Goal: Task Accomplishment & Management: Use online tool/utility

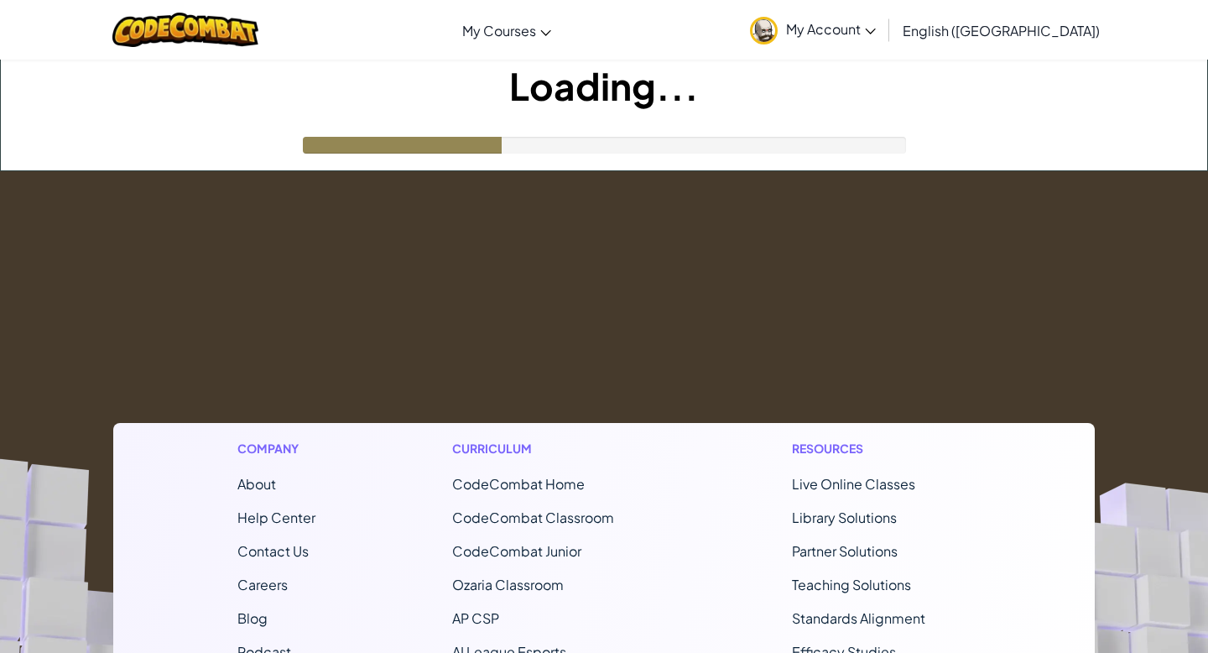
click at [159, 94] on h1 "Loading..." at bounding box center [604, 86] width 1207 height 52
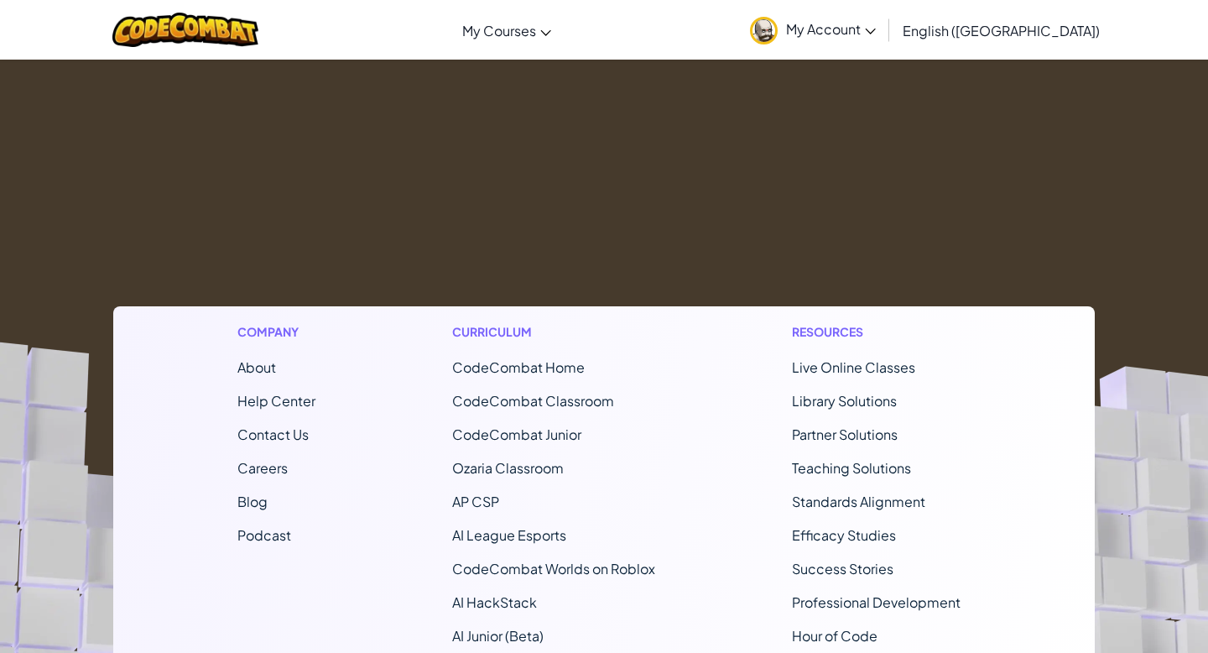
scroll to position [116, 0]
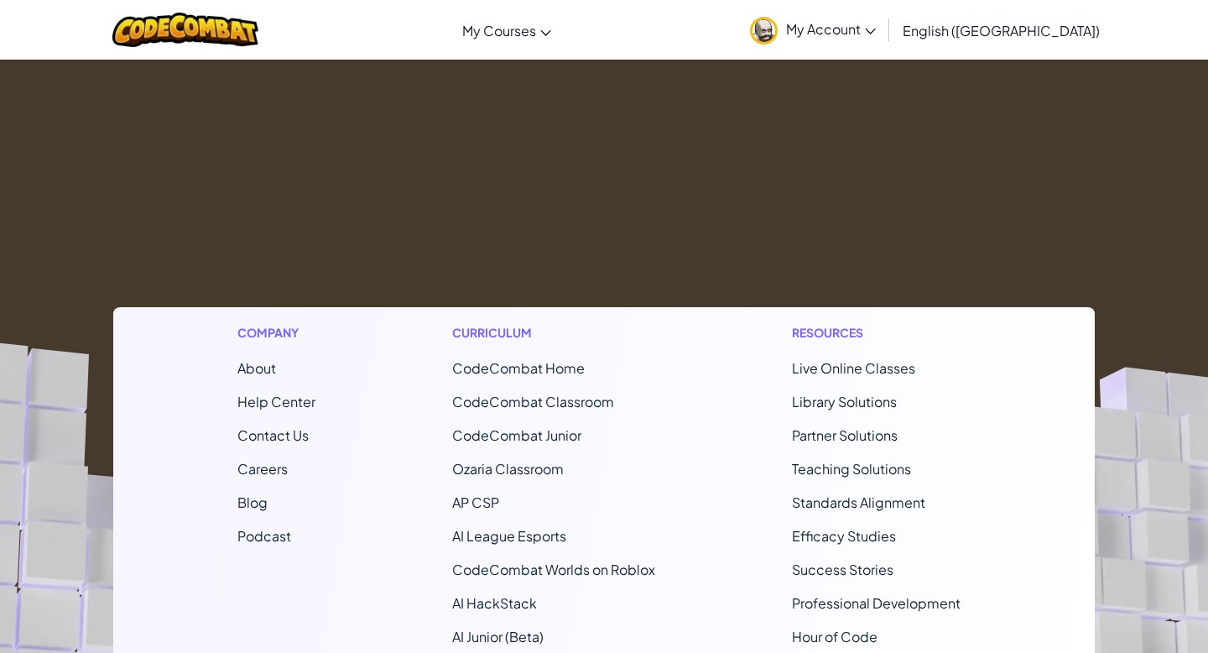
click at [367, 468] on div "Company About Help Center Contact Us Careers Blog Podcast Curriculum CodeCombat…" at bounding box center [604, 534] width 982 height 454
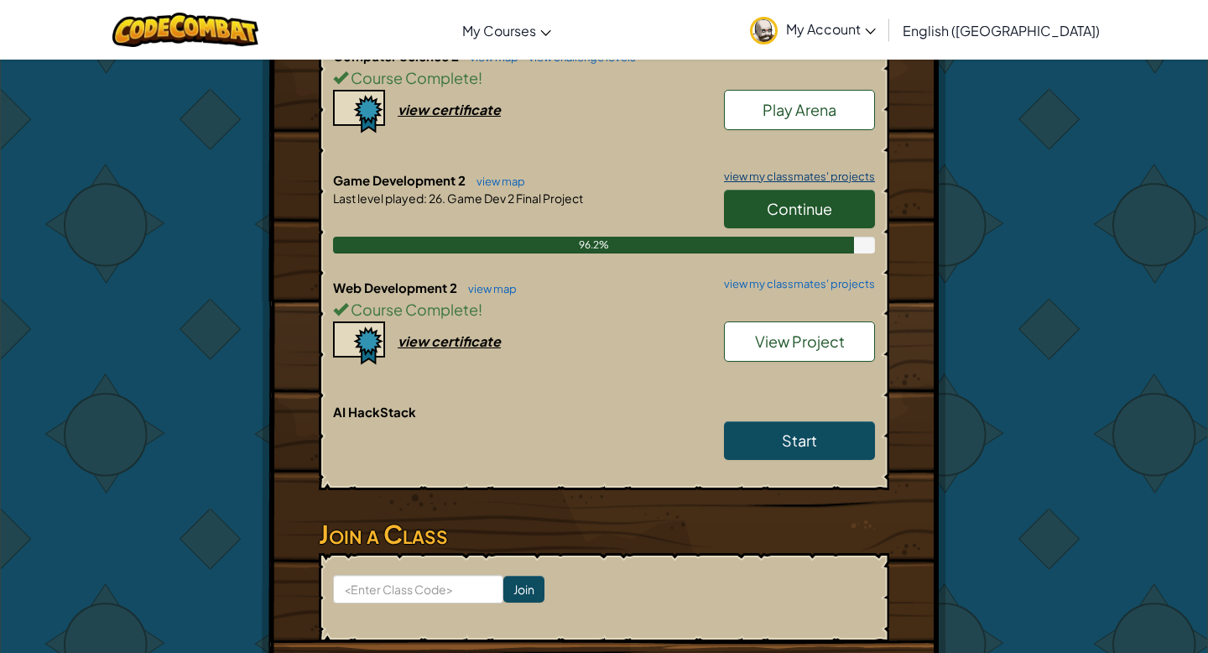
scroll to position [811, 0]
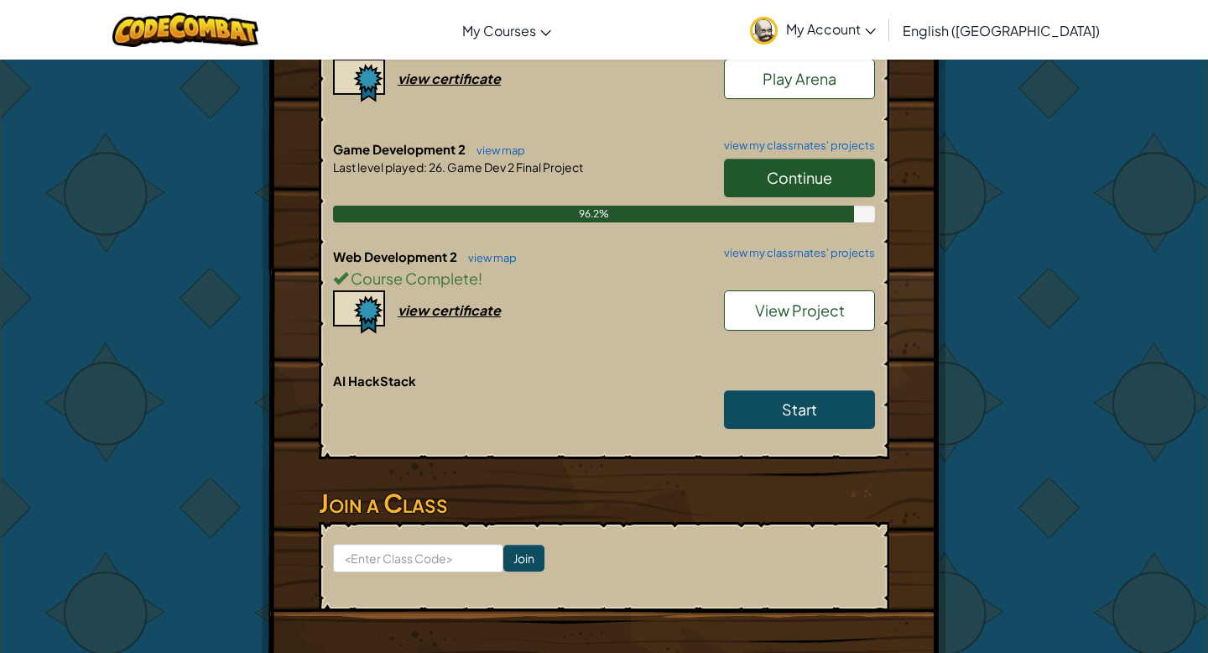
click at [789, 305] on span "View Project" at bounding box center [800, 309] width 90 height 19
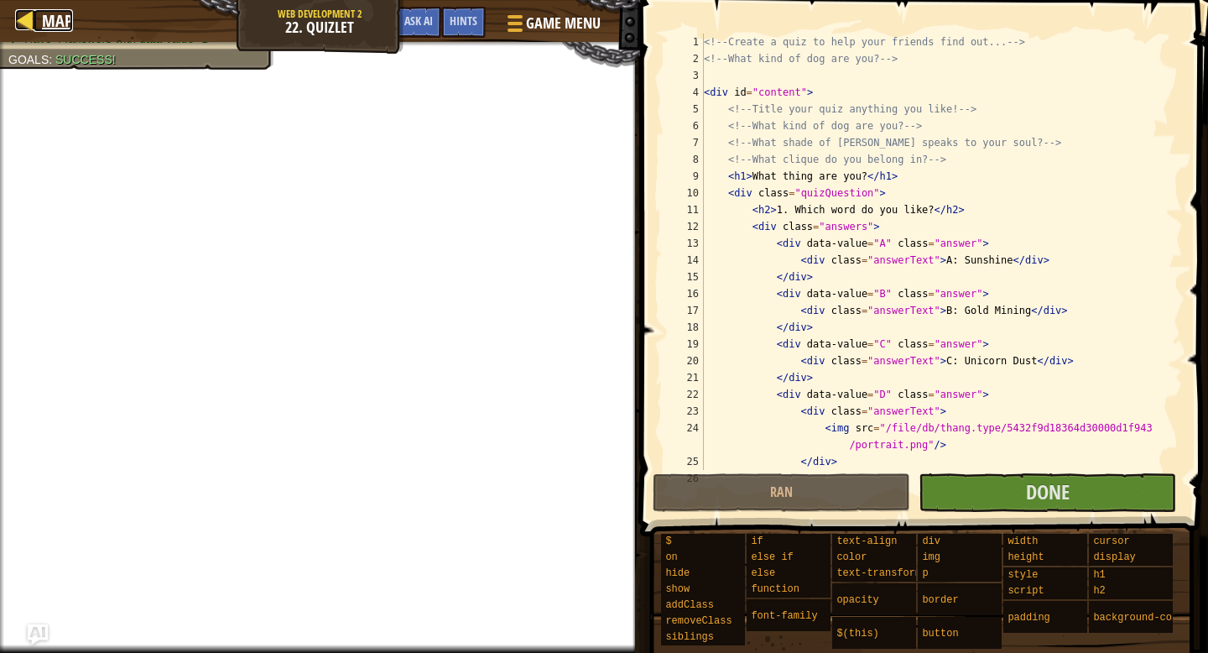
click at [40, 18] on link "Map" at bounding box center [53, 20] width 39 height 23
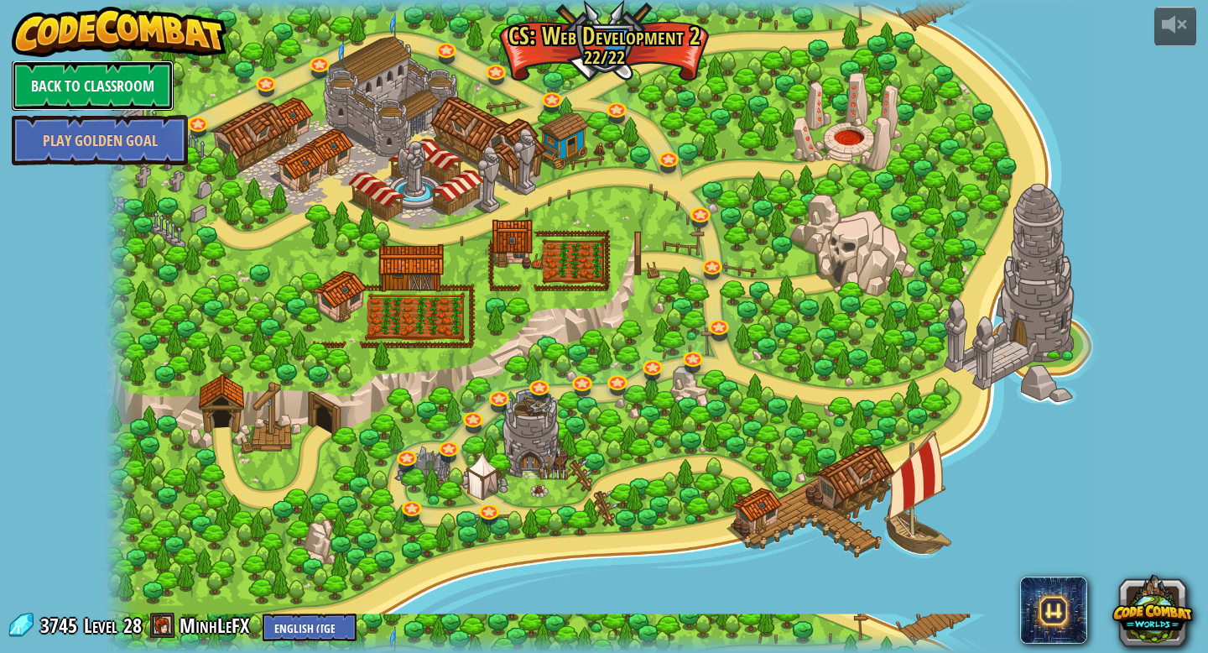
click at [89, 101] on link "Back to Classroom" at bounding box center [93, 85] width 162 height 50
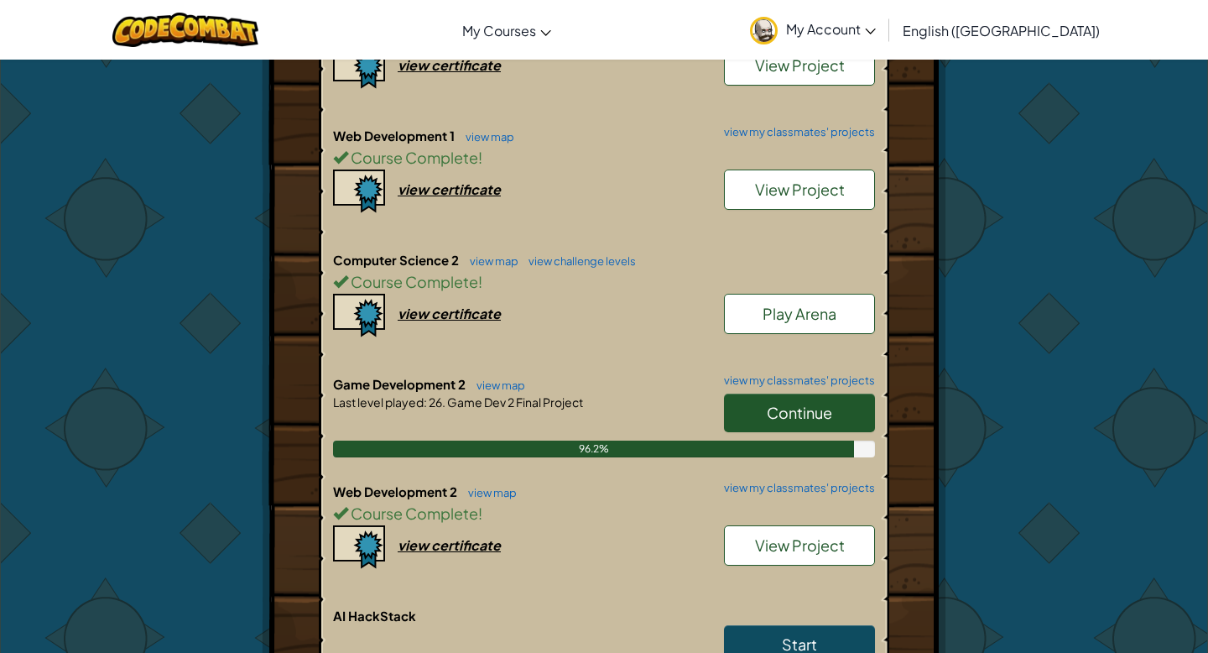
scroll to position [577, 0]
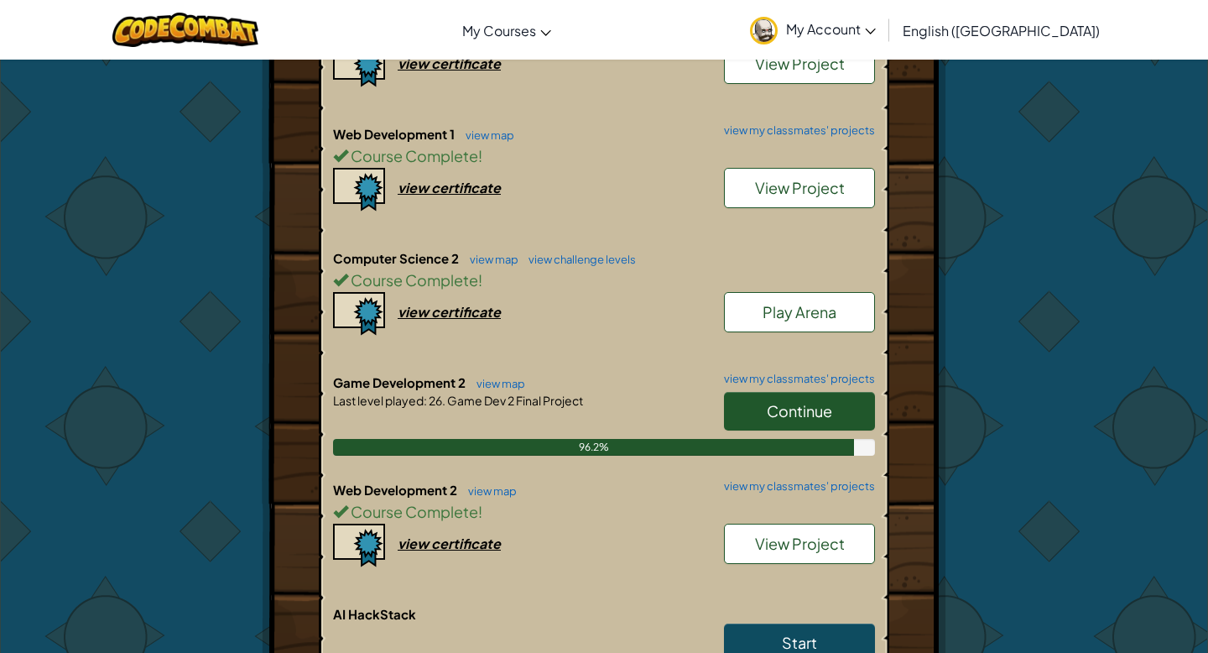
click at [800, 408] on span "Continue" at bounding box center [799, 410] width 65 height 19
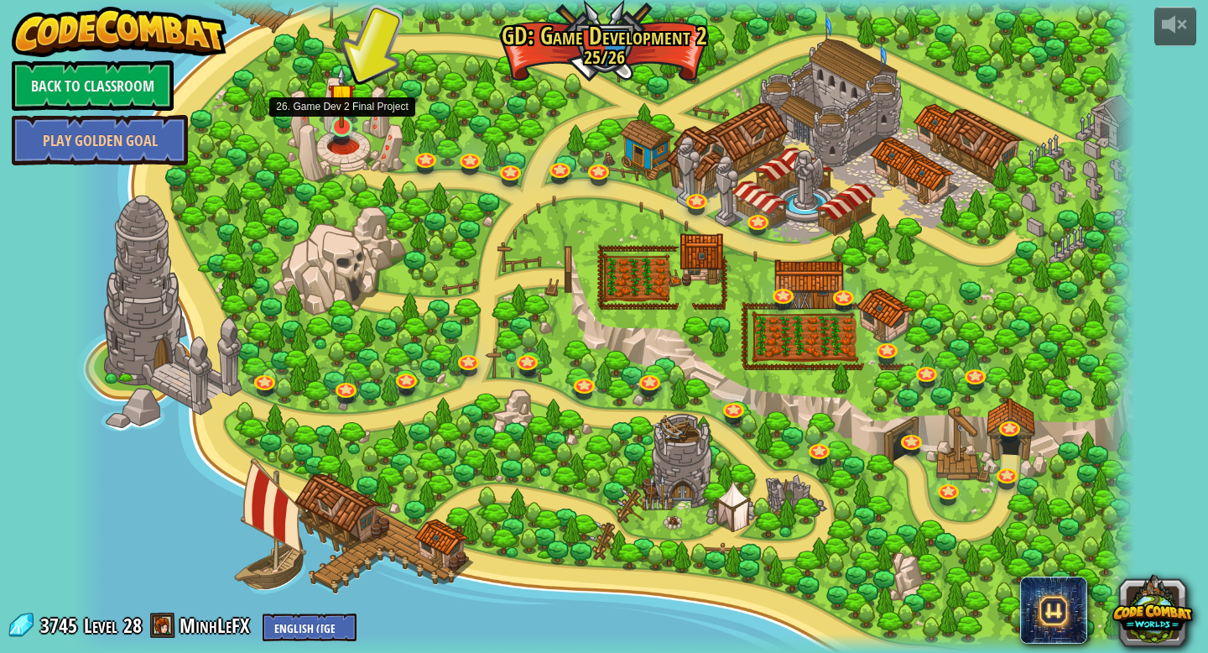
click at [336, 123] on img at bounding box center [342, 96] width 28 height 63
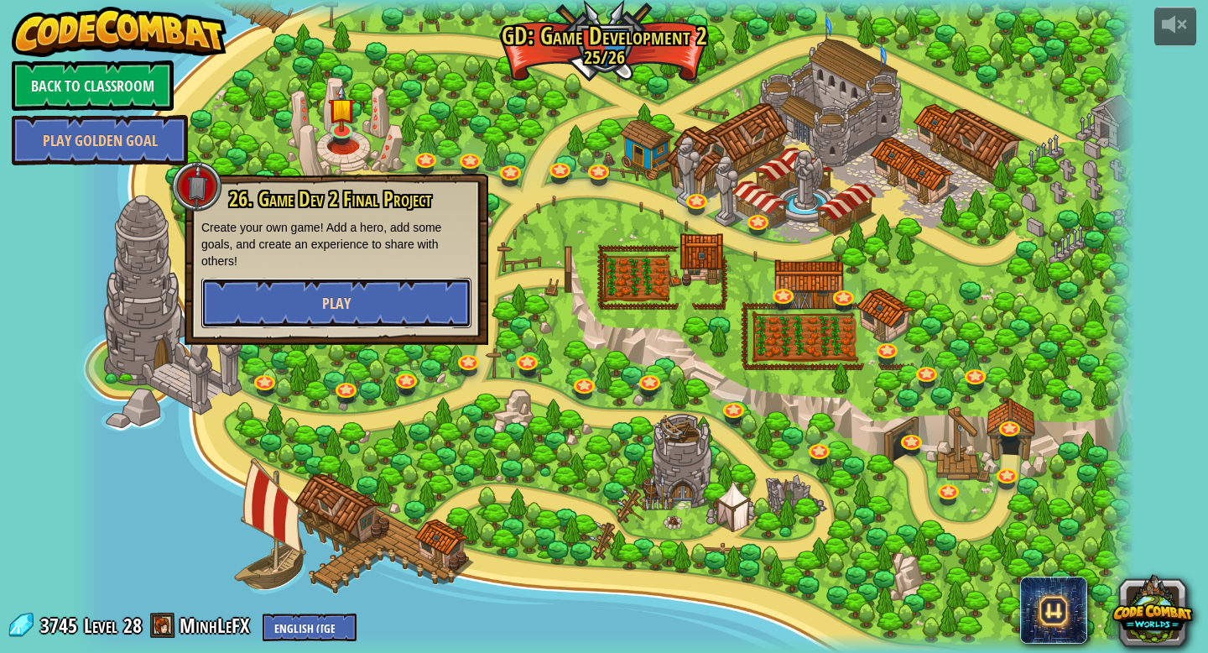
click at [358, 310] on button "Play" at bounding box center [336, 303] width 270 height 50
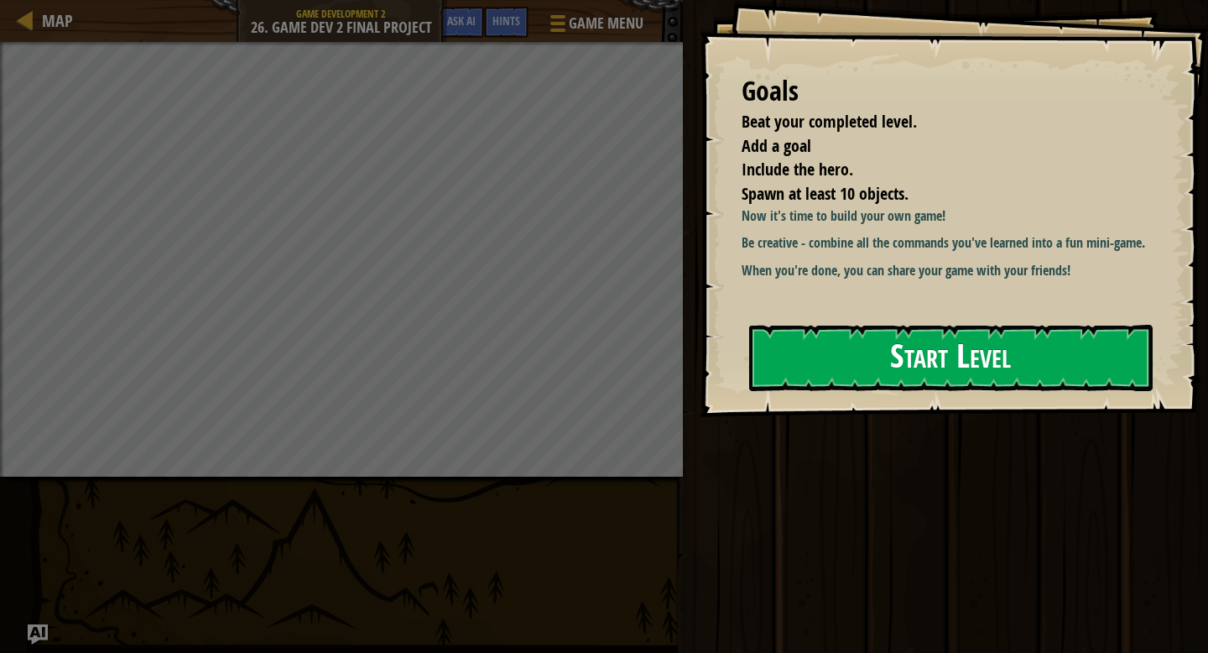
click at [915, 375] on button "Start Level" at bounding box center [951, 358] width 404 height 66
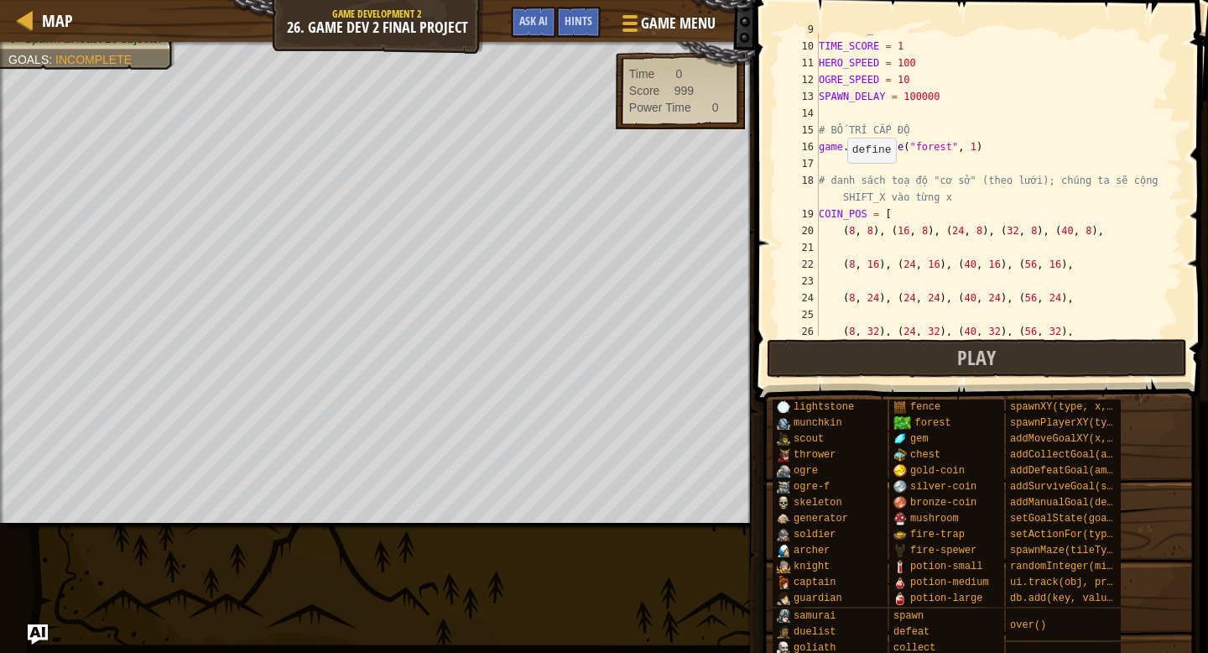
scroll to position [164, 0]
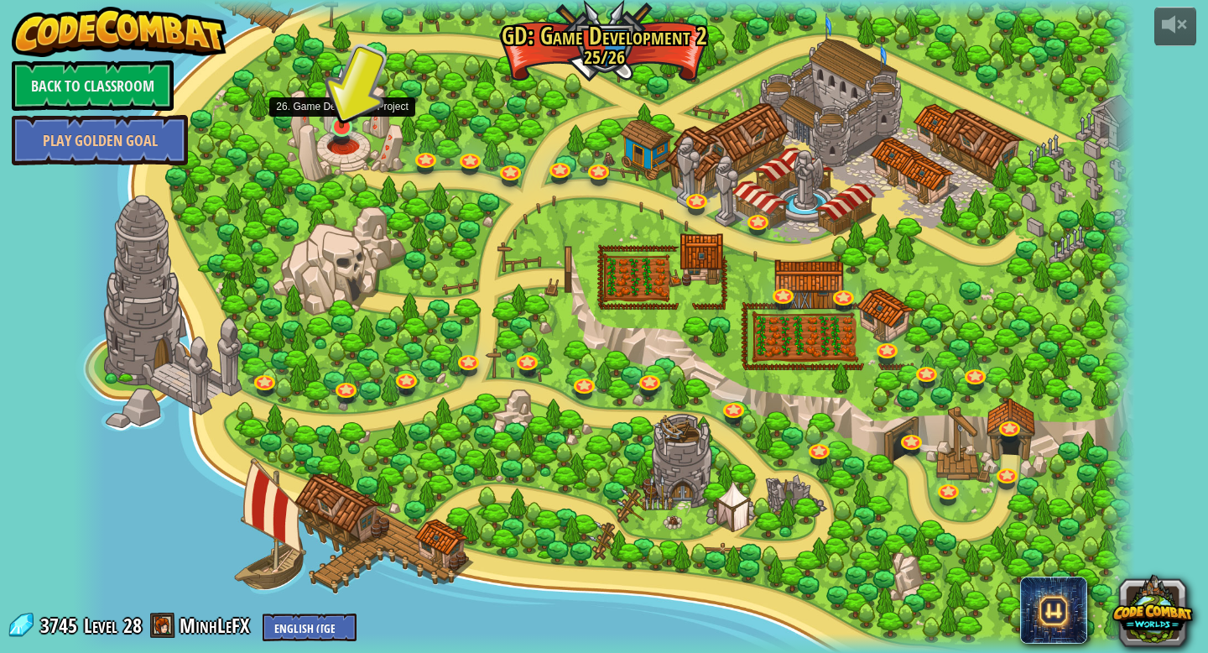
click at [341, 128] on img at bounding box center [342, 96] width 28 height 63
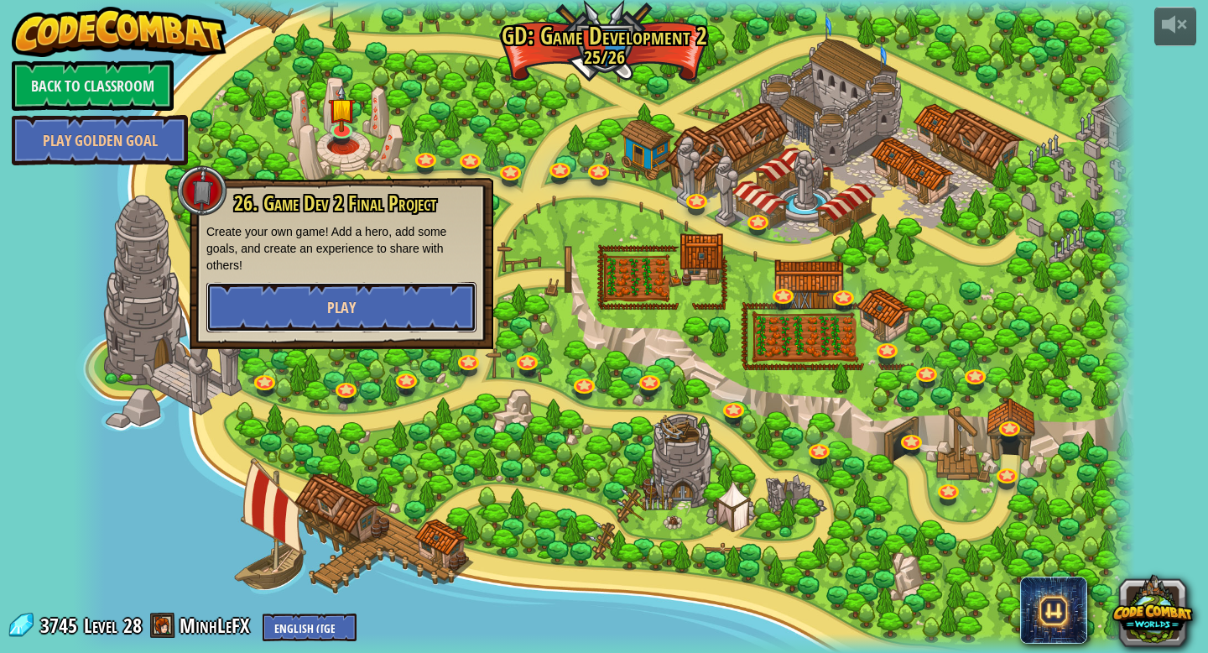
click at [367, 315] on button "Play" at bounding box center [341, 307] width 270 height 50
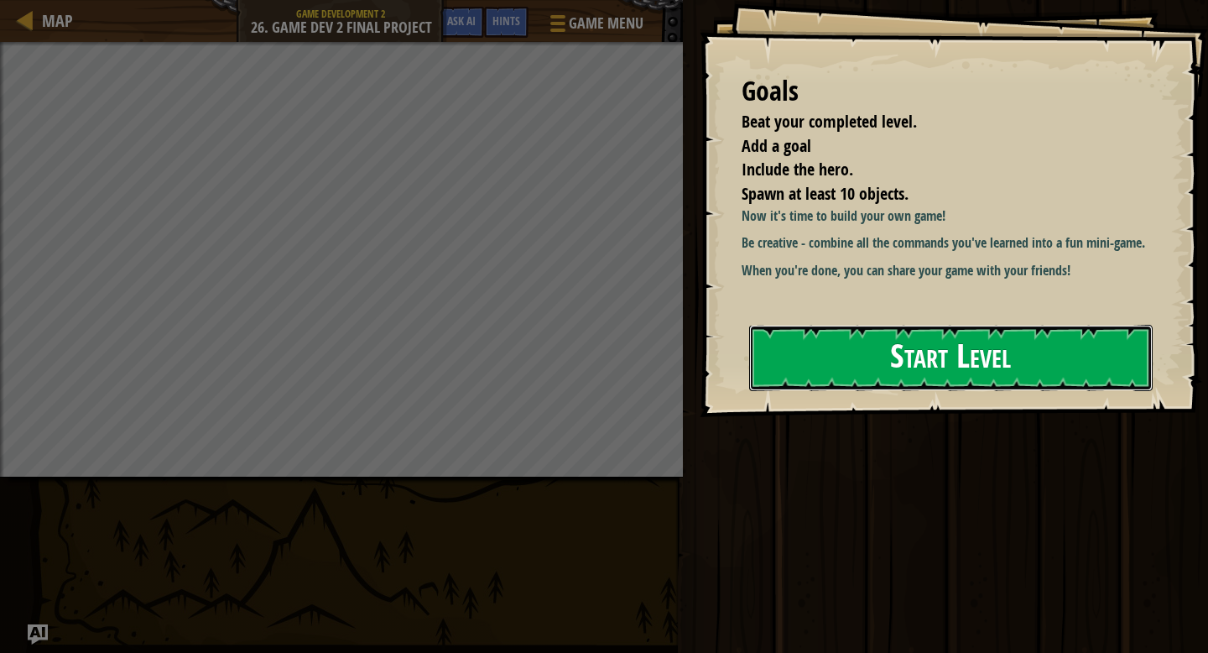
click at [794, 352] on button "Start Level" at bounding box center [951, 358] width 404 height 66
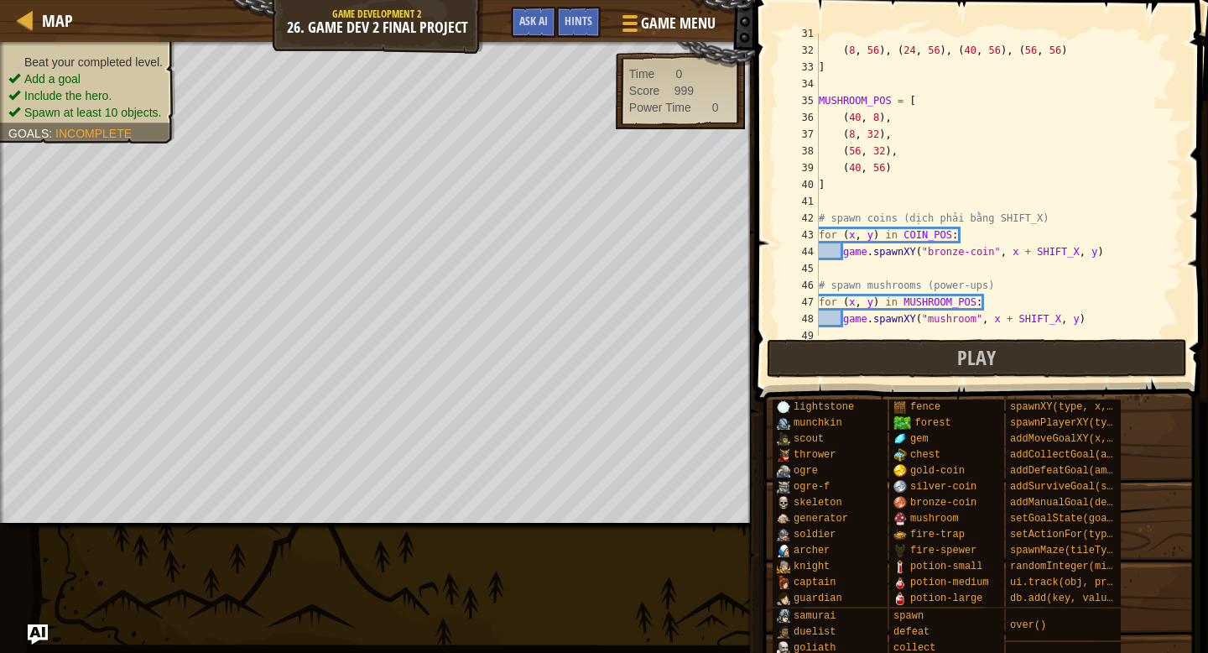
scroll to position [529, 0]
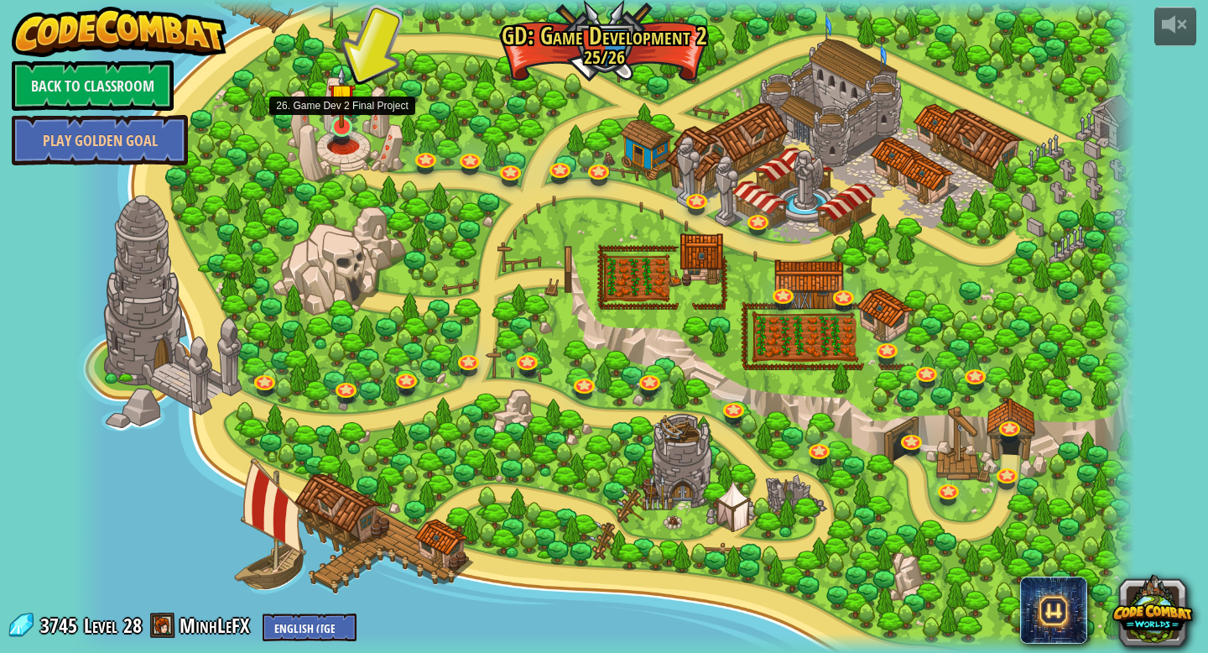
click at [341, 125] on img at bounding box center [342, 96] width 28 height 63
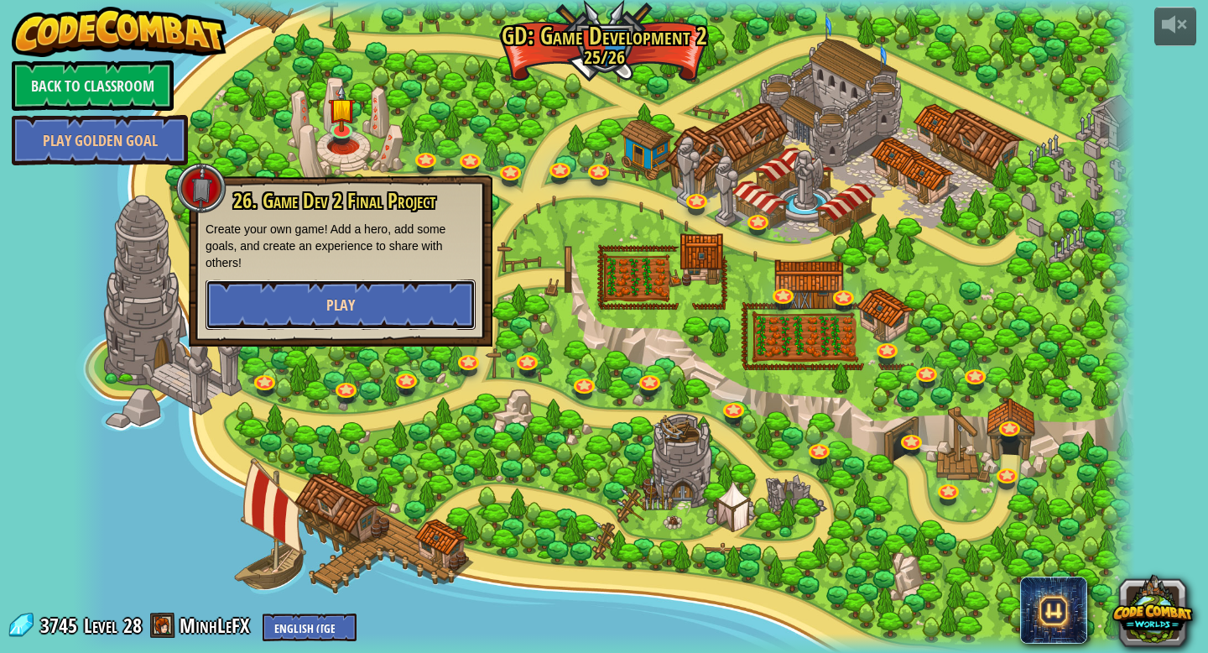
click at [348, 293] on button "Play" at bounding box center [341, 304] width 270 height 50
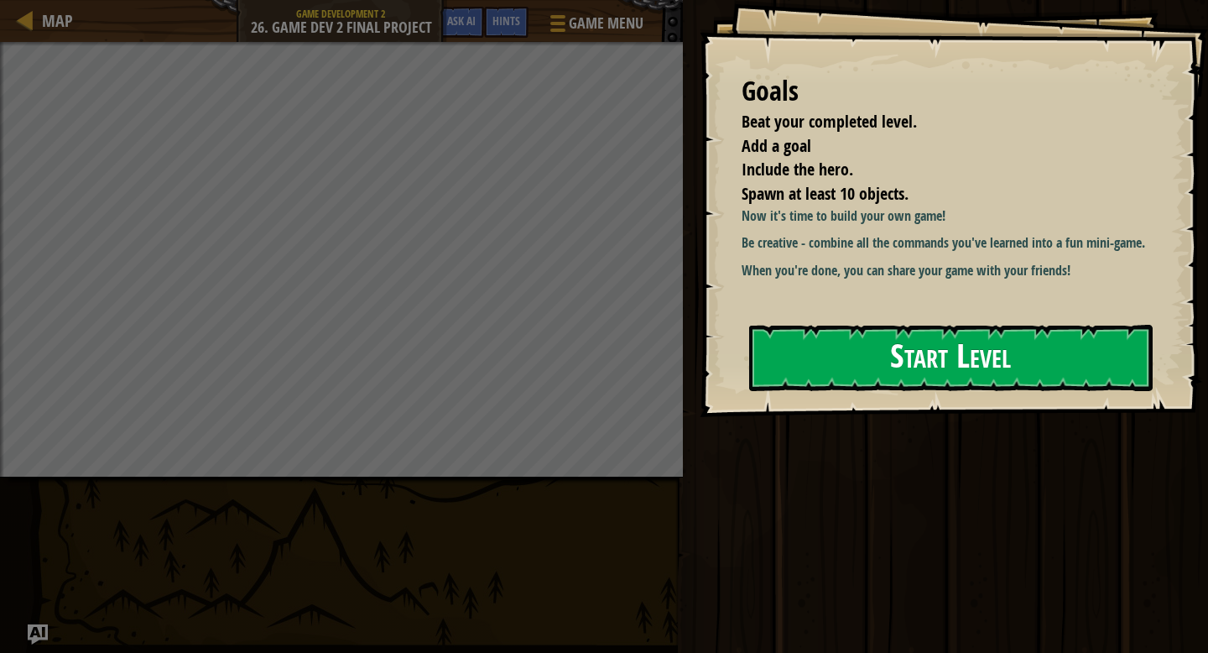
click at [873, 357] on button "Start Level" at bounding box center [951, 358] width 404 height 66
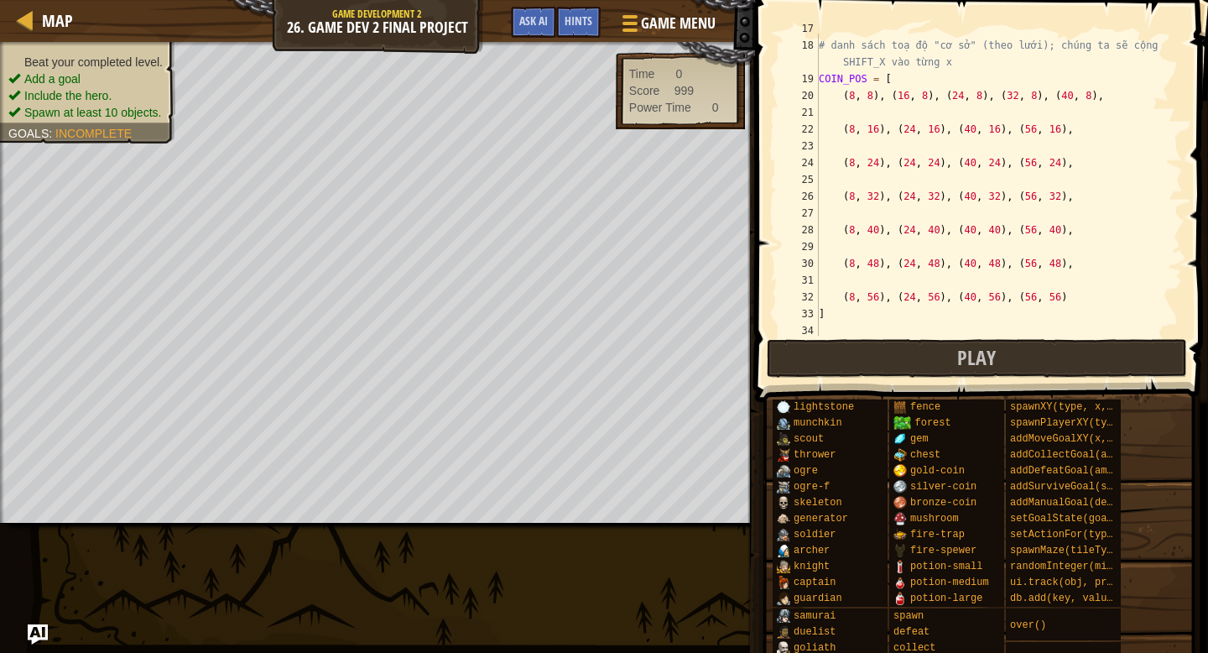
scroll to position [206, 0]
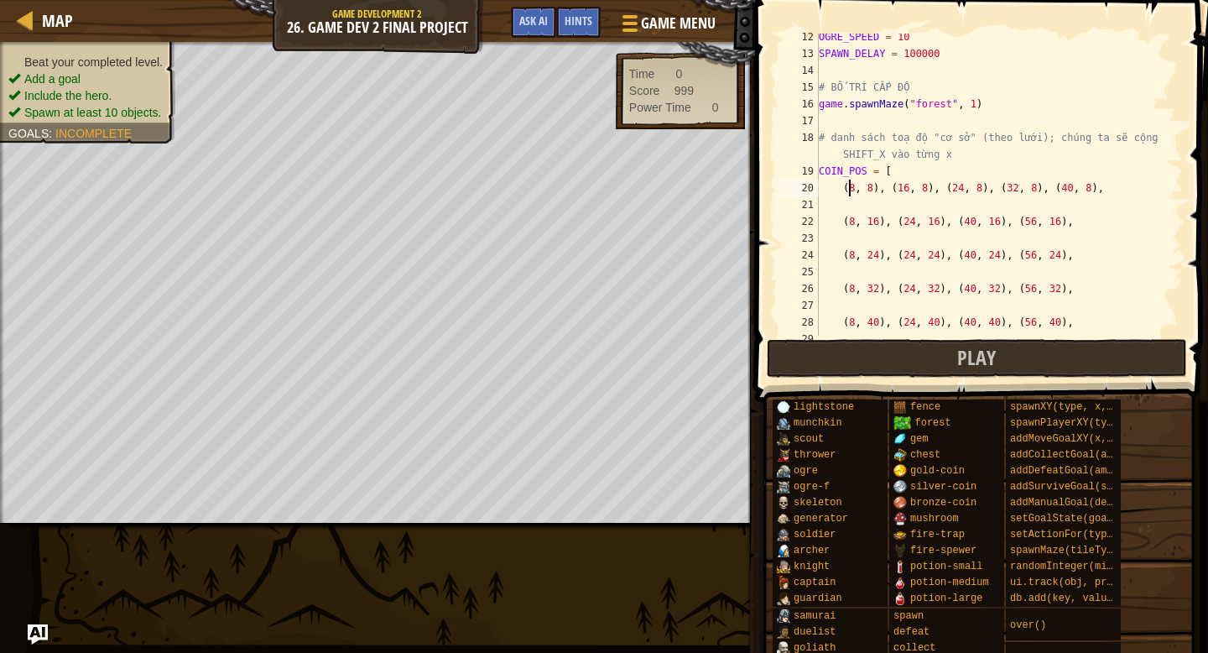
click at [851, 189] on div "OGRE_SPEED = 10 SPAWN_DELAY = 100000 # BỐ TRÍ CẤP ĐỘ game . spawnMaze ( "forest…" at bounding box center [1000, 197] width 368 height 336
click at [860, 190] on div "OGRE_SPEED = 10 SPAWN_DELAY = 100000 # BỐ TRÍ CẤP ĐỘ game . spawnMaze ( "forest…" at bounding box center [1000, 196] width 368 height 336
click at [856, 190] on div "OGRE_SPEED = 10 SPAWN_DELAY = 100000 # BỐ TRÍ CẤP ĐỘ game . spawnMaze ( "forest…" at bounding box center [1000, 196] width 368 height 336
click at [79, 127] on span "Incomplete" at bounding box center [93, 133] width 76 height 13
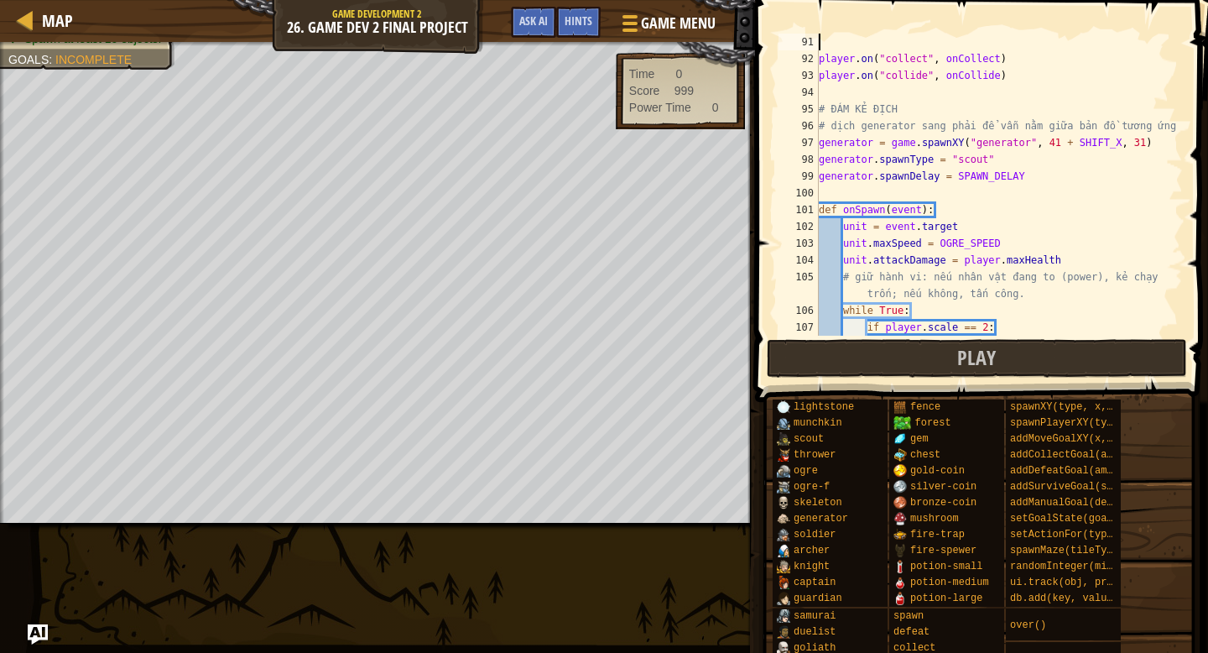
scroll to position [1309, 0]
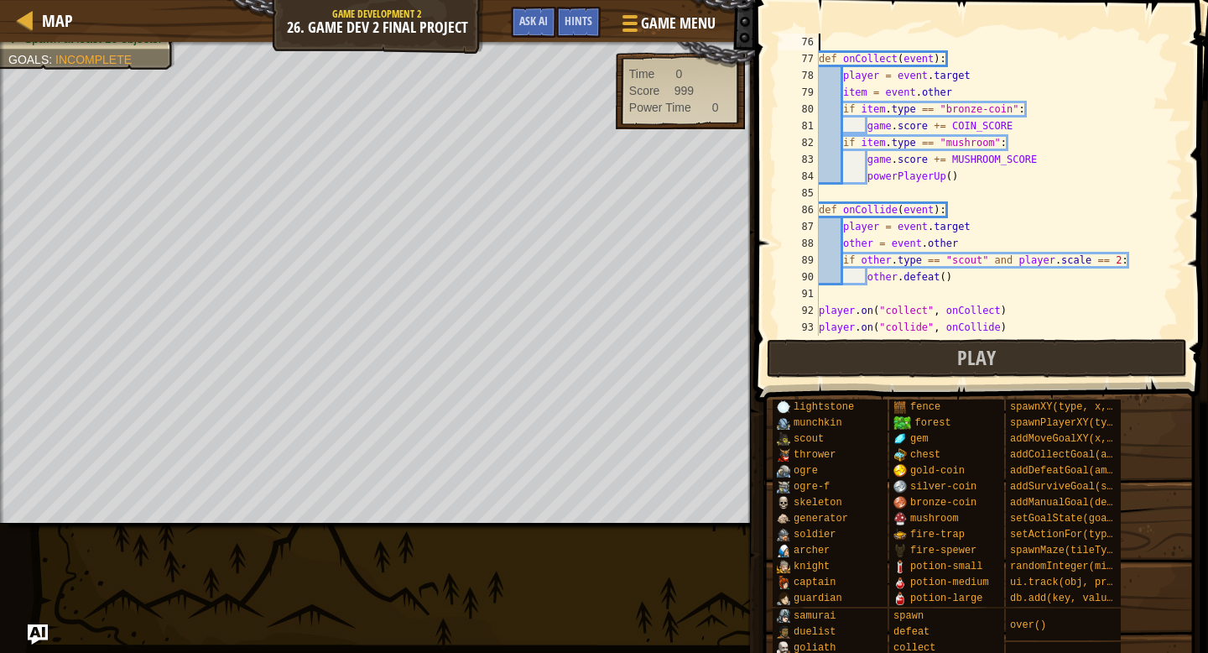
drag, startPoint x: 819, startPoint y: 170, endPoint x: 1037, endPoint y: 38, distance: 255.3
click at [1037, 38] on div "def onCollect ( event ) : player = event . target item = event . other if item …" at bounding box center [1000, 202] width 368 height 336
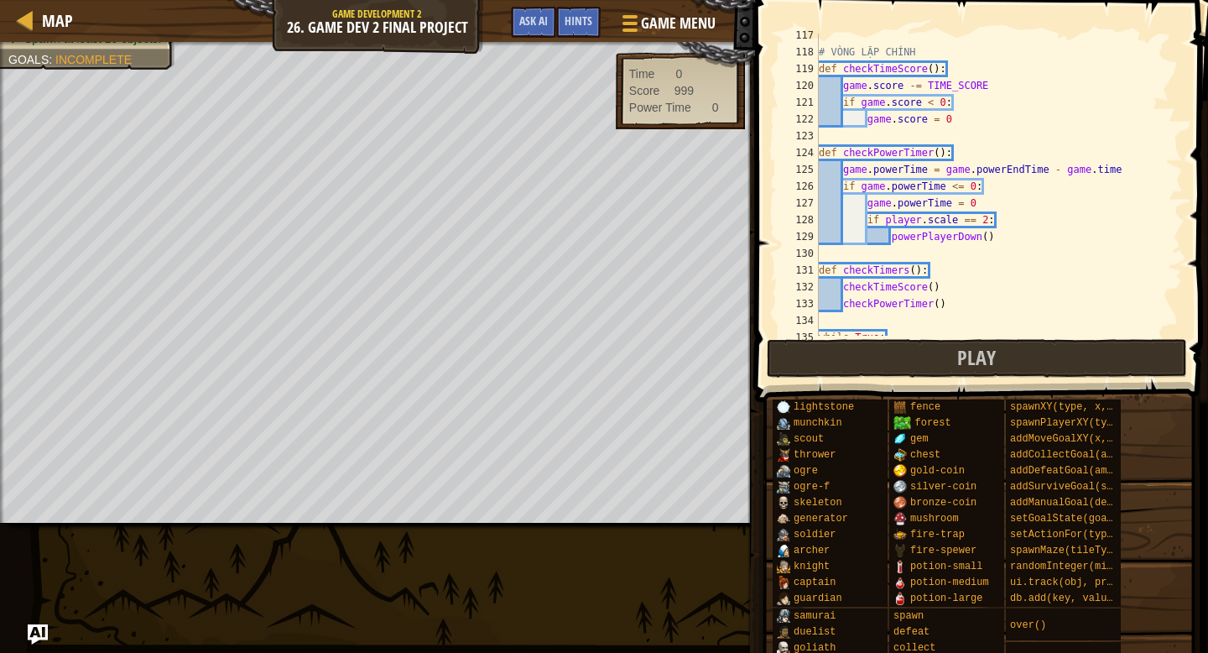
scroll to position [2064, 0]
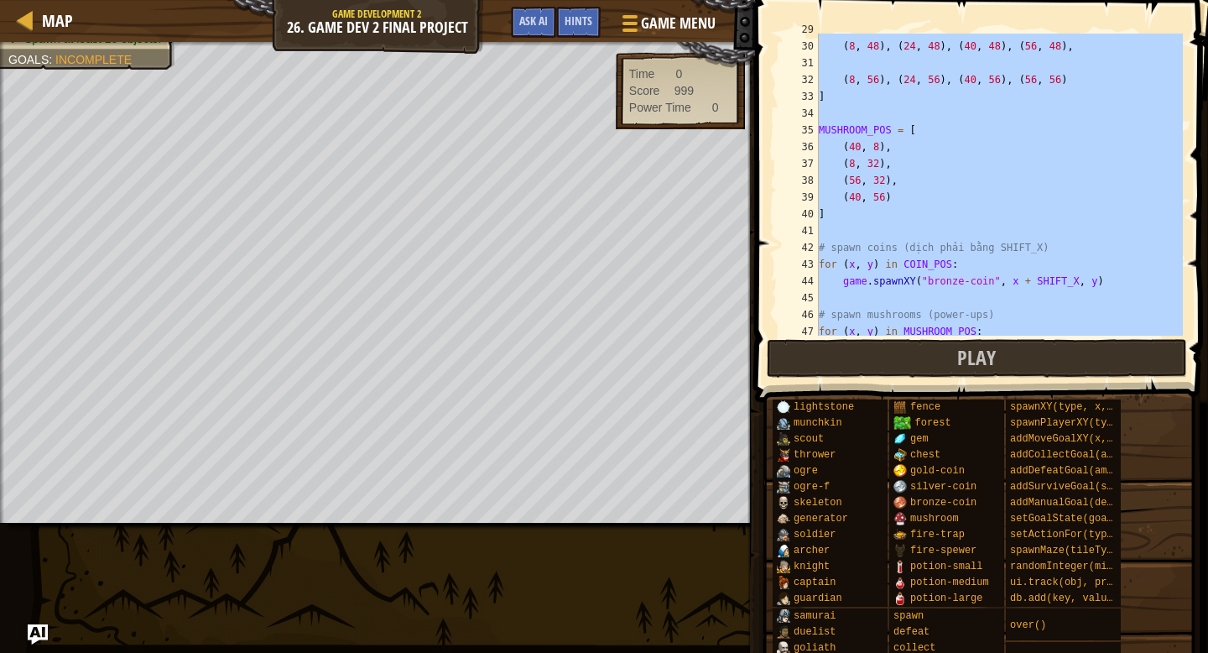
click at [1049, 146] on div "( 8 , 48 ) , ( 24 , 48 ) , ( 40 , 48 ) , ( 56 , 48 ) , ( 8 , 56 ) , ( 24 , 56 )…" at bounding box center [1000, 189] width 368 height 336
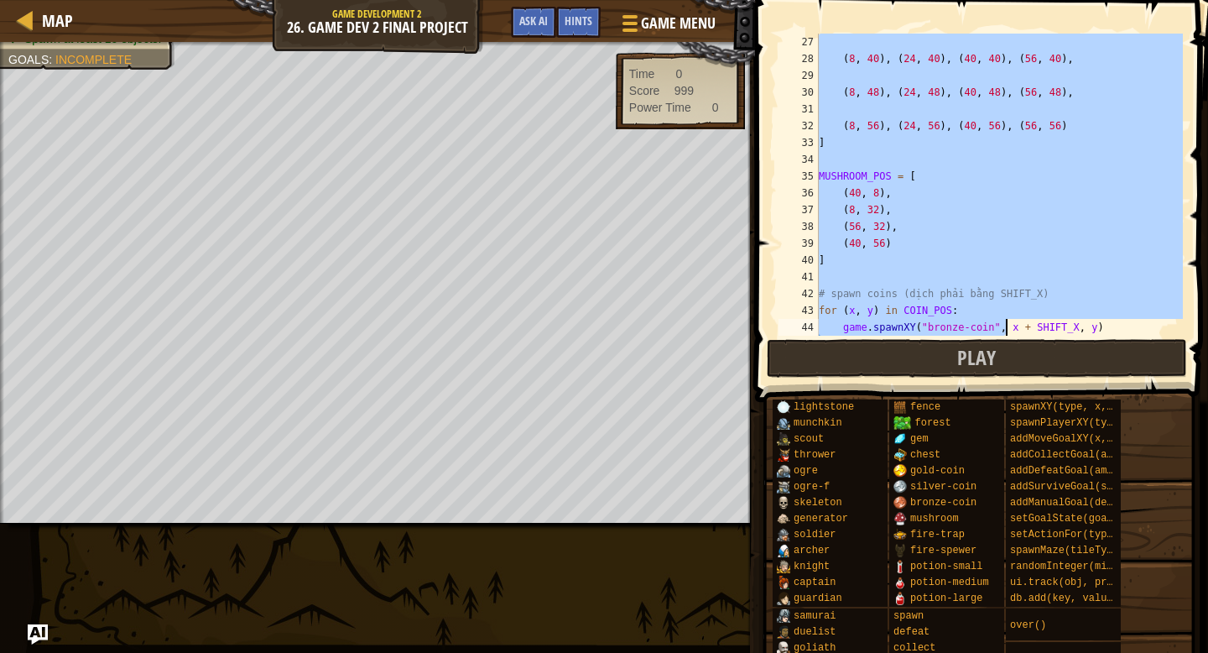
scroll to position [520, 0]
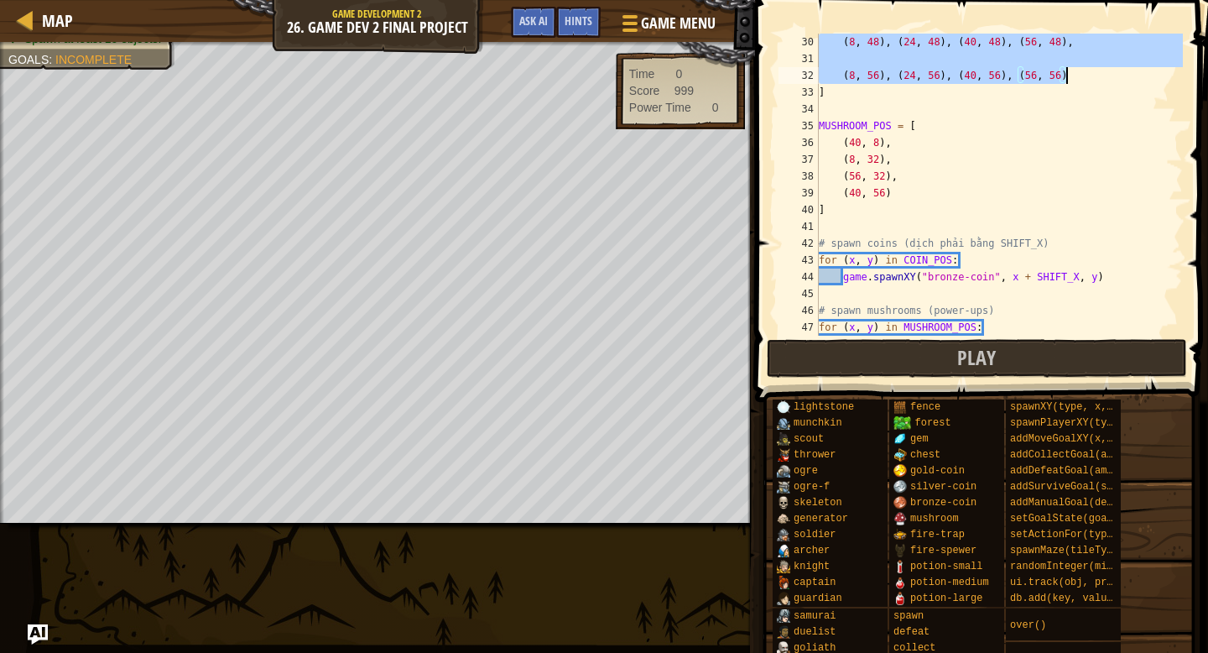
drag, startPoint x: 819, startPoint y: 120, endPoint x: 1077, endPoint y: 80, distance: 260.7
click at [1077, 80] on div "( 8 , 48 ) , ( 24 , 48 ) , ( 40 , 48 ) , ( 56 , 48 ) , ( 8 , 56 ) , ( 24 , 56 )…" at bounding box center [1000, 202] width 368 height 336
type textarea "(8, 56), (24, 56), (40, 56), (56, 56)"
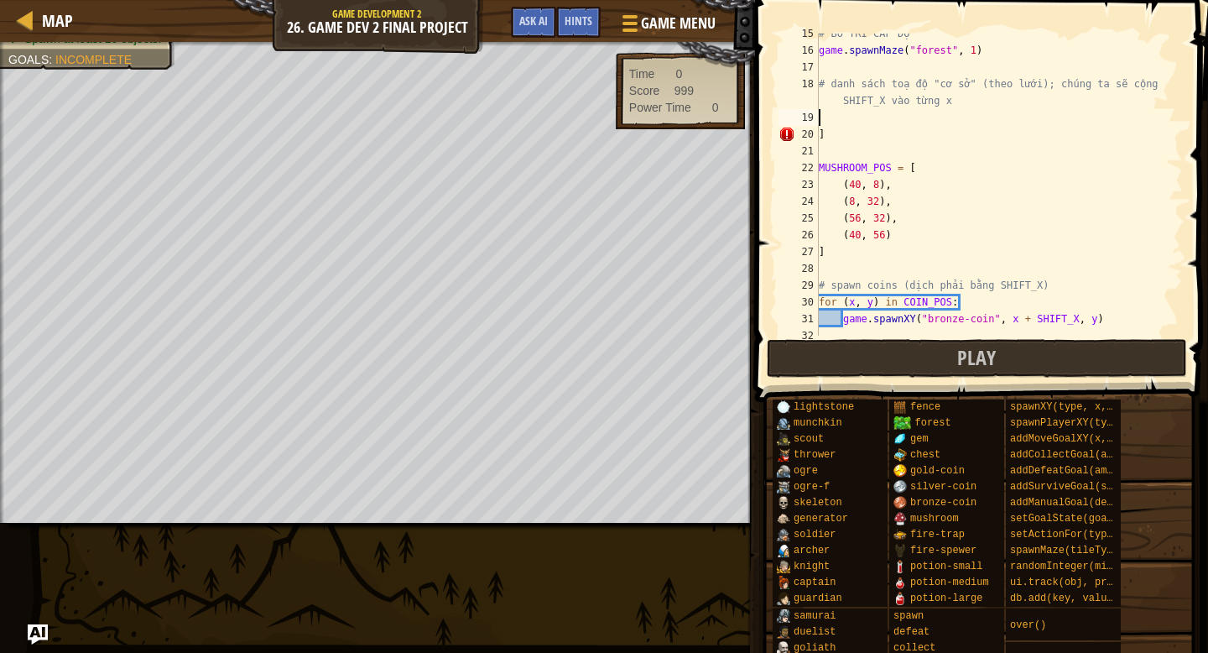
scroll to position [253, 0]
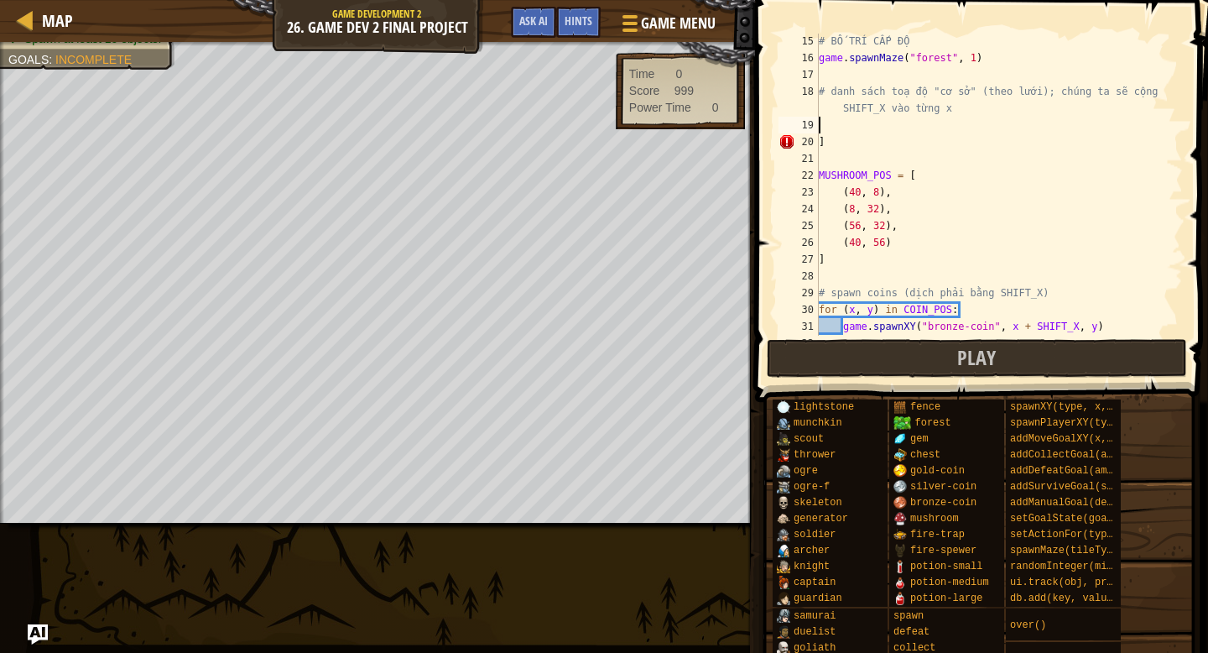
click at [847, 147] on div "# BỐ TRÍ CẤP ĐỘ game . spawnMaze ( "forest" , 1 ) # danh sách toạ độ "cơ sở" (t…" at bounding box center [1000, 201] width 368 height 336
type textarea "]"
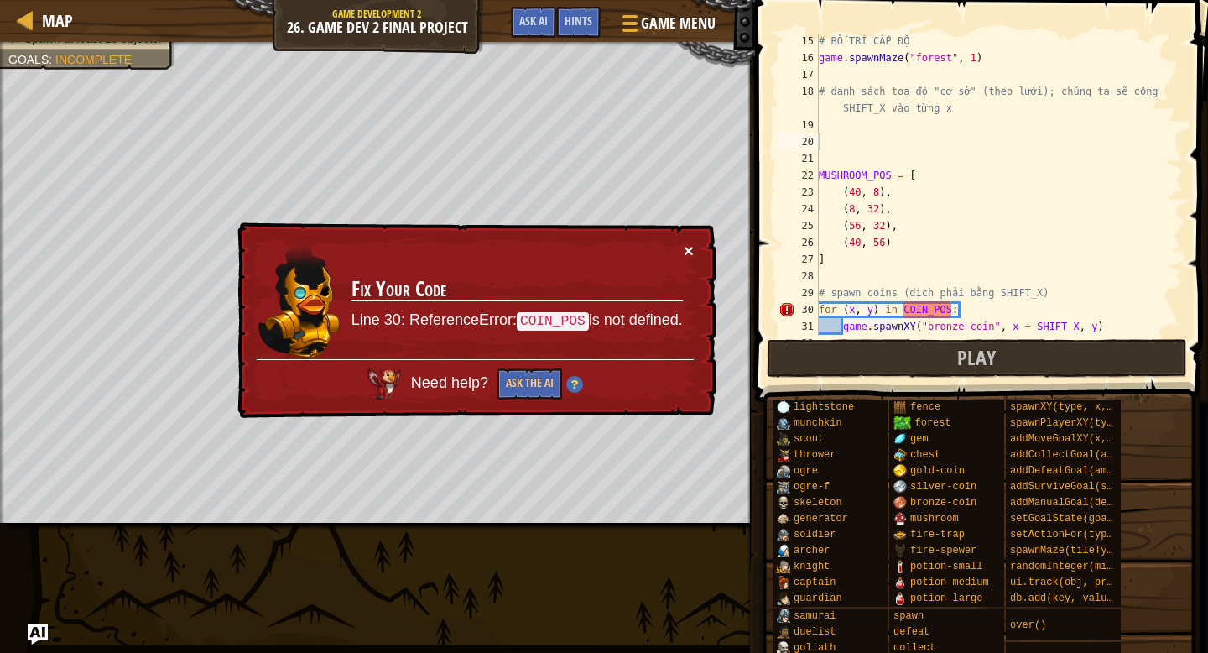
click at [688, 253] on button "×" at bounding box center [689, 251] width 10 height 18
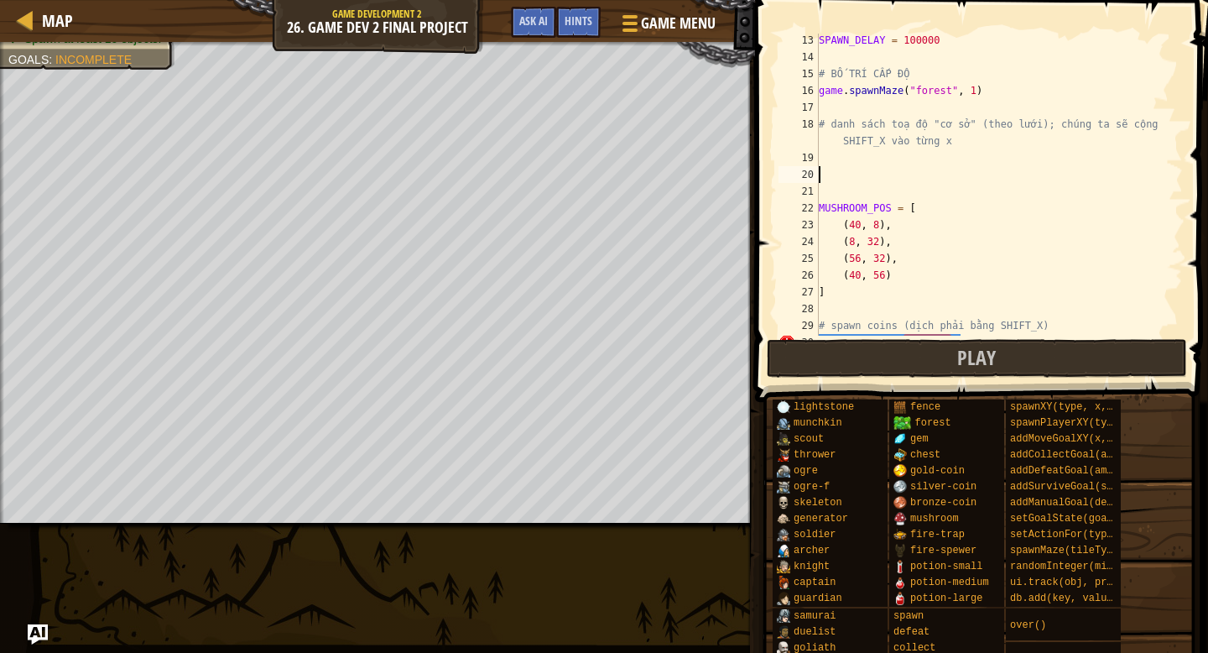
scroll to position [205, 0]
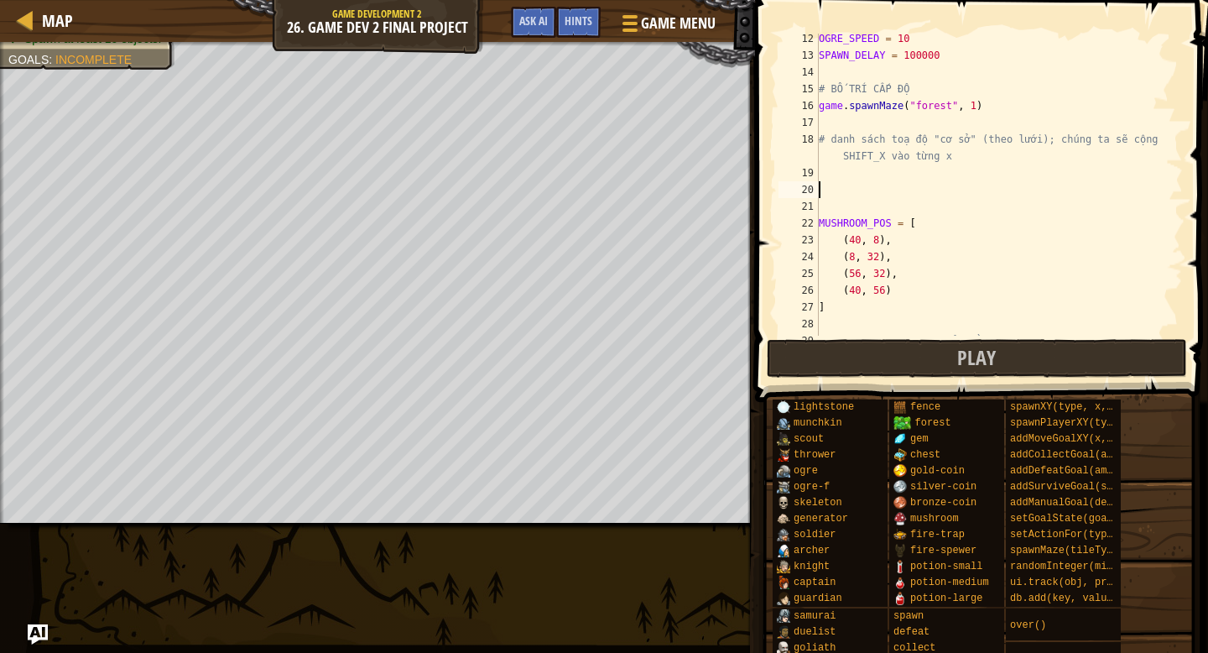
click at [977, 103] on div "OGRE_SPEED = 10 SPAWN_DELAY = 100000 # BỐ TRÍ CẤP ĐỘ game . spawnMaze ( "forest…" at bounding box center [1000, 198] width 368 height 336
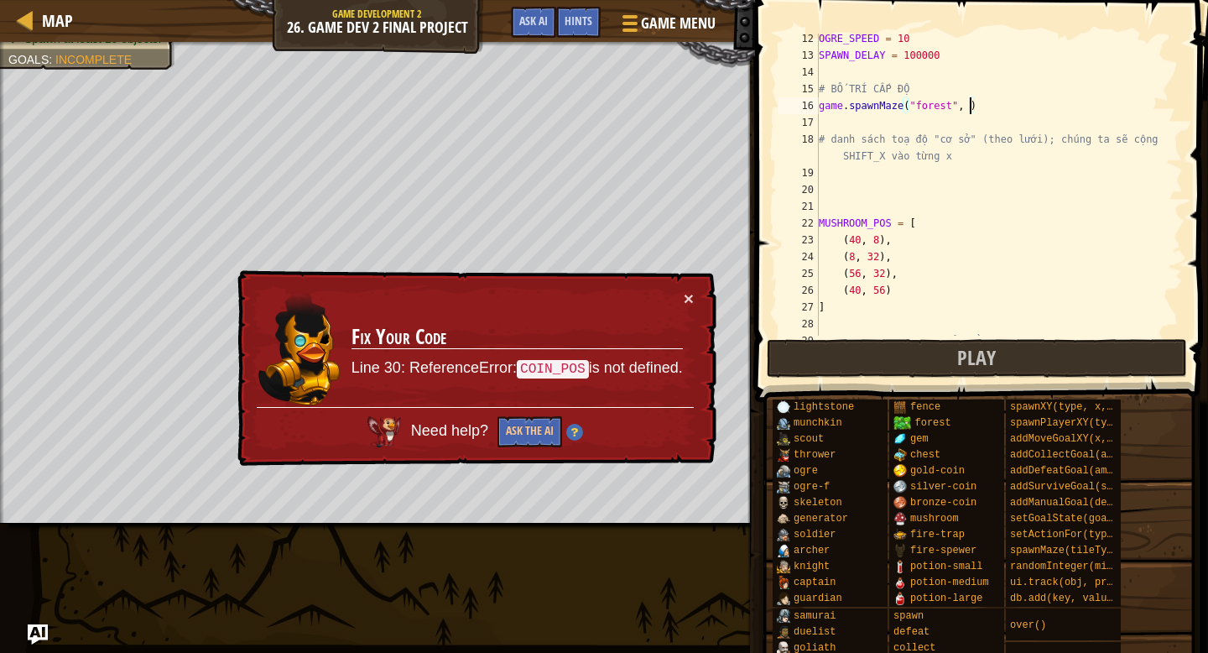
scroll to position [8, 13]
type textarea "game.spawnMaze("forest", 1)"
click at [691, 299] on button "×" at bounding box center [689, 298] width 10 height 18
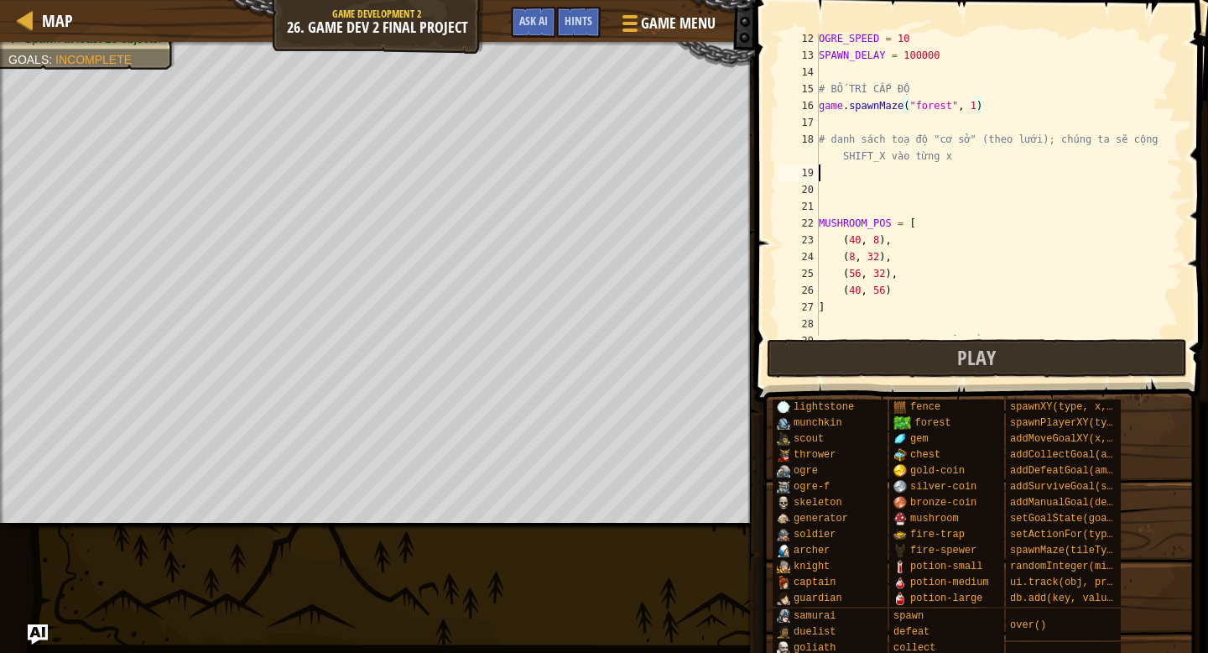
click at [826, 169] on div "OGRE_SPEED = 10 SPAWN_DELAY = 100000 # BỐ TRÍ CẤP ĐỘ game . spawnMaze ( "forest…" at bounding box center [1000, 198] width 368 height 336
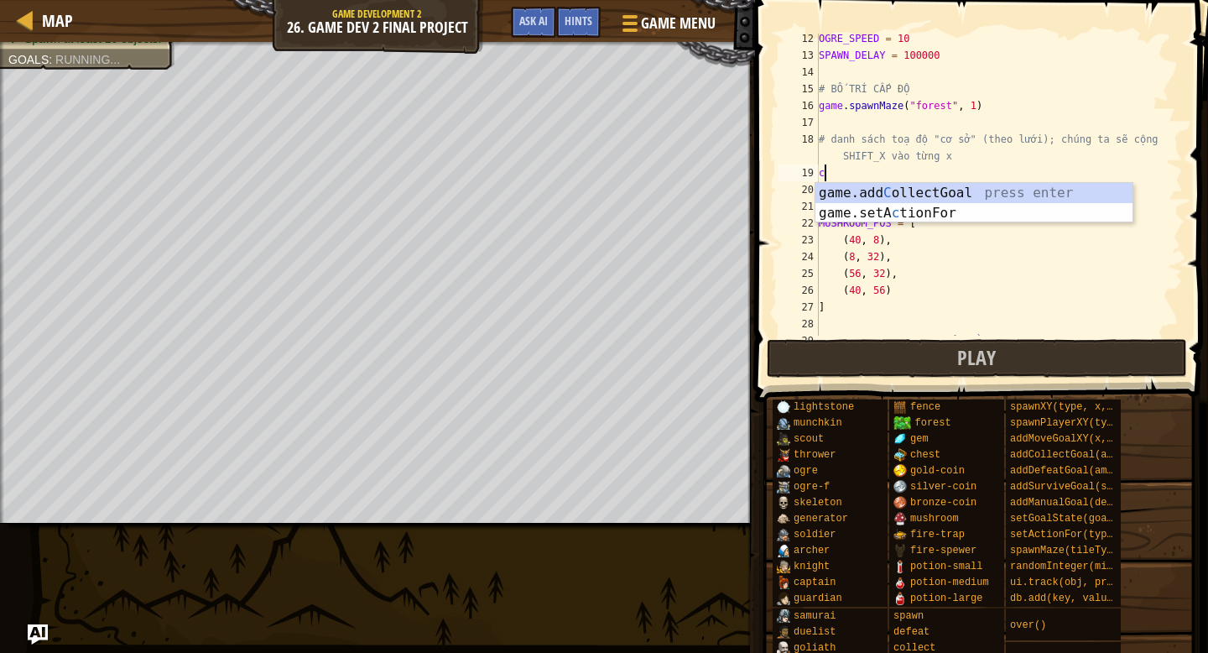
type textarea "c"
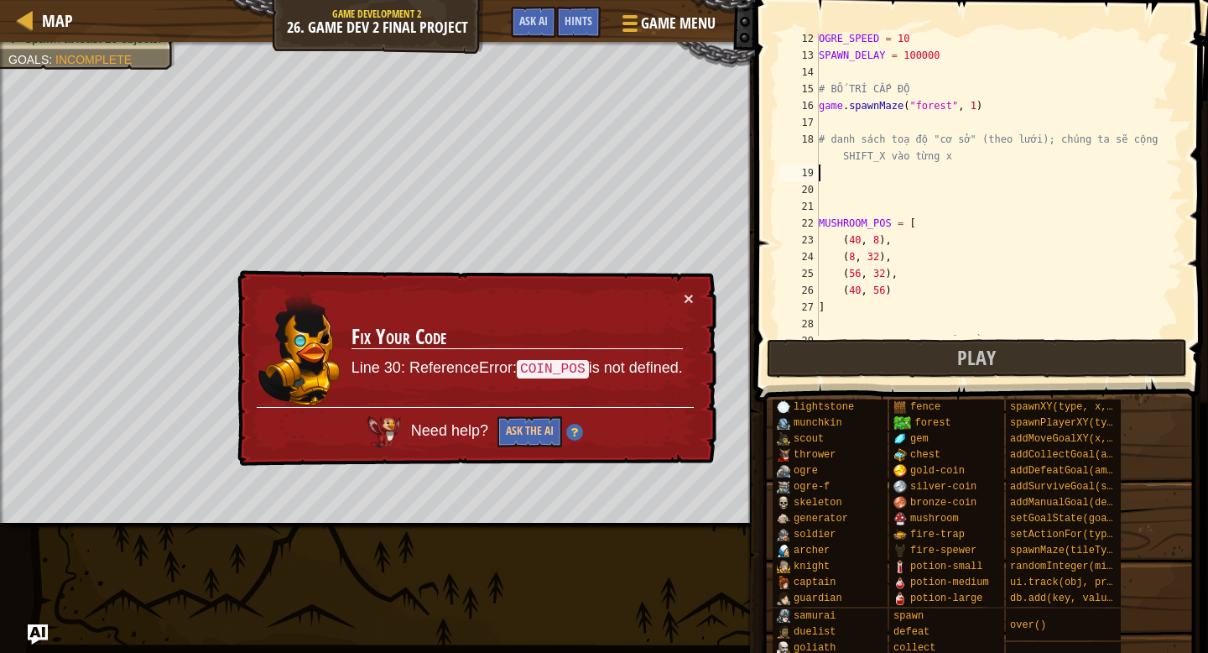
type textarea "O"
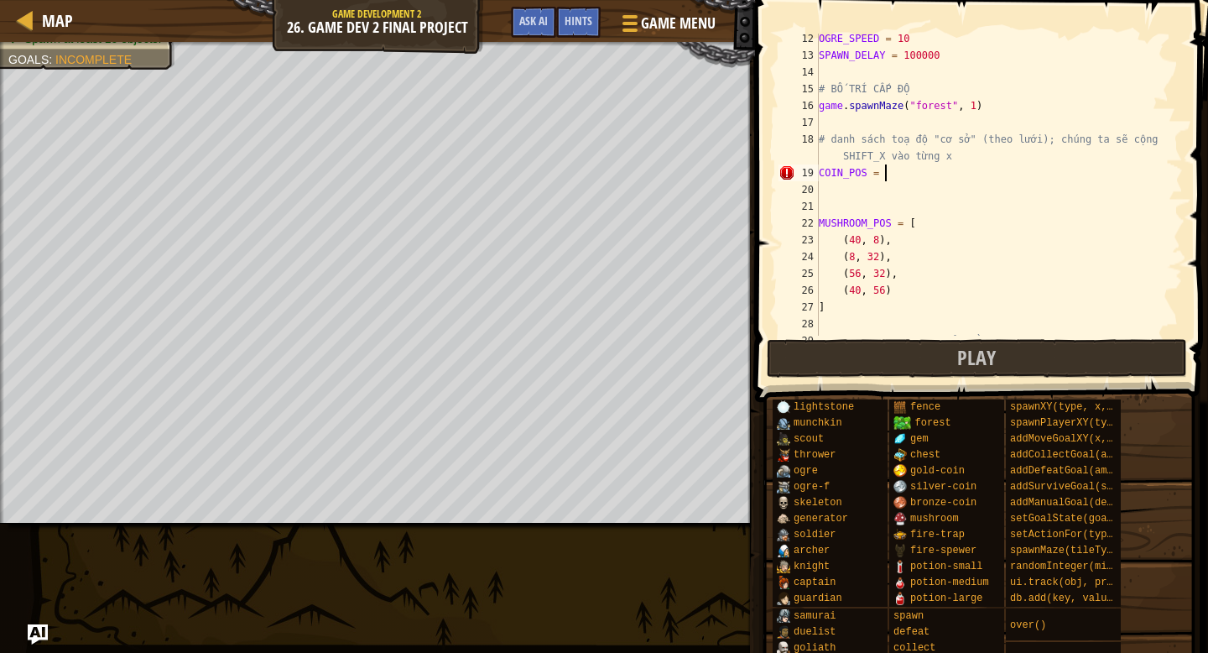
scroll to position [8, 5]
type textarea "COIN_POS = ["
type textarea "(12, 59)"
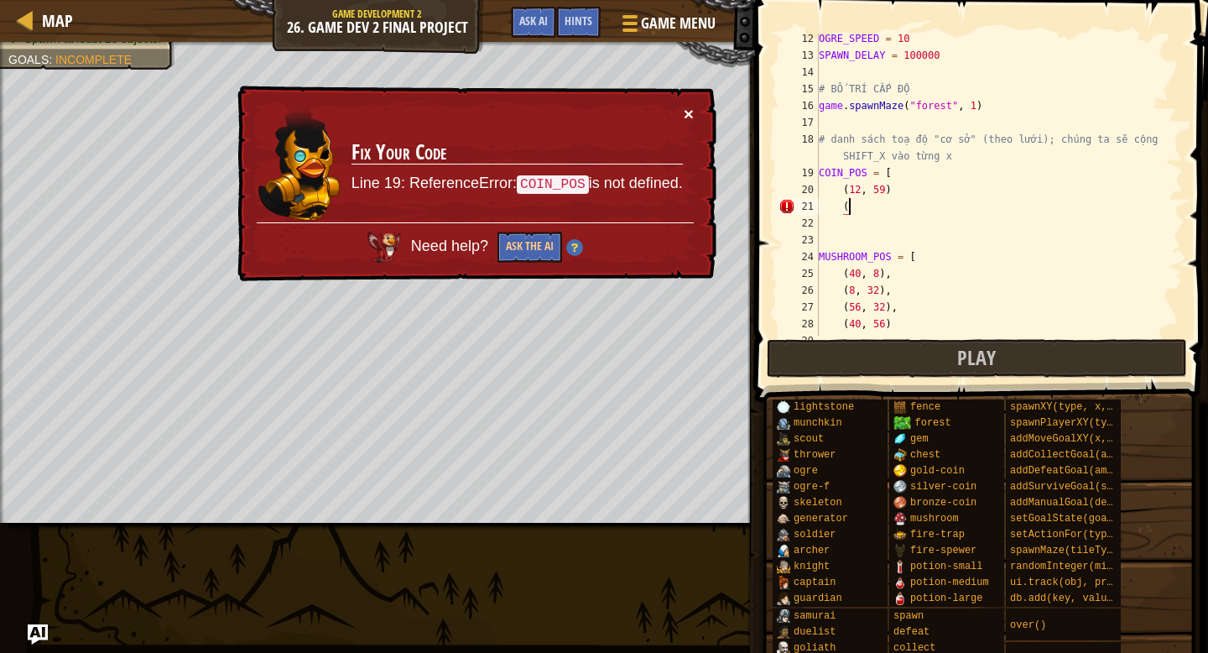
type textarea "("
click at [691, 109] on button "×" at bounding box center [689, 114] width 10 height 18
click at [691, 111] on button "×" at bounding box center [689, 114] width 10 height 18
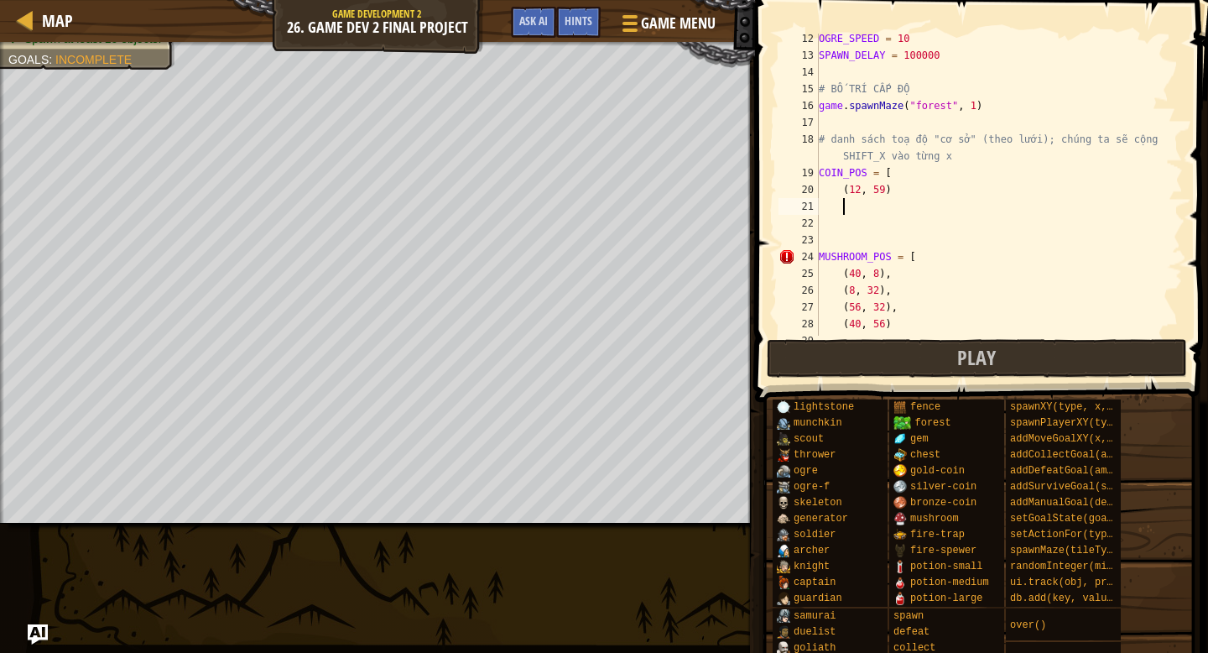
scroll to position [8, 0]
type textarea "("
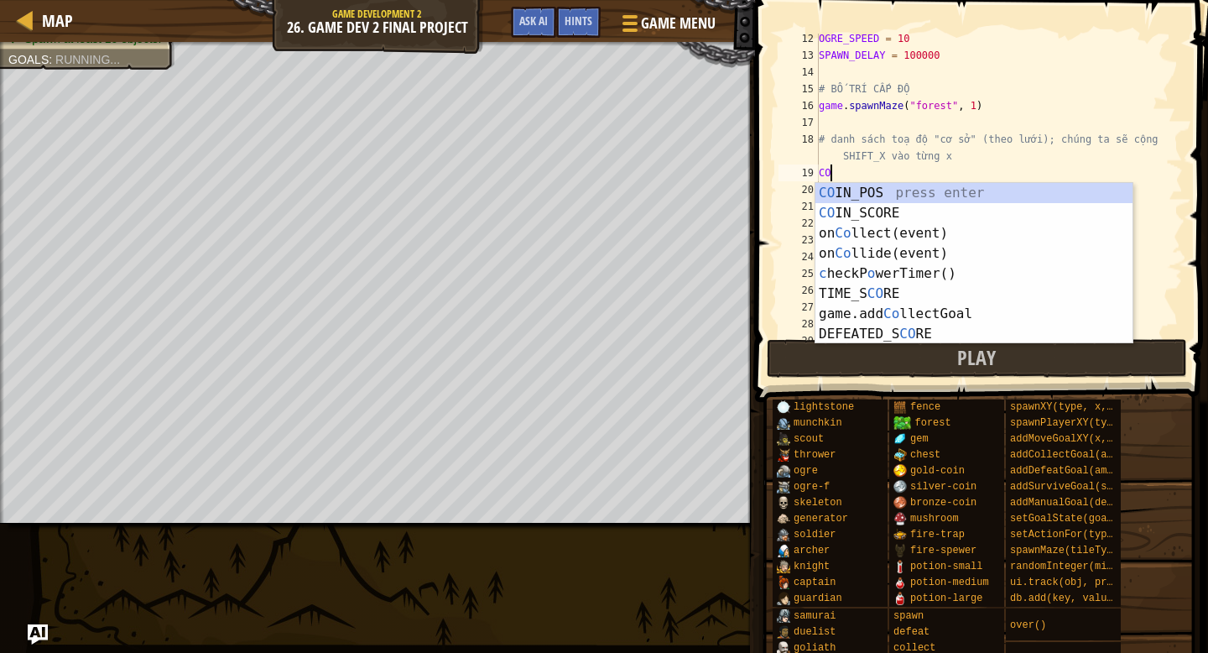
type textarea "C"
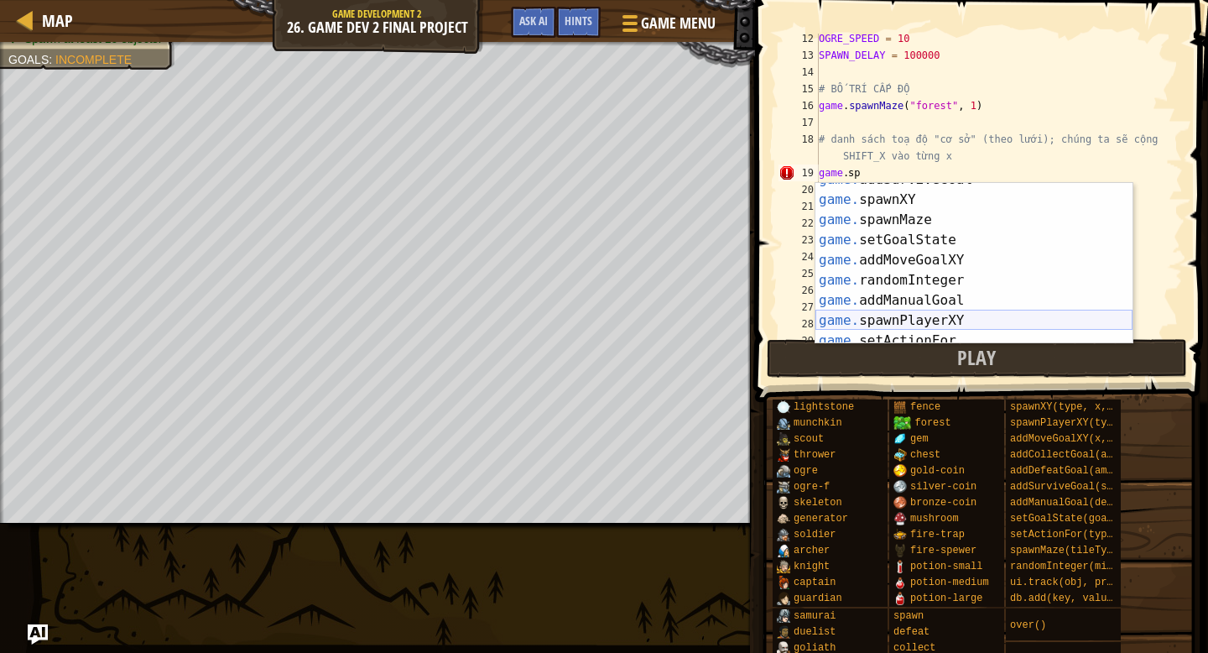
scroll to position [23, 0]
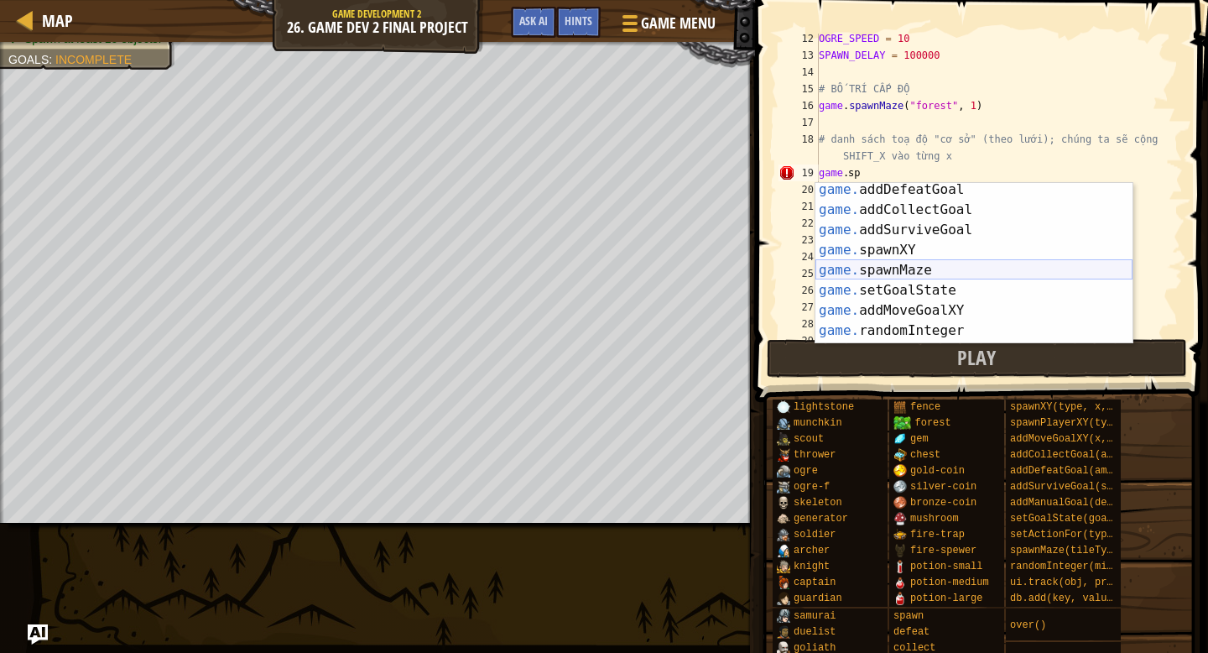
click at [886, 0] on body "Map Game Development 2 26. Game Dev 2 Final Project Game Menu Done Hints Ask AI…" at bounding box center [604, 0] width 1208 height 0
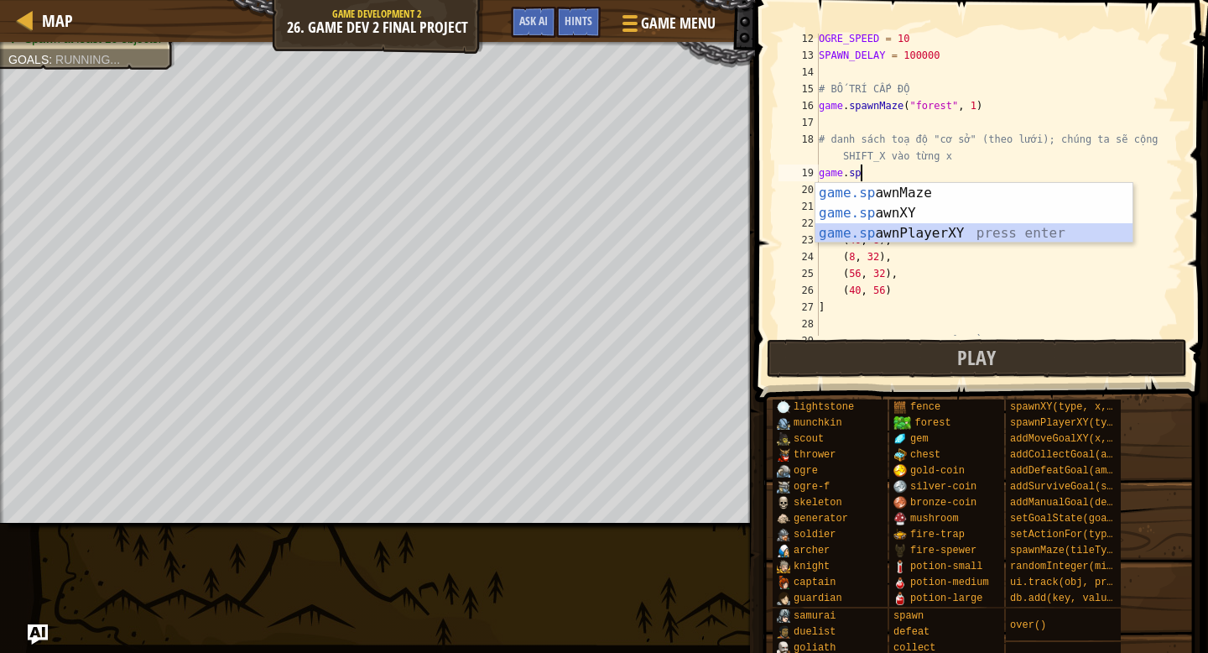
scroll to position [0, 0]
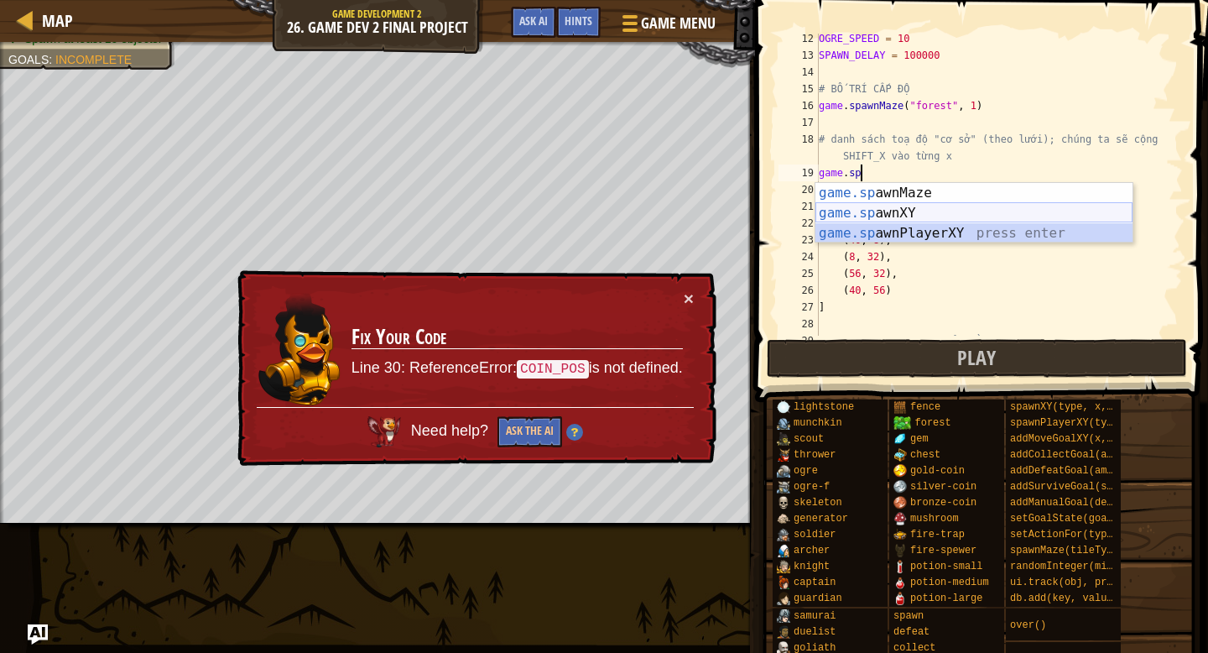
click at [885, 206] on div "game.sp awnMaze press enter game.sp awnXY press enter game.sp awnPlayerXY press…" at bounding box center [974, 233] width 317 height 101
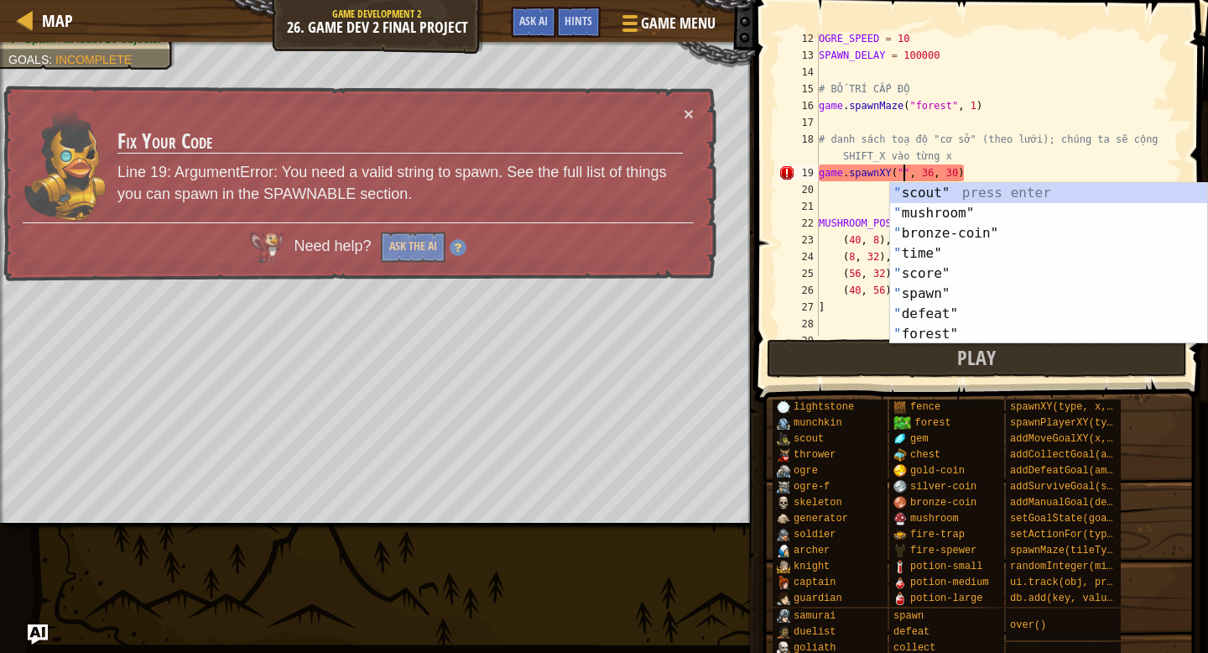
scroll to position [0, 1]
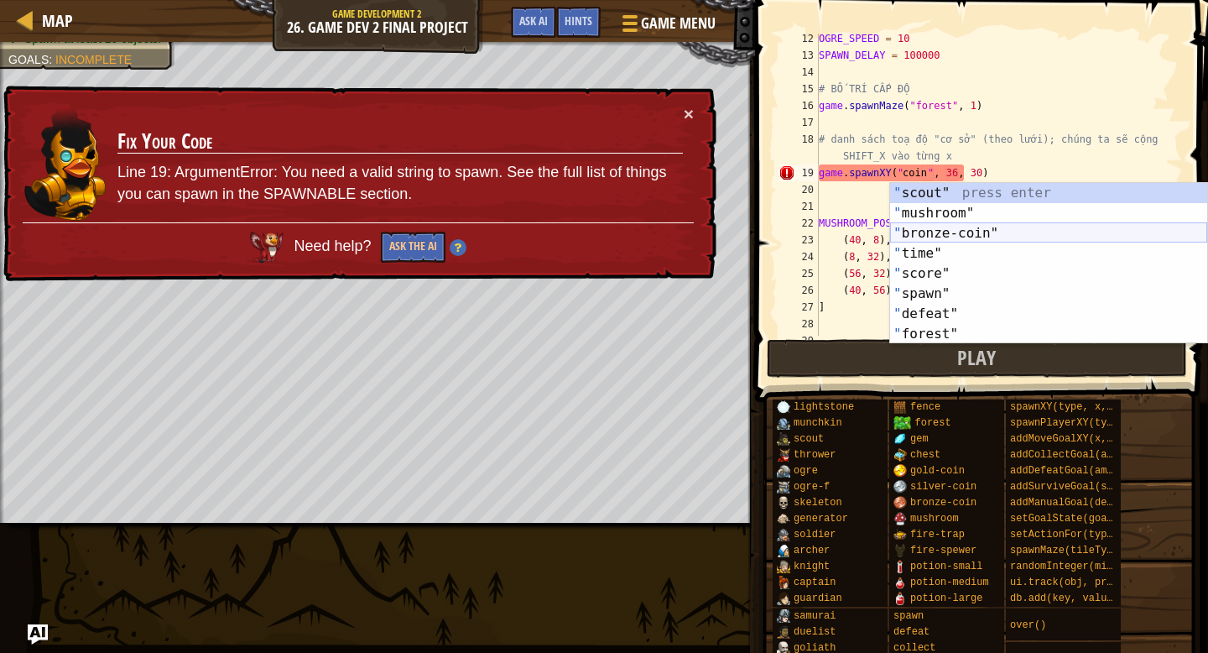
click at [930, 0] on body "Map Game Development 2 26. Game Dev 2 Final Project Game Menu Done Hints Ask AI…" at bounding box center [604, 0] width 1208 height 0
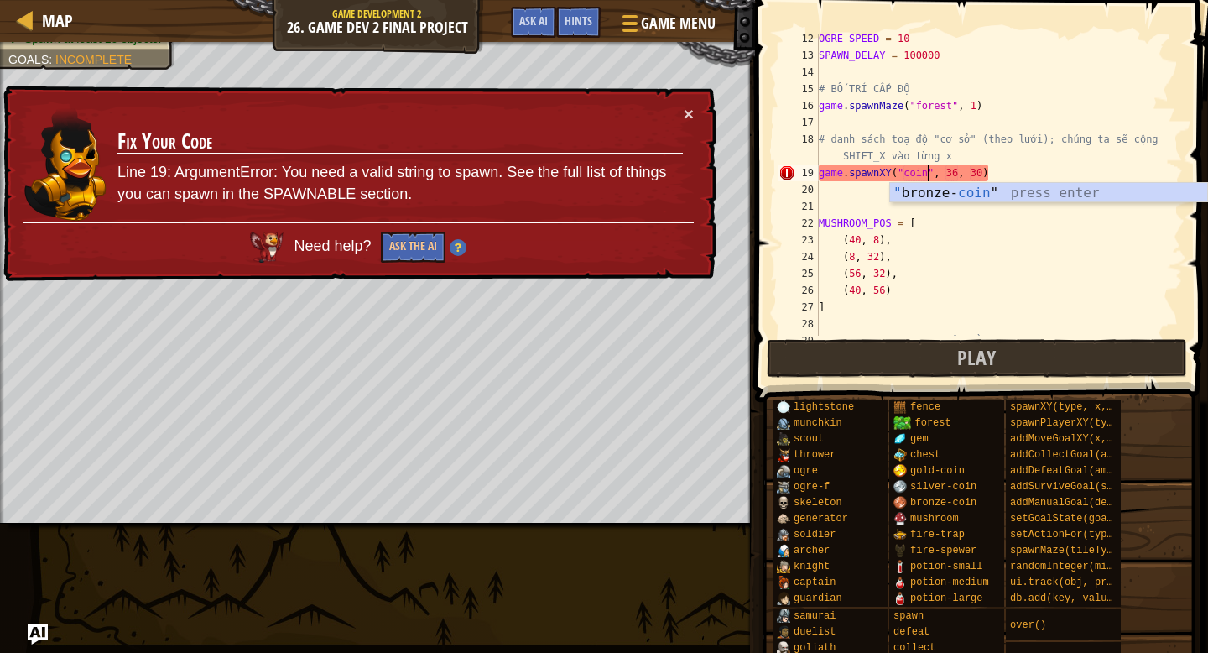
click at [943, 0] on body "Map Game Development 2 26. Game Dev 2 Final Project Game Menu Done Hints Ask AI…" at bounding box center [604, 0] width 1208 height 0
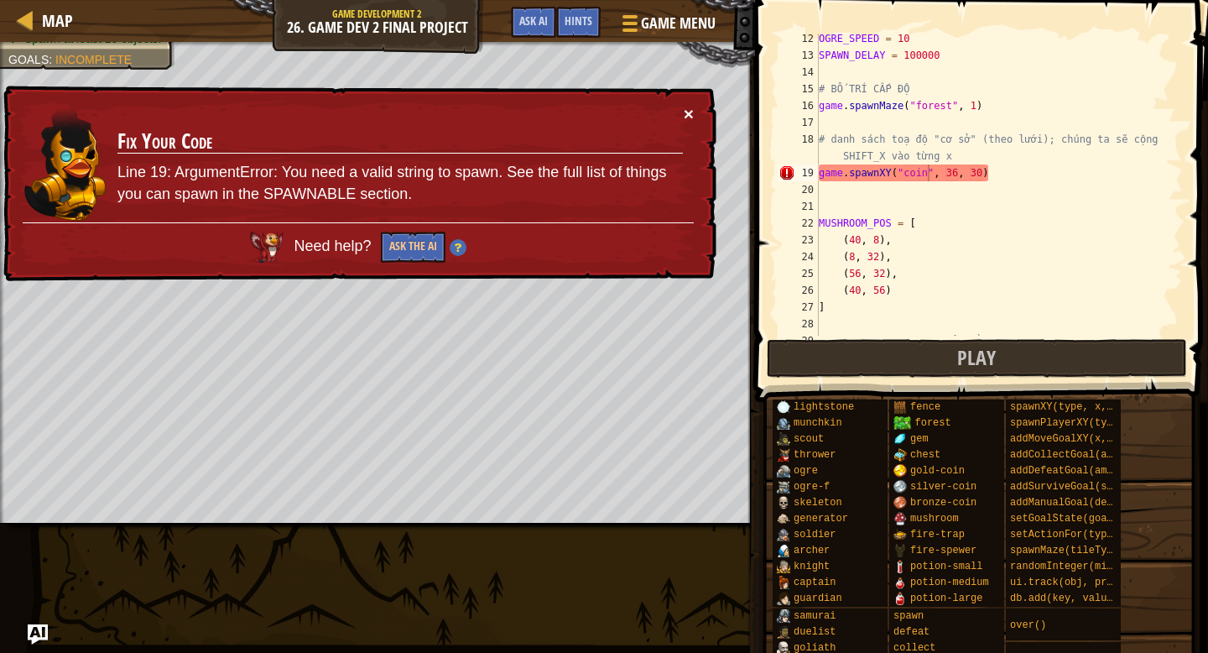
click at [687, 113] on button "×" at bounding box center [689, 114] width 10 height 18
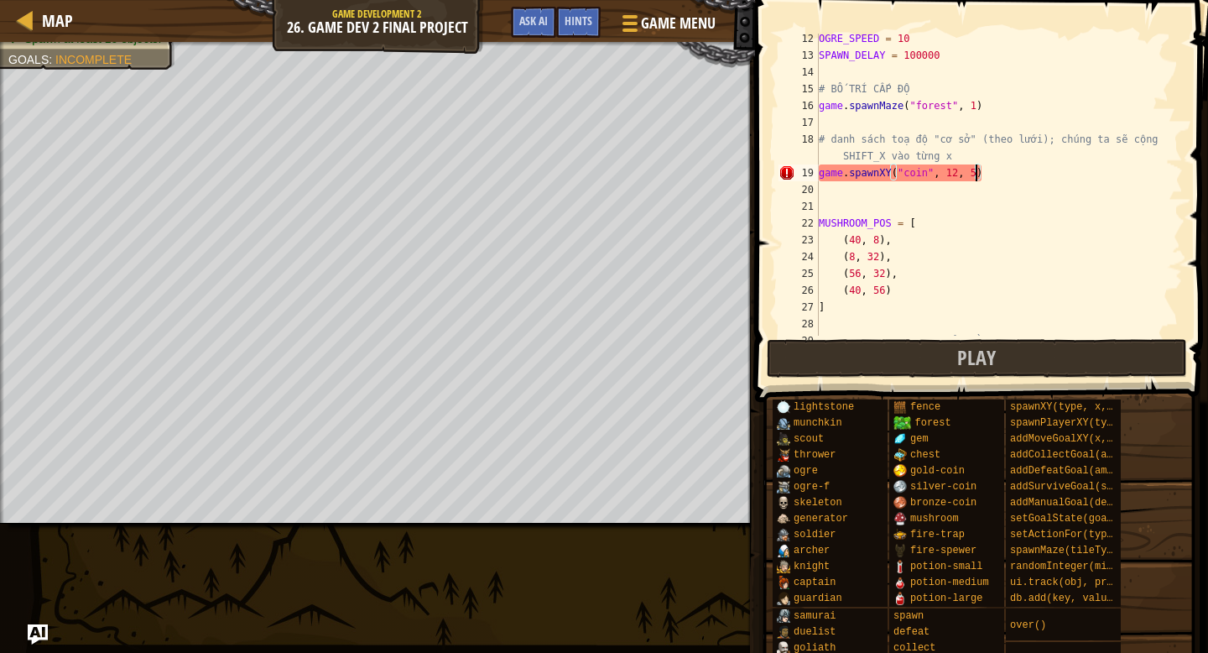
scroll to position [8, 13]
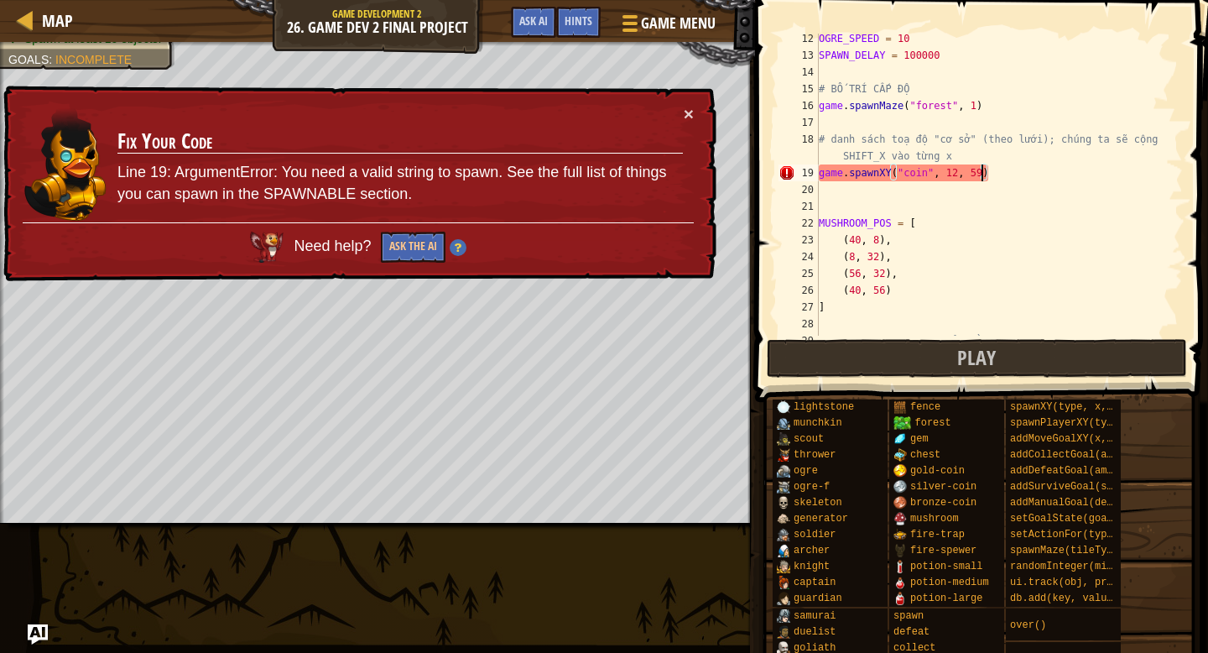
click at [927, 174] on div "OGRE_SPEED = 10 SPAWN_DELAY = 100000 # BỐ TRÍ CẤP ĐỘ game . spawnMaze ( "forest…" at bounding box center [1000, 198] width 368 height 336
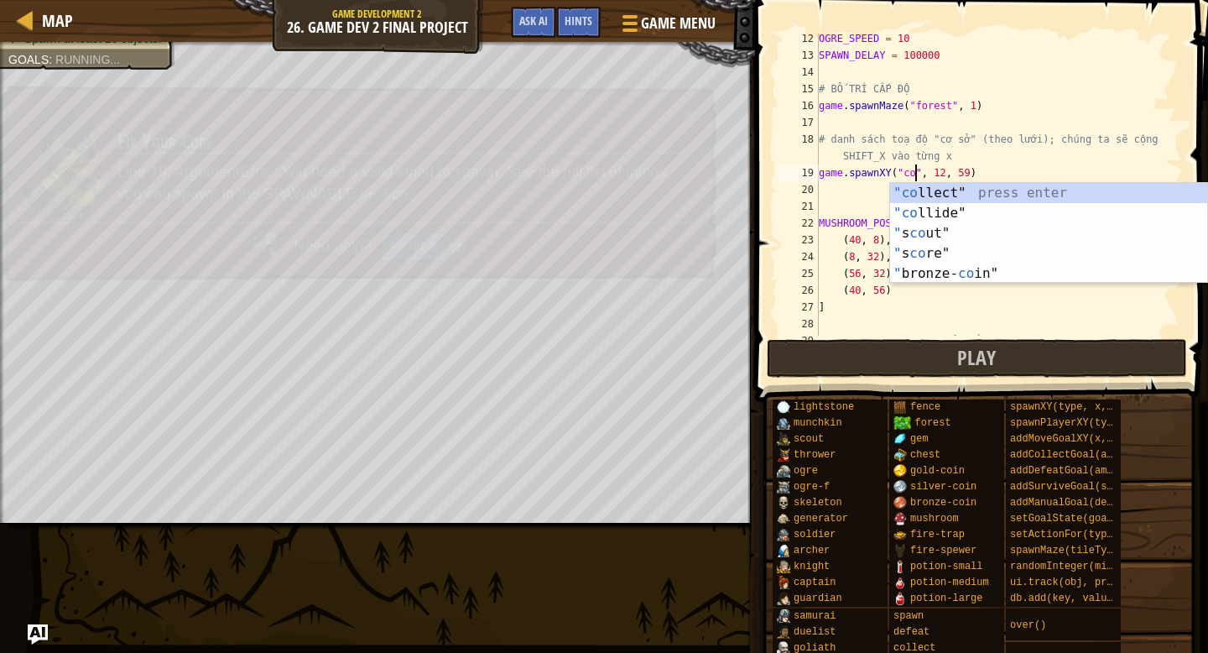
scroll to position [8, 12]
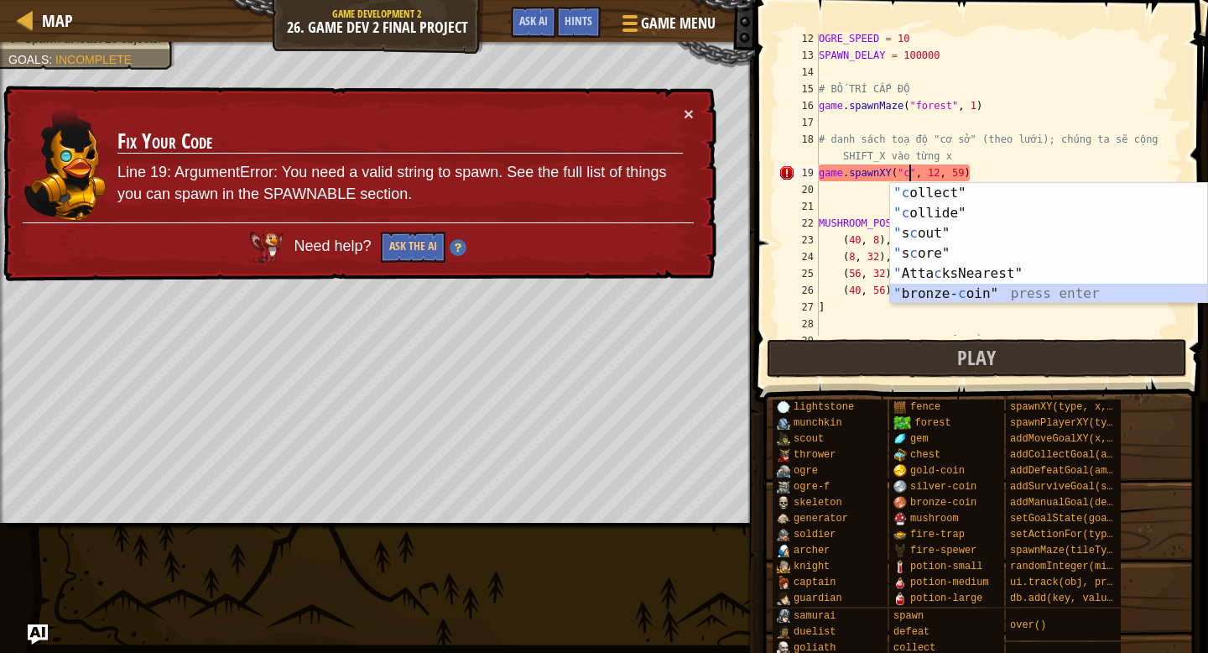
click at [944, 289] on div ""c ollect" press enter "c ollide" press enter " s c out" press enter " s c ore"…" at bounding box center [1048, 263] width 317 height 161
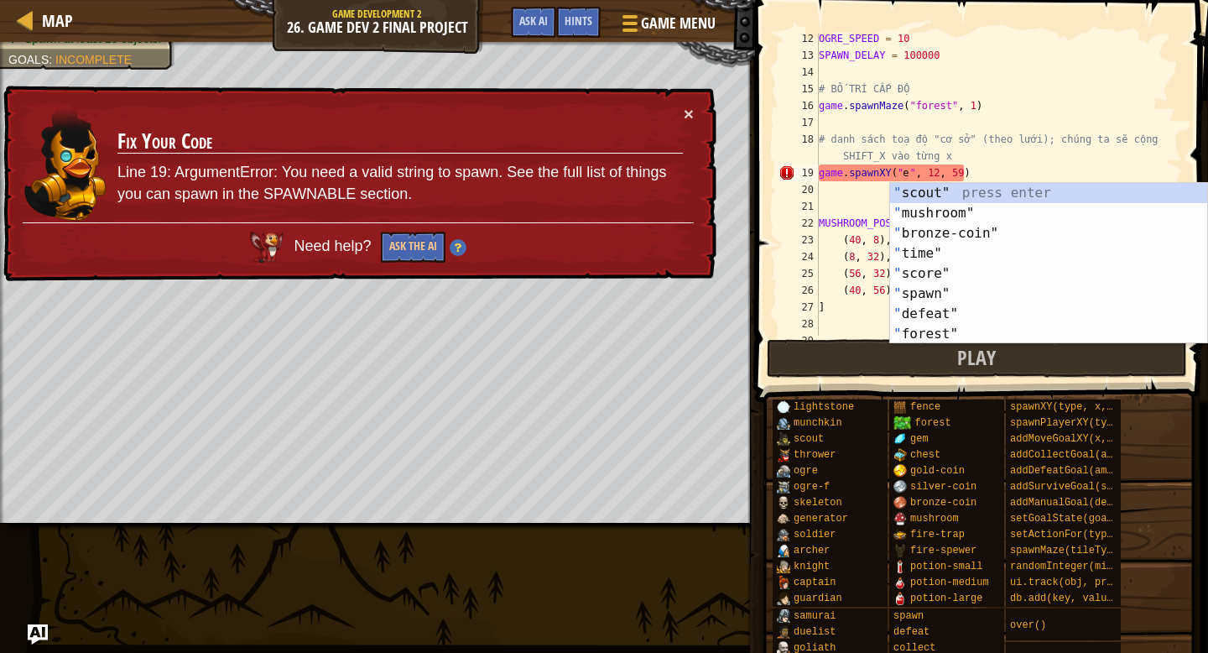
scroll to position [0, 1]
type textarea "gem"
click at [871, 201] on div "OGRE_SPEED = 10 SPAWN_DELAY = 100000 # BỐ TRÍ CẤP ĐỘ game . spawnMaze ( "forest…" at bounding box center [1000, 198] width 368 height 336
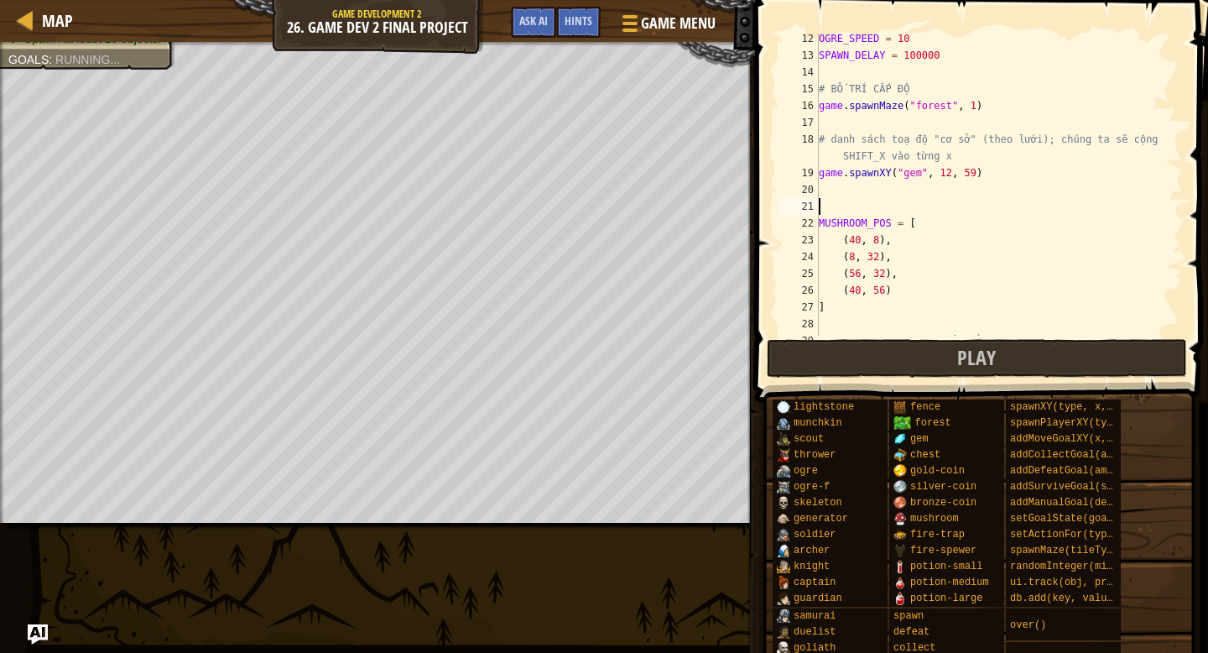
scroll to position [0, 0]
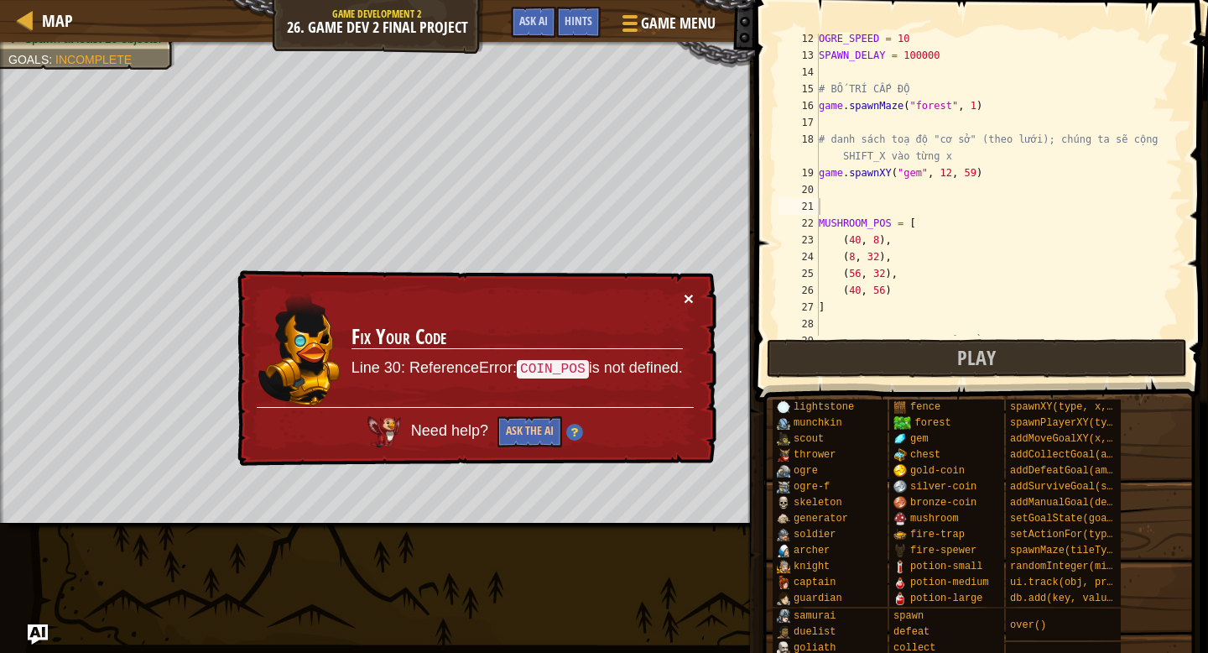
click at [689, 300] on button "×" at bounding box center [689, 299] width 10 height 18
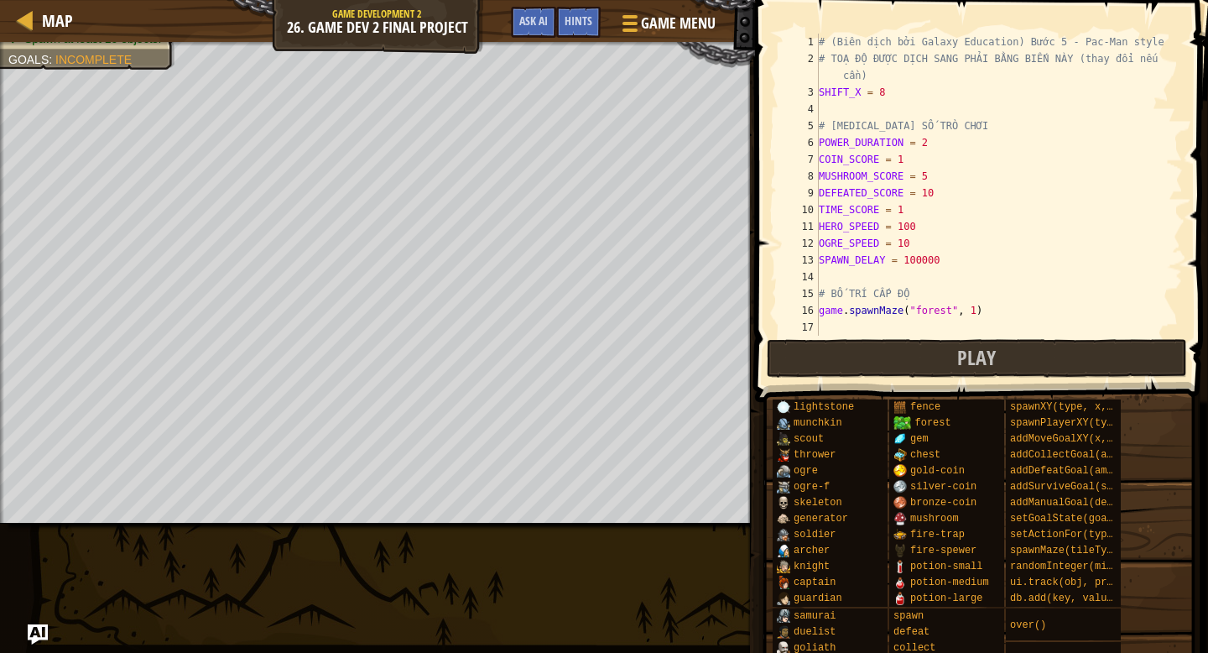
click at [946, 204] on div "# (Biên dịch bởi Galaxy Education) Bước 5 - Pac-Man style # TOẠ ĐỘ ĐƯỢC DỊCH SA…" at bounding box center [1000, 210] width 368 height 352
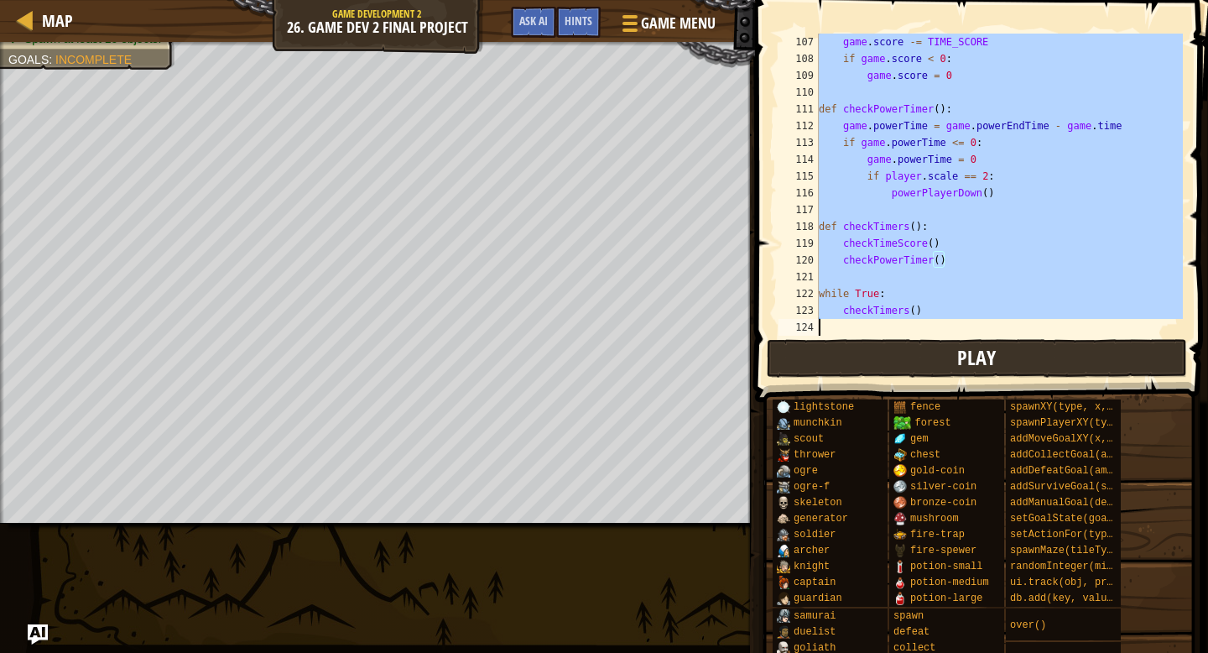
scroll to position [1846, 0]
drag, startPoint x: 819, startPoint y: 44, endPoint x: 958, endPoint y: 312, distance: 302.5
click at [960, 314] on div "game . score -= TIME_SCORE if game . score < 0 : game . score = 0 def checkPowe…" at bounding box center [1000, 202] width 368 height 336
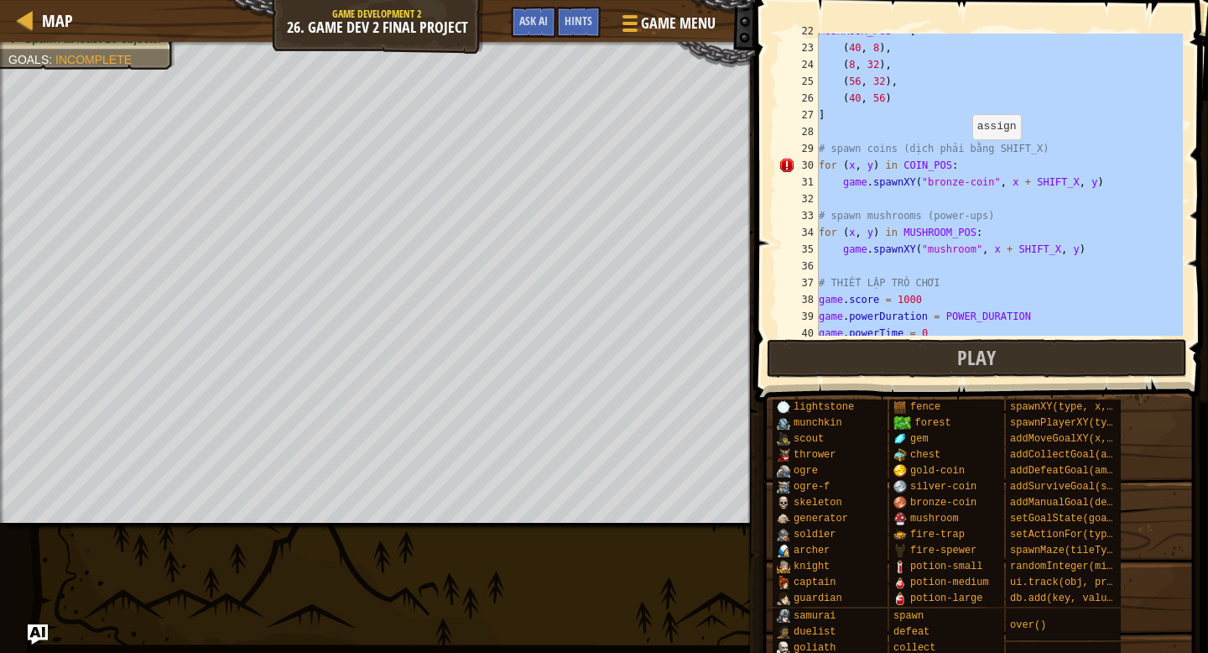
scroll to position [387, 0]
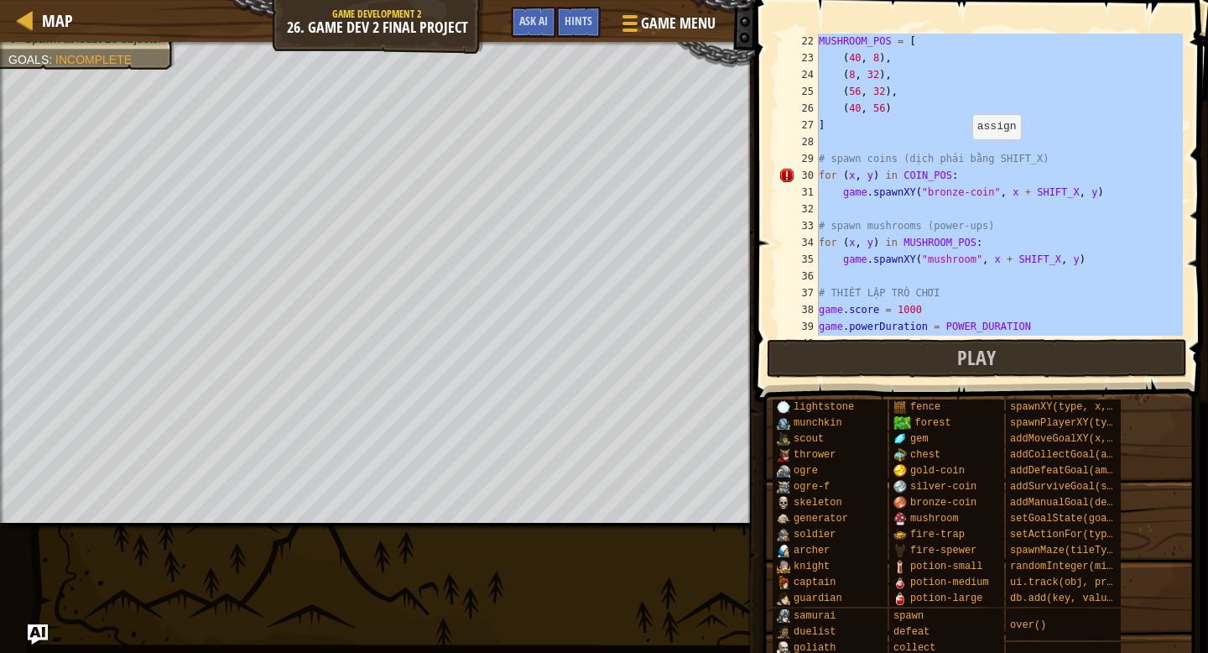
click at [970, 156] on div "MUSHROOM_POS = [ ( 40 , 8 ) , ( 8 , 32 ) , ( 56 , 32 ) , ( 40 , 56 ) ] # spawn …" at bounding box center [1000, 201] width 368 height 336
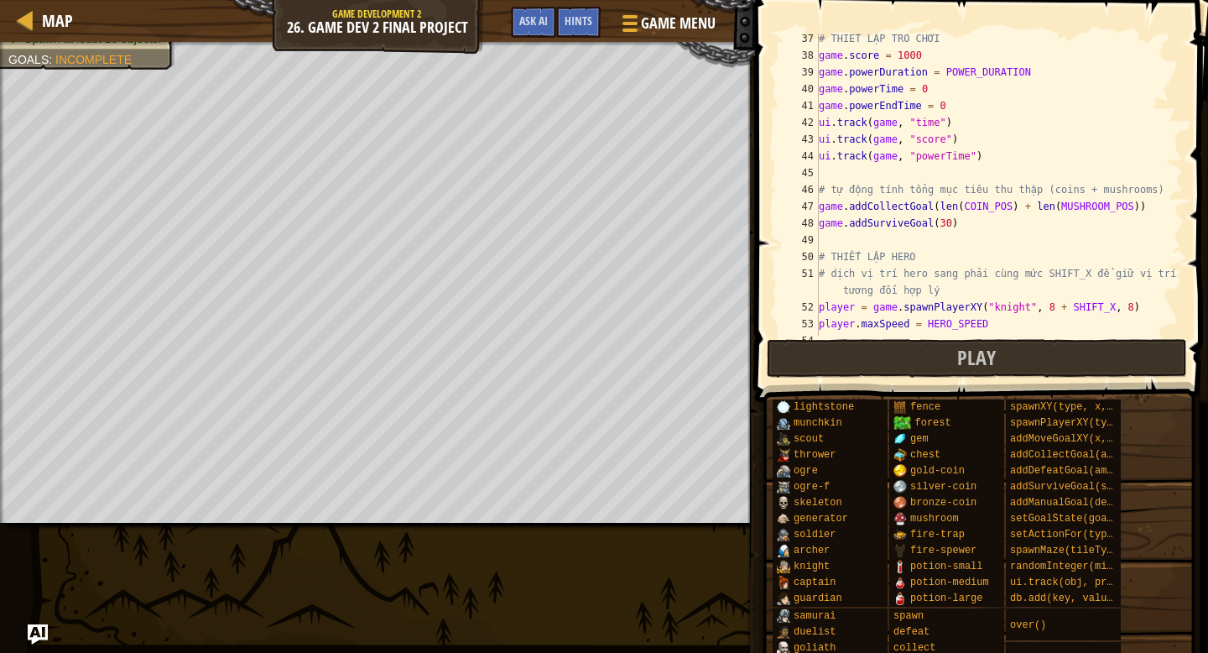
scroll to position [656, 0]
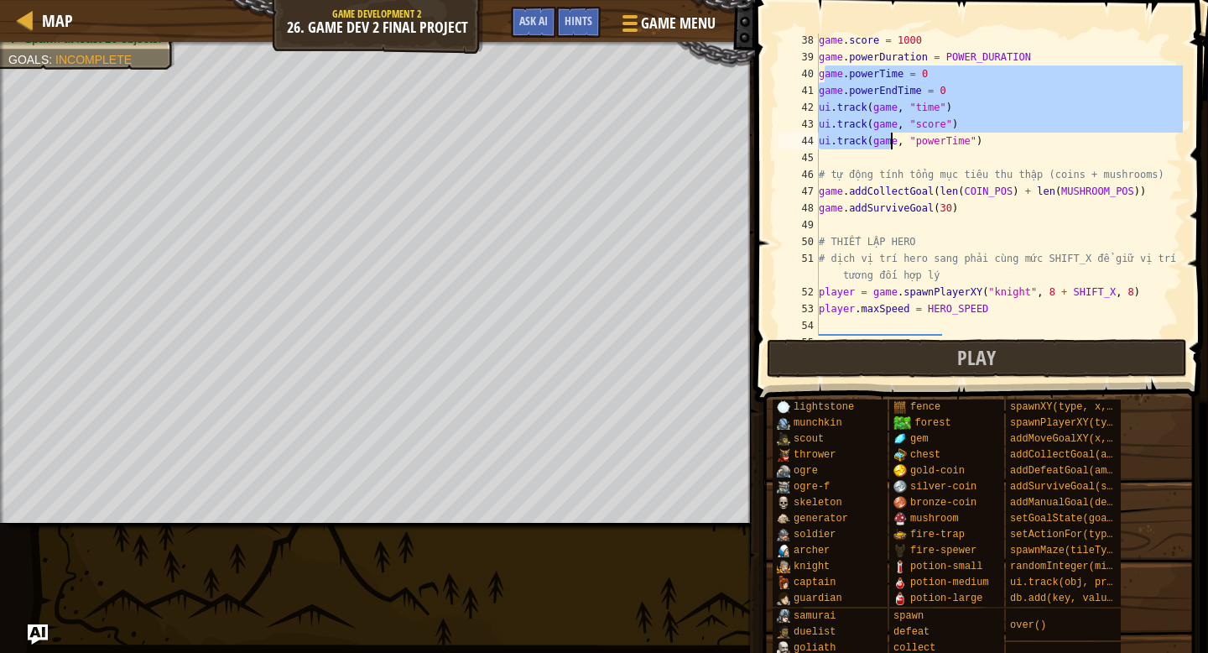
type textarea "checkTimers()"
drag, startPoint x: 827, startPoint y: 68, endPoint x: 889, endPoint y: 140, distance: 94.6
click at [889, 140] on div "game . score = 1000 game . powerDuration = POWER_DURATION game . powerTime = 0 …" at bounding box center [1000, 200] width 368 height 336
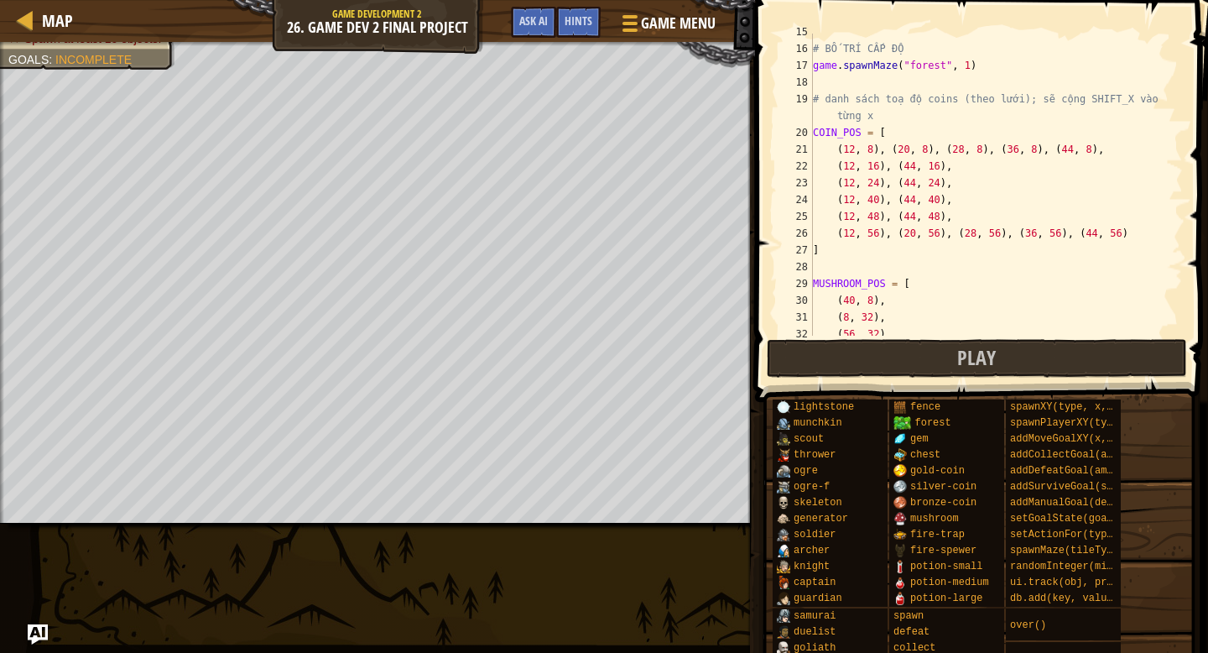
scroll to position [263, 0]
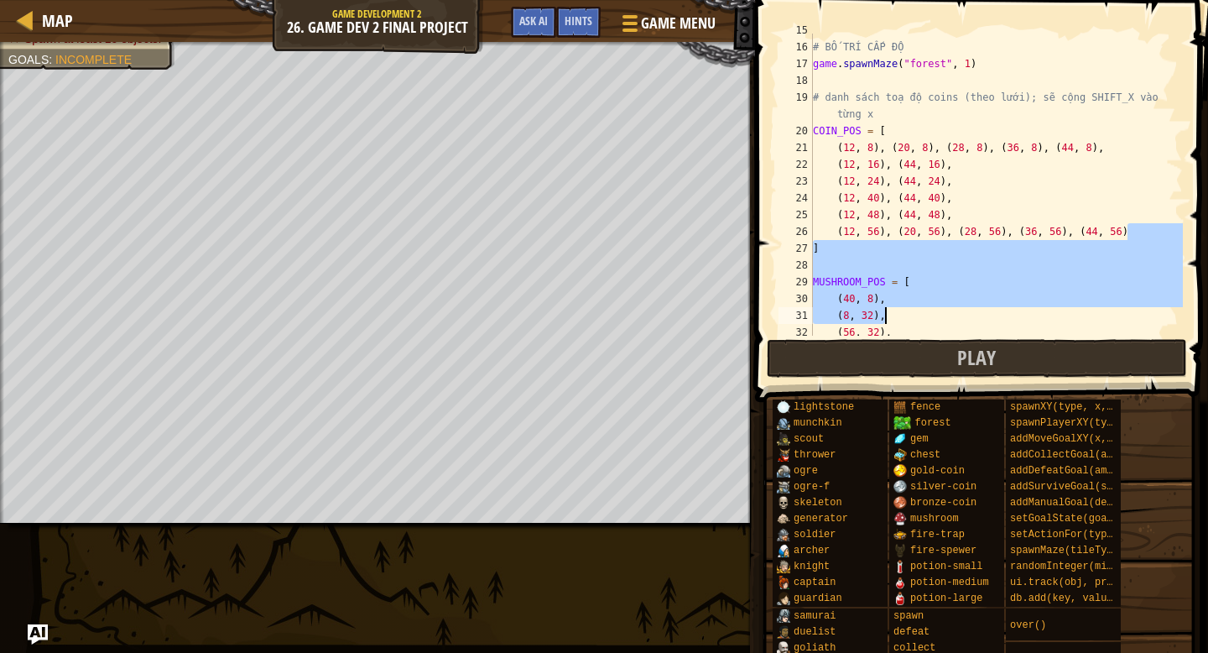
drag, startPoint x: 1164, startPoint y: 224, endPoint x: 923, endPoint y: 213, distance: 241.1
click at [923, 213] on div "# BỐ TRÍ CẤP ĐỘ game . spawnMaze ( "forest" , 1 ) # danh sách toạ độ coins (the…" at bounding box center [996, 190] width 373 height 336
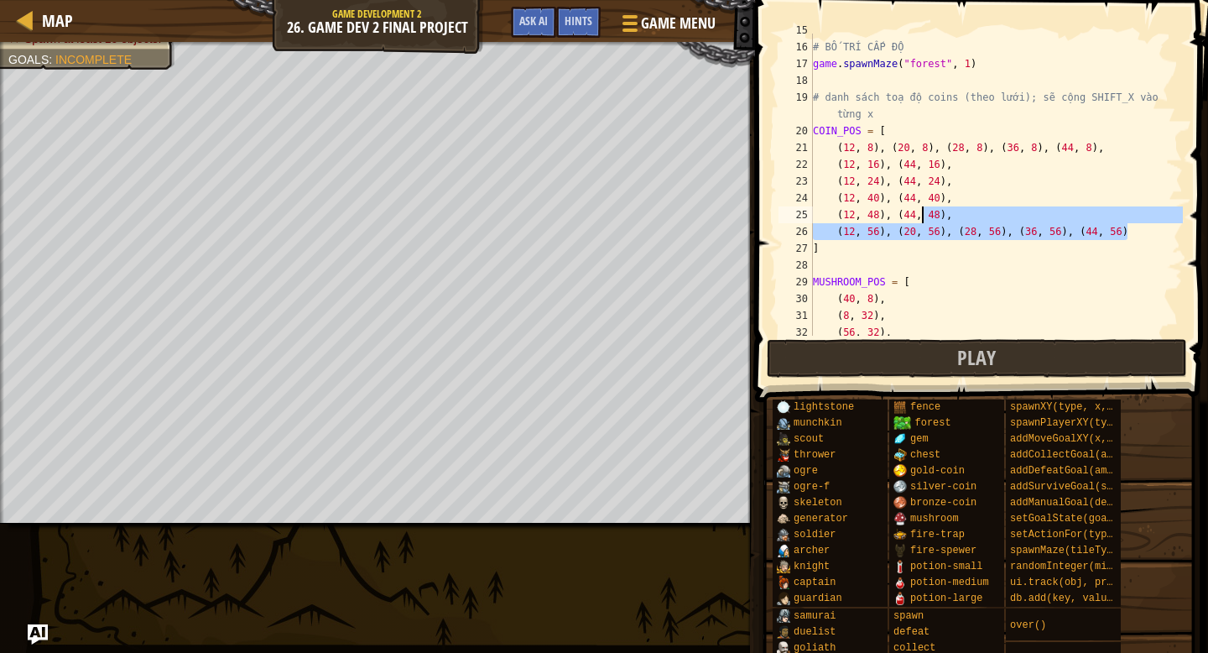
click at [919, 208] on div "# BỐ TRÍ CẤP ĐỘ game . spawnMaze ( "forest" , 1 ) # danh sách toạ độ coins (the…" at bounding box center [996, 190] width 373 height 336
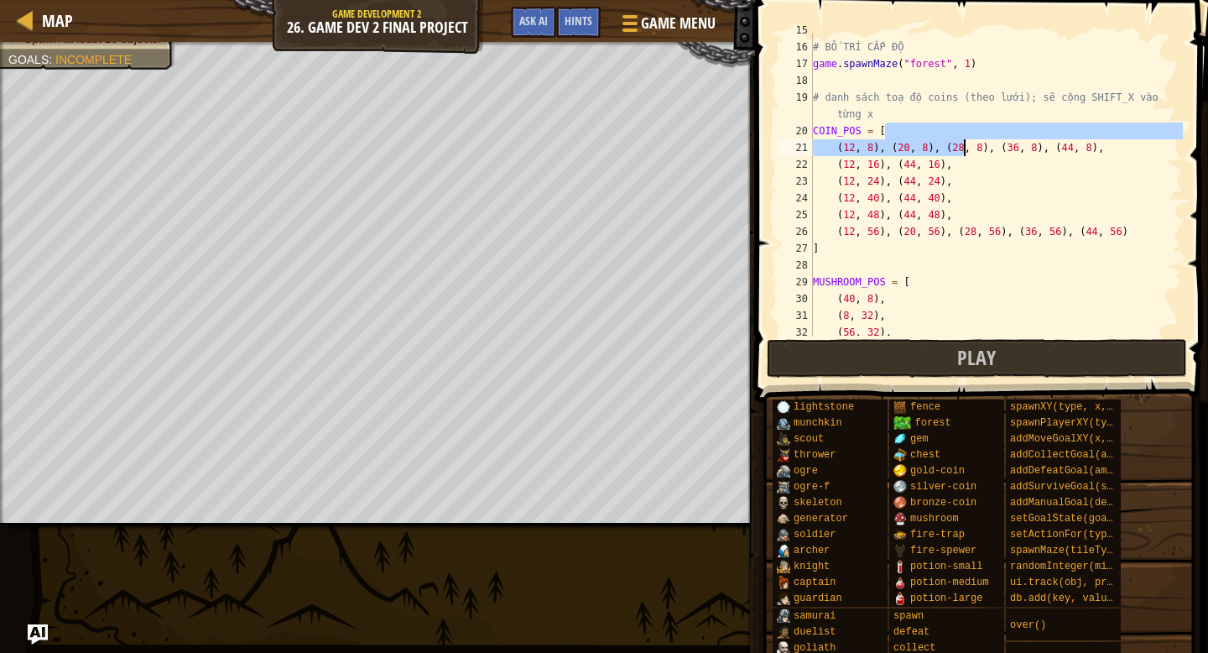
drag, startPoint x: 888, startPoint y: 138, endPoint x: 966, endPoint y: 154, distance: 79.5
click at [966, 154] on div "# BỐ TRÍ CẤP ĐỘ game . spawnMaze ( "forest" , 1 ) # danh sách toạ độ coins (the…" at bounding box center [996, 190] width 373 height 336
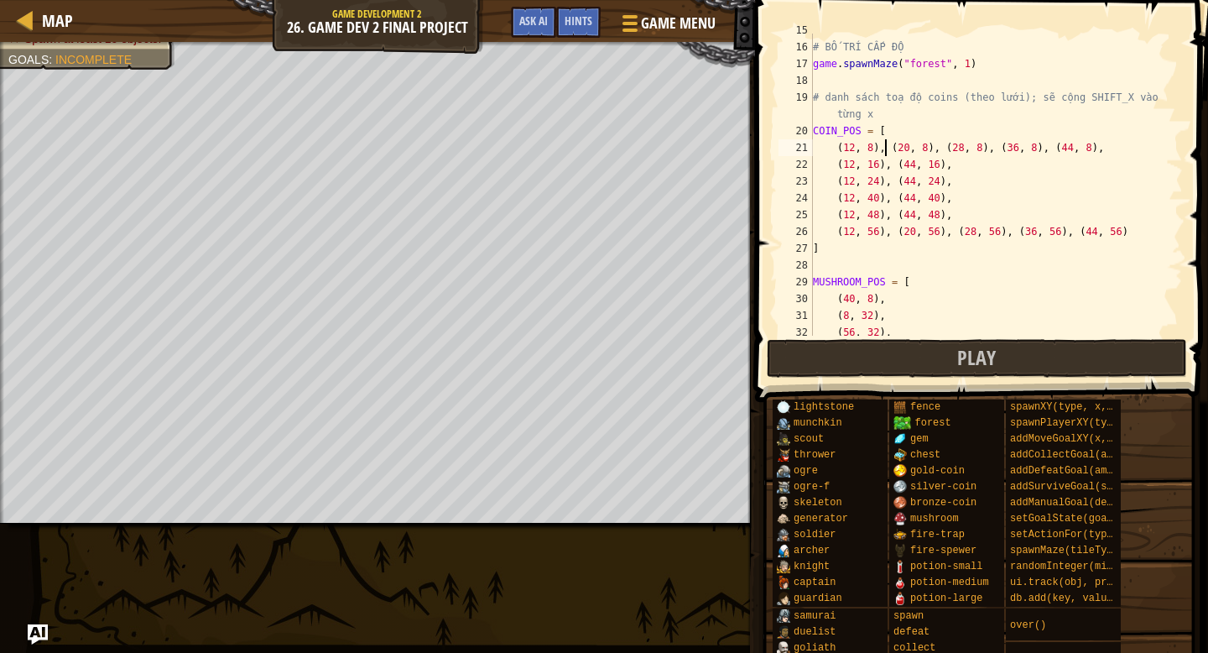
click at [888, 148] on div "# BỐ TRÍ CẤP ĐỘ game . spawnMaze ( "forest" , 1 ) # danh sách toạ độ coins (the…" at bounding box center [996, 190] width 373 height 336
click at [897, 150] on div "# BỐ TRÍ CẤP ĐỘ game . spawnMaze ( "forest" , 1 ) # danh sách toạ độ coins (the…" at bounding box center [996, 190] width 373 height 336
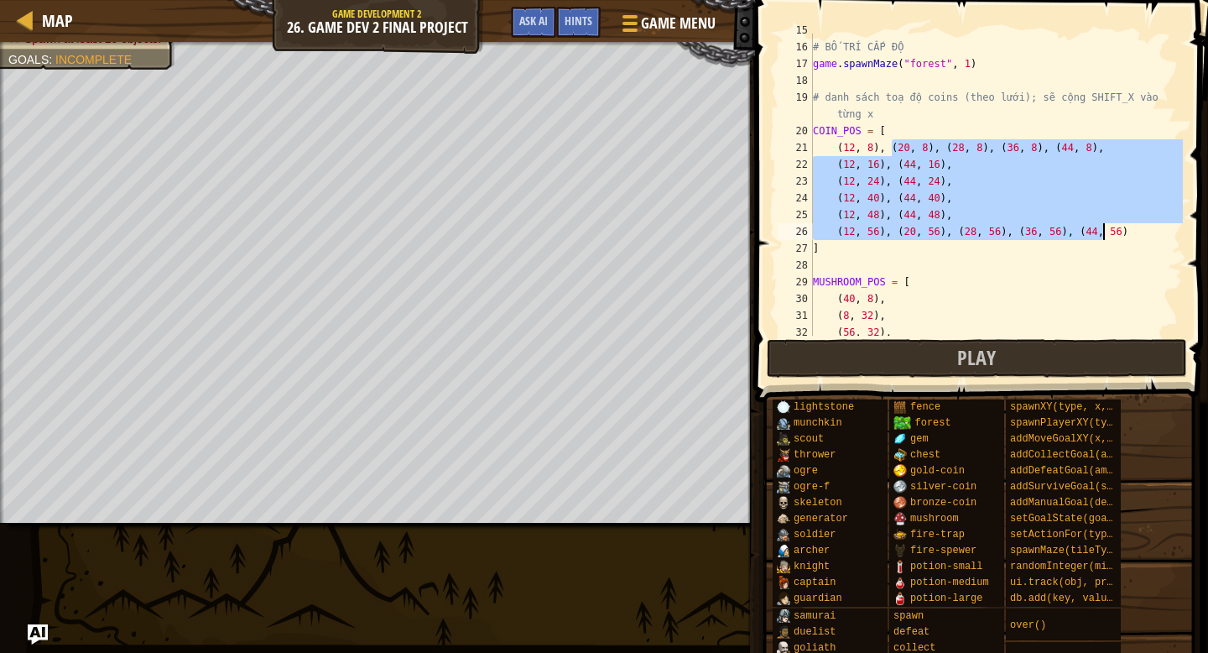
drag, startPoint x: 894, startPoint y: 149, endPoint x: 1103, endPoint y: 232, distance: 225.6
click at [1103, 232] on div "# BỐ TRÍ CẤP ĐỘ game . spawnMaze ( "forest" , 1 ) # danh sách toạ độ coins (the…" at bounding box center [996, 190] width 373 height 336
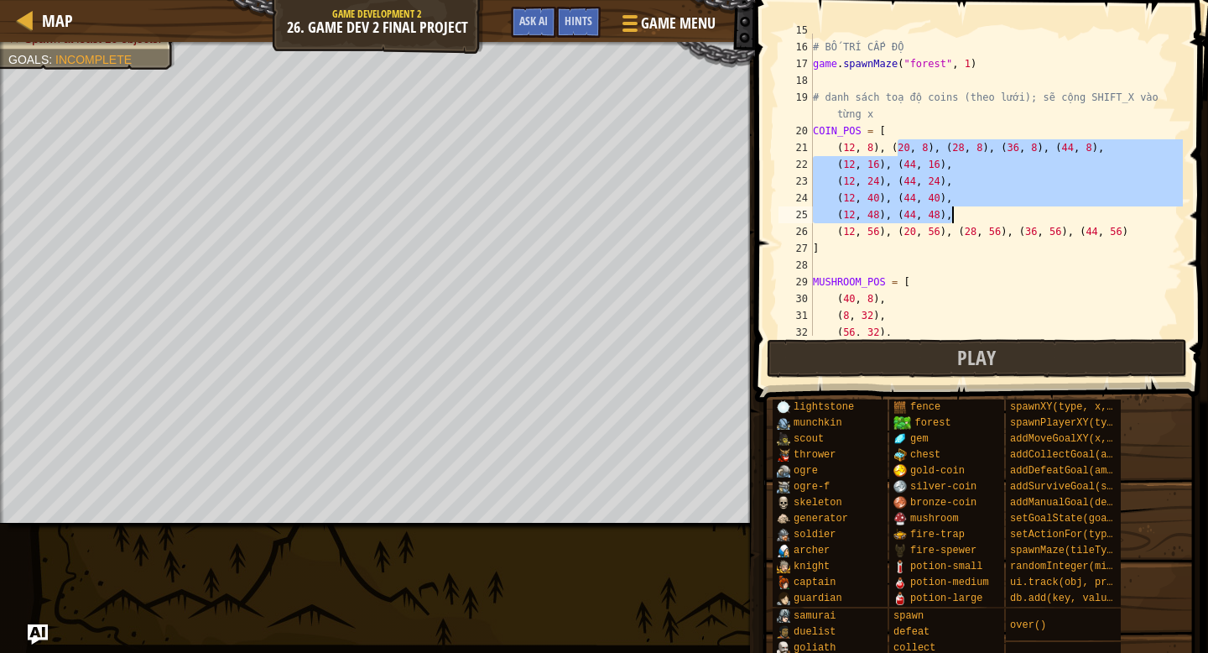
drag, startPoint x: 899, startPoint y: 148, endPoint x: 982, endPoint y: 206, distance: 101.7
click at [981, 207] on div "# BỐ TRÍ CẤP ĐỘ game . spawnMaze ( "forest" , 1 ) # danh sách toạ độ coins (the…" at bounding box center [996, 190] width 373 height 336
click at [968, 180] on div "# BỐ TRÍ CẤP ĐỘ game . spawnMaze ( "forest" , 1 ) # danh sách toạ độ coins (the…" at bounding box center [996, 190] width 373 height 336
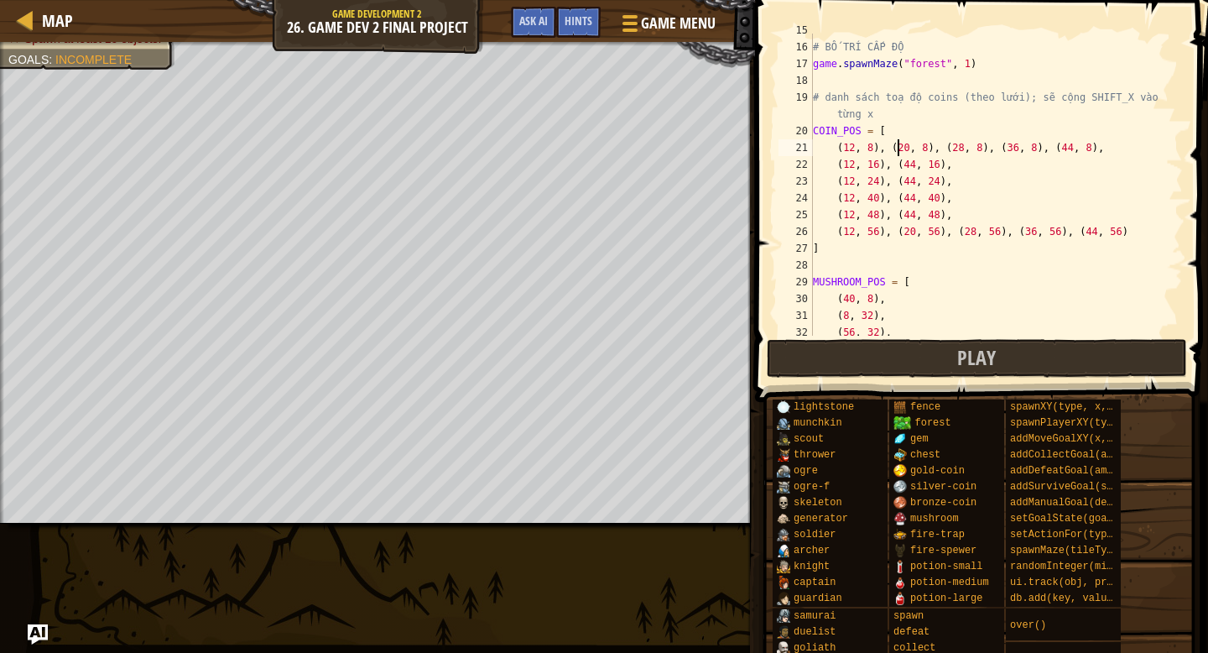
drag, startPoint x: 899, startPoint y: 143, endPoint x: 916, endPoint y: 150, distance: 18.9
click at [912, 149] on div "# BỐ TRÍ CẤP ĐỘ game . spawnMaze ( "forest" , 1 ) # danh sách toạ độ coins (the…" at bounding box center [996, 190] width 373 height 336
drag, startPoint x: 910, startPoint y: 151, endPoint x: 974, endPoint y: 167, distance: 66.5
click at [977, 166] on div "# BỐ TRÍ CẤP ĐỘ game . spawnMaze ( "forest" , 1 ) # danh sách toạ độ coins (the…" at bounding box center [996, 190] width 373 height 336
click at [978, 164] on div "# BỐ TRÍ CẤP ĐỘ game . spawnMaze ( "forest" , 1 ) # danh sách toạ độ coins (the…" at bounding box center [996, 190] width 373 height 336
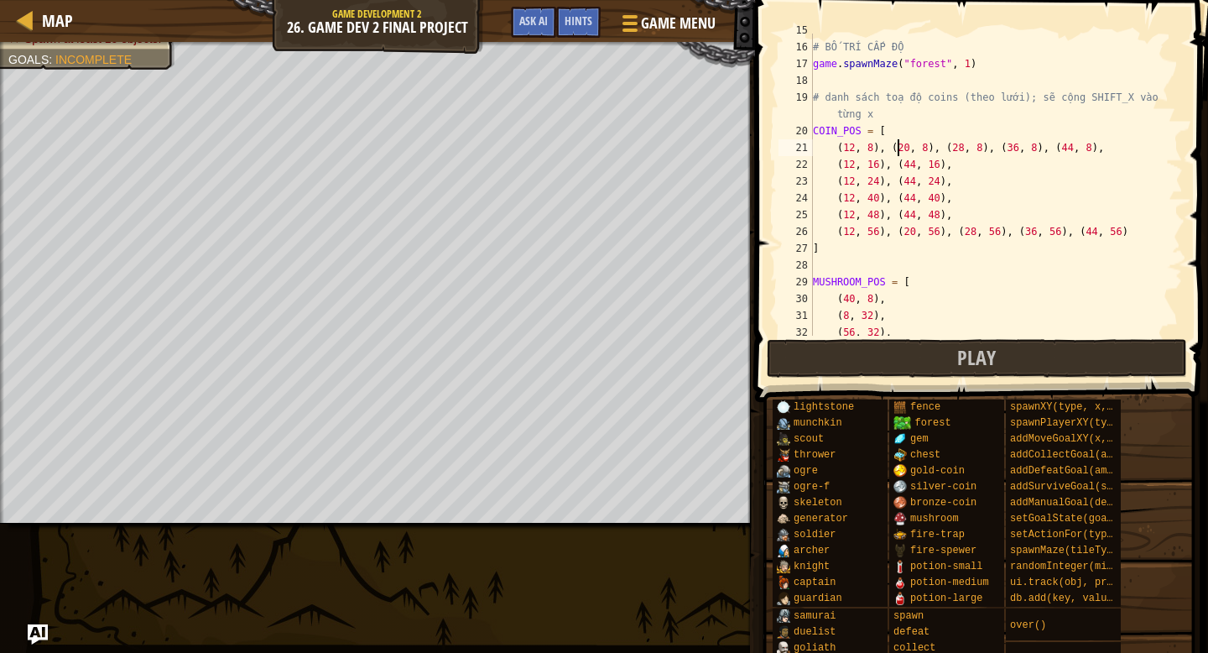
click at [900, 148] on div "# BỐ TRÍ CẤP ĐỘ game . spawnMaze ( "forest" , 1 ) # danh sách toạ độ coins (the…" at bounding box center [996, 190] width 373 height 336
drag, startPoint x: 898, startPoint y: 147, endPoint x: 1121, endPoint y: 159, distance: 223.5
click at [1147, 155] on div "# BỐ TRÍ CẤP ĐỘ game . spawnMaze ( "forest" , 1 ) # danh sách toạ độ coins (the…" at bounding box center [996, 190] width 373 height 336
drag, startPoint x: 962, startPoint y: 179, endPoint x: 953, endPoint y: 174, distance: 9.8
click at [961, 179] on div "# BỐ TRÍ CẤP ĐỘ game . spawnMaze ( "forest" , 1 ) # danh sách toạ độ coins (the…" at bounding box center [996, 190] width 373 height 336
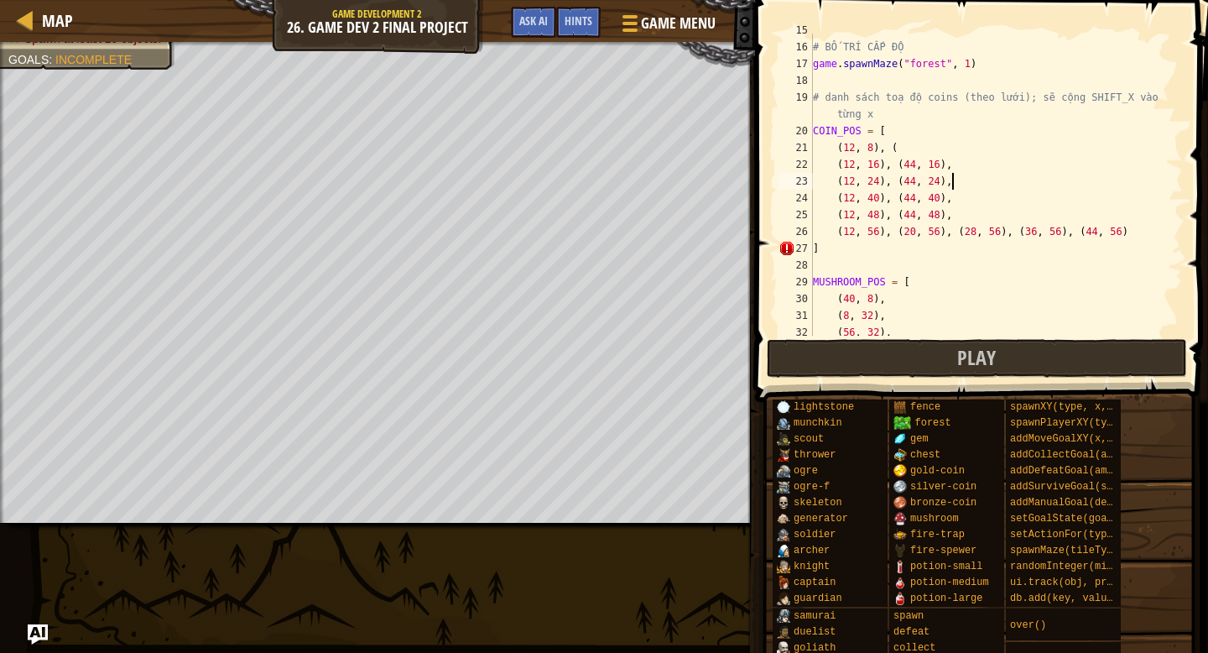
click at [894, 147] on div "# BỐ TRÍ CẤP ĐỘ game . spawnMaze ( "forest" , 1 ) # danh sách toạ độ coins (the…" at bounding box center [996, 190] width 373 height 336
drag, startPoint x: 900, startPoint y: 163, endPoint x: 944, endPoint y: 160, distance: 43.7
click at [947, 160] on div "# BỐ TRÍ CẤP ĐỘ game . spawnMaze ( "forest" , 1 ) # danh sách toạ độ coins (the…" at bounding box center [996, 190] width 373 height 336
click at [927, 160] on div "# BỐ TRÍ CẤP ĐỘ game . spawnMaze ( "forest" , 1 ) # danh sách toạ độ coins (the…" at bounding box center [996, 190] width 373 height 336
drag, startPoint x: 938, startPoint y: 188, endPoint x: 976, endPoint y: 185, distance: 37.8
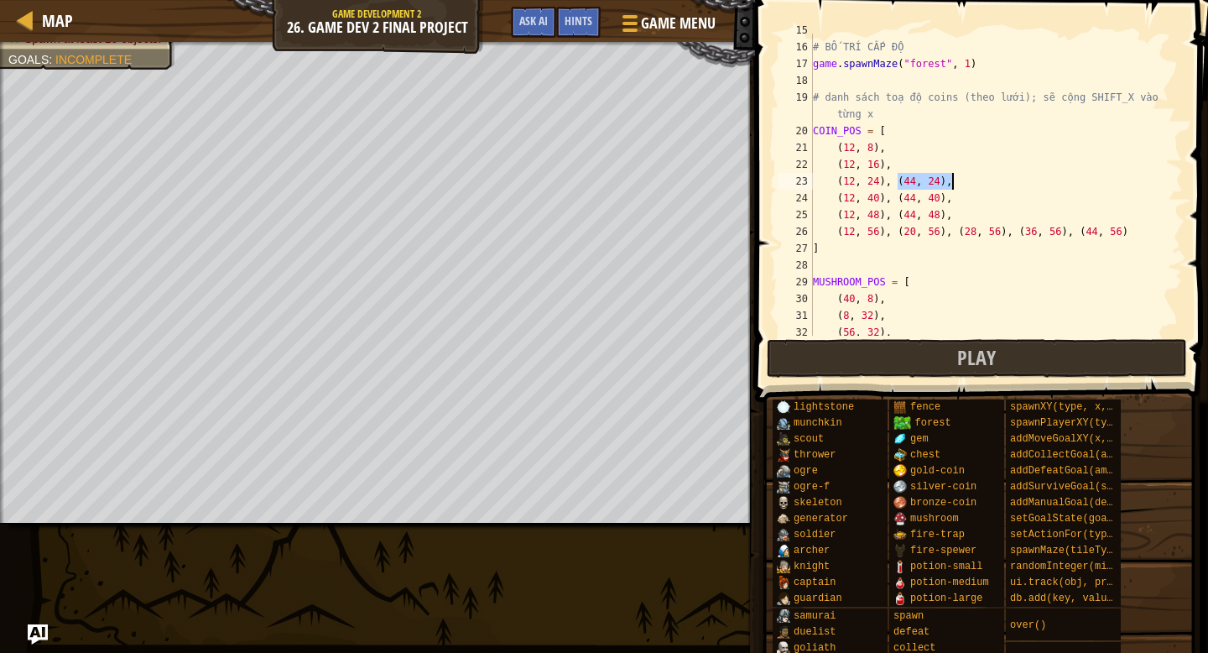
click at [976, 185] on div "# BỐ TRÍ CẤP ĐỘ game . spawnMaze ( "forest" , 1 ) # danh sách toạ độ coins (the…" at bounding box center [996, 190] width 373 height 336
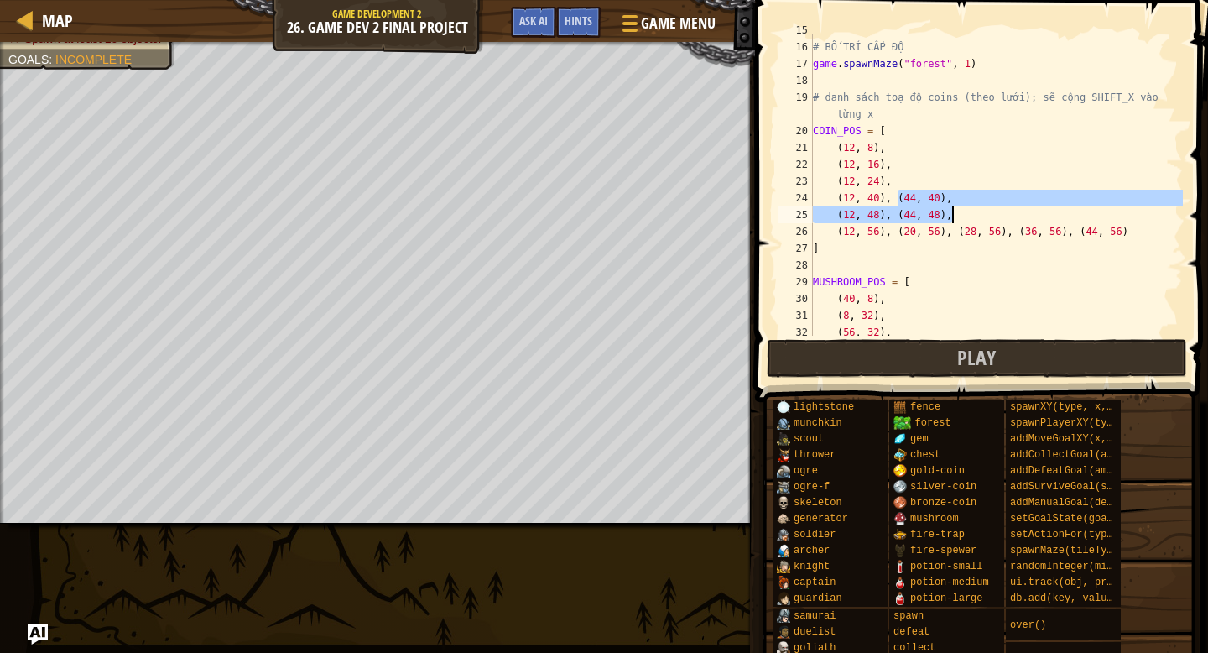
drag, startPoint x: 899, startPoint y: 200, endPoint x: 973, endPoint y: 210, distance: 75.4
click at [973, 210] on div "# BỐ TRÍ CẤP ĐỘ game . spawnMaze ( "forest" , 1 ) # danh sách toạ độ coins (the…" at bounding box center [996, 190] width 373 height 336
drag, startPoint x: 983, startPoint y: 195, endPoint x: 951, endPoint y: 196, distance: 31.9
click at [954, 201] on div "# BỐ TRÍ CẤP ĐỘ game . spawnMaze ( "forest" , 1 ) # danh sách toạ độ coins (the…" at bounding box center [996, 190] width 373 height 336
click at [957, 193] on div "# BỐ TRÍ CẤP ĐỘ game . spawnMaze ( "forest" , 1 ) # danh sách toạ độ coins (the…" at bounding box center [996, 190] width 373 height 336
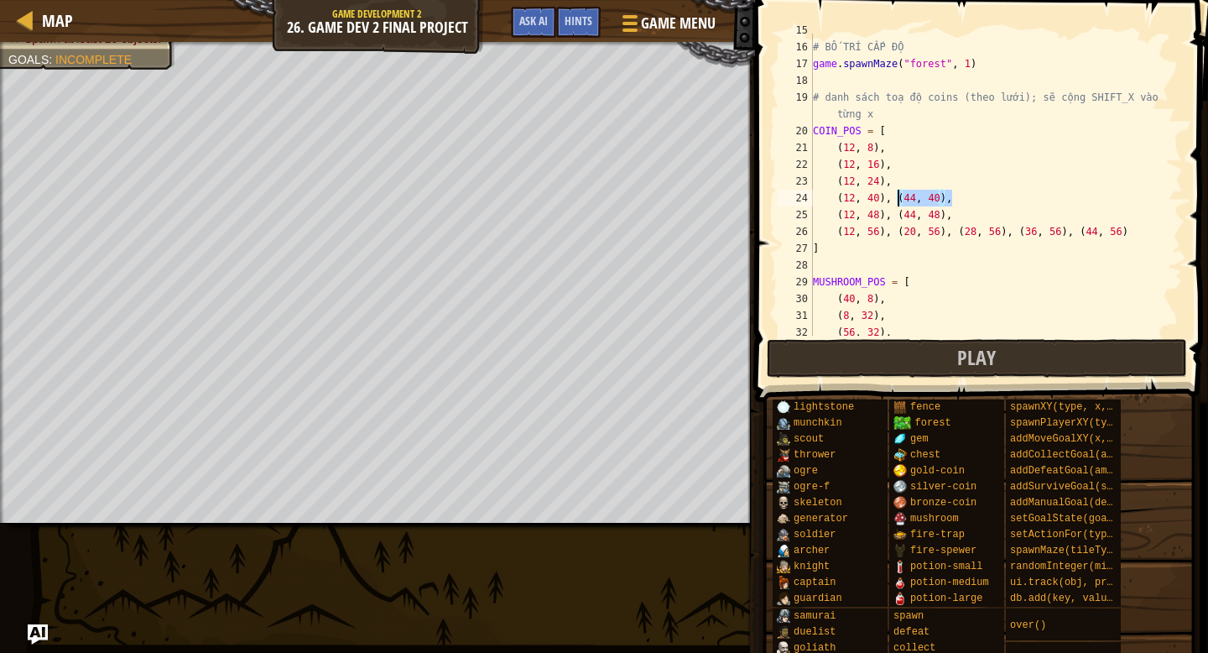
drag, startPoint x: 930, startPoint y: 203, endPoint x: 898, endPoint y: 205, distance: 31.9
click at [898, 205] on div "# BỐ TRÍ CẤP ĐỘ game . spawnMaze ( "forest" , 1 ) # danh sách toạ độ coins (the…" at bounding box center [996, 190] width 373 height 336
drag, startPoint x: 899, startPoint y: 216, endPoint x: 972, endPoint y: 216, distance: 73.8
click at [972, 216] on div "# BỐ TRÍ CẤP ĐỘ game . spawnMaze ( "forest" , 1 ) # danh sách toạ độ coins (the…" at bounding box center [996, 190] width 373 height 336
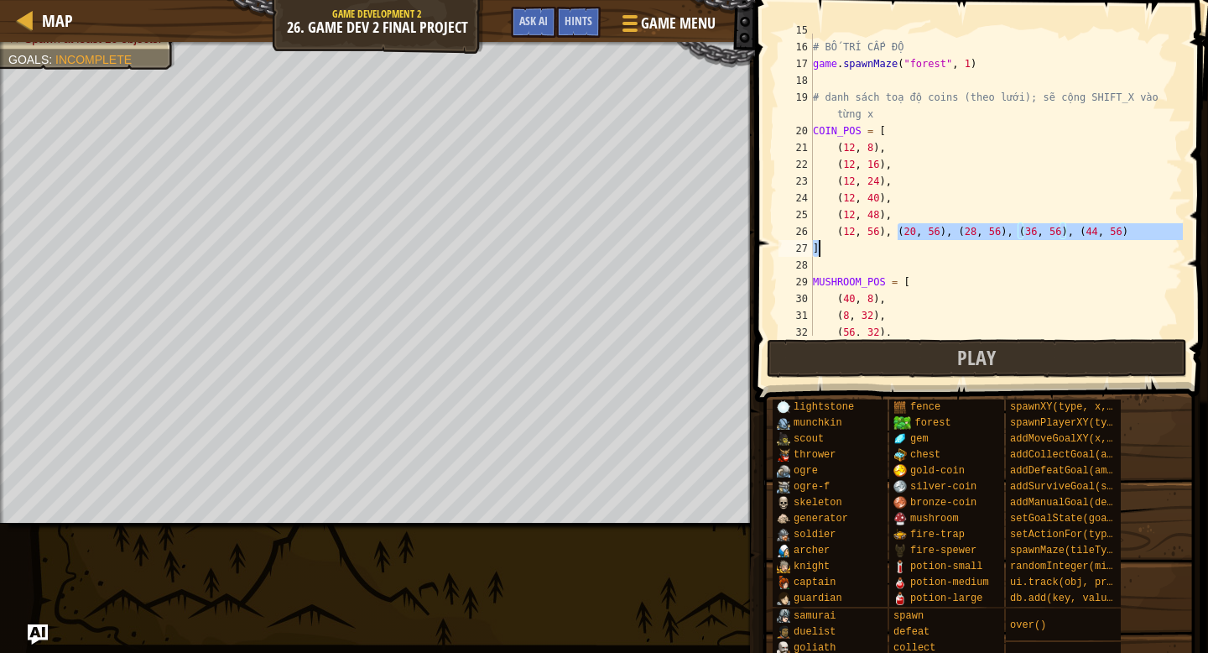
drag, startPoint x: 968, startPoint y: 232, endPoint x: 1207, endPoint y: 253, distance: 240.1
click at [1207, 253] on div "(12, 48), 15 16 17 18 19 20 21 22 23 24 25 26 27 28 29 30 31 32 33 # BỐ TRÍ CẤP…" at bounding box center [979, 233] width 458 height 451
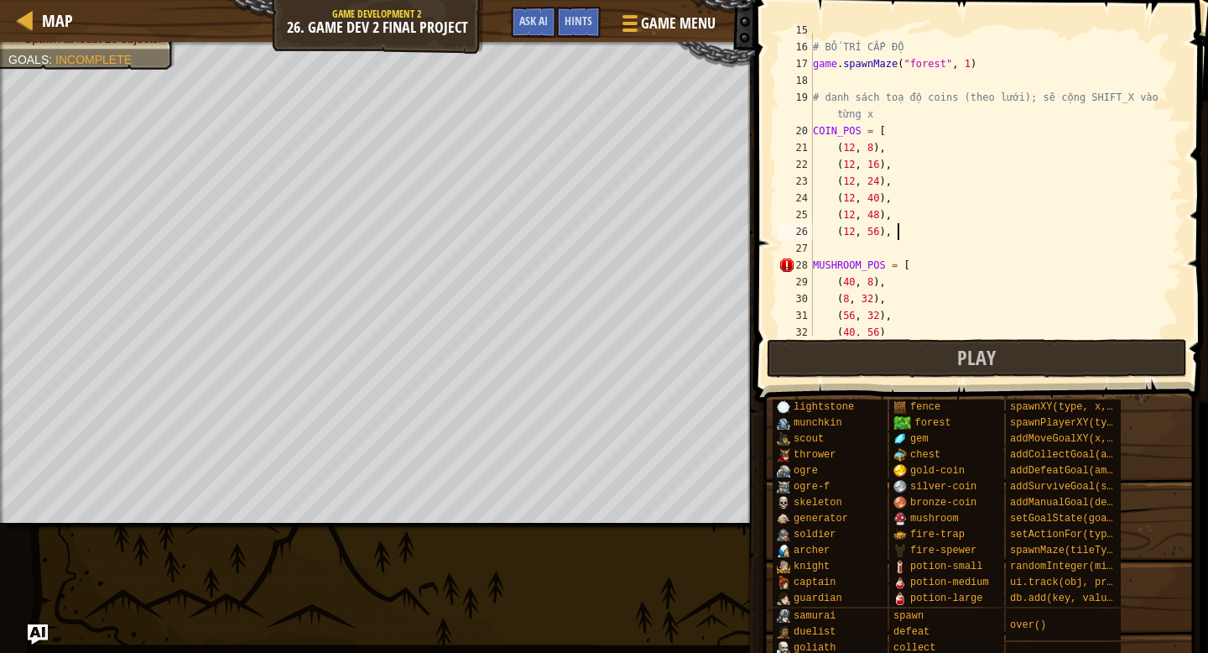
click at [1004, 294] on div "# BỐ TRÍ CẤP ĐỘ game . spawnMaze ( "forest" , 1 ) # danh sách toạ độ coins (the…" at bounding box center [996, 190] width 373 height 336
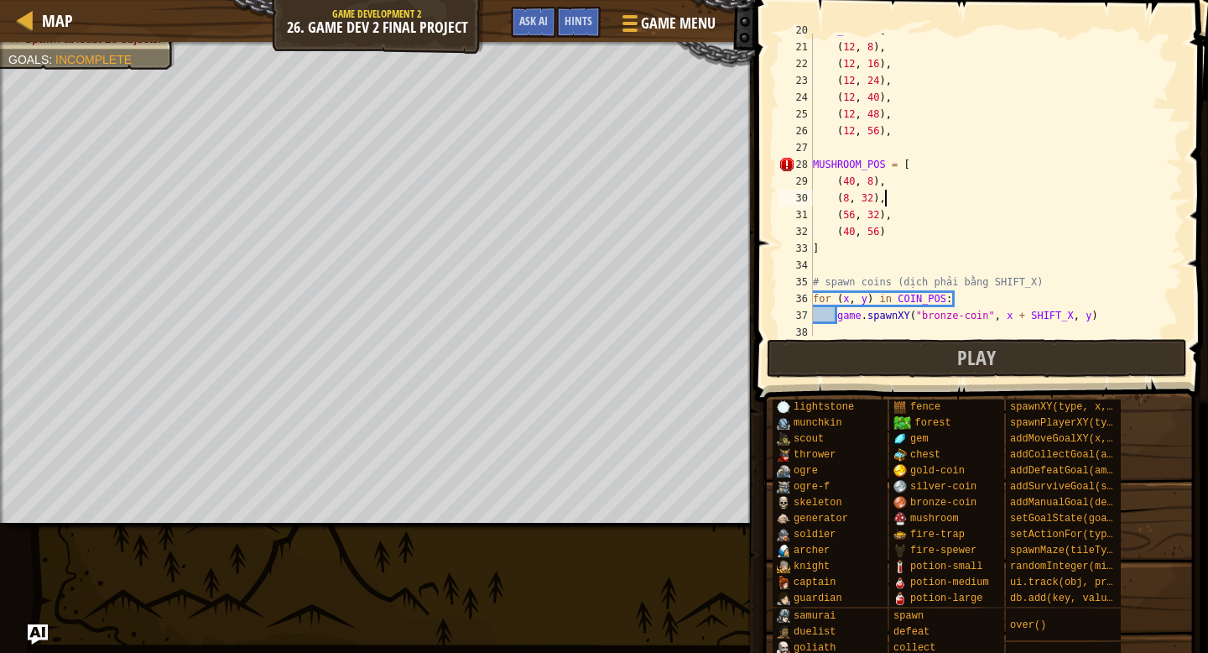
click at [891, 215] on div "COIN_POS = [ ( 12 , 8 ) , ( 12 , 16 ) , ( 12 , 24 ) , ( 12 , 40 ) , ( 12 , 48 )…" at bounding box center [996, 190] width 373 height 336
click at [881, 199] on div "COIN_POS = [ ( 12 , 8 ) , ( 12 , 16 ) , ( 12 , 24 ) , ( 12 , 40 ) , ( 12 , 48 )…" at bounding box center [996, 190] width 373 height 336
click at [884, 202] on div "COIN_POS = [ ( 12 , 8 ) , ( 12 , 16 ) , ( 12 , 24 ) , ( 12 , 40 ) , ( 12 , 48 )…" at bounding box center [996, 190] width 373 height 336
drag, startPoint x: 880, startPoint y: 175, endPoint x: 880, endPoint y: 185, distance: 10.1
click at [881, 175] on div "COIN_POS = [ ( 12 , 8 ) , ( 12 , 16 ) , ( 12 , 24 ) , ( 12 , 40 ) , ( 12 , 48 )…" at bounding box center [996, 190] width 373 height 336
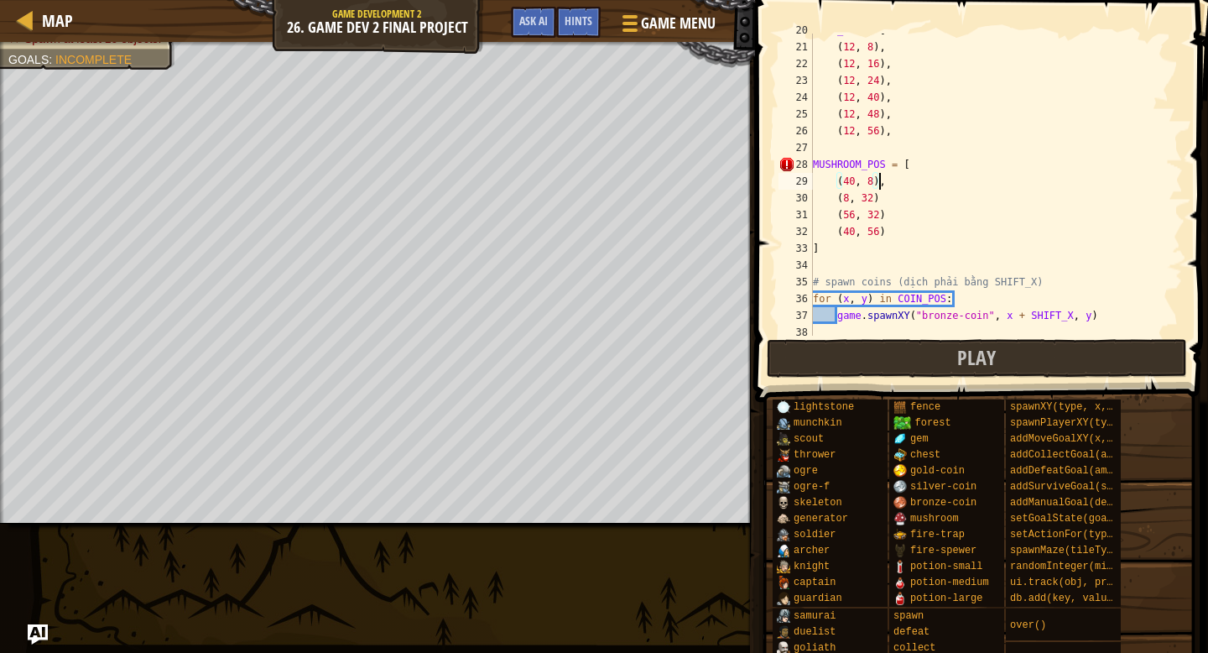
click at [881, 186] on div "COIN_POS = [ ( 12 , 8 ) , ( 12 , 16 ) , ( 12 , 24 ) , ( 12 , 40 ) , ( 12 , 48 )…" at bounding box center [996, 190] width 373 height 336
click at [881, 183] on div "COIN_POS = [ ( 12 , 8 ) , ( 12 , 16 ) , ( 12 , 24 ) , ( 12 , 40 ) , ( 12 , 48 )…" at bounding box center [996, 190] width 373 height 336
click at [884, 183] on div "COIN_POS = [ ( 12 , 8 ) , ( 12 , 16 ) , ( 12 , 24 ) , ( 12 , 40 ) , ( 12 , 48 )…" at bounding box center [996, 190] width 373 height 336
type textarea "(40, 8"
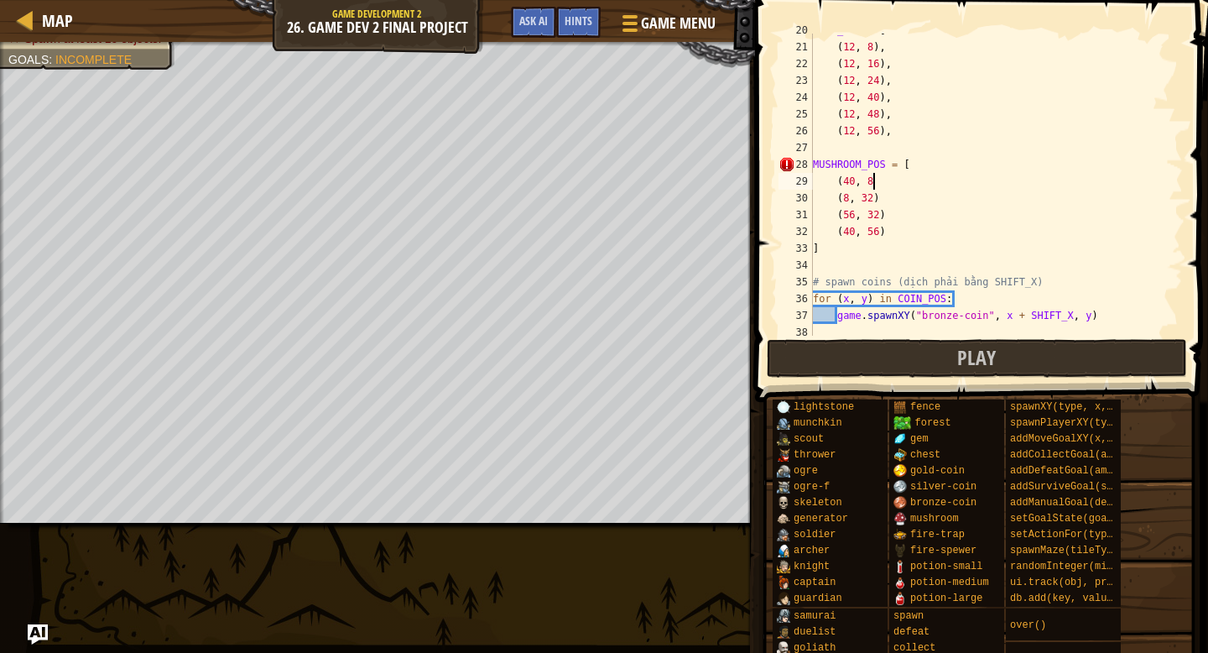
scroll to position [414, 0]
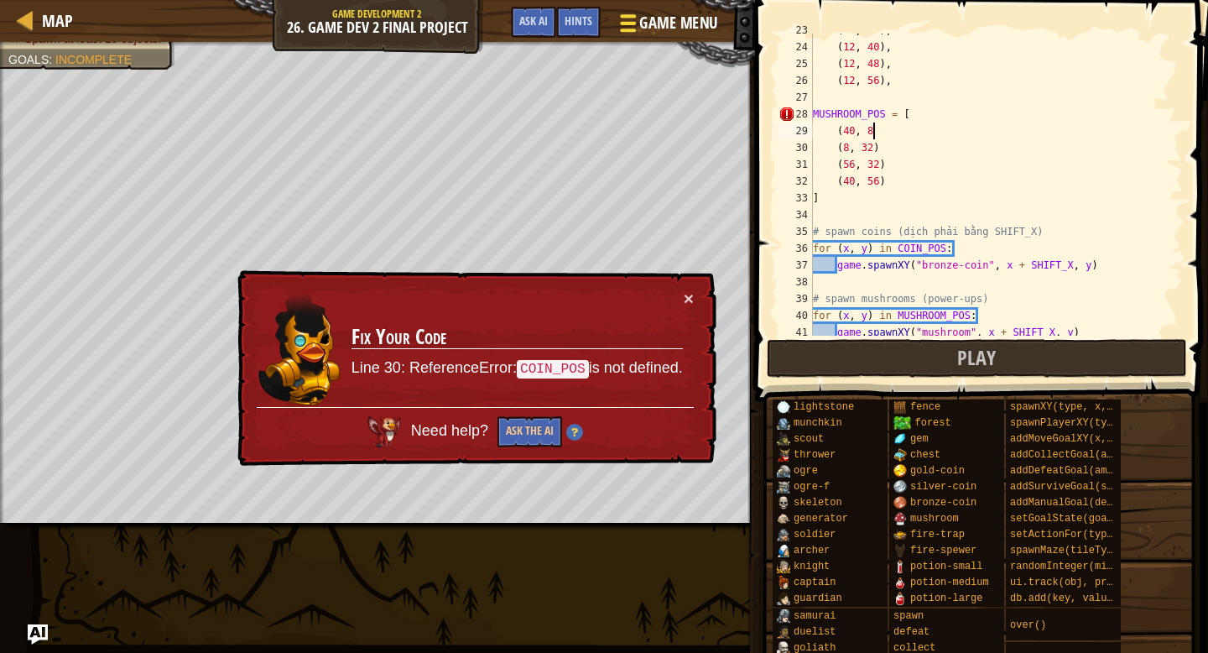
click at [697, 25] on span "Game Menu" at bounding box center [678, 23] width 78 height 23
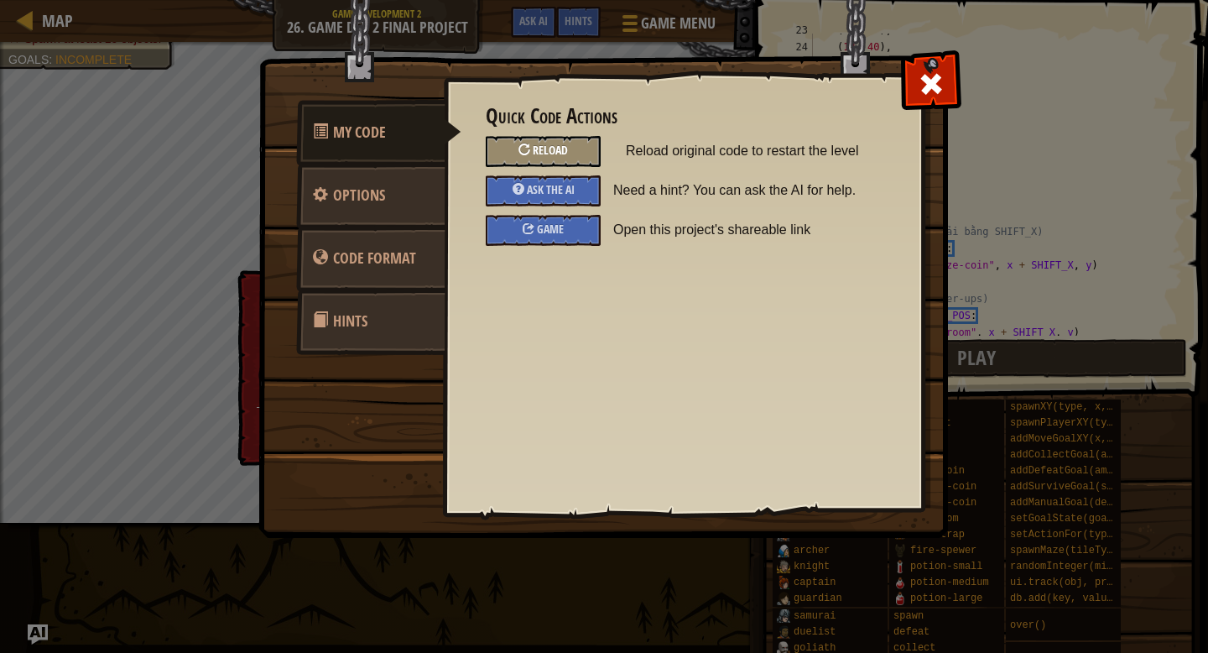
click at [552, 143] on span "Reload" at bounding box center [550, 150] width 35 height 16
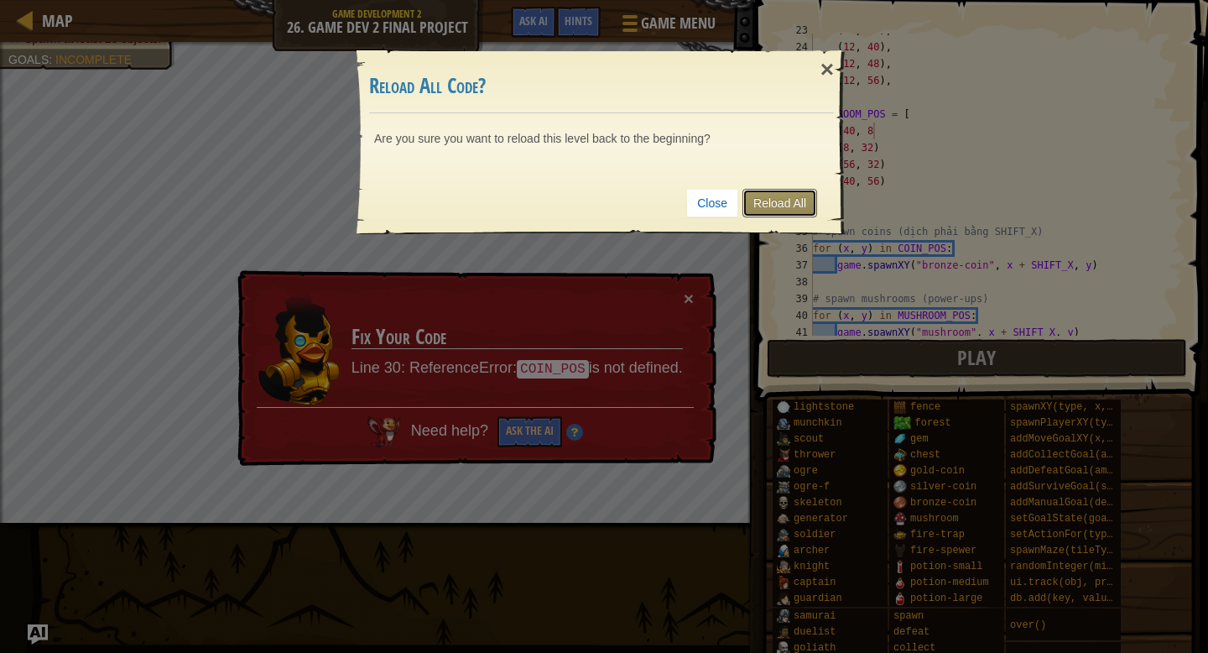
click at [769, 196] on link "Reload All" at bounding box center [780, 203] width 75 height 29
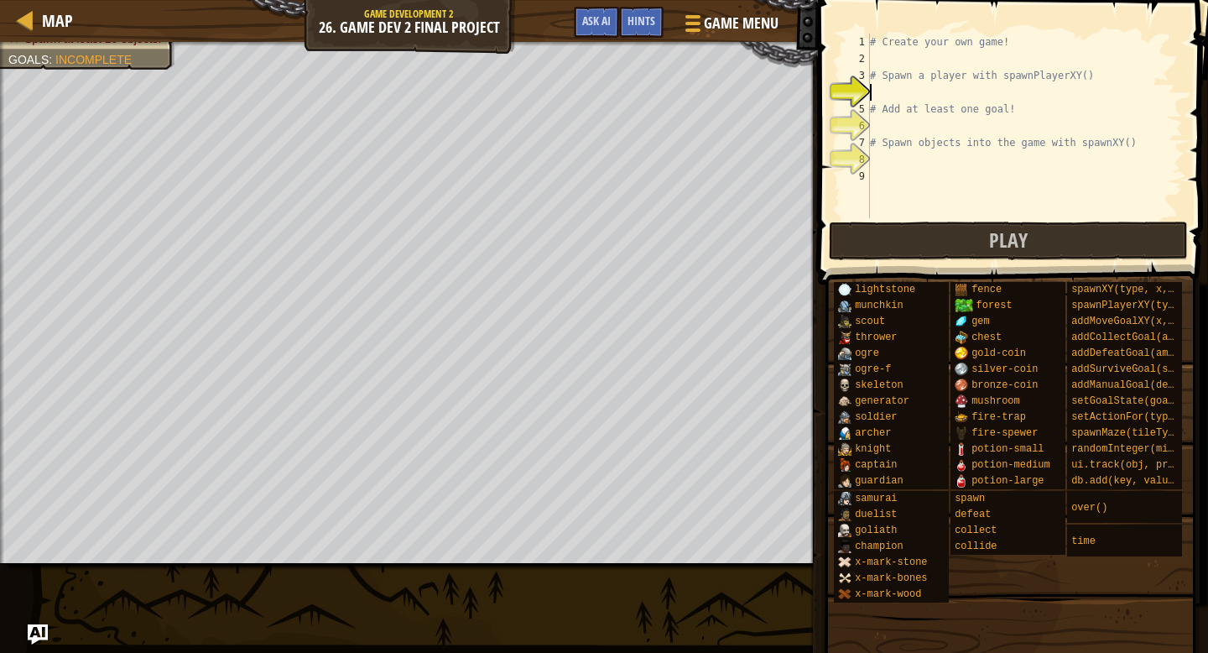
click at [899, 55] on div "# Create your own game! # Spawn a player with spawnPlayerXY() # Add at least on…" at bounding box center [1025, 143] width 316 height 218
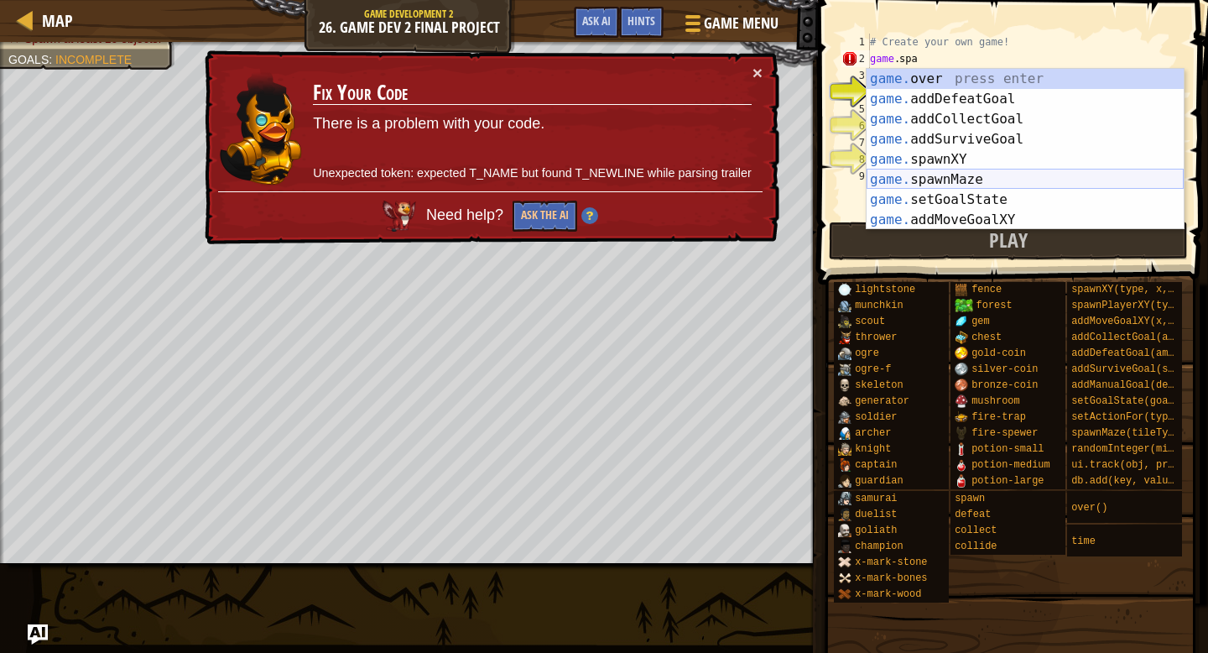
click at [968, 0] on body "Map Game Development 2 26. Game Dev 2 Final Project Game Menu Done Hints Ask AI…" at bounding box center [604, 0] width 1208 height 0
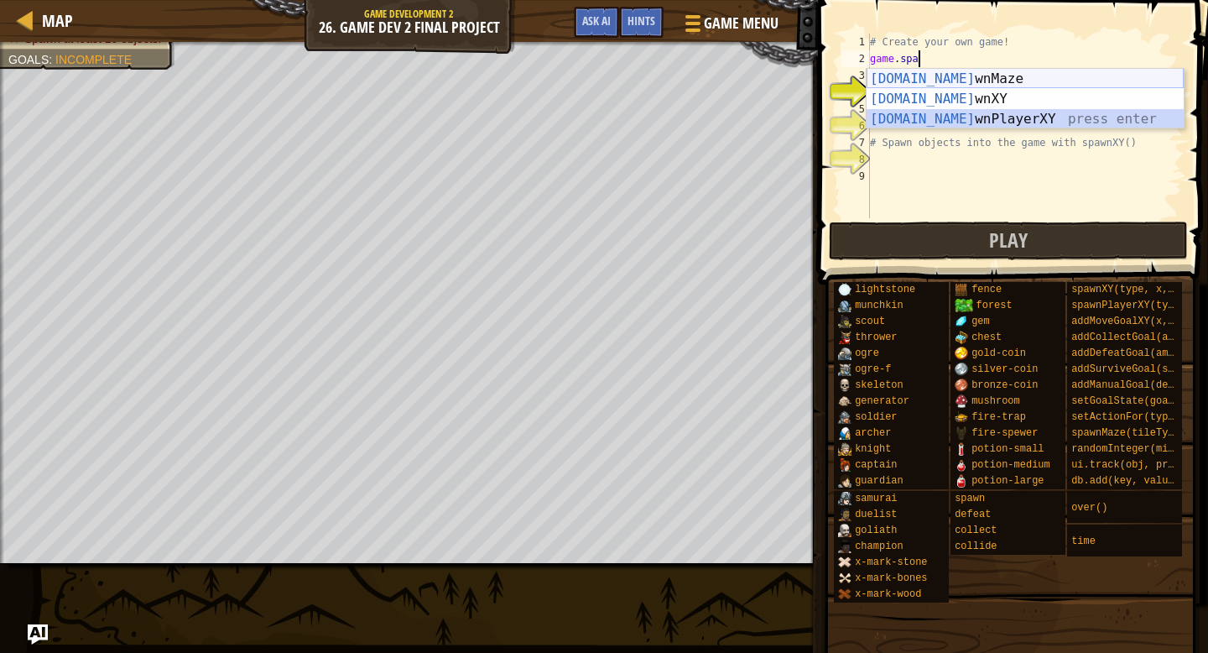
click at [965, 83] on div "[DOMAIN_NAME] wnMaze press enter [DOMAIN_NAME] wnXY press enter [DOMAIN_NAME] w…" at bounding box center [1025, 119] width 317 height 101
type textarea "game.spawnMaze("forest", 1)"
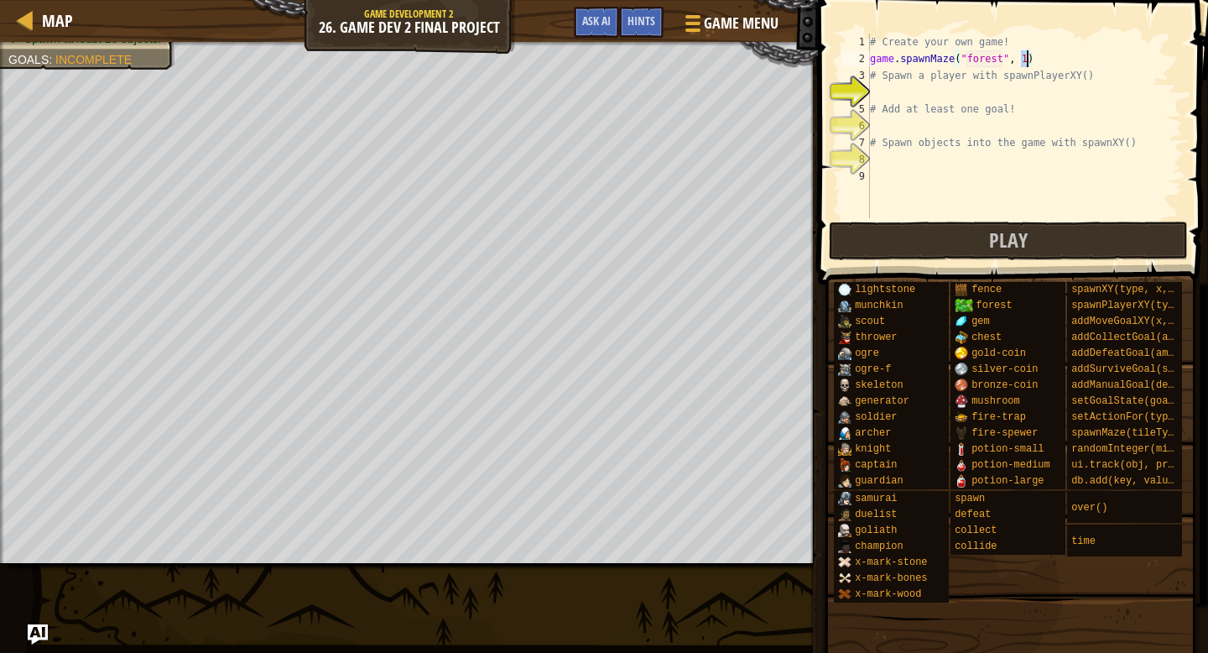
click at [885, 86] on div "# Create your own game! game . spawnMaze ( "forest" , 1 ) # Spawn a player with…" at bounding box center [1025, 143] width 316 height 218
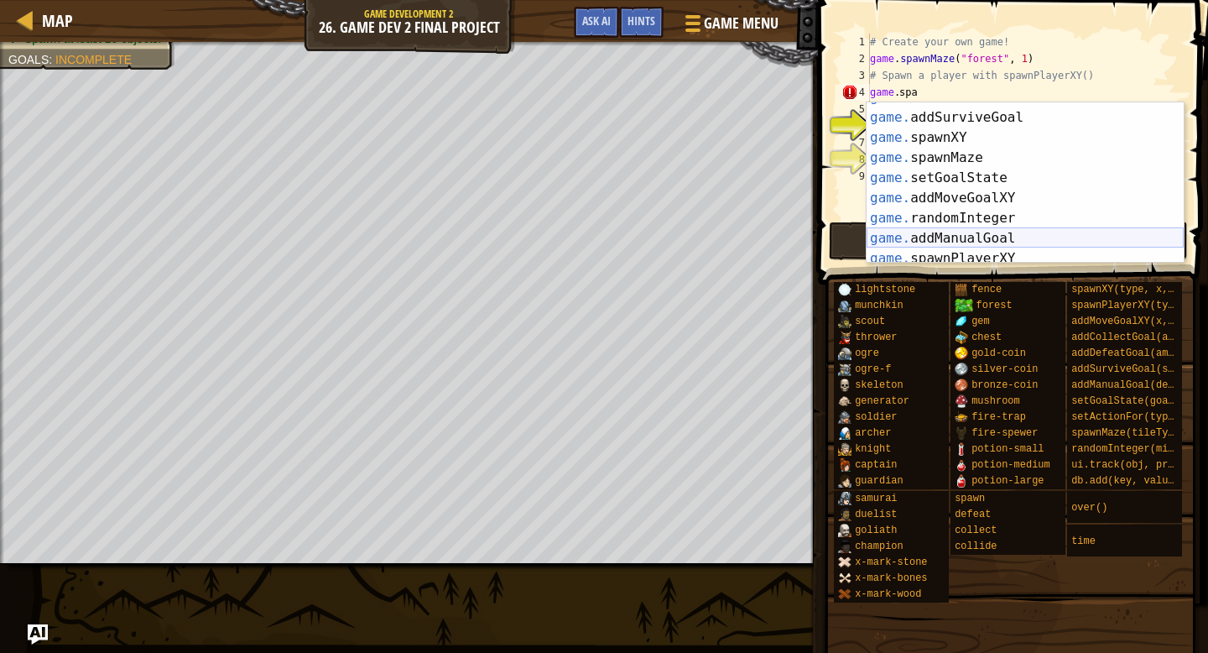
scroll to position [81, 0]
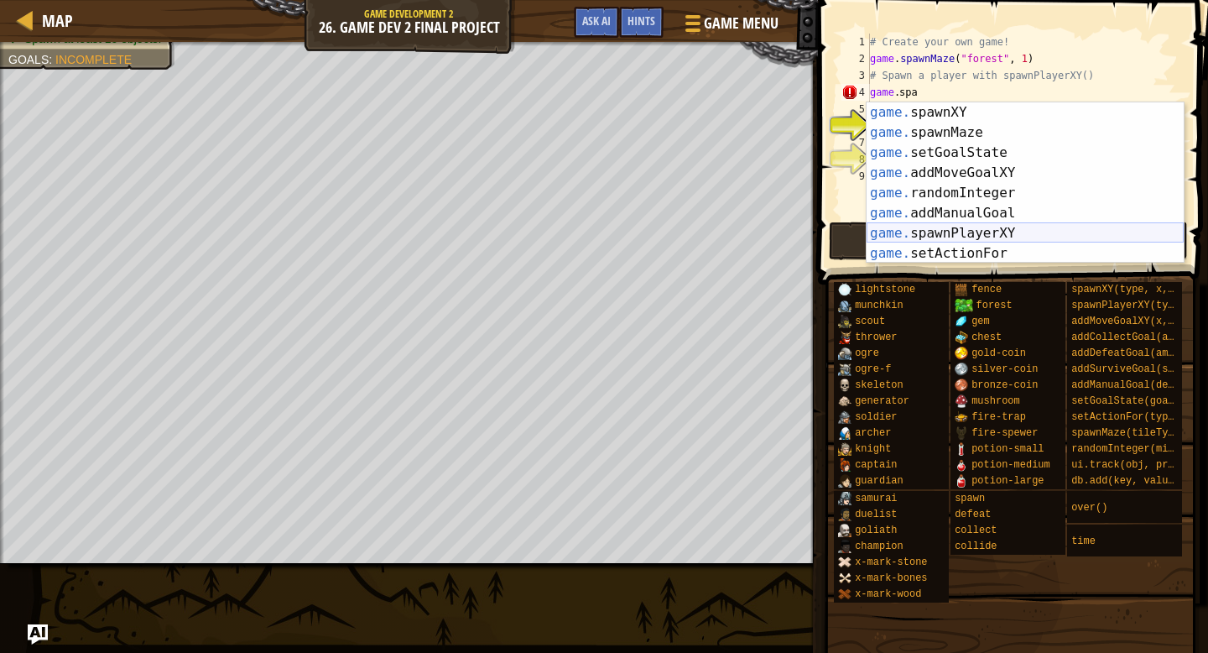
click at [991, 228] on div "game. spawnXY press enter game. spawnMaze press enter game. setGoalState press …" at bounding box center [1025, 202] width 317 height 201
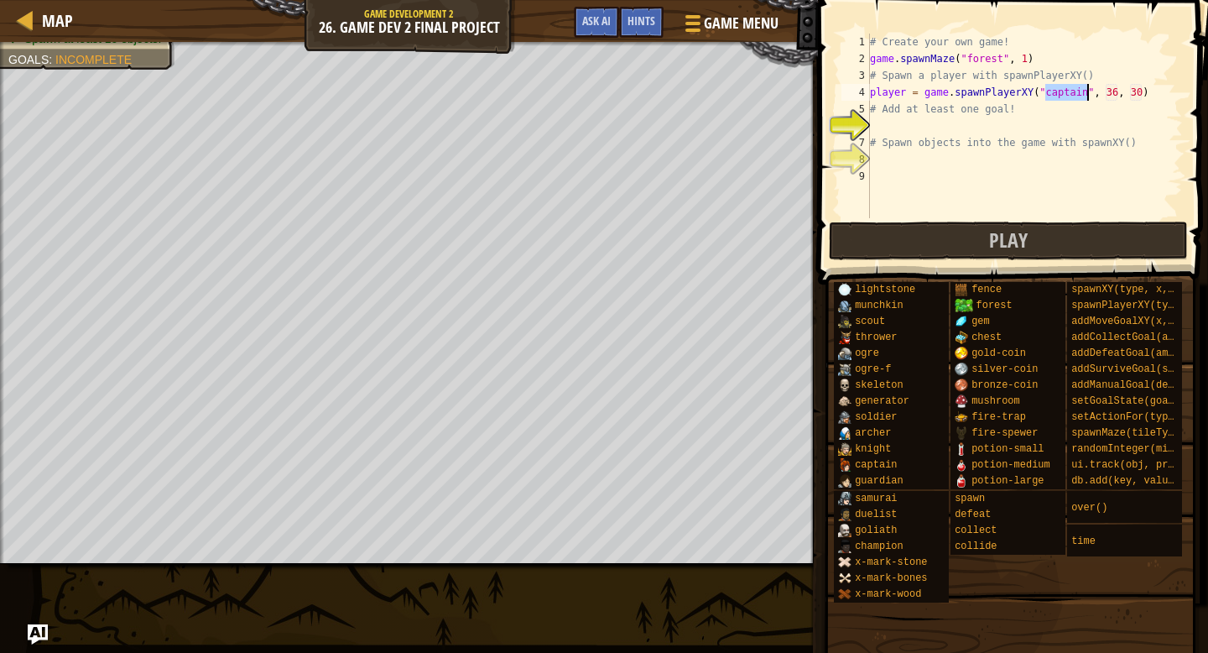
click at [1151, 91] on div "# Create your own game! game . spawnMaze ( "forest" , 1 ) # Spawn a player with…" at bounding box center [1025, 143] width 316 height 218
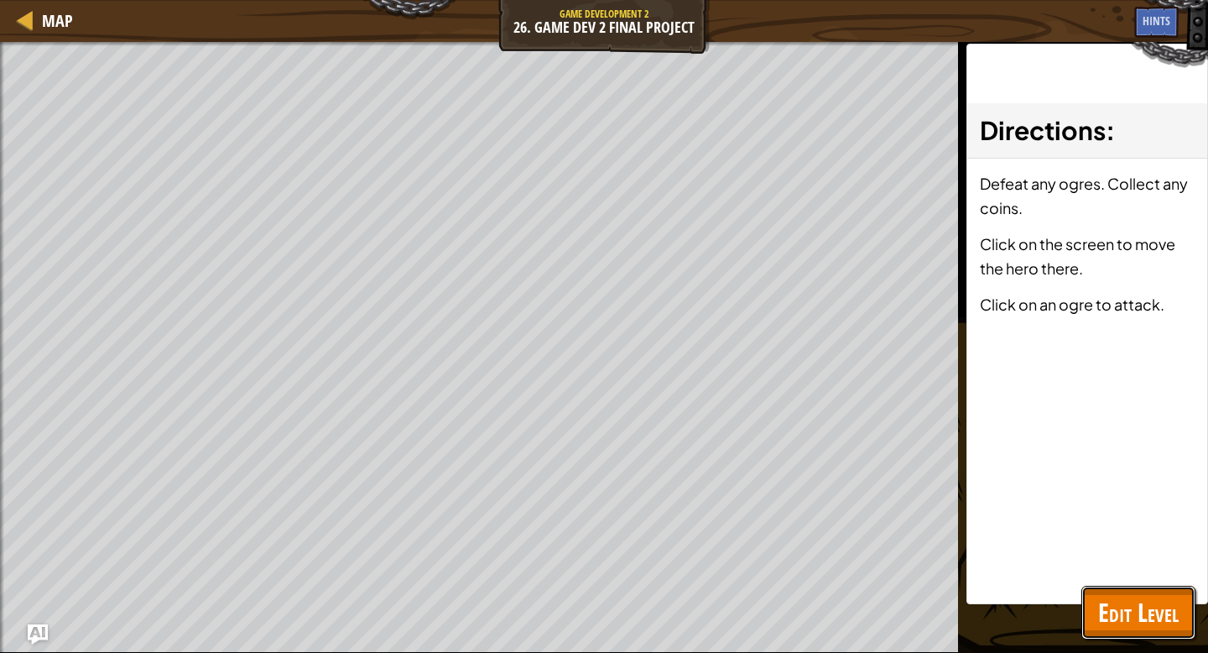
click at [1133, 611] on span "Edit Level" at bounding box center [1138, 612] width 81 height 34
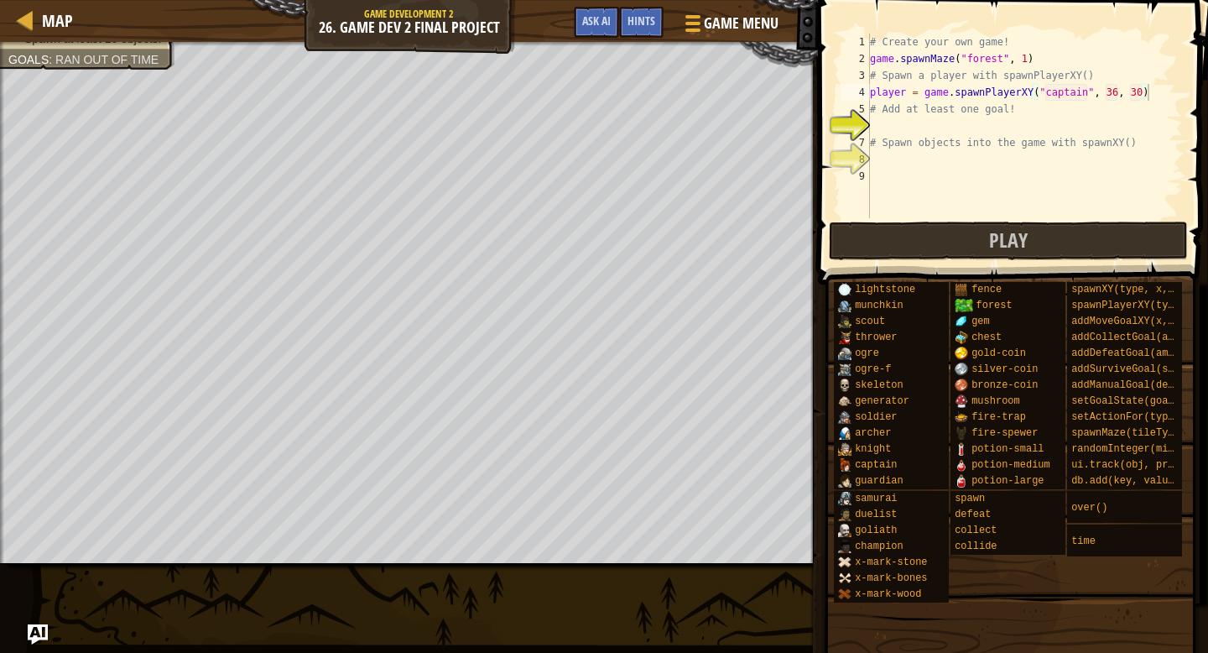
click at [1144, 112] on div "# Create your own game! game . spawnMaze ( "forest" , 1 ) # Spawn a player with…" at bounding box center [1025, 143] width 316 height 218
click at [1154, 96] on div "# Create your own game! game . spawnMaze ( "forest" , 1 ) # Spawn a player with…" at bounding box center [1025, 143] width 316 height 218
type textarea "player = game.spawnPlayerXY("captain", 36, 30)"
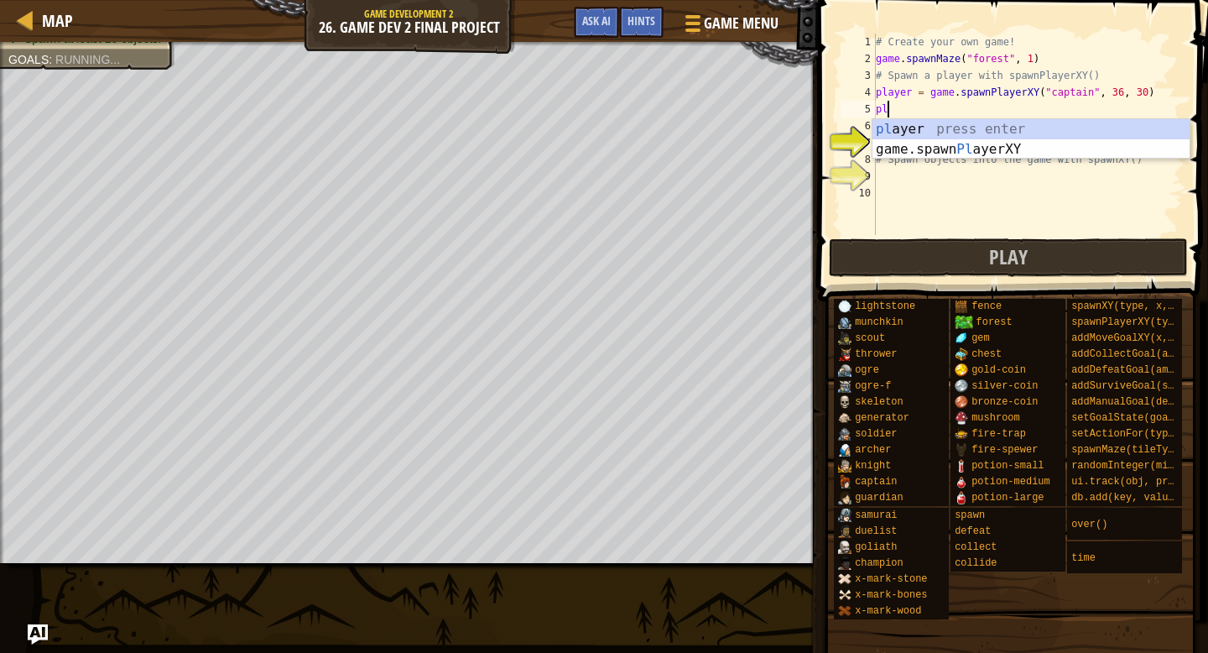
scroll to position [8, 0]
type textarea "p"
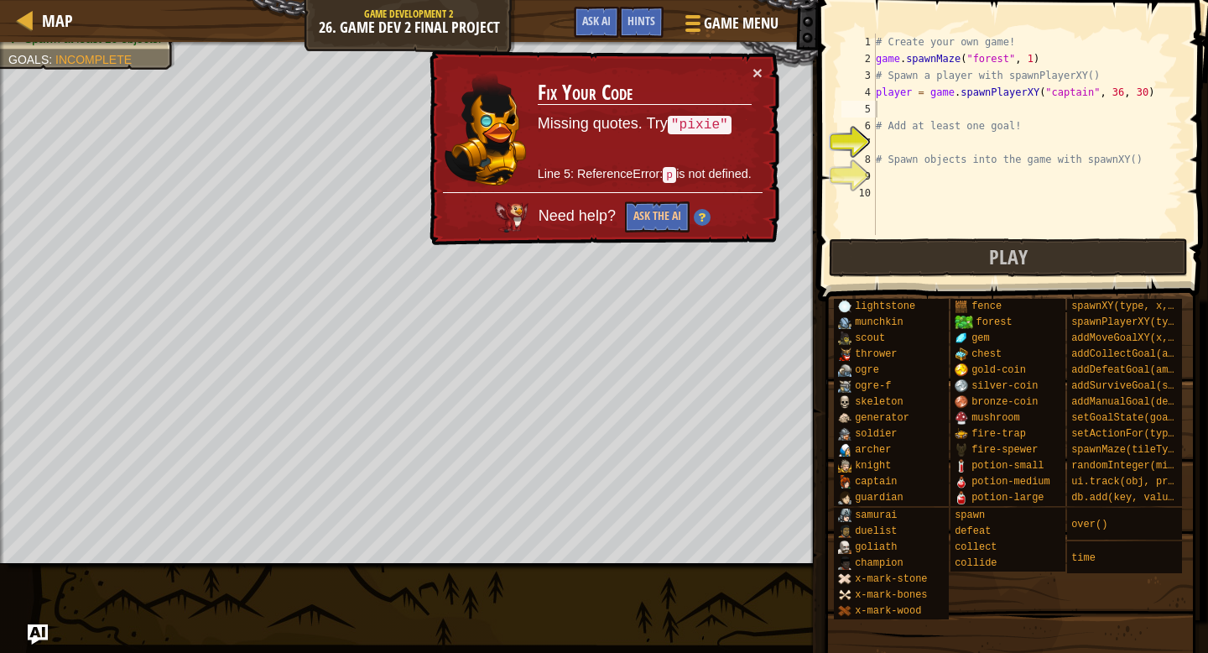
click at [873, 112] on div "5" at bounding box center [859, 109] width 34 height 17
type textarea "# Add at least one goal!"
paste textarea "POWER_DURATION = 20000000000000000"
type textarea "POWER_DURATION = 20000000000000000"
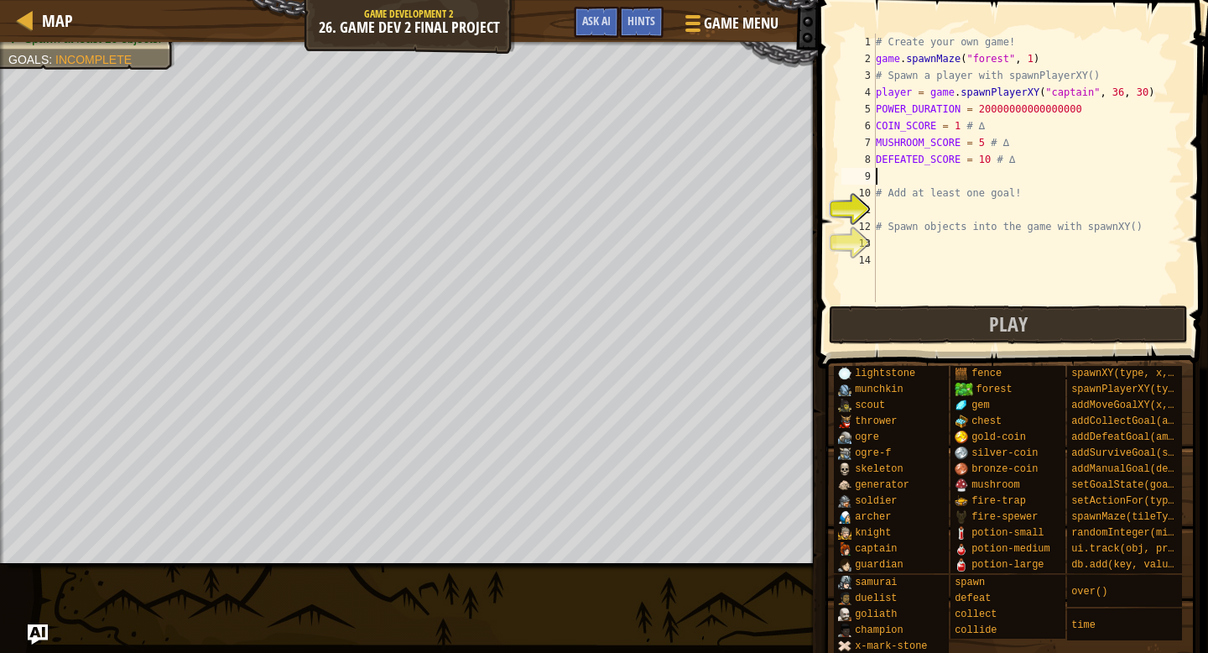
paste textarea "TIME_SCORE = 1"
type textarea "TIME_SCORE = 1"
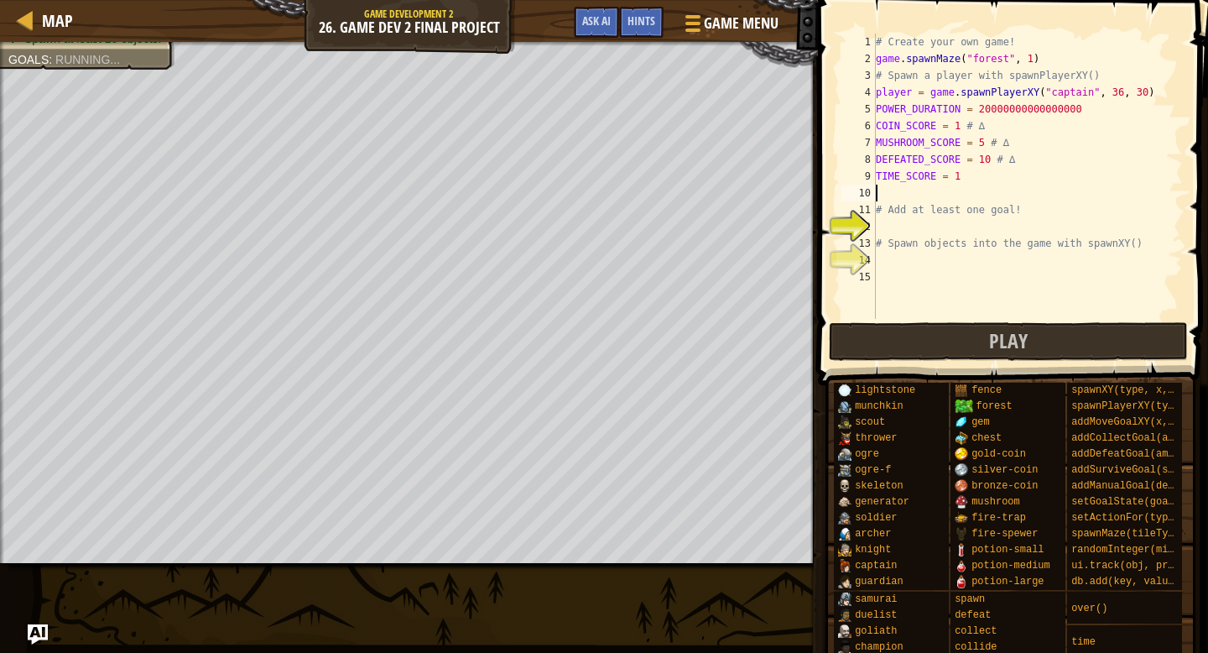
paste textarea "OGRE_SPEED = 15 # ∆"
type textarea "OGRE_SPEED = 15 # ∆"
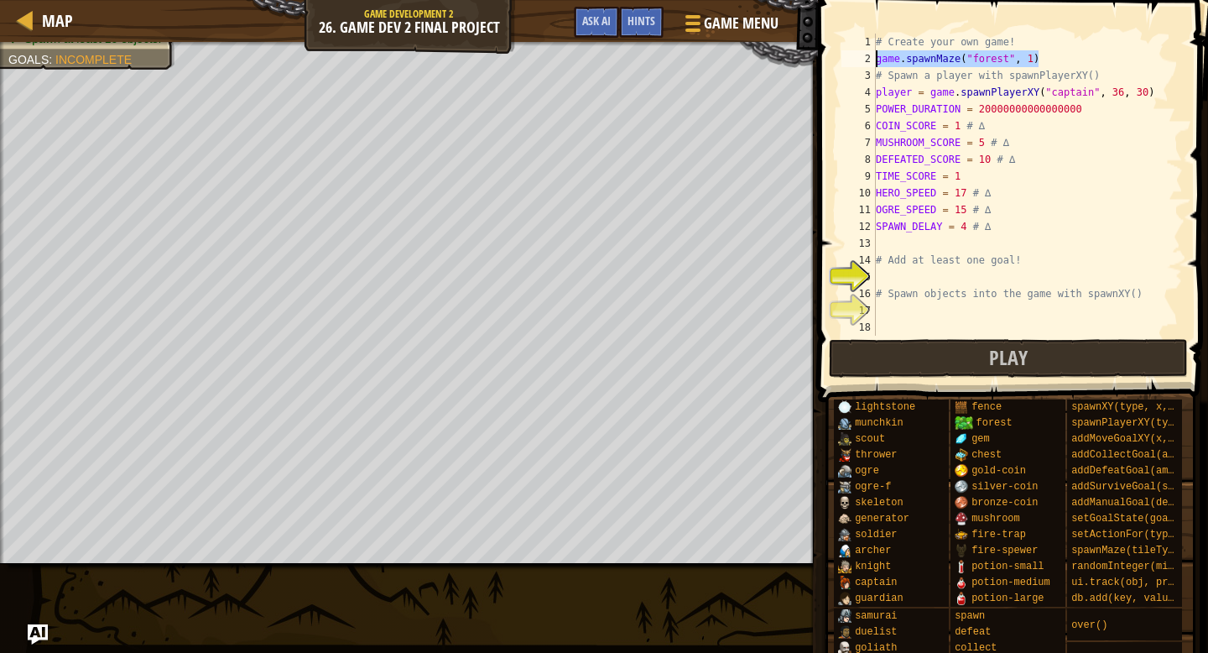
drag, startPoint x: 1056, startPoint y: 62, endPoint x: 874, endPoint y: 59, distance: 181.3
click at [874, 59] on div "1 2 3 4 5 6 7 8 9 10 11 12 13 14 15 16 17 18 # Create your own game! game . spa…" at bounding box center [1010, 185] width 345 height 302
type textarea "game.spawnMaze("forest", 1)"
click at [902, 266] on div "# Create your own game! # Spawn a player with spawnPlayerXY() player = game . s…" at bounding box center [1028, 202] width 310 height 336
type textarea "# Add at least one goal!"
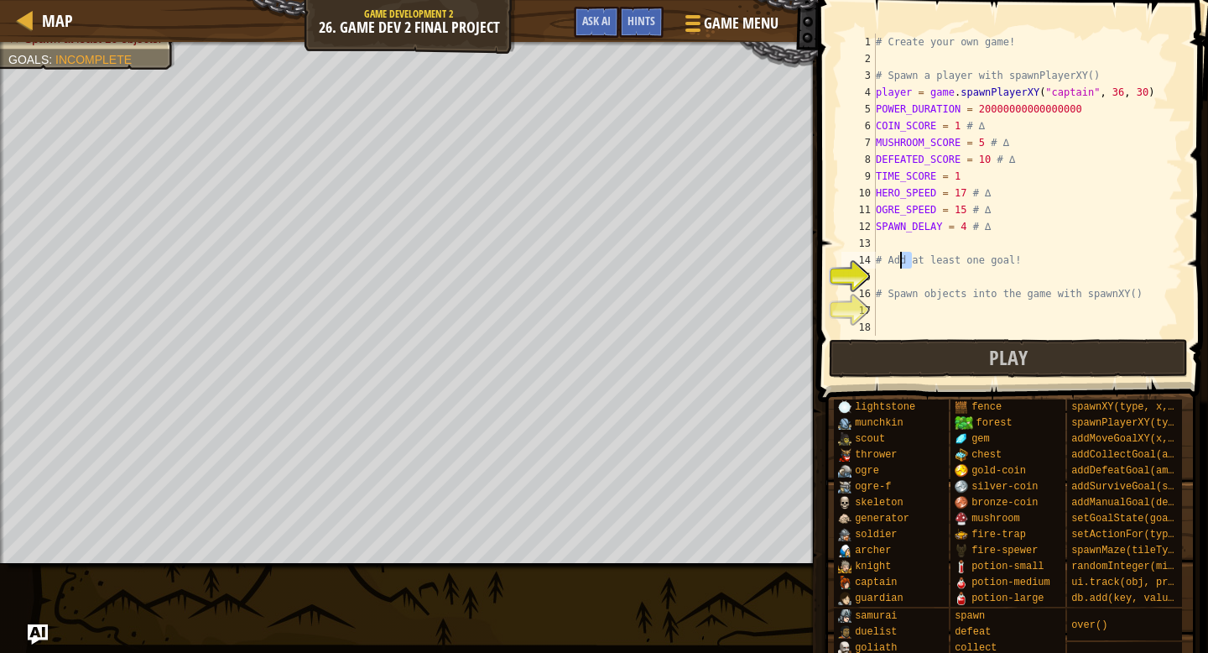
click at [885, 243] on div "# Create your own game! # Spawn a player with spawnPlayerXY() player = game . s…" at bounding box center [1028, 202] width 310 height 336
click at [889, 275] on div "# Create your own game! # Spawn a player with spawnPlayerXY() player = game . s…" at bounding box center [1028, 202] width 310 height 336
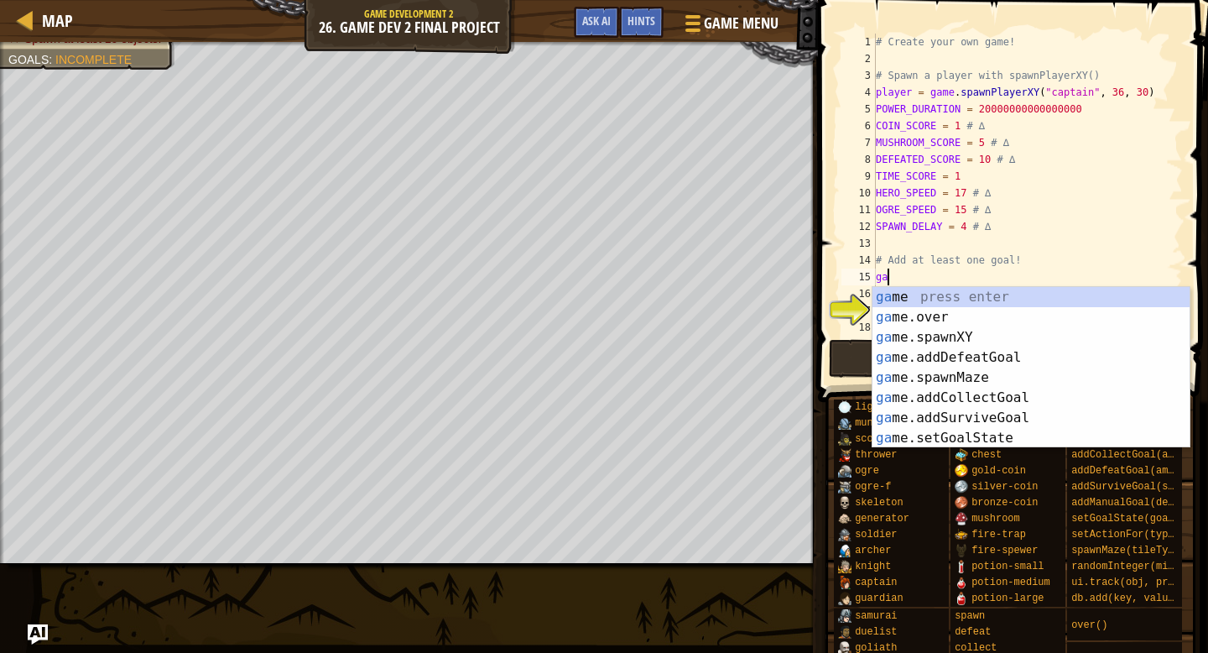
scroll to position [0, 0]
type textarea "g"
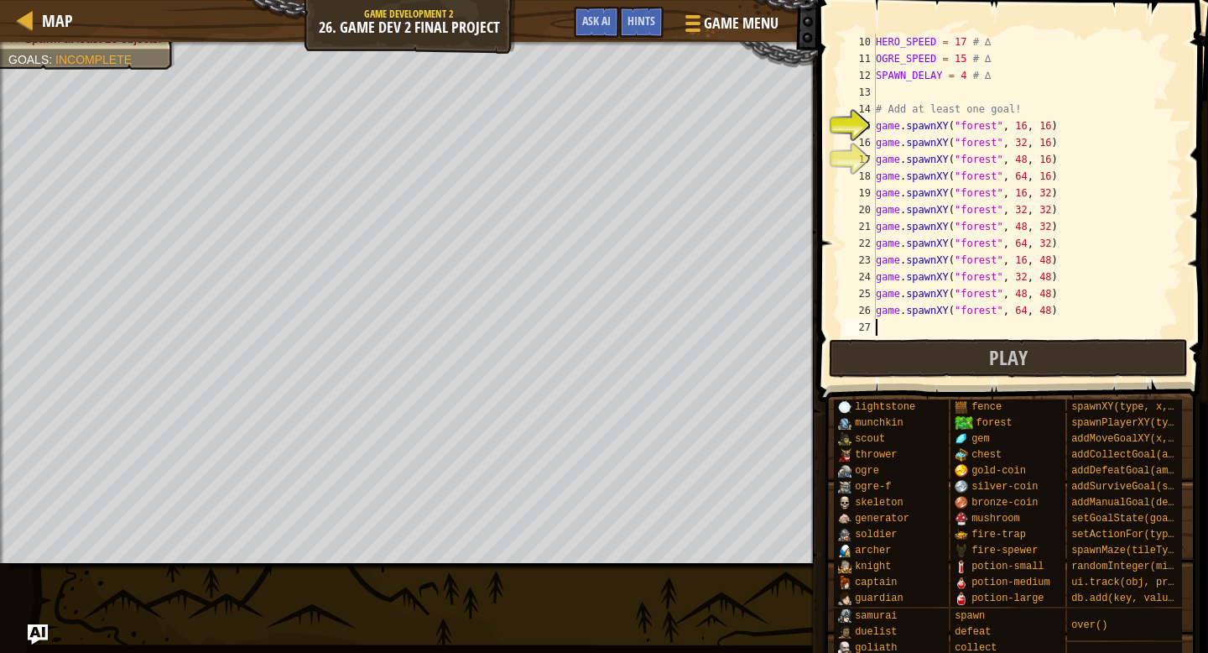
scroll to position [151, 0]
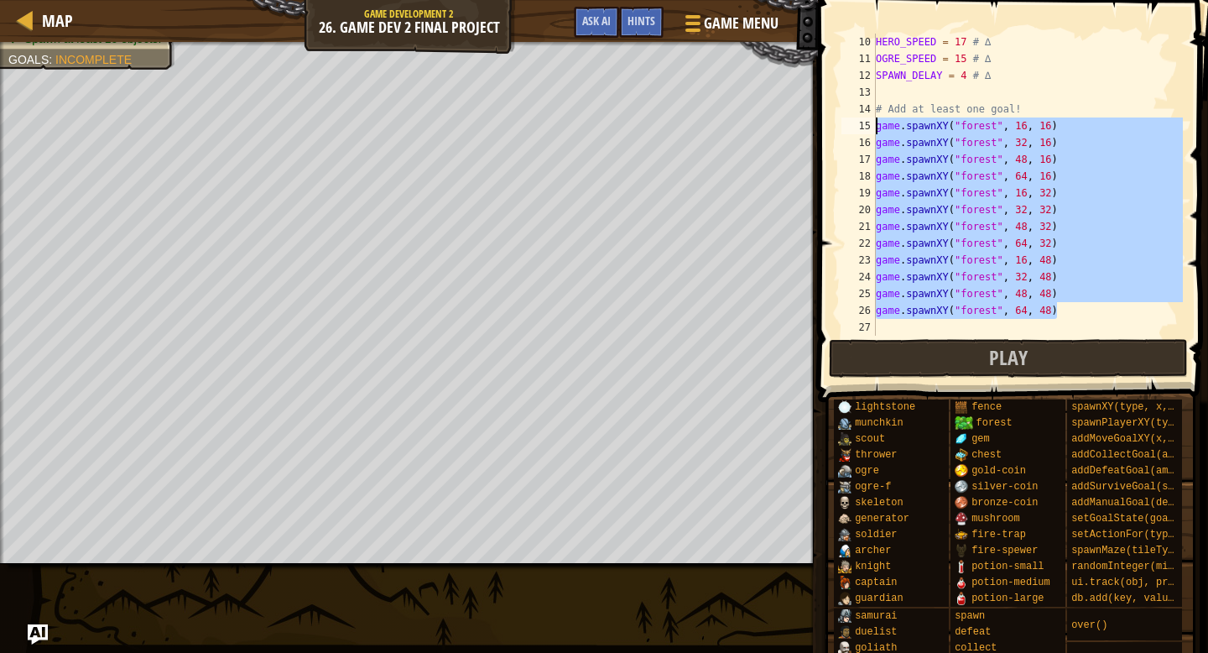
drag, startPoint x: 1064, startPoint y: 309, endPoint x: 864, endPoint y: 133, distance: 266.3
click at [864, 133] on div "10 11 12 13 14 15 16 17 18 19 20 21 22 23 24 25 26 27 28 HERO_SPEED = 17 # ∆ OG…" at bounding box center [1010, 185] width 345 height 302
type textarea "game.spawnXY("forest", 16, 16) game.spawnXY("forest", 32, 16)"
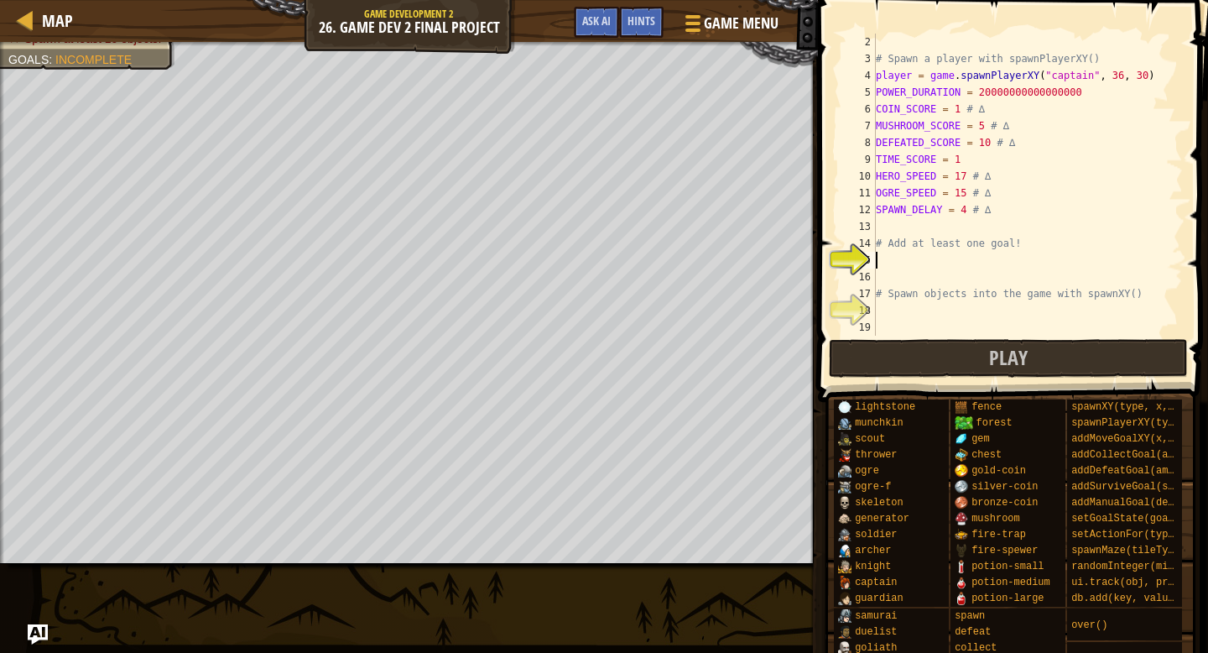
type textarea "g"
click at [900, 43] on div "# Spawn a player with spawnPlayerXY() player = game . spawnPlayerXY ( "captain"…" at bounding box center [1028, 202] width 310 height 336
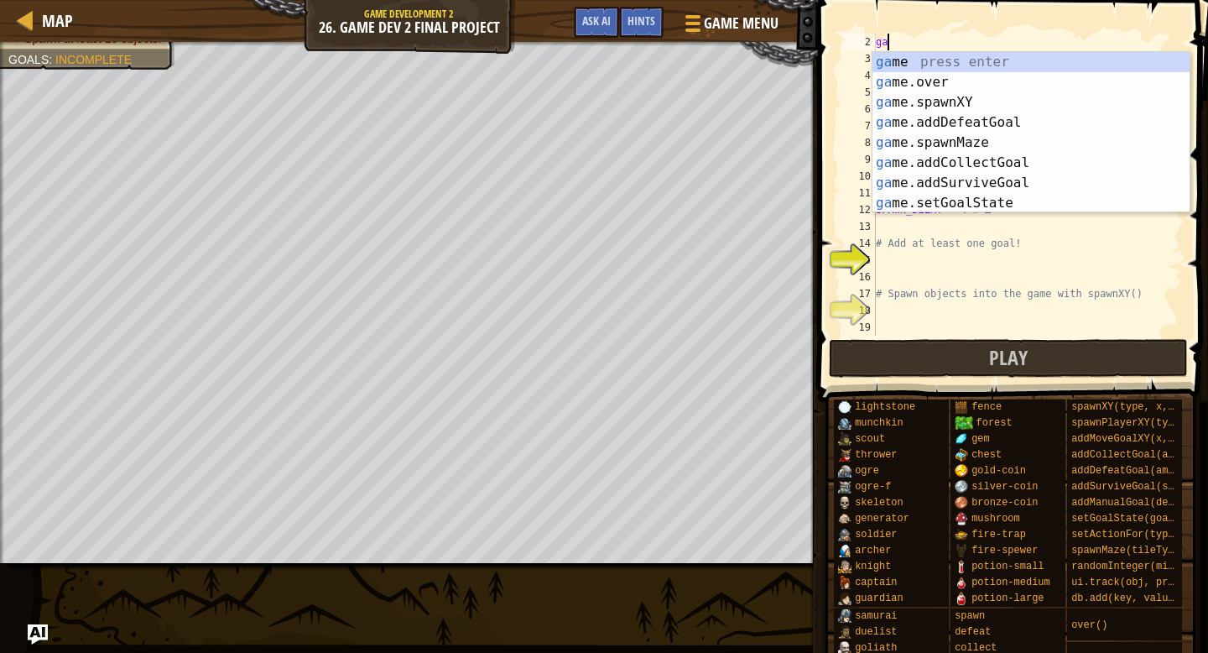
type textarea "g"
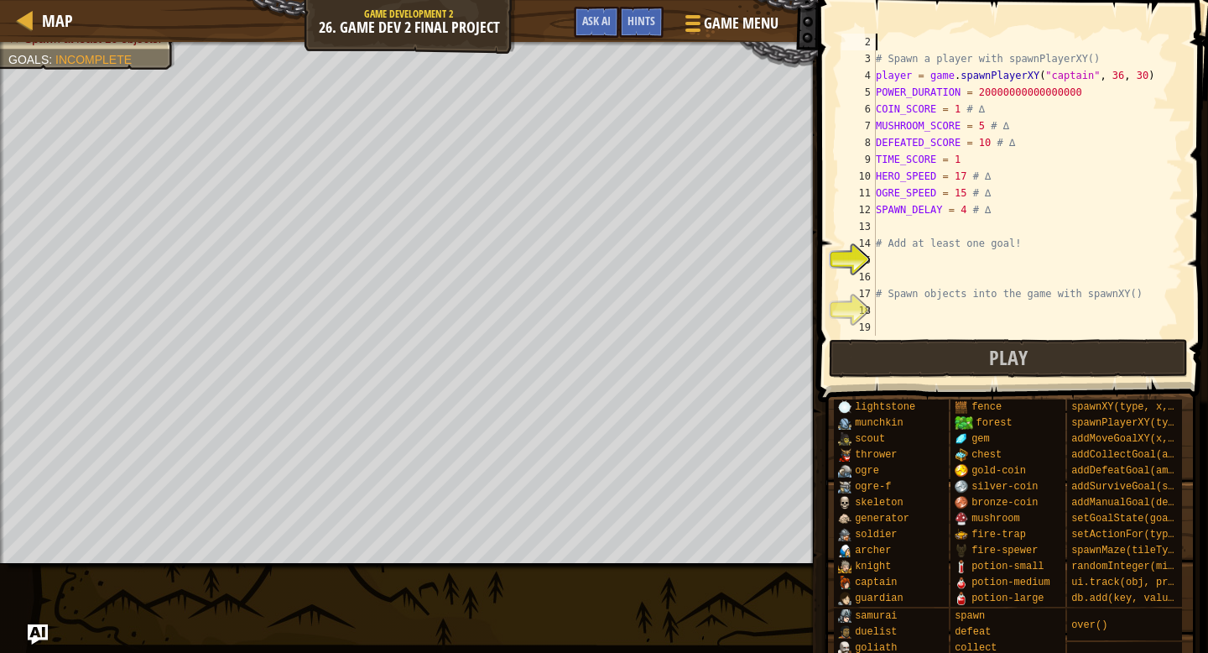
click at [905, 259] on div "# Spawn a player with spawnPlayerXY() player = game . spawnPlayerXY ( "captain"…" at bounding box center [1028, 202] width 310 height 336
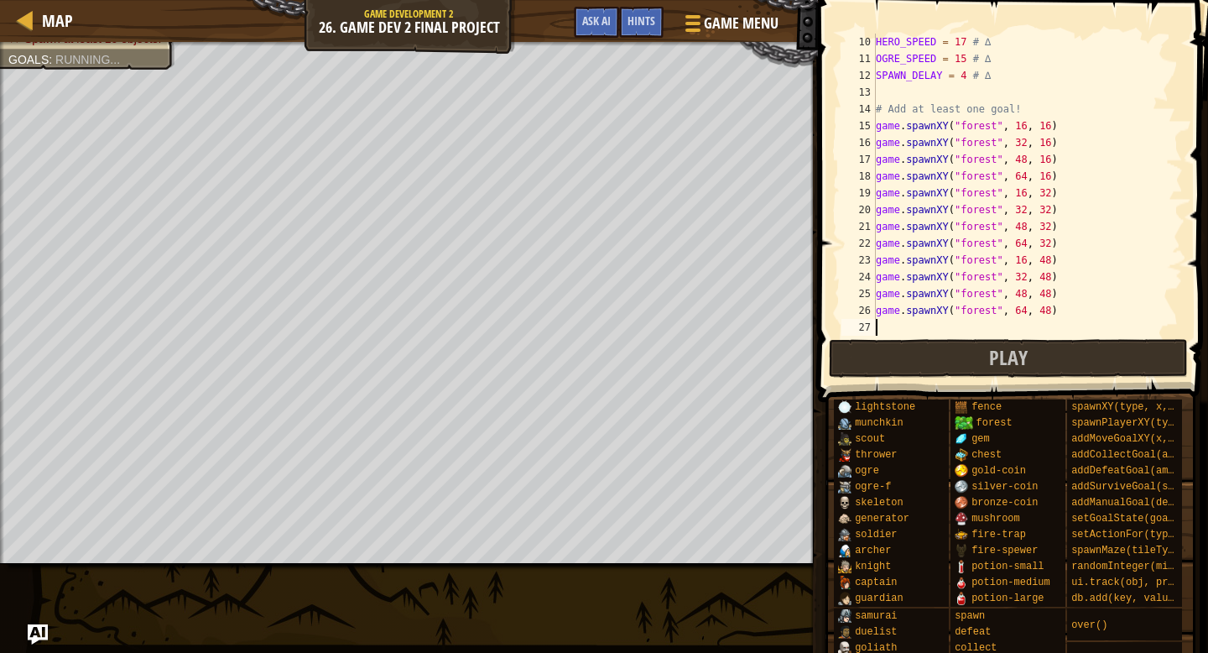
scroll to position [151, 0]
click at [1025, 126] on div "HERO_SPEED = 17 # ∆ OGRE_SPEED = 15 # ∆ SPAWN_DELAY = 4 # ∆ # Add at least one …" at bounding box center [1028, 202] width 310 height 336
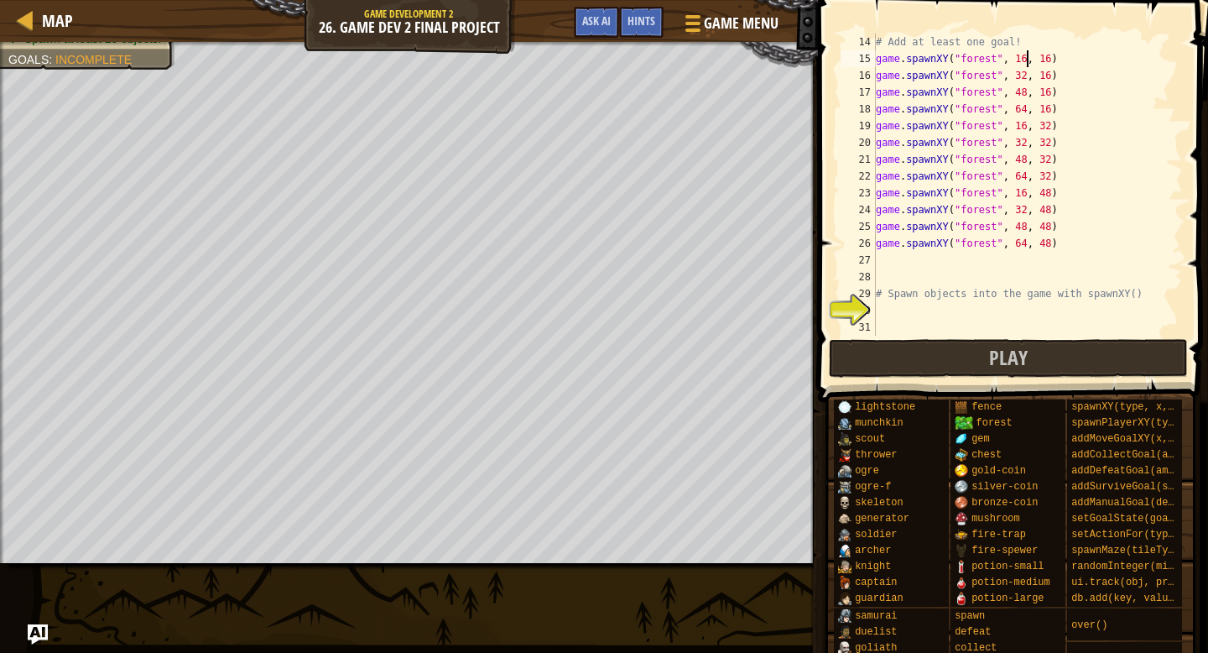
scroll to position [168, 0]
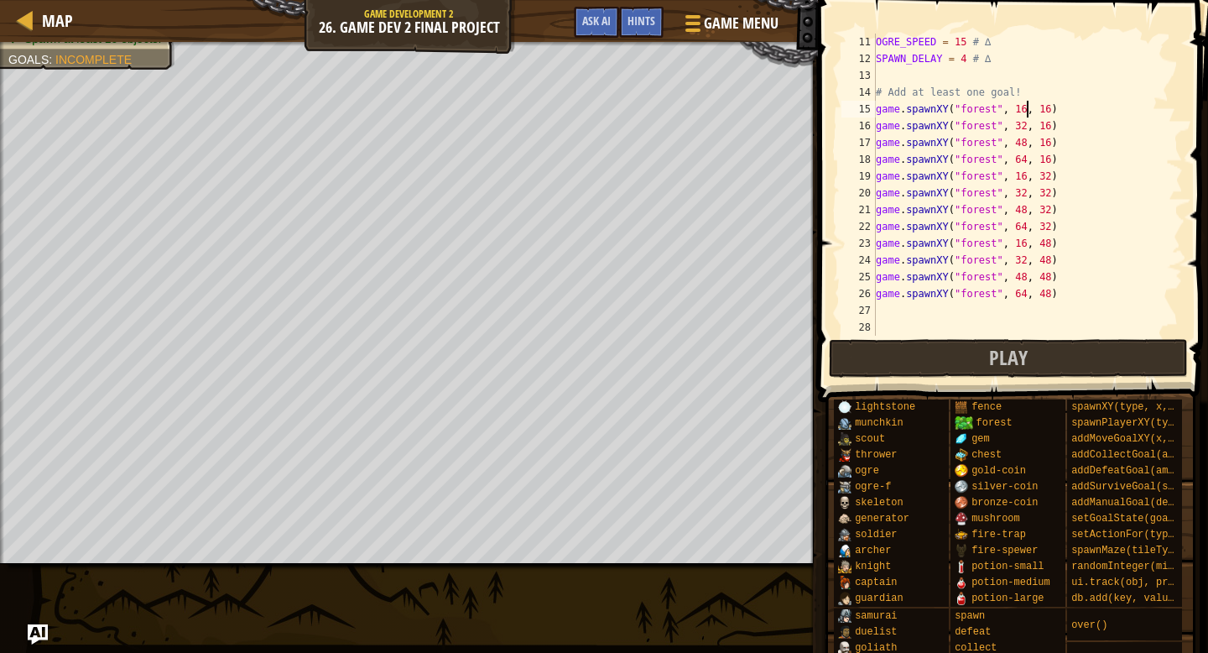
click at [1026, 228] on div "OGRE_SPEED = 15 # ∆ SPAWN_DELAY = 4 # ∆ # Add at least one goal! game . spawnXY…" at bounding box center [1028, 202] width 310 height 336
type textarea "game.spawnXY("forest", , 32)"
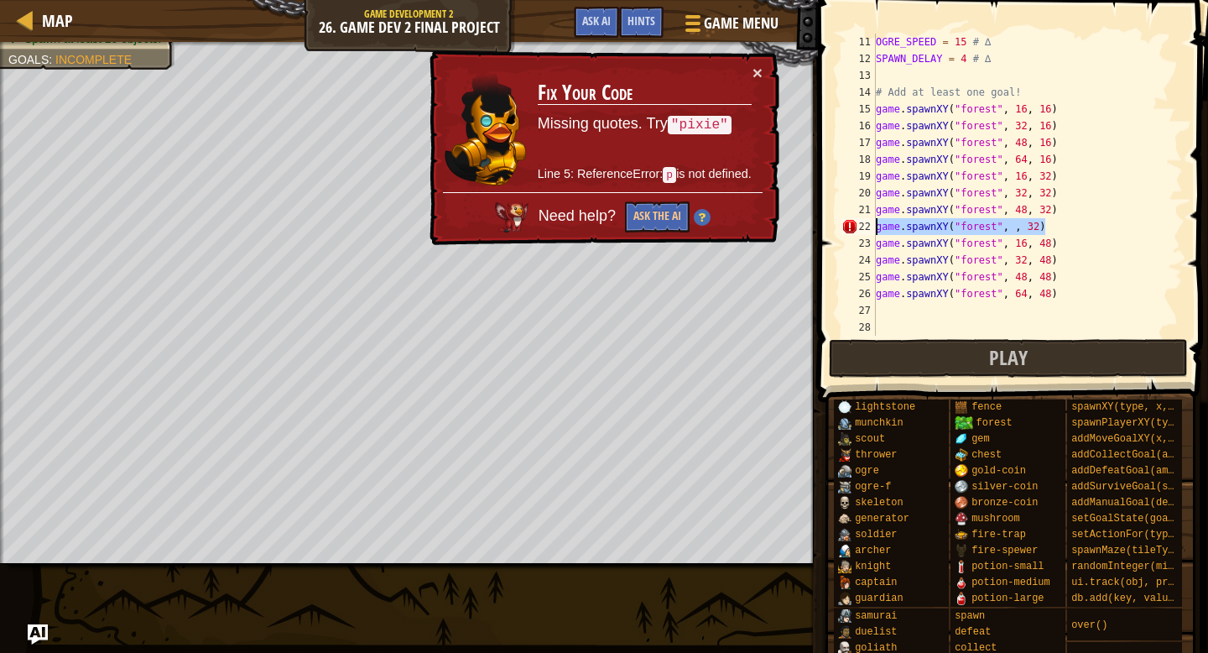
drag, startPoint x: 951, startPoint y: 234, endPoint x: 869, endPoint y: 227, distance: 81.7
click at [869, 227] on div "game.spawnXY("forest", , 32) 11 12 13 14 15 16 17 18 19 20 21 22 23 24 25 26 27…" at bounding box center [1010, 185] width 345 height 302
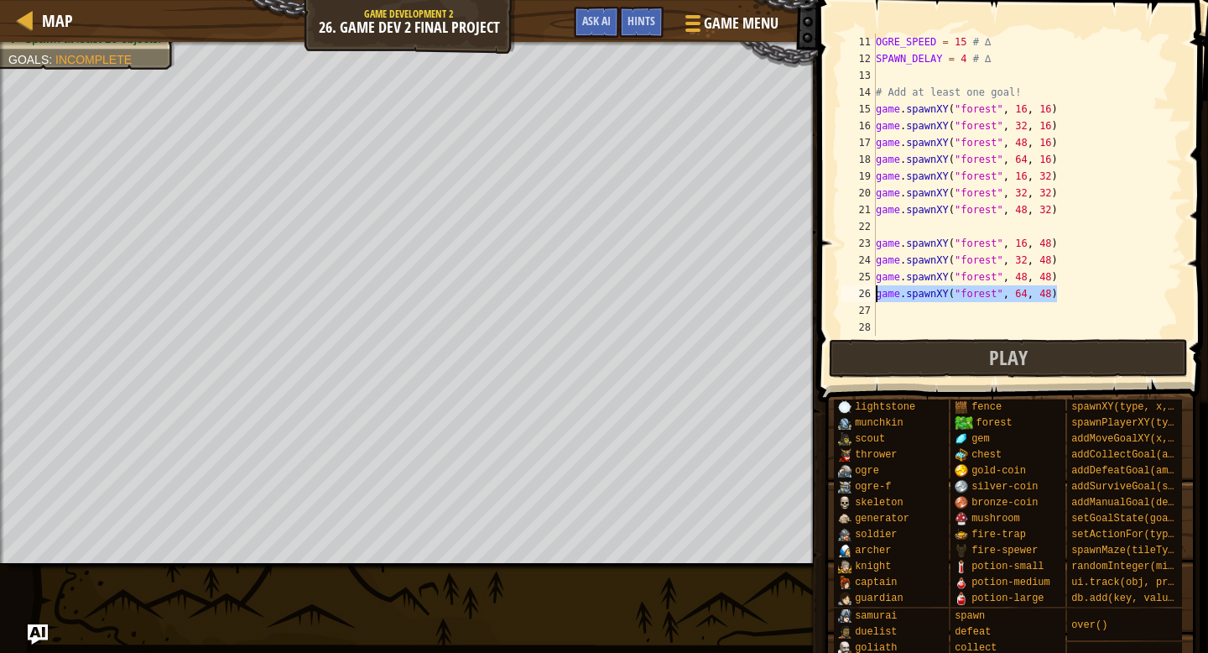
drag, startPoint x: 1065, startPoint y: 295, endPoint x: 857, endPoint y: 295, distance: 208.1
click at [860, 300] on div "11 12 13 14 15 16 17 18 19 20 21 22 23 24 25 26 27 28 29 OGRE_SPEED = 15 # ∆ SP…" at bounding box center [1010, 185] width 345 height 302
type textarea "game.spawnXY("forest", 64, 48)"
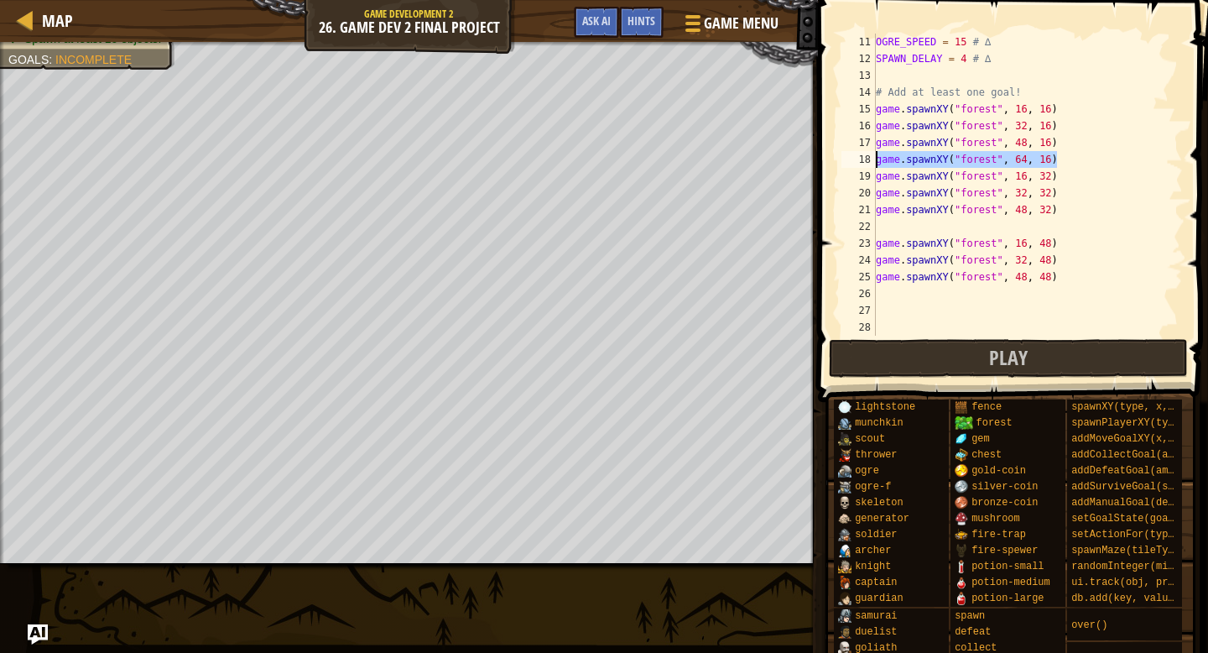
drag, startPoint x: 1071, startPoint y: 161, endPoint x: 871, endPoint y: 168, distance: 199.8
click at [874, 167] on div "11 12 13 14 15 16 17 18 19 20 21 22 23 24 25 26 27 28 29 OGRE_SPEED = 15 # ∆ SP…" at bounding box center [1010, 185] width 345 height 302
type textarea "game.spawnXY("forest", 64, 16)"
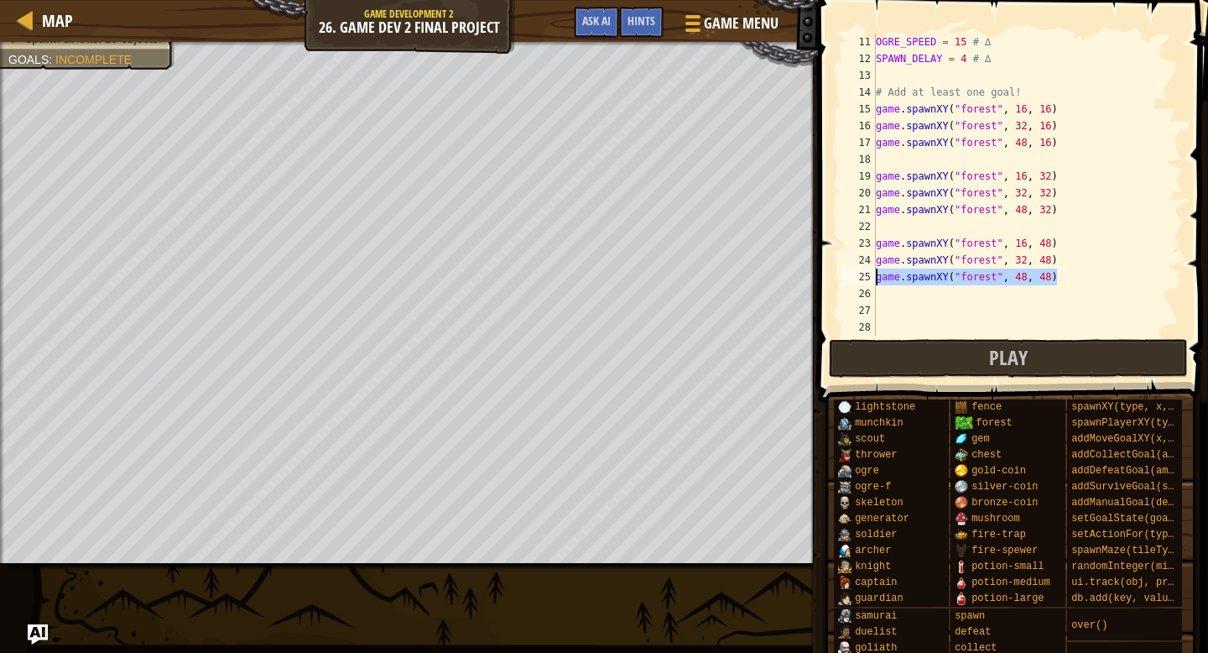
drag, startPoint x: 1066, startPoint y: 276, endPoint x: 870, endPoint y: 278, distance: 195.5
click at [870, 279] on div "11 12 13 14 15 16 17 18 19 20 21 22 23 24 25 26 27 28 29 OGRE_SPEED = 15 # ∆ SP…" at bounding box center [1010, 185] width 345 height 302
type textarea "game.spawnXY("forest", 48, 48)"
drag, startPoint x: 1066, startPoint y: 211, endPoint x: 873, endPoint y: 214, distance: 193.0
click at [874, 214] on div "11 12 13 14 15 16 17 18 19 20 21 22 23 24 25 26 27 28 29 OGRE_SPEED = 15 # ∆ SP…" at bounding box center [1010, 185] width 345 height 302
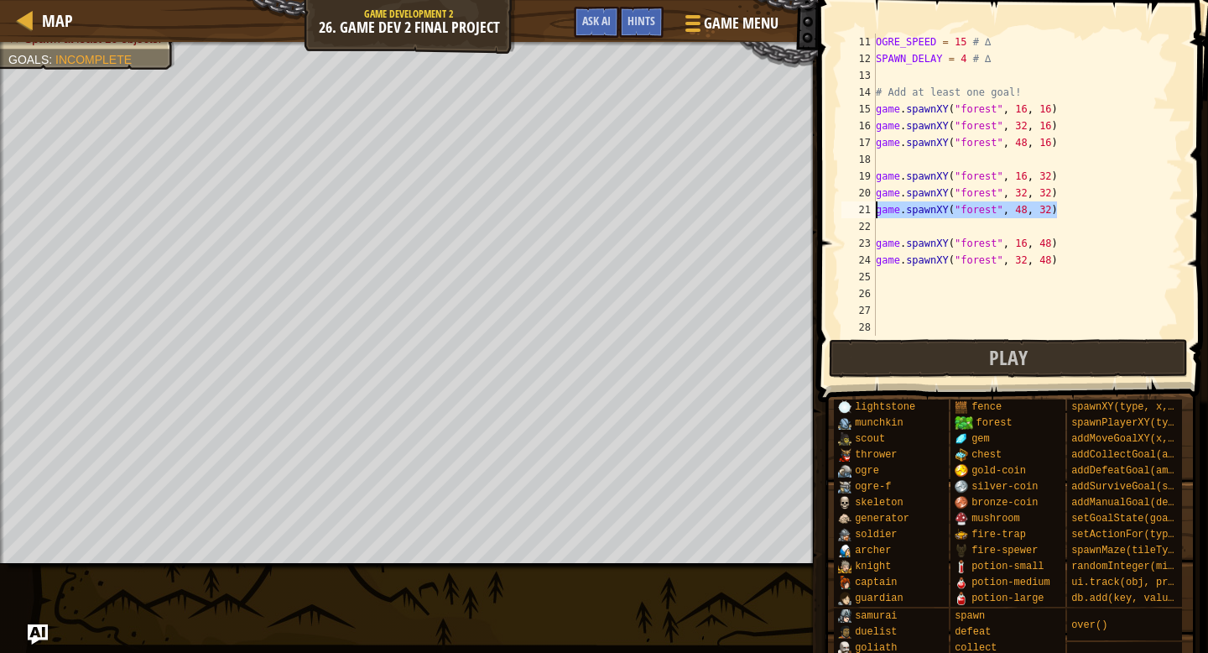
type textarea "game.spawnXY("forest", 48, 32)"
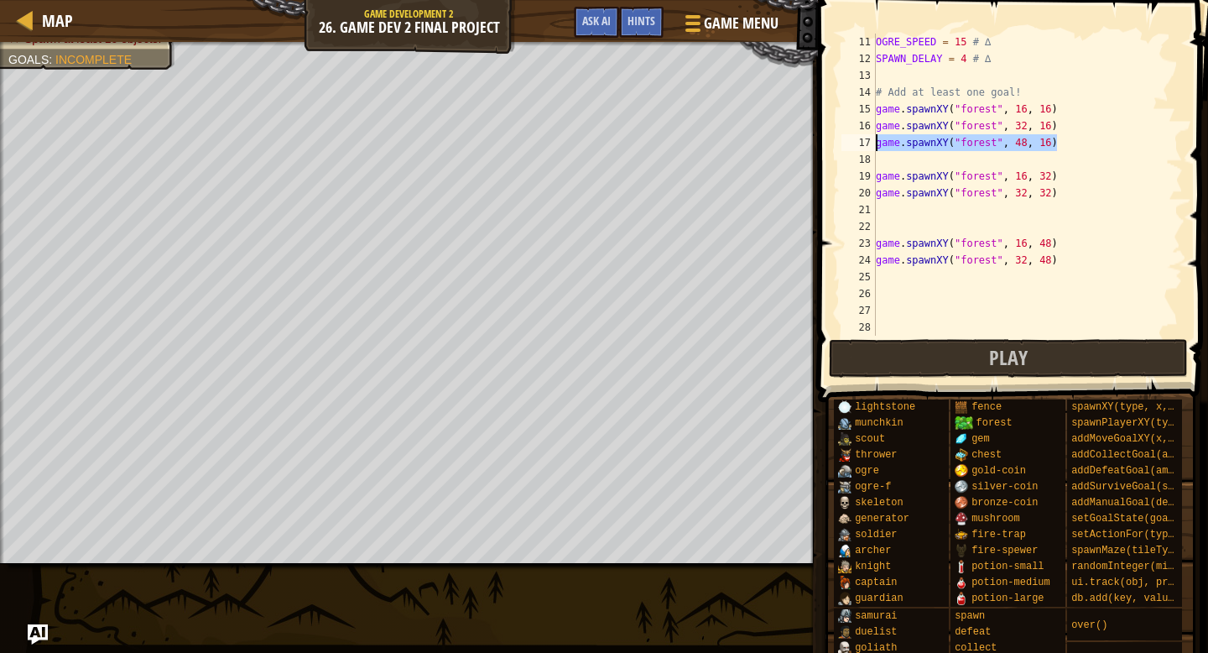
drag, startPoint x: 1065, startPoint y: 145, endPoint x: 869, endPoint y: 143, distance: 195.5
click at [869, 143] on div "11 12 13 14 15 16 17 18 19 20 21 22 23 24 25 26 27 28 29 OGRE_SPEED = 15 # ∆ SP…" at bounding box center [1010, 185] width 345 height 302
type textarea "game.spawnXY("forest", 48, 16)"
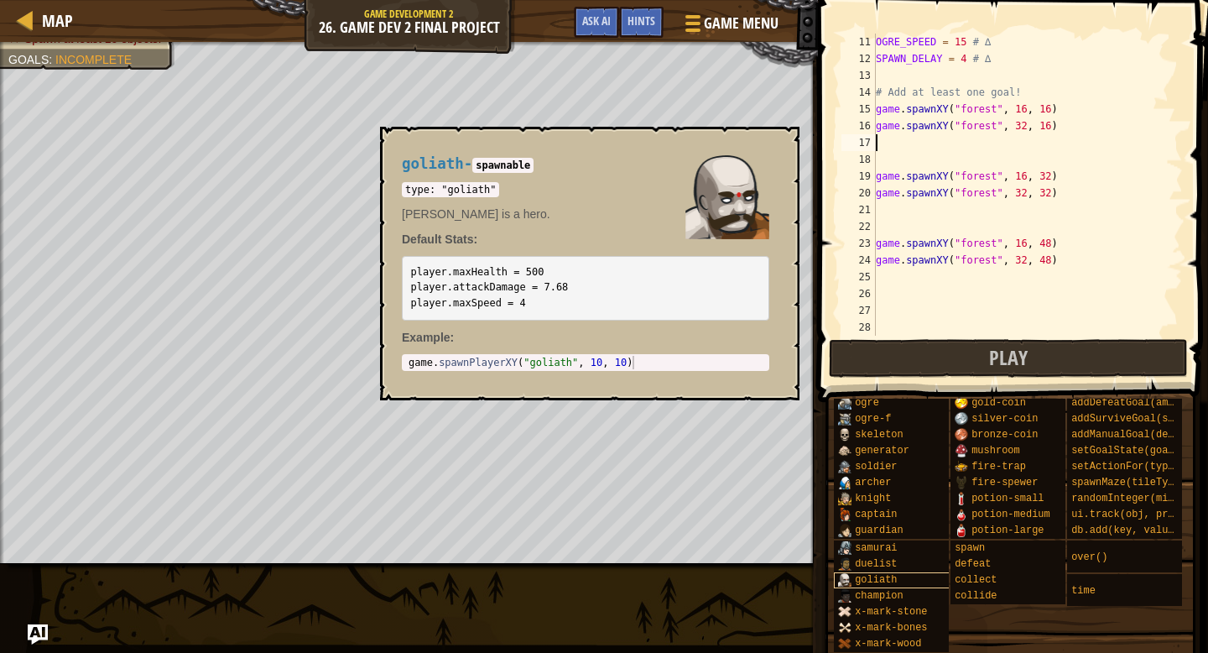
scroll to position [0, 0]
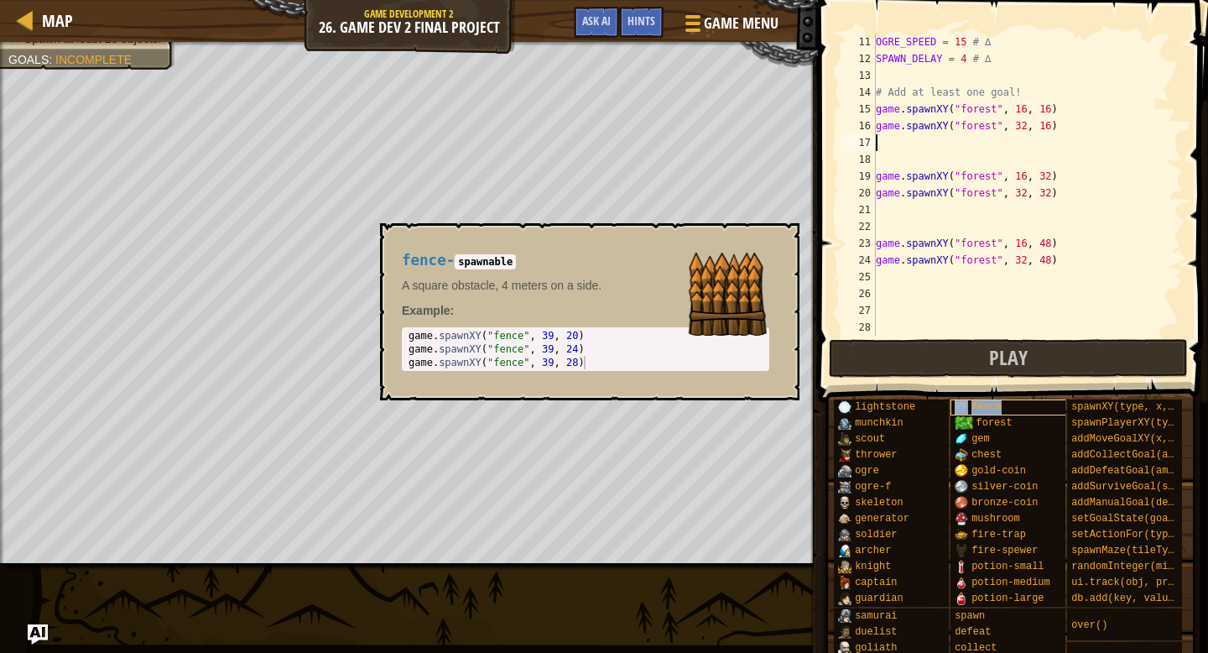
click at [989, 407] on span "fence" at bounding box center [987, 407] width 30 height 12
click at [939, 282] on div "OGRE_SPEED = 15 # ∆ SPAWN_DELAY = 4 # ∆ # Add at least one goal! game . spawnXY…" at bounding box center [1028, 202] width 310 height 336
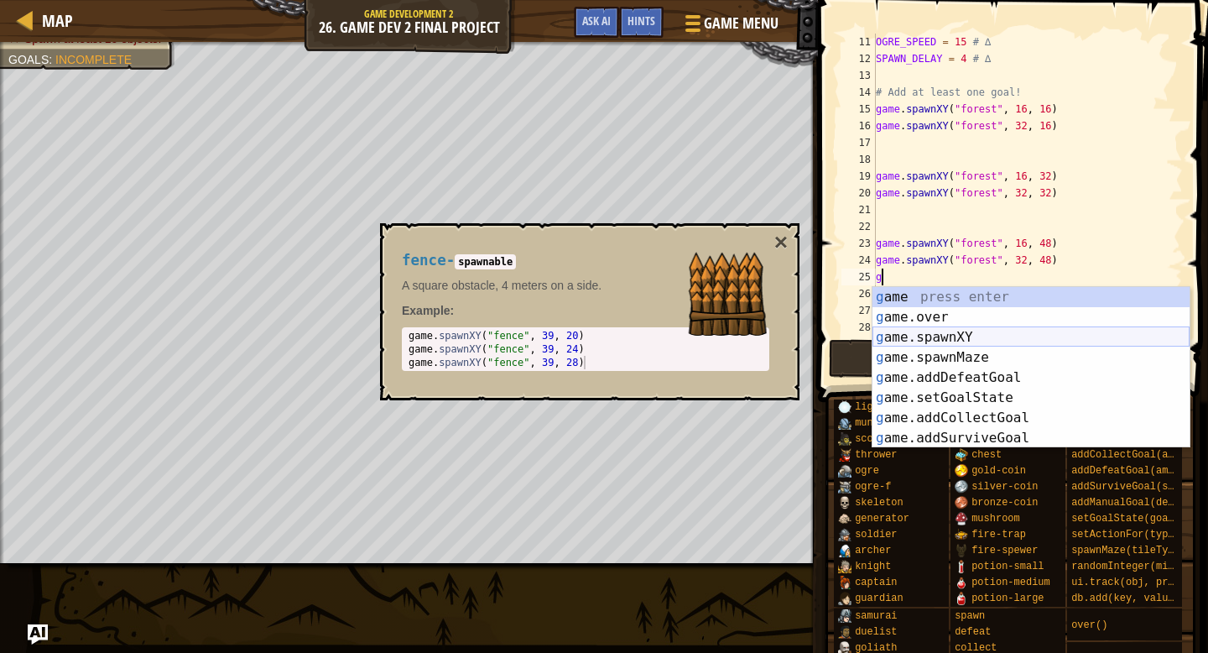
click at [912, 342] on div "g ame press enter g ame.over press enter g ame.spawnXY press enter g ame.spawnM…" at bounding box center [1031, 387] width 317 height 201
type textarea "game.spawnXY("fence", 36, 30)"
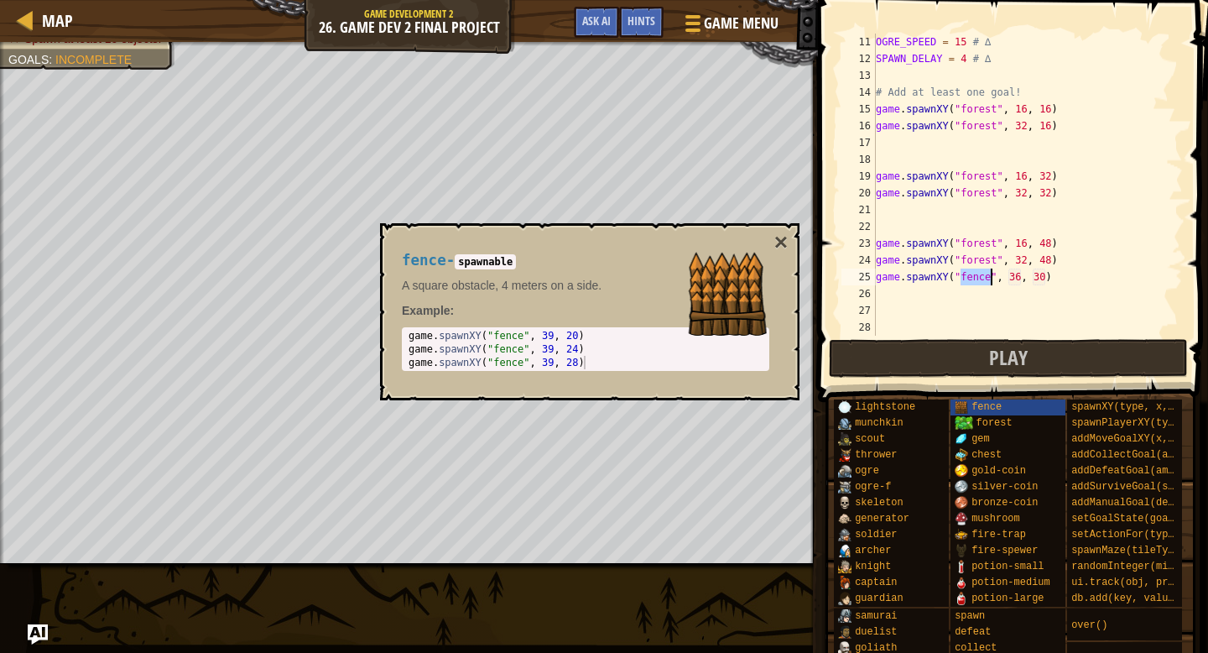
click at [986, 315] on div "OGRE_SPEED = 15 # ∆ SPAWN_DELAY = 4 # ∆ # Add at least one goal! game . spawnXY…" at bounding box center [1028, 202] width 310 height 336
click at [782, 242] on button "×" at bounding box center [780, 242] width 13 height 23
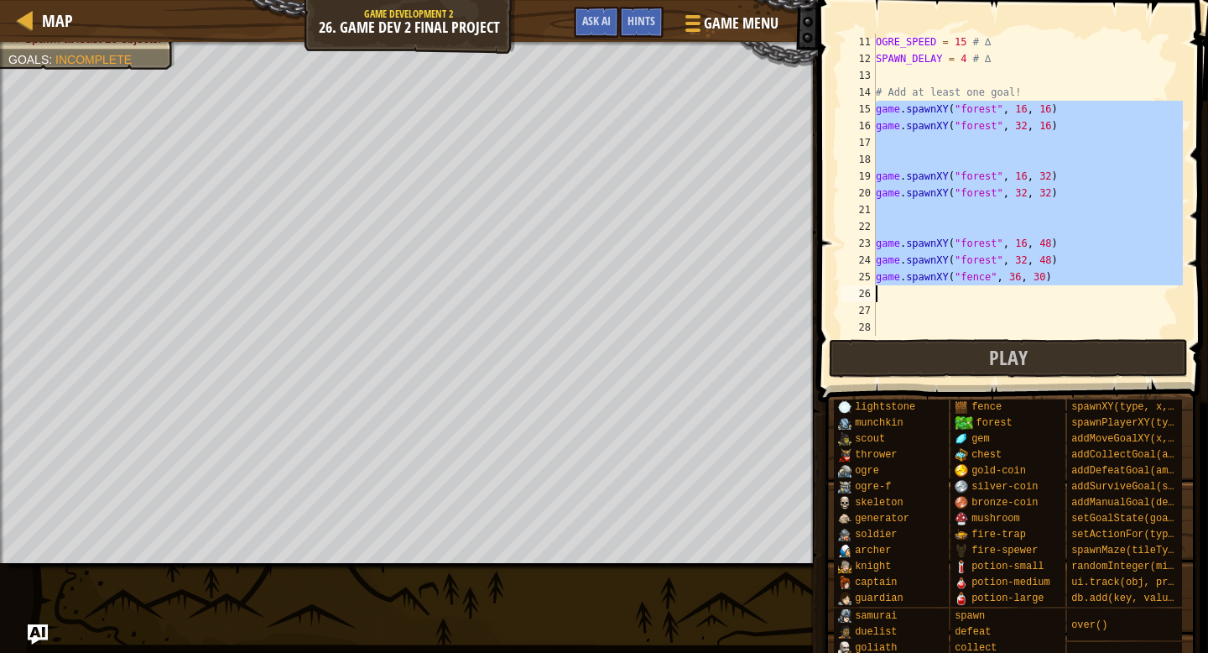
drag, startPoint x: 878, startPoint y: 111, endPoint x: 1043, endPoint y: 297, distance: 248.5
click at [1043, 297] on div "OGRE_SPEED = 15 # ∆ SPAWN_DELAY = 4 # ∆ # Add at least one goal! game . spawnXY…" at bounding box center [1028, 202] width 310 height 336
type textarea "game.spawnXY("fence", 36, 30)"
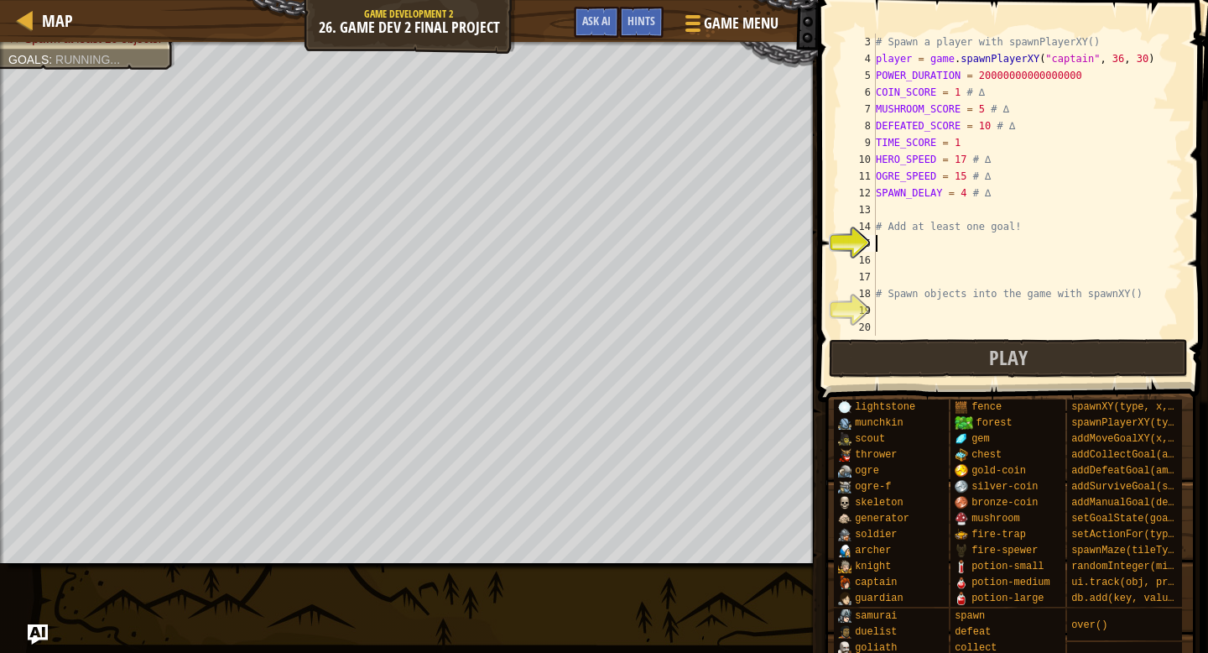
paste textarea "game.spawnXY("forest", 64, 48)"
type textarea "game.spawnXY("forest", 64, 48)"
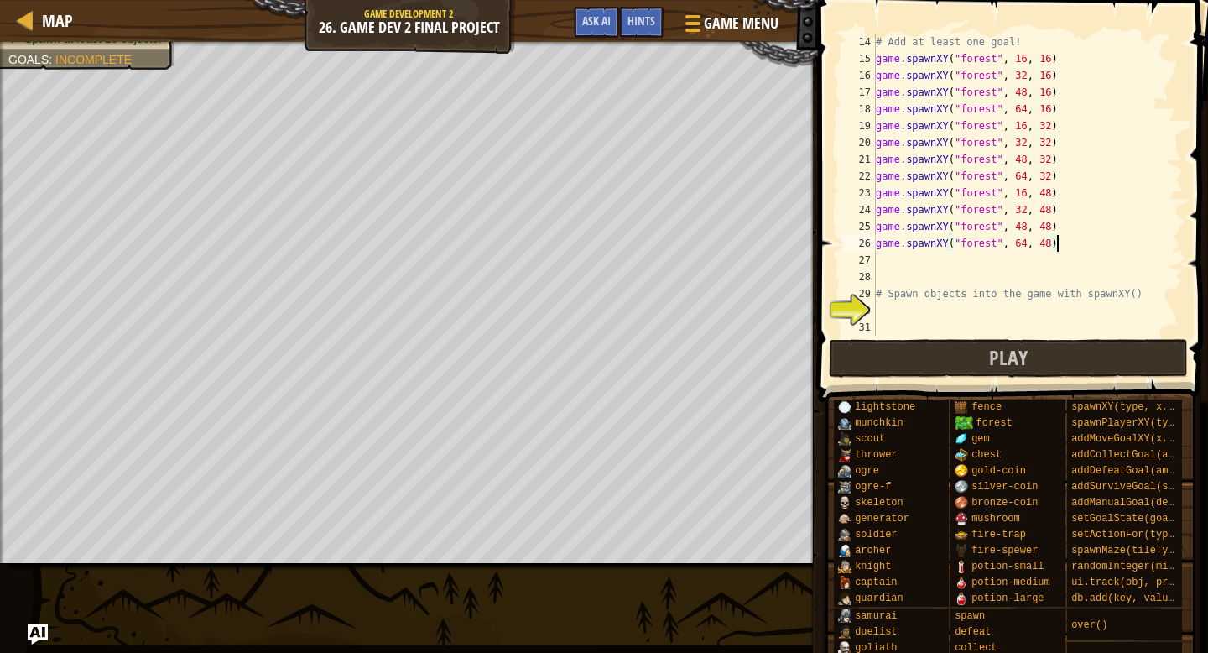
scroll to position [218, 0]
click at [1029, 253] on div "# Add at least one goal! game . spawnXY ( "forest" , 16 , 16 ) game . spawnXY (…" at bounding box center [1028, 202] width 310 height 336
click at [976, 248] on div "# Add at least one goal! game . spawnXY ( "forest" , 16 , 16 ) game . spawnXY (…" at bounding box center [1028, 202] width 310 height 336
click at [1005, 241] on div "# Add at least one goal! game . spawnXY ( "forest" , 16 , 16 ) game . spawnXY (…" at bounding box center [1028, 202] width 310 height 336
click at [998, 240] on div "# Add at least one goal! game . spawnXY ( "forest" , 16 , 16 ) game . spawnXY (…" at bounding box center [1028, 202] width 310 height 336
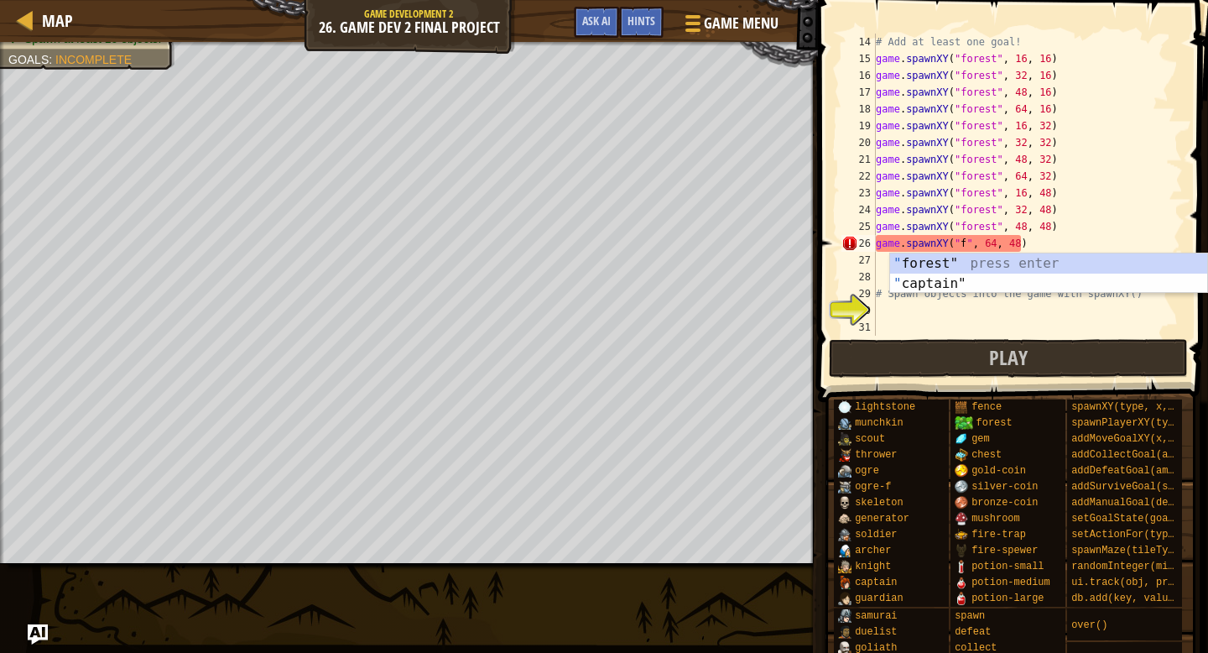
scroll to position [0, 1]
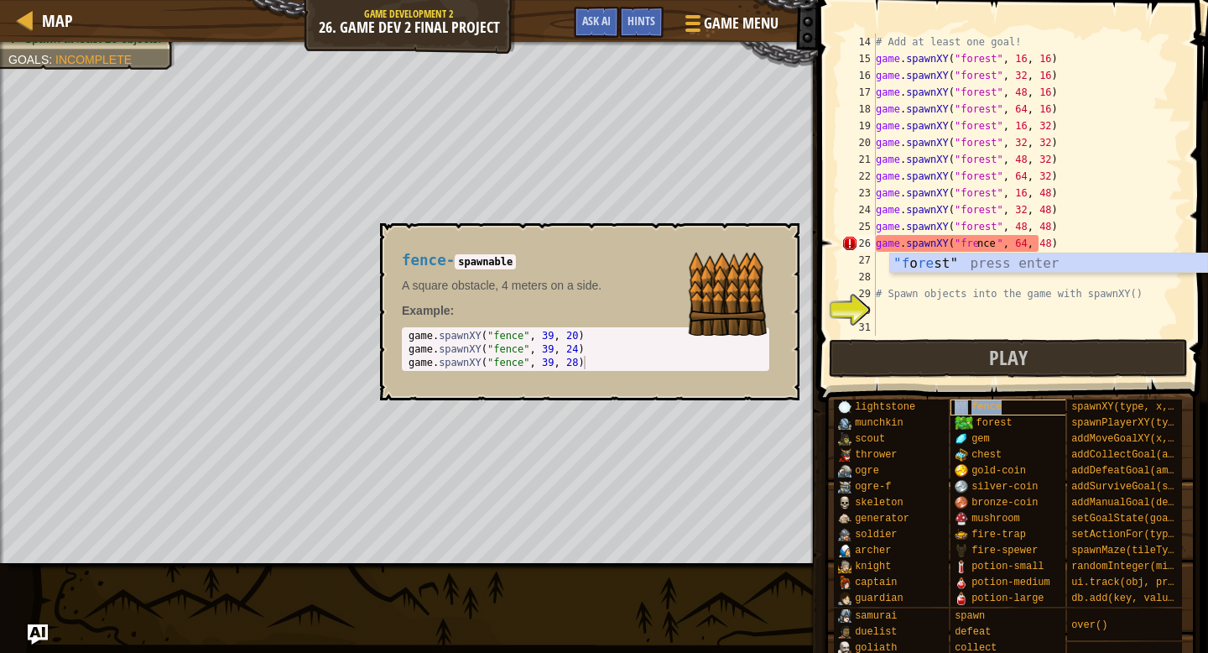
click at [972, 409] on span "fence" at bounding box center [987, 407] width 30 height 12
type textarea "game.spawnXY("frence", 64, 48)"
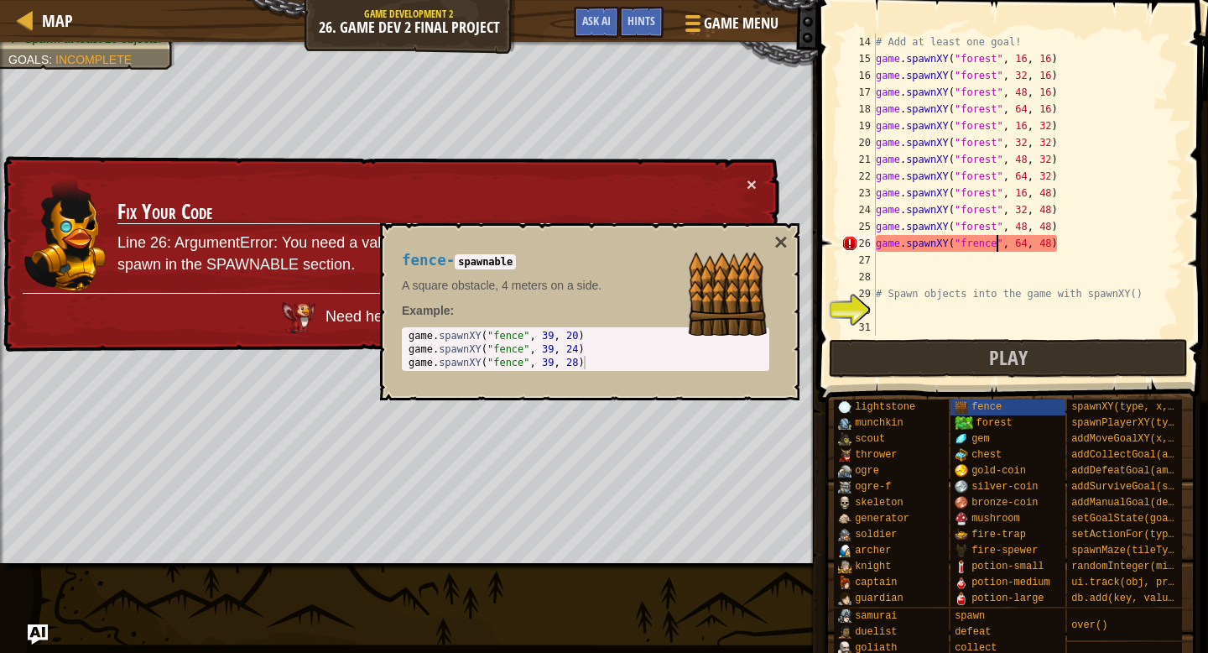
type textarea "game.spawnXY("fence", 39, 28)"
click at [509, 364] on div "game . spawnXY ( "fence" , 39 , 20 ) game . spawnXY ( "fence" , 39 , 24 ) game …" at bounding box center [545, 362] width 280 height 67
drag, startPoint x: 977, startPoint y: 234, endPoint x: 997, endPoint y: 237, distance: 20.3
click at [977, 234] on div "# Add at least one goal! game . spawnXY ( "forest" , 16 , 16 ) game . spawnXY (…" at bounding box center [1028, 202] width 310 height 336
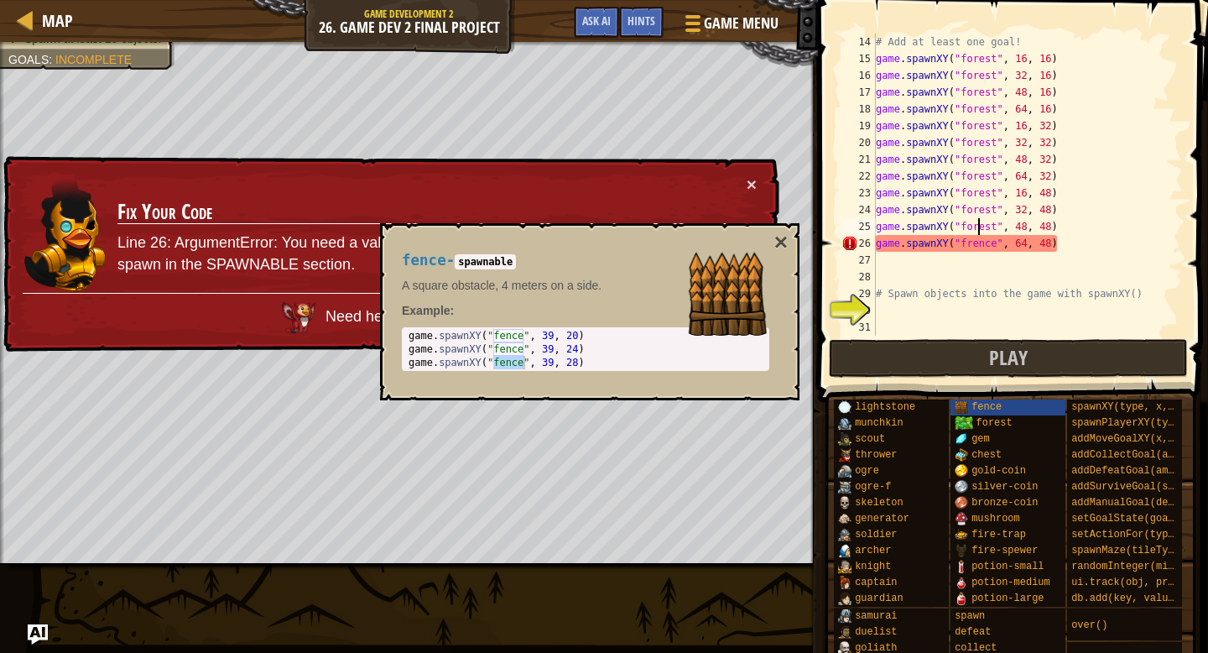
click at [998, 242] on div "# Add at least one goal! game . spawnXY ( "forest" , 16 , 16 ) game . spawnXY (…" at bounding box center [1028, 202] width 310 height 336
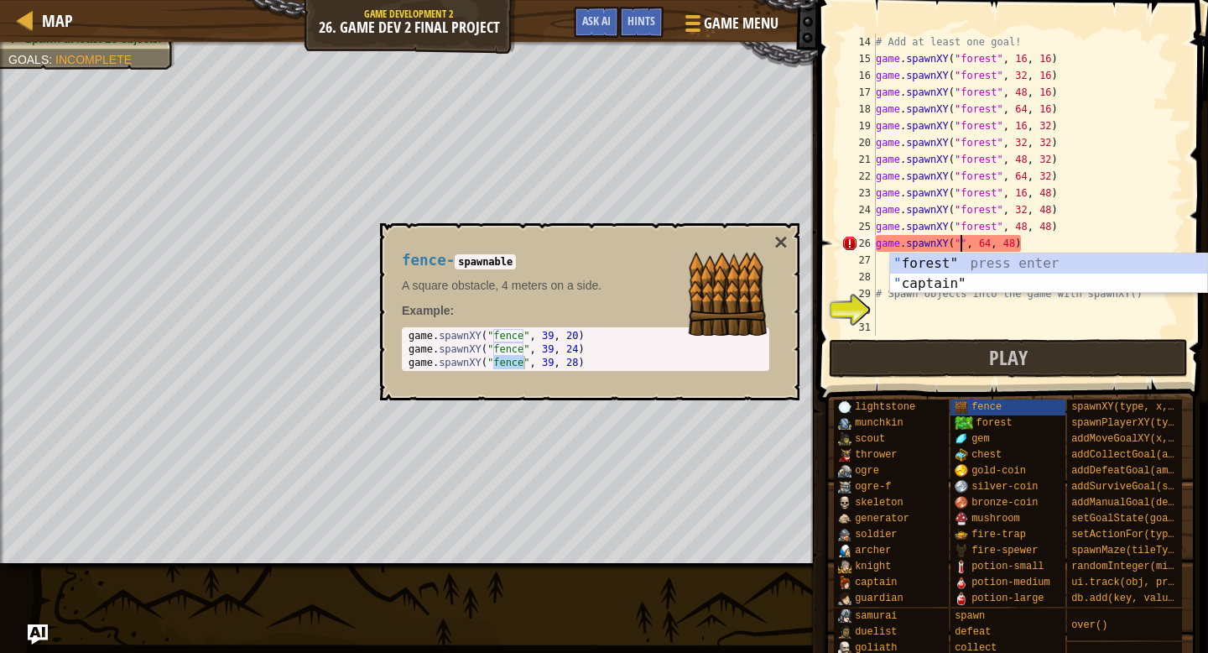
paste textarea "fence"
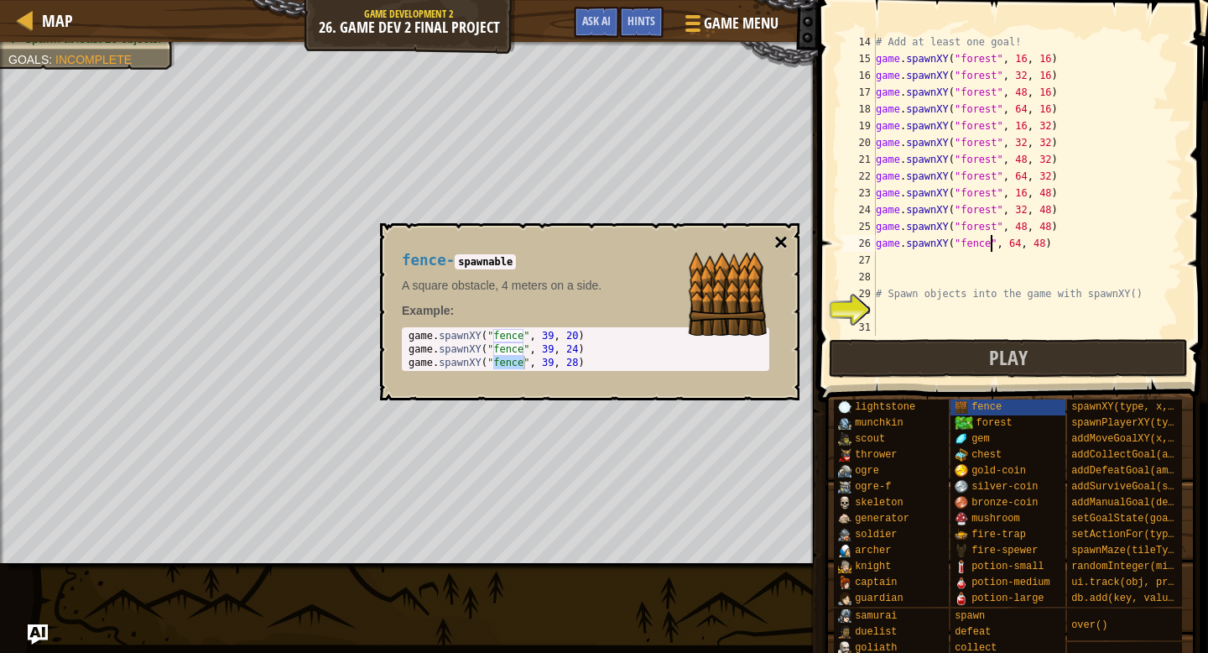
click at [780, 244] on button "×" at bounding box center [780, 242] width 13 height 23
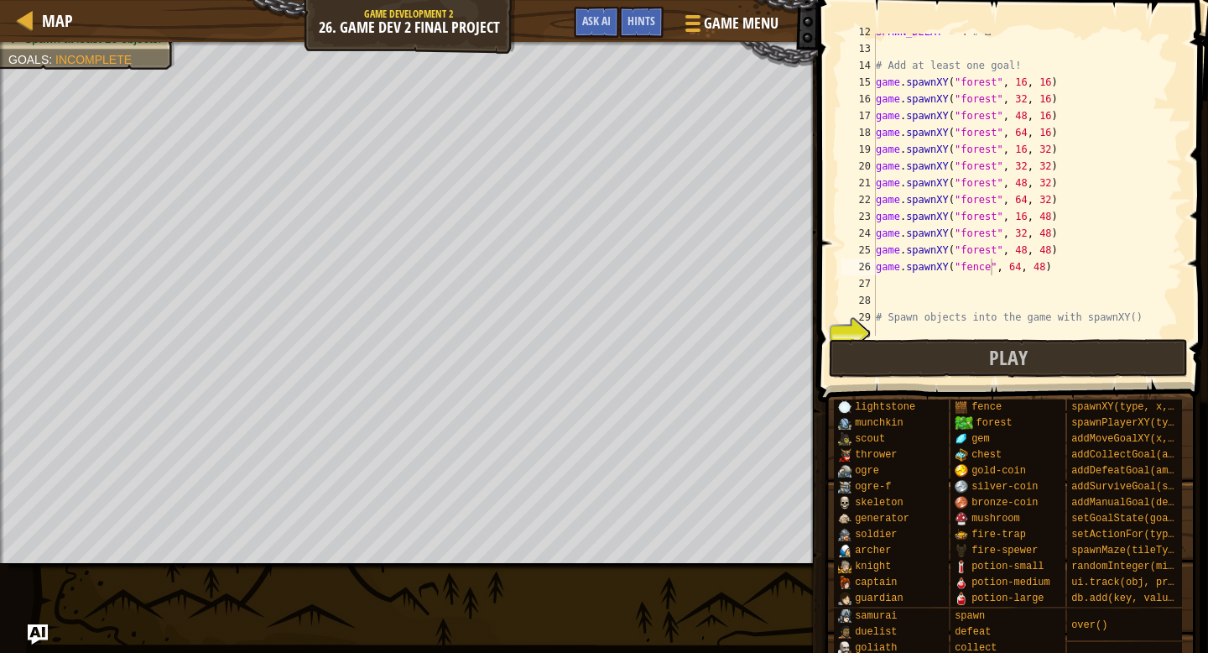
scroll to position [215, 0]
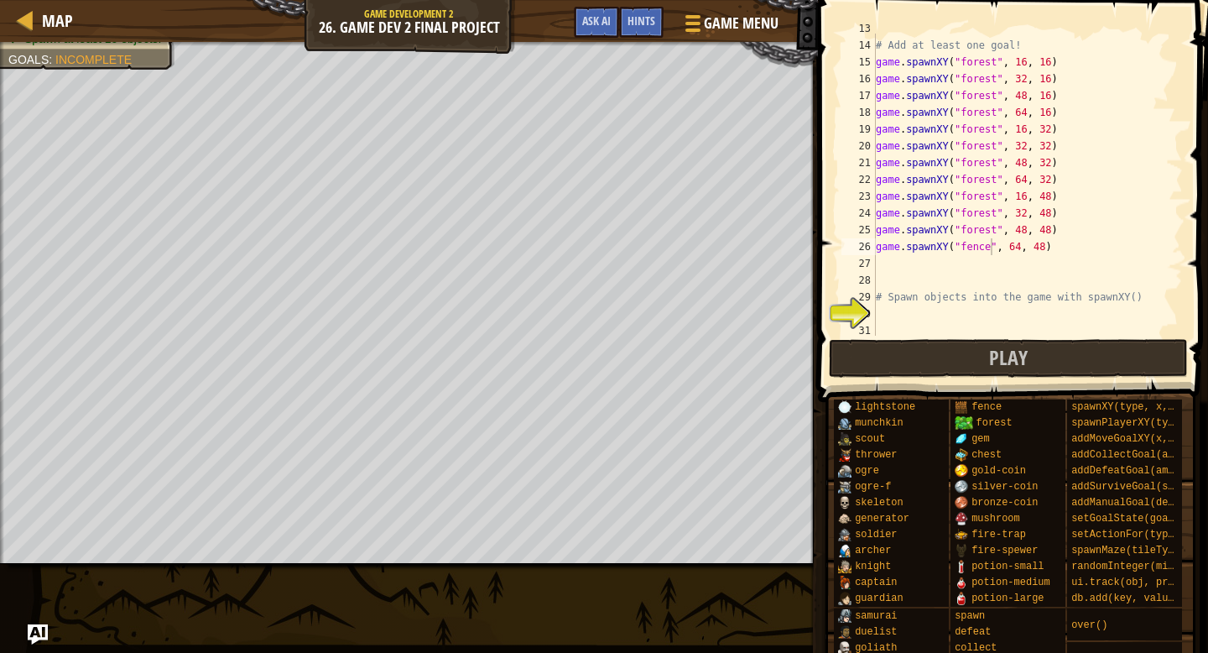
click at [1013, 246] on div "# Add at least one goal! game . spawnXY ( "forest" , 16 , 16 ) game . spawnXY (…" at bounding box center [1028, 188] width 310 height 336
click at [995, 246] on div "# Add at least one goal! game . spawnXY ( "forest" , 16 , 16 ) game . spawnXY (…" at bounding box center [1028, 188] width 310 height 336
click at [995, 248] on div "# Add at least one goal! game . spawnXY ( "forest" , 16 , 16 ) game . spawnXY (…" at bounding box center [1028, 188] width 310 height 336
click at [980, 227] on div "# Add at least one goal! game . spawnXY ( "forest" , 16 , 16 ) game . spawnXY (…" at bounding box center [1028, 188] width 310 height 336
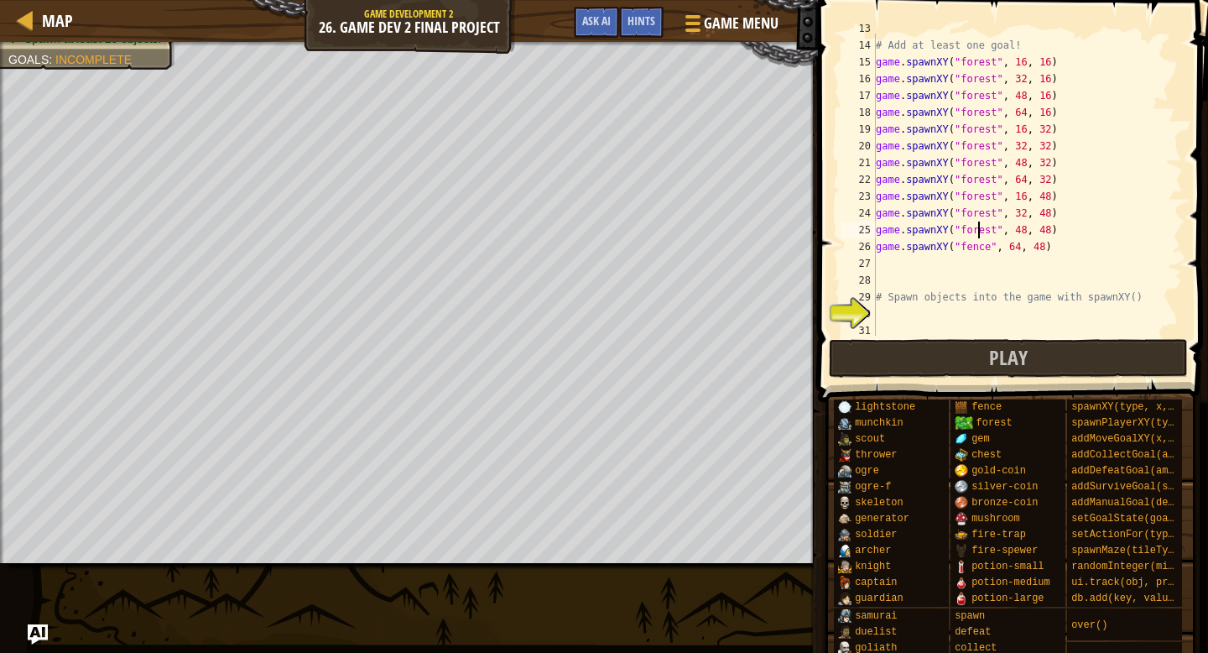
click at [995, 224] on div "# Add at least one goal! game . spawnXY ( "forest" , 16 , 16 ) game . spawnXY (…" at bounding box center [1028, 188] width 310 height 336
click at [988, 247] on div "# Add at least one goal! game . spawnXY ( "forest" , 16 , 16 ) game . spawnXY (…" at bounding box center [1028, 188] width 310 height 336
click at [990, 247] on div "# Add at least one goal! game . spawnXY ( "forest" , 16 , 16 ) game . spawnXY (…" at bounding box center [1028, 188] width 310 height 336
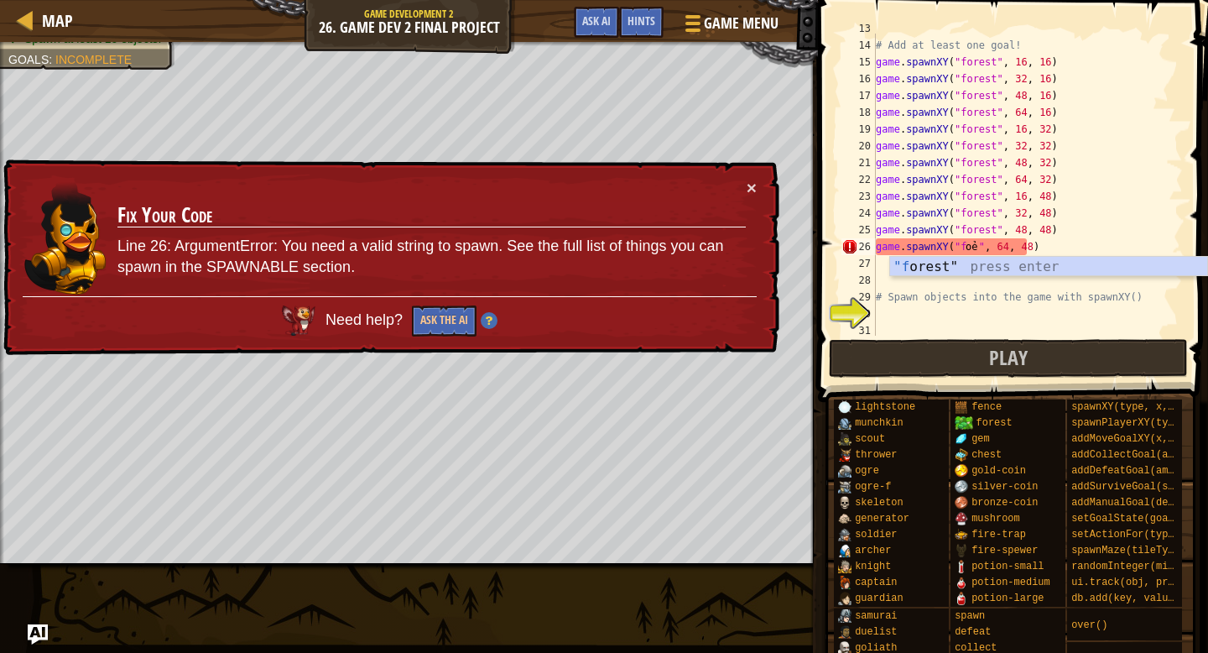
type textarea "oét"
click at [993, 263] on div "# Add at least one goal! game . spawnXY ( "forest" , 16 , 16 ) game . spawnXY (…" at bounding box center [1028, 188] width 310 height 336
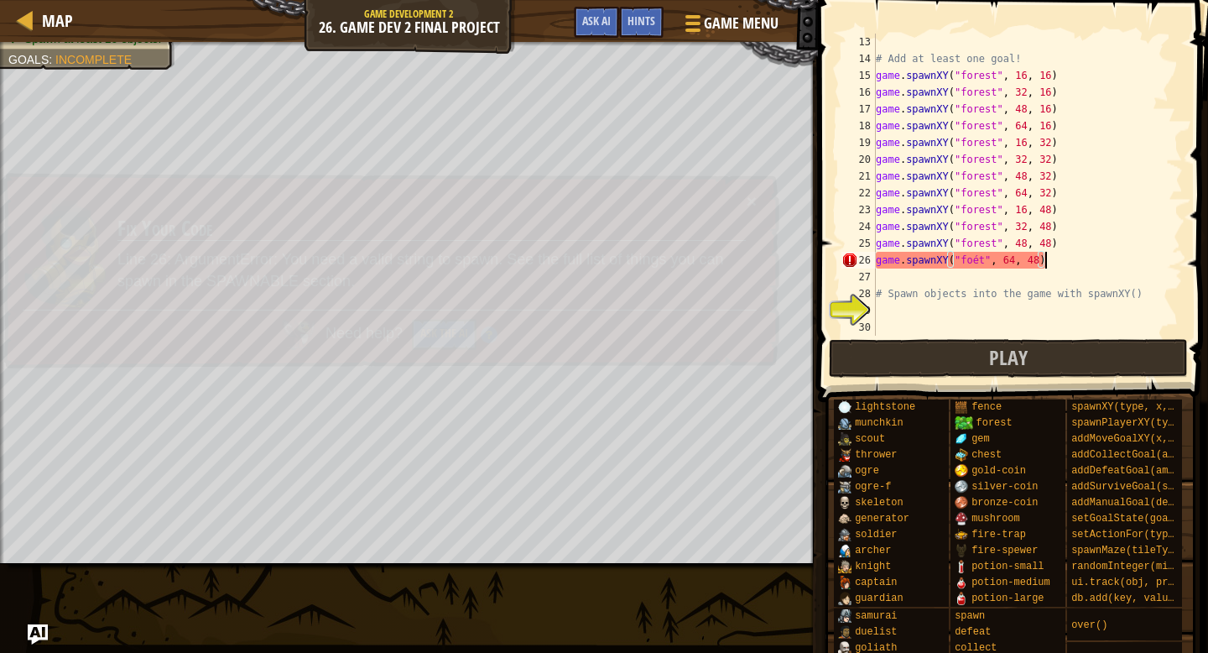
scroll to position [8, 13]
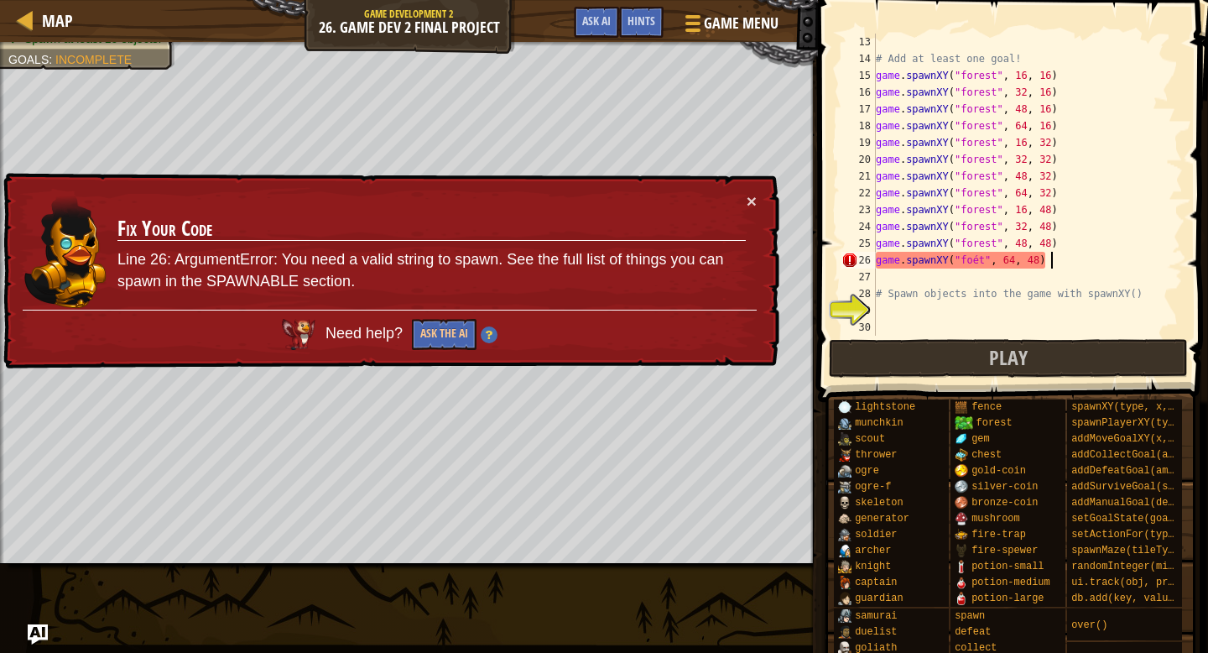
click at [982, 259] on div "# Add at least one goal! game . spawnXY ( "forest" , 16 , 16 ) game . spawnXY (…" at bounding box center [1028, 202] width 310 height 336
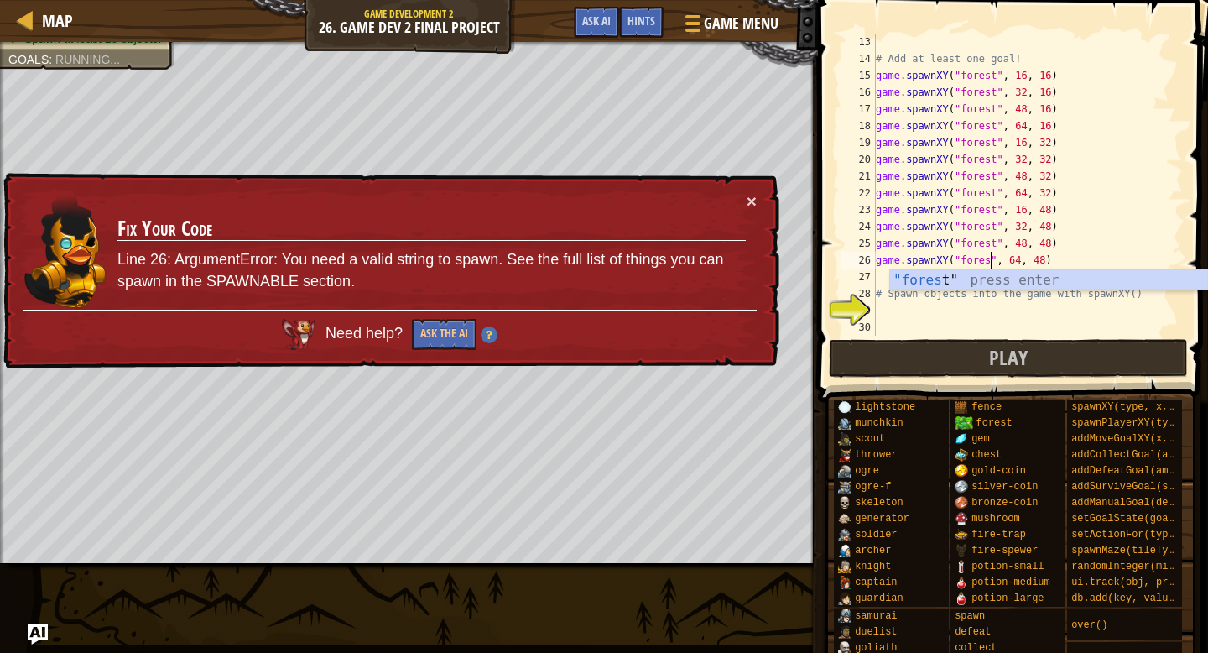
scroll to position [8, 9]
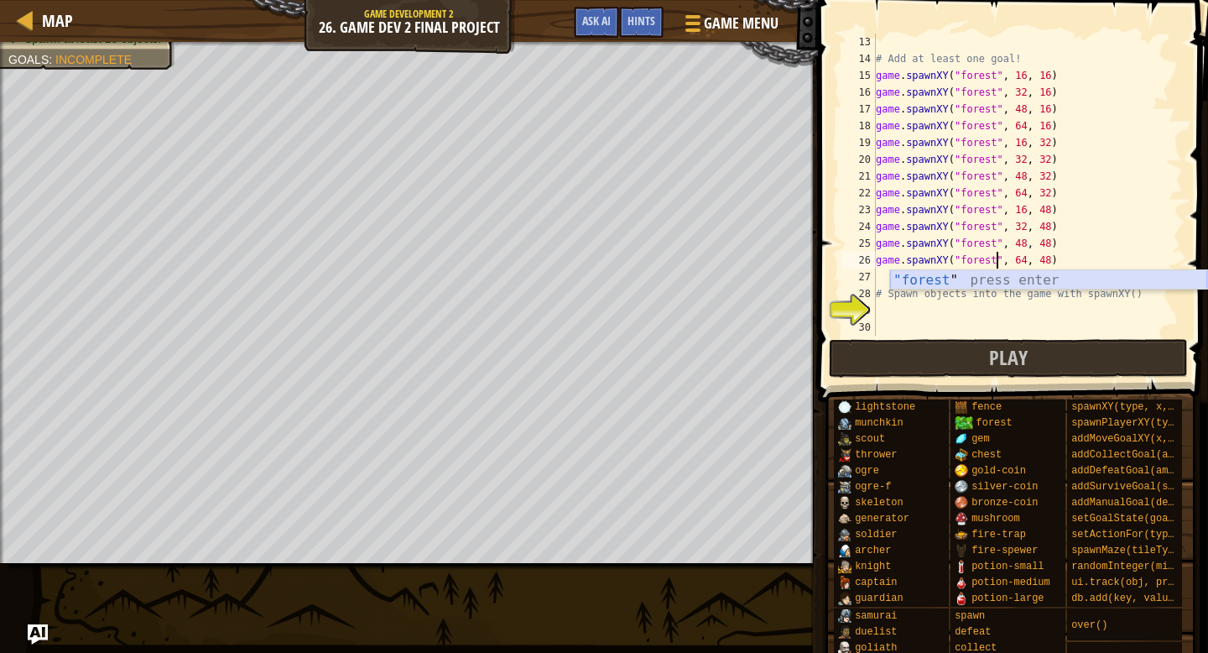
click at [1070, 278] on div ""forest " press enter" at bounding box center [1048, 300] width 317 height 60
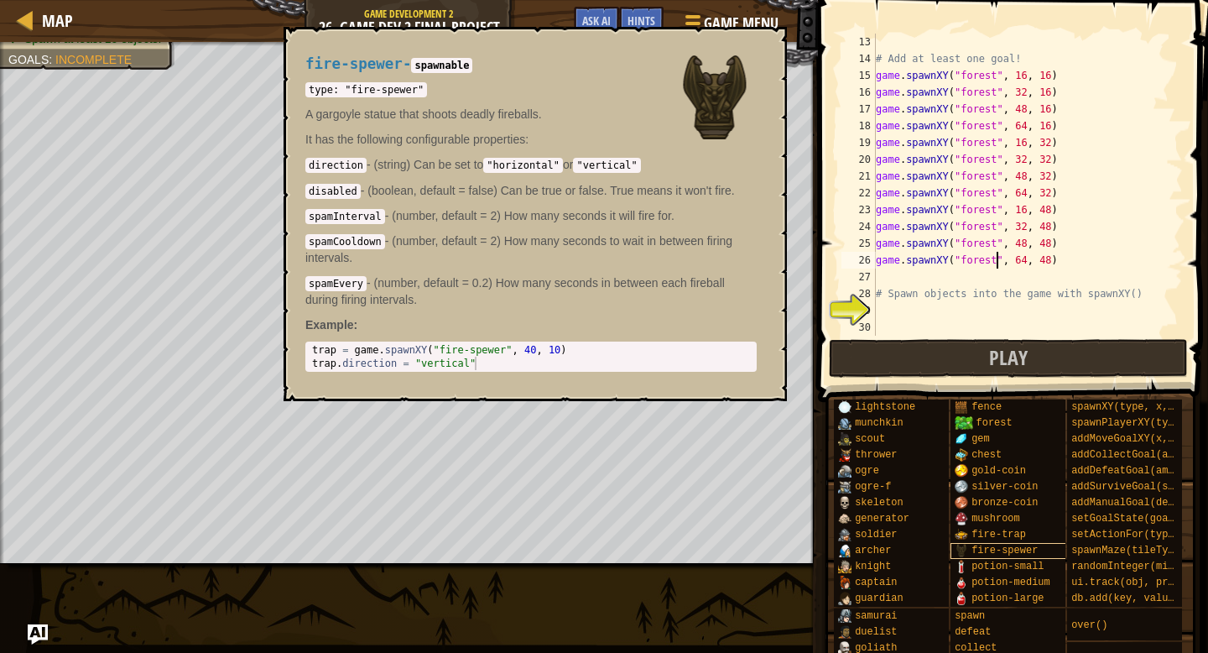
type textarea "game.spawnXY("forest", 64, 48)"
click at [993, 551] on span "fire-spewer" at bounding box center [1005, 551] width 66 height 12
type textarea "trap = game.spawnXY("fire-spewer", 40, 10)"
drag, startPoint x: 566, startPoint y: 348, endPoint x: 311, endPoint y: 348, distance: 254.2
click at [311, 348] on div "trap = game . spawnXY ( "fire-spewer" , 40 , 10 ) trap . direction = "vertical"" at bounding box center [531, 370] width 445 height 54
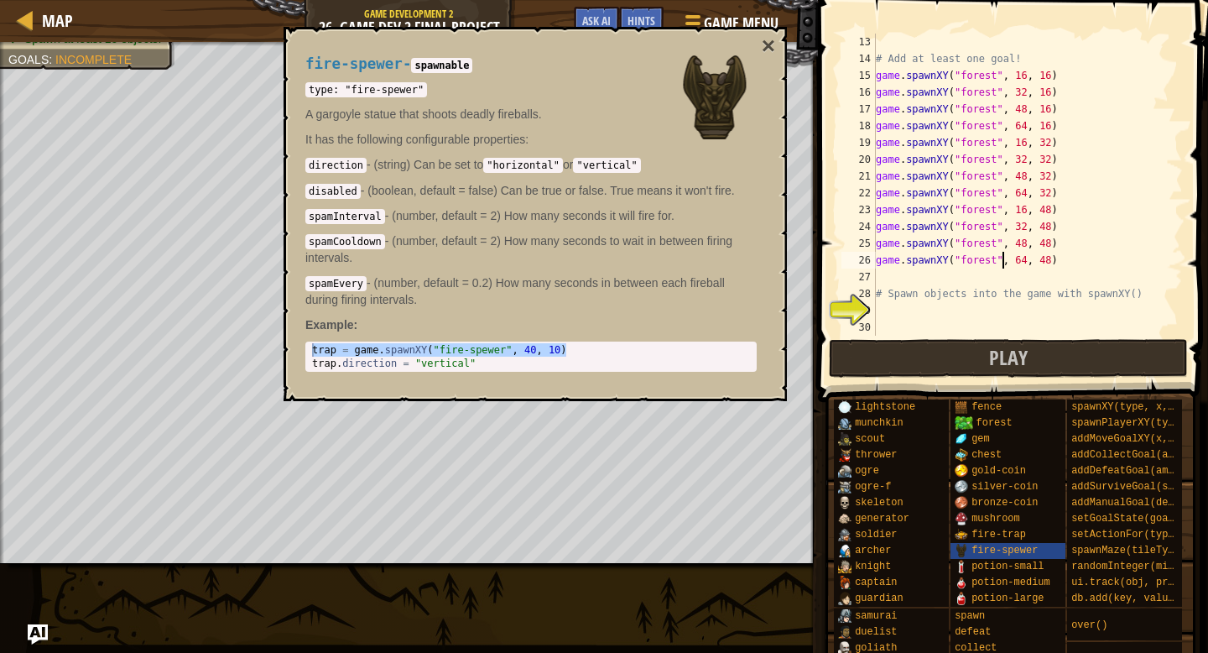
click at [1005, 268] on div "# Add at least one goal! game . spawnXY ( "forest" , 16 , 16 ) game . spawnXY (…" at bounding box center [1028, 202] width 310 height 336
click at [879, 277] on div "# Add at least one goal! game . spawnXY ( "forest" , 16 , 16 ) game . spawnXY (…" at bounding box center [1028, 202] width 310 height 336
paste textarea "trap = game.spawnXY("fire-spewer", 40, 10)"
click at [762, 44] on button "×" at bounding box center [768, 45] width 13 height 23
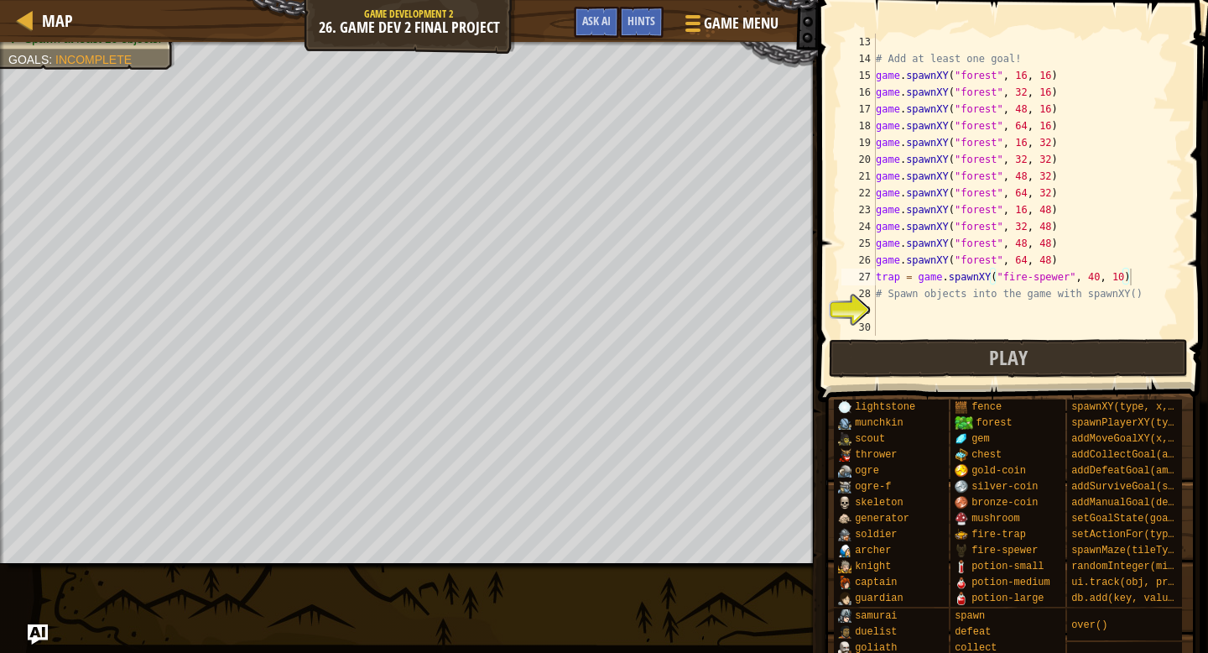
click at [1124, 277] on div "# Add at least one goal! game . spawnXY ( "forest" , 16 , 16 ) game . spawnXY (…" at bounding box center [1028, 202] width 310 height 336
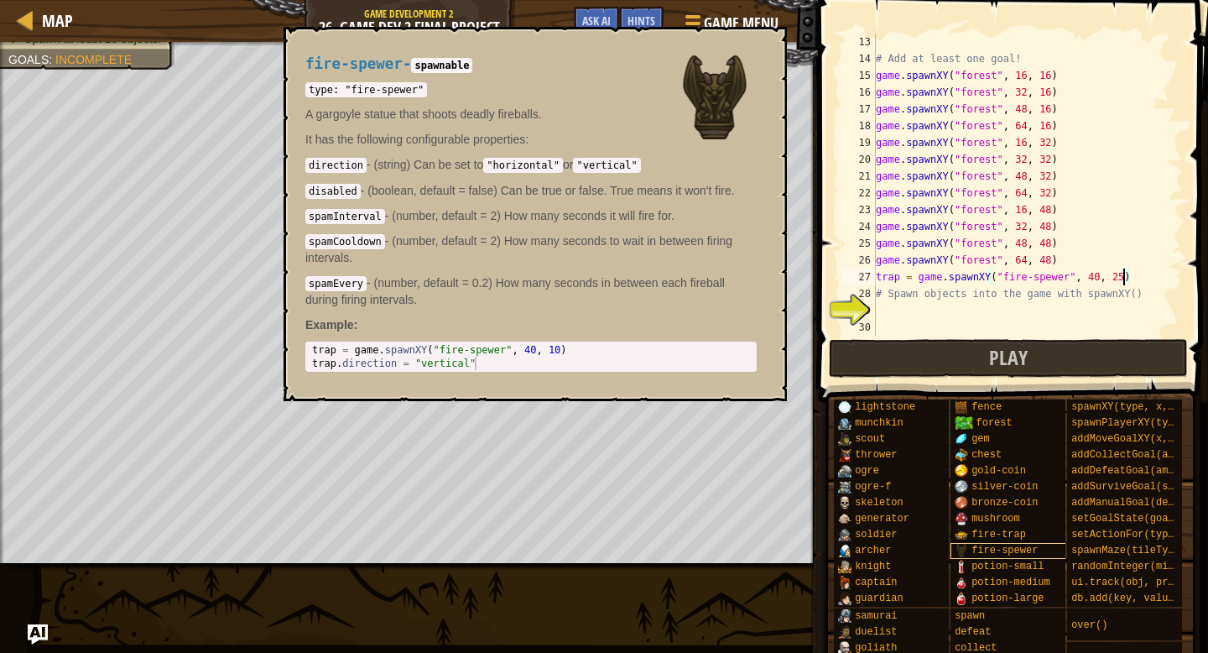
type textarea "trap = game.spawnXY("fire-spewer", 40, 25)"
click at [1024, 549] on span "fire-spewer" at bounding box center [1005, 551] width 66 height 12
type textarea "trap.direction = "vertical""
drag, startPoint x: 481, startPoint y: 362, endPoint x: 307, endPoint y: 364, distance: 173.7
click at [307, 364] on div "trap.direction = "vertical" 1 2 trap = game . spawnXY ( "fire-spewer" , 40 , 10…" at bounding box center [530, 356] width 451 height 30
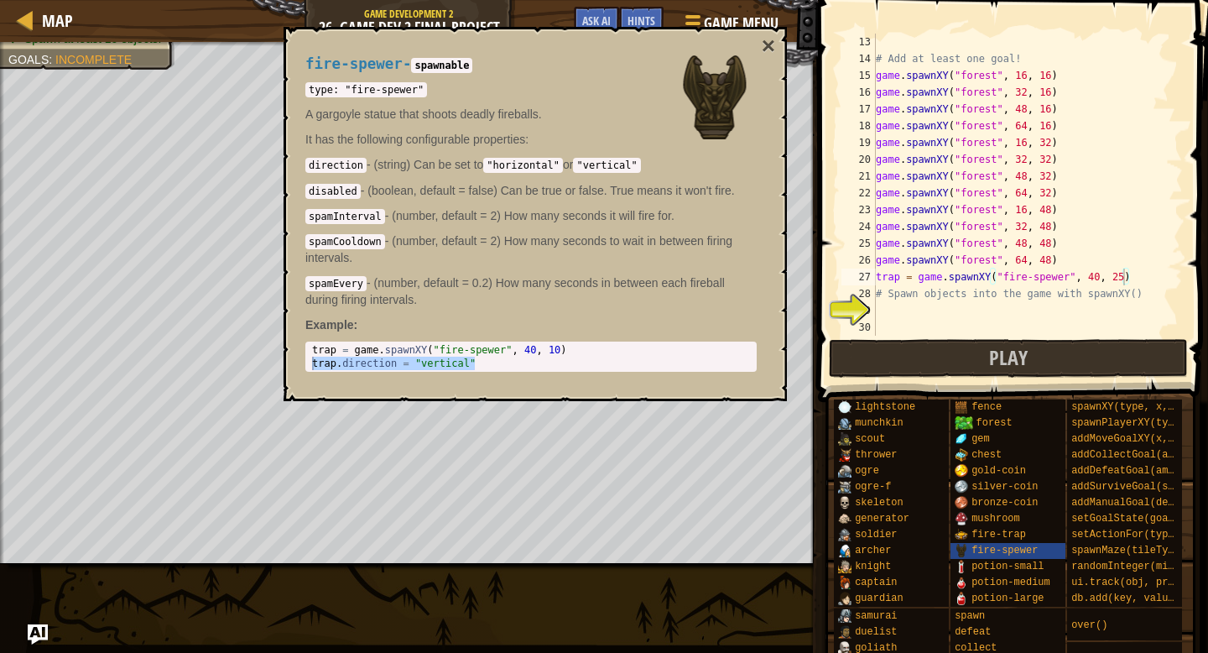
click at [468, 373] on div "fire-spewer - spawnable type: "fire-spewer" A gargoyle statue that shoots deadl…" at bounding box center [531, 213] width 475 height 347
drag, startPoint x: 468, startPoint y: 364, endPoint x: 420, endPoint y: 365, distance: 48.7
click at [420, 365] on div "trap = game . spawnXY ( "fire-spewer" , 40 , 10 ) trap . direction = "vertical"" at bounding box center [531, 370] width 445 height 54
click at [1161, 274] on div "# Add at least one goal! game . spawnXY ( "forest" , 16 , 16 ) game . spawnXY (…" at bounding box center [1028, 202] width 310 height 336
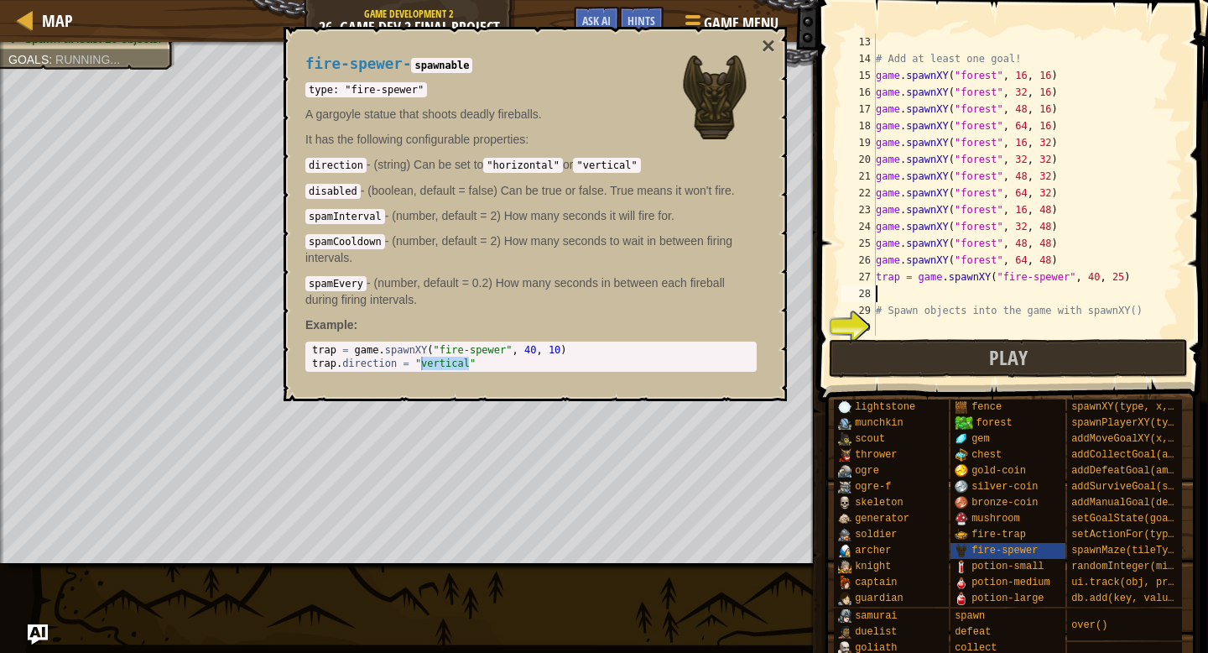
paste textarea "vertical"
type textarea "v"
click at [466, 376] on div "fire-spewer - spawnable type: "fire-spewer" A gargoyle statue that shoots deadl…" at bounding box center [531, 213] width 475 height 347
click at [472, 371] on div "fire-spewer - spawnable type: "fire-spewer" A gargoyle statue that shoots deadl…" at bounding box center [531, 213] width 475 height 347
click at [479, 360] on div "trap = game . spawnXY ( "fire-spewer" , 40 , 10 ) trap . direction = "vertical"" at bounding box center [531, 370] width 445 height 54
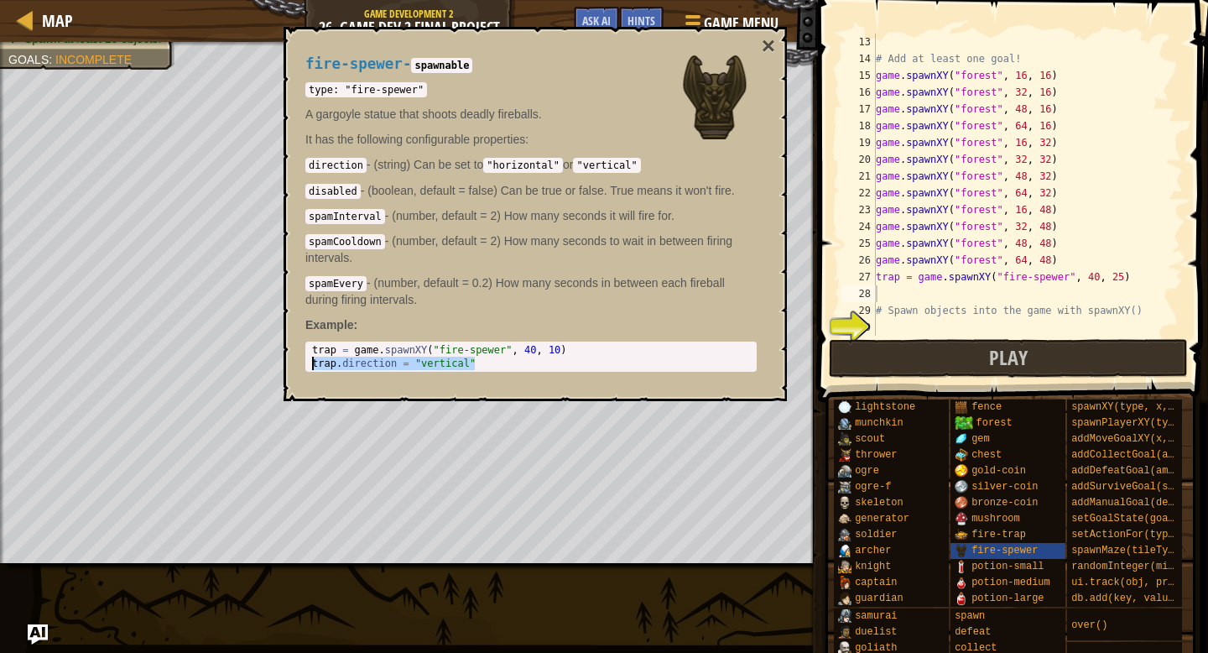
drag, startPoint x: 456, startPoint y: 366, endPoint x: 305, endPoint y: 362, distance: 150.2
click at [305, 362] on div "trap.direction = "vertical" 1 2 trap = game . spawnXY ( "fire-spewer" , 40 , 10…" at bounding box center [530, 356] width 451 height 30
click at [891, 289] on div "# Add at least one goal! game . spawnXY ( "forest" , 16 , 16 ) game . spawnXY (…" at bounding box center [1028, 202] width 310 height 336
paste textarea "trap.direction = "vertical""
drag, startPoint x: 310, startPoint y: 243, endPoint x: 390, endPoint y: 243, distance: 80.5
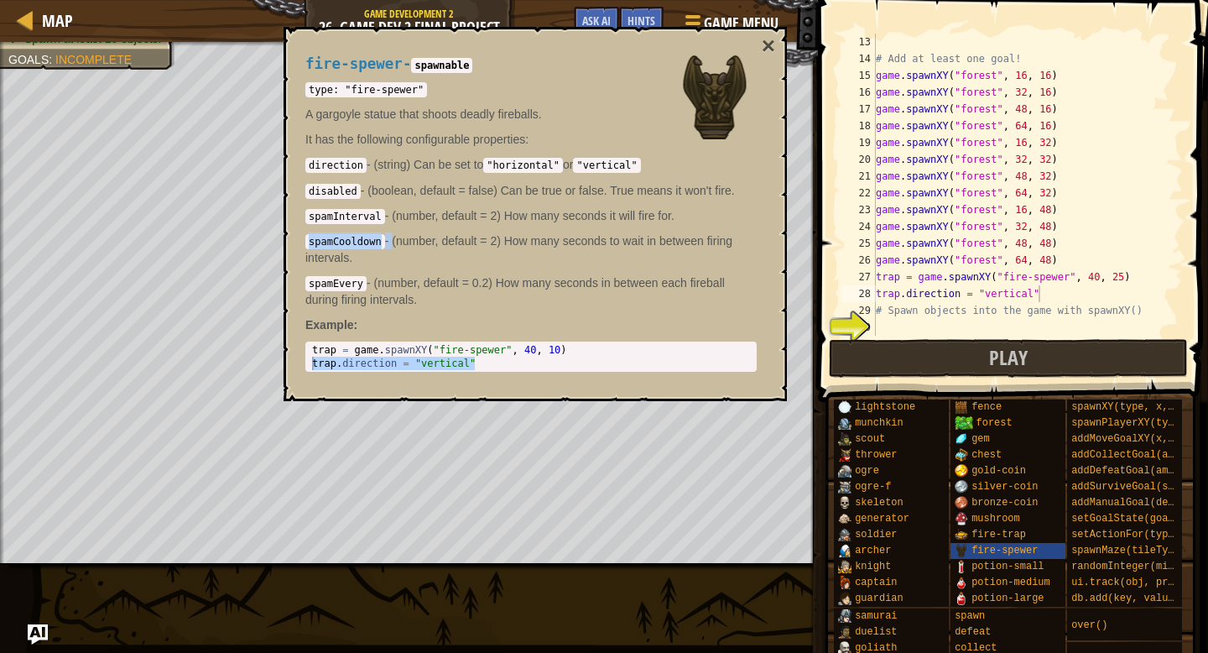
click at [390, 243] on p "spamCooldown - (number, default = 2) How many seconds to wait in between firing…" at bounding box center [530, 249] width 451 height 34
copy p "spamCooldown -"
click at [365, 360] on div "trap = game . spawnXY ( "fire-spewer" , 40 , 10 ) trap . direction = "vertical"" at bounding box center [531, 370] width 445 height 54
drag, startPoint x: 363, startPoint y: 362, endPoint x: 341, endPoint y: 364, distance: 21.9
click at [363, 363] on div "trap = game . spawnXY ( "fire-spewer" , 40 , 10 ) trap . direction = "vertical"" at bounding box center [531, 370] width 445 height 54
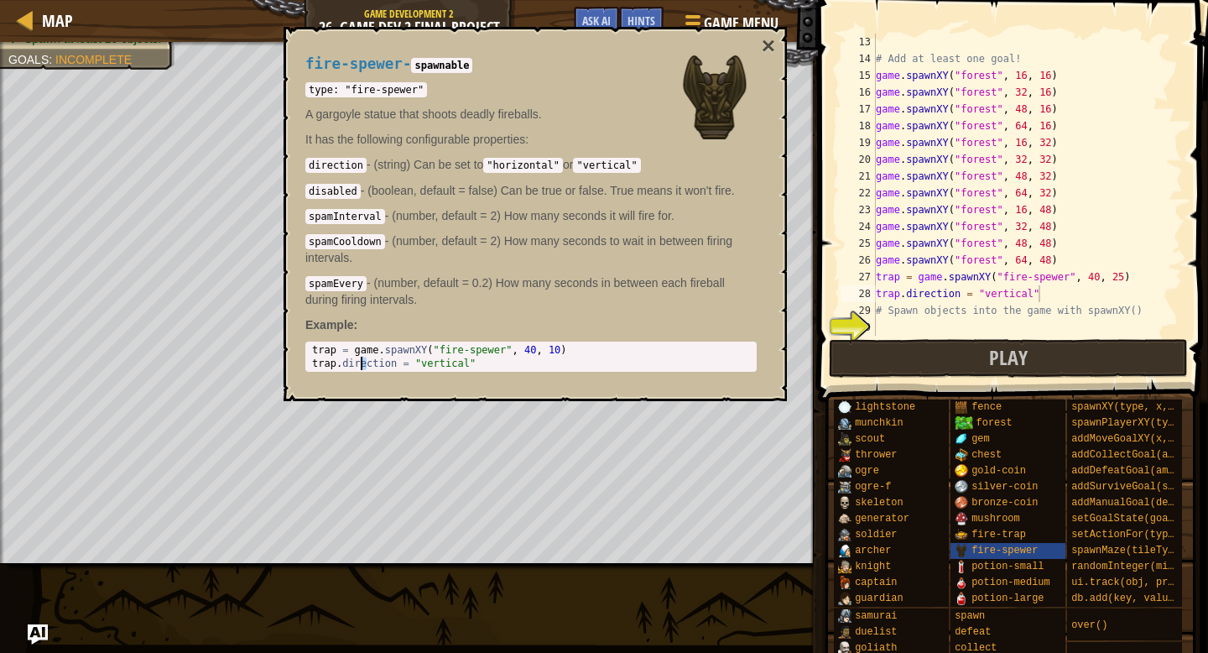
click at [343, 362] on div "trap = game . spawnXY ( "fire-spewer" , 40 , 10 ) trap . direction = "vertical"" at bounding box center [531, 370] width 445 height 54
click at [424, 249] on p "spamCooldown - (number, default = 2) How many seconds to wait in between firing…" at bounding box center [530, 249] width 451 height 34
click at [467, 201] on div "type: "fire-spewer" A gargoyle statue that shoots deadly fireballs. It has the …" at bounding box center [530, 194] width 451 height 227
click at [770, 49] on button "×" at bounding box center [768, 45] width 13 height 23
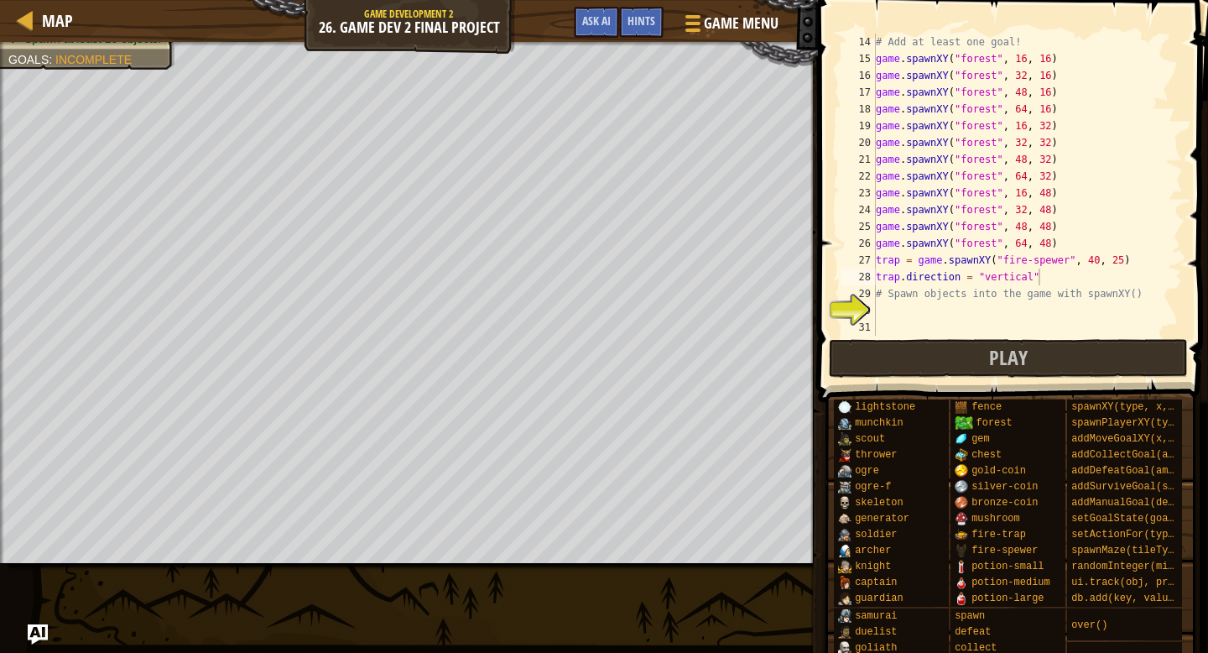
scroll to position [218, 0]
click at [953, 278] on div "# Add at least one goal! game . spawnXY ( "forest" , 16 , 16 ) game . spawnXY (…" at bounding box center [1028, 202] width 310 height 336
click at [906, 294] on div "# Add at least one goal! game . spawnXY ( "forest" , 16 , 16 ) game . spawnXY (…" at bounding box center [1028, 202] width 310 height 336
type textarea "# Spawn objects into the game with spawnXY()"
click at [955, 303] on div "# Add at least one goal! game . spawnXY ( "forest" , 16 , 16 ) game . spawnXY (…" at bounding box center [1028, 202] width 310 height 336
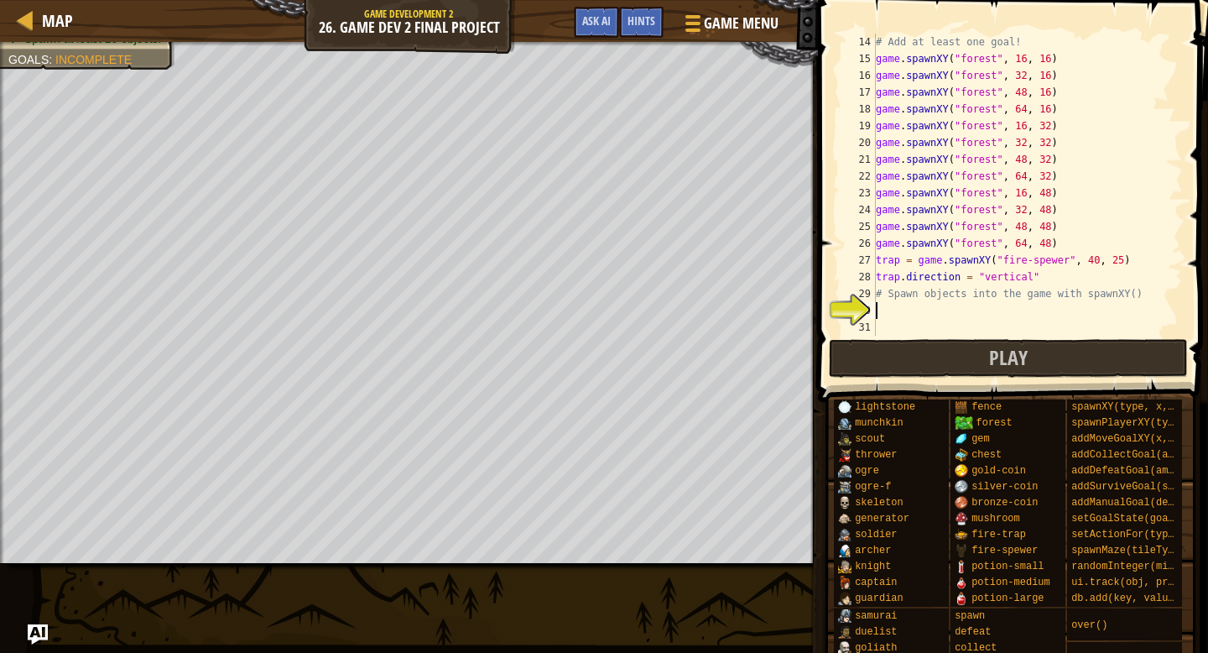
click at [883, 308] on div "# Add at least one goal! game . spawnXY ( "forest" , 16 , 16 ) game . spawnXY (…" at bounding box center [1028, 202] width 310 height 336
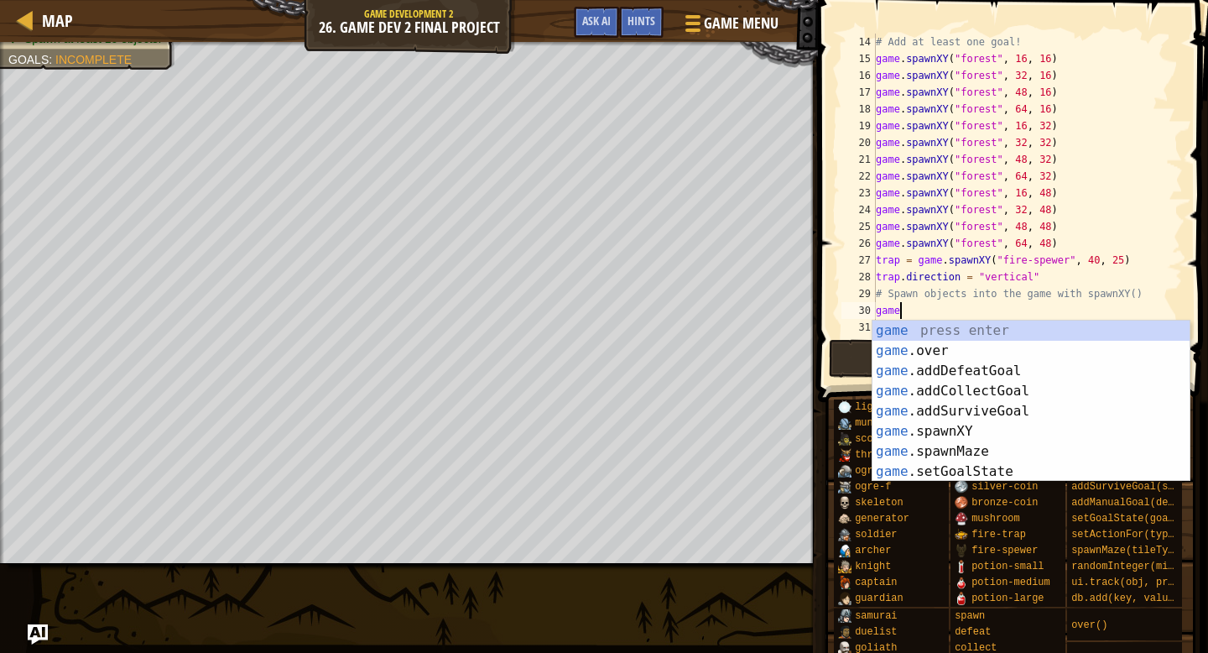
scroll to position [8, 1]
click at [1025, 292] on div "# Add at least one goal! game . spawnXY ( "forest" , 16 , 16 ) game . spawnXY (…" at bounding box center [1028, 202] width 310 height 336
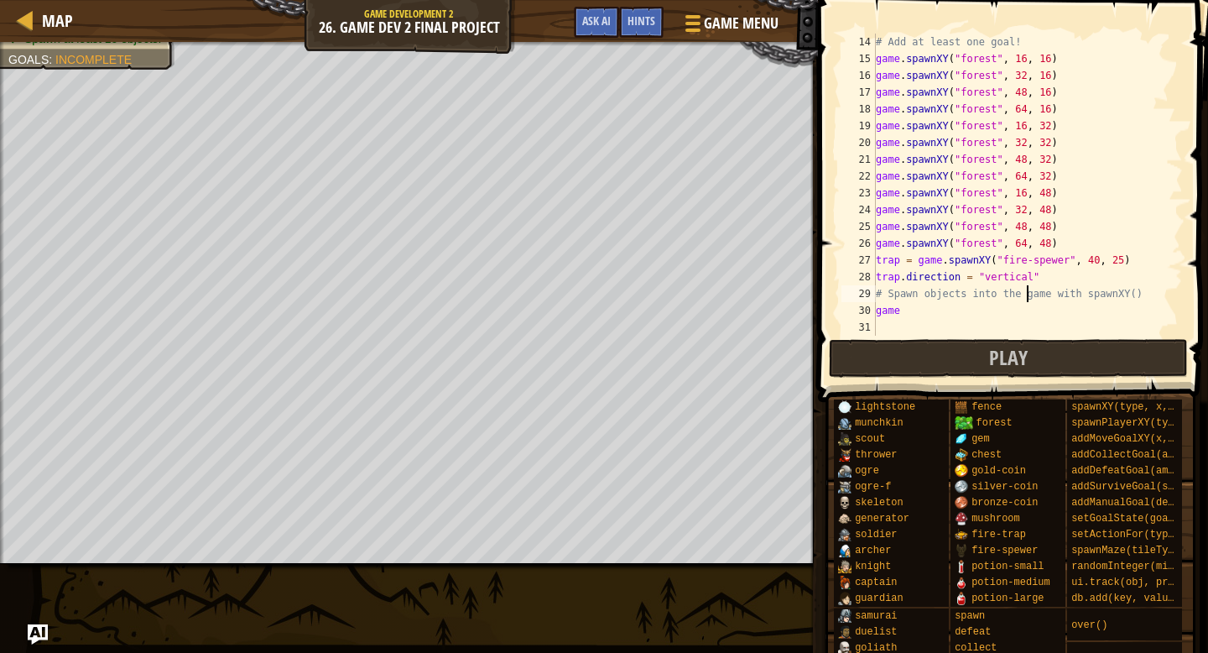
click at [1104, 232] on div "# Add at least one goal! game . spawnXY ( "forest" , 16 , 16 ) game . spawnXY (…" at bounding box center [1028, 202] width 310 height 336
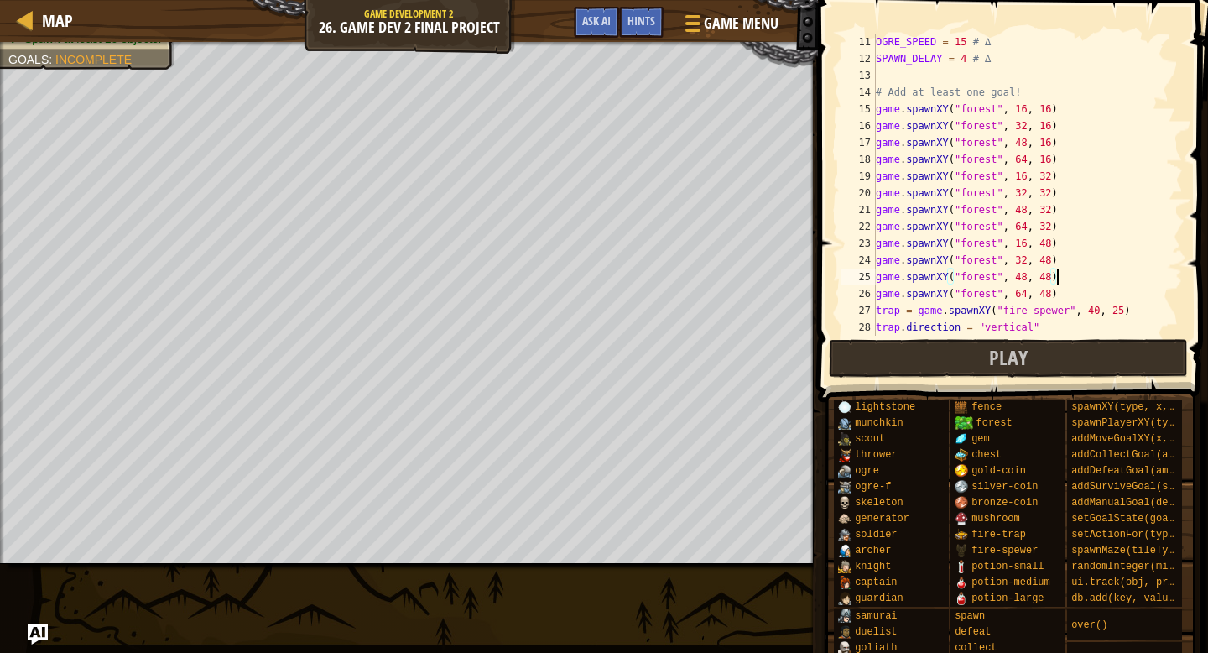
scroll to position [168, 0]
click at [1026, 93] on div "OGRE_SPEED = 15 # ∆ SPAWN_DELAY = 4 # ∆ # Add at least one goal! game . spawnXY…" at bounding box center [1028, 202] width 310 height 336
type textarea "# Add at least one goal!"
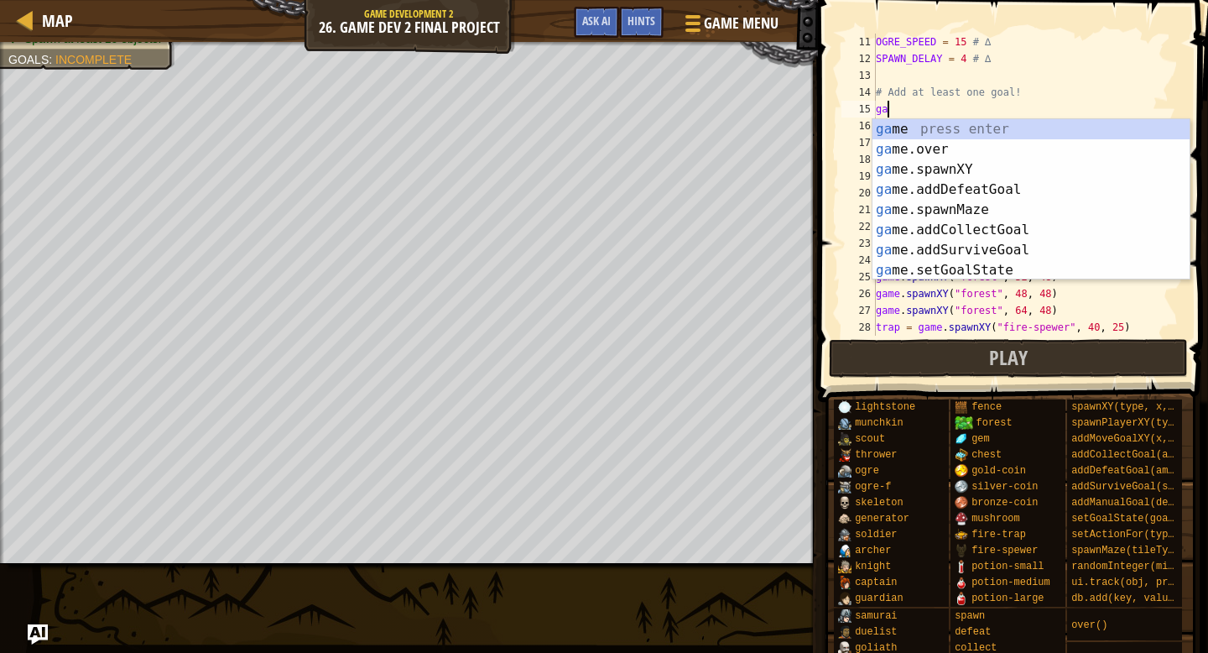
scroll to position [8, 1]
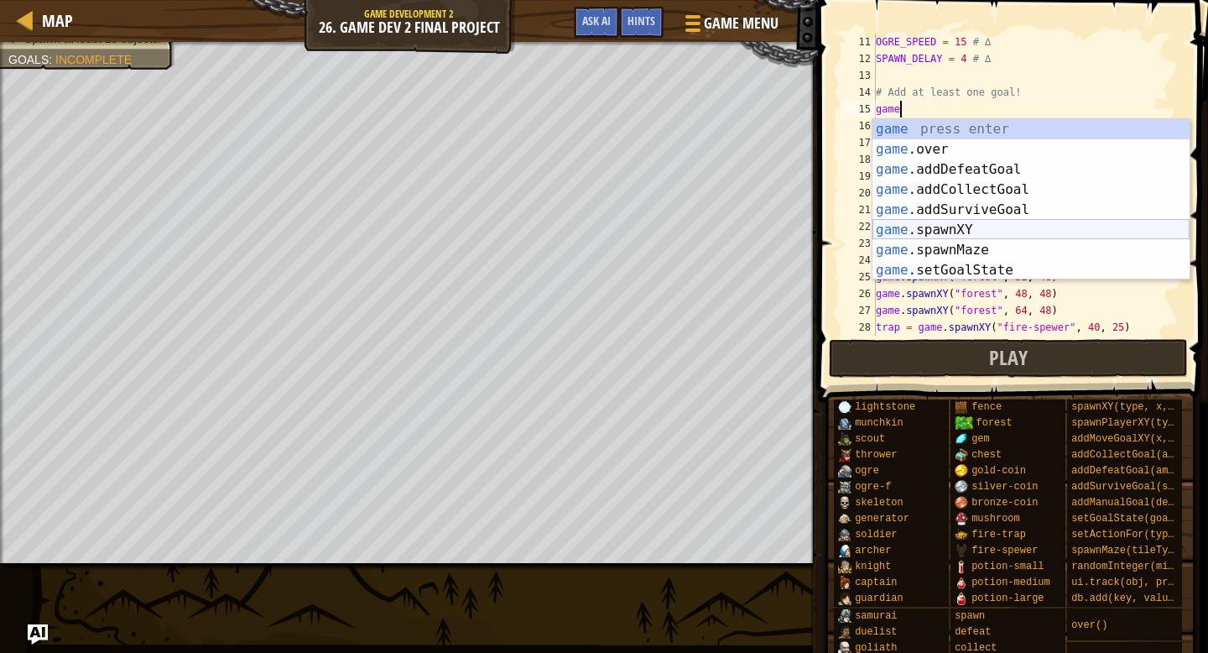
click at [972, 233] on div "game press enter game .over press enter game .addDefeatGoal press enter game .a…" at bounding box center [1031, 219] width 317 height 201
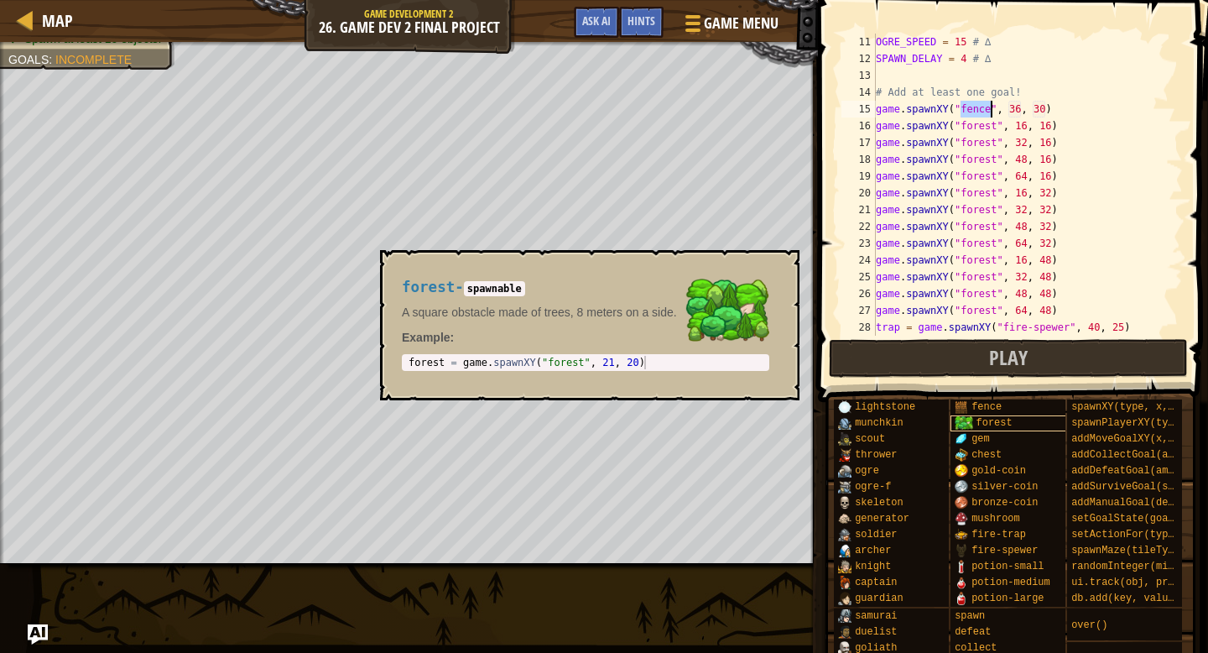
type textarea "game.spawnXY("fence", 36, 30)"
click at [977, 420] on span "forest" at bounding box center [995, 423] width 36 height 12
type textarea "forest = game.spawnXY("forest", 21, 20)"
drag, startPoint x: 552, startPoint y: 364, endPoint x: 400, endPoint y: 364, distance: 151.9
click at [400, 364] on div "forest - spawnable A square obstacle made of trees, 8 meters on a side. Example…" at bounding box center [585, 324] width 391 height 123
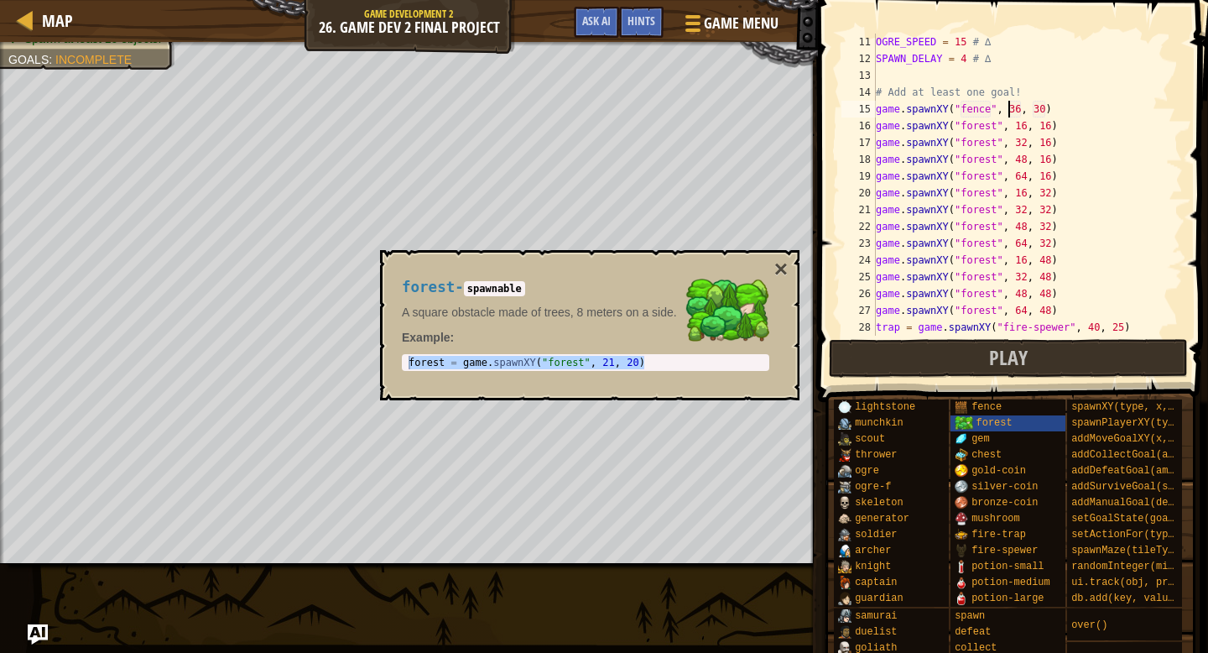
click at [1009, 106] on div "OGRE_SPEED = 15 # ∆ SPAWN_DELAY = 4 # ∆ # Add at least one goal! game . spawnXY…" at bounding box center [1028, 202] width 310 height 336
click at [975, 108] on div "OGRE_SPEED = 15 # ∆ SPAWN_DELAY = 4 # ∆ # Add at least one goal! game . spawnXY…" at bounding box center [1028, 202] width 310 height 336
click at [992, 107] on div "OGRE_SPEED = 15 # ∆ SPAWN_DELAY = 4 # ∆ # Add at least one goal! game . spawnXY…" at bounding box center [1028, 202] width 310 height 336
click at [784, 265] on button "×" at bounding box center [780, 269] width 13 height 23
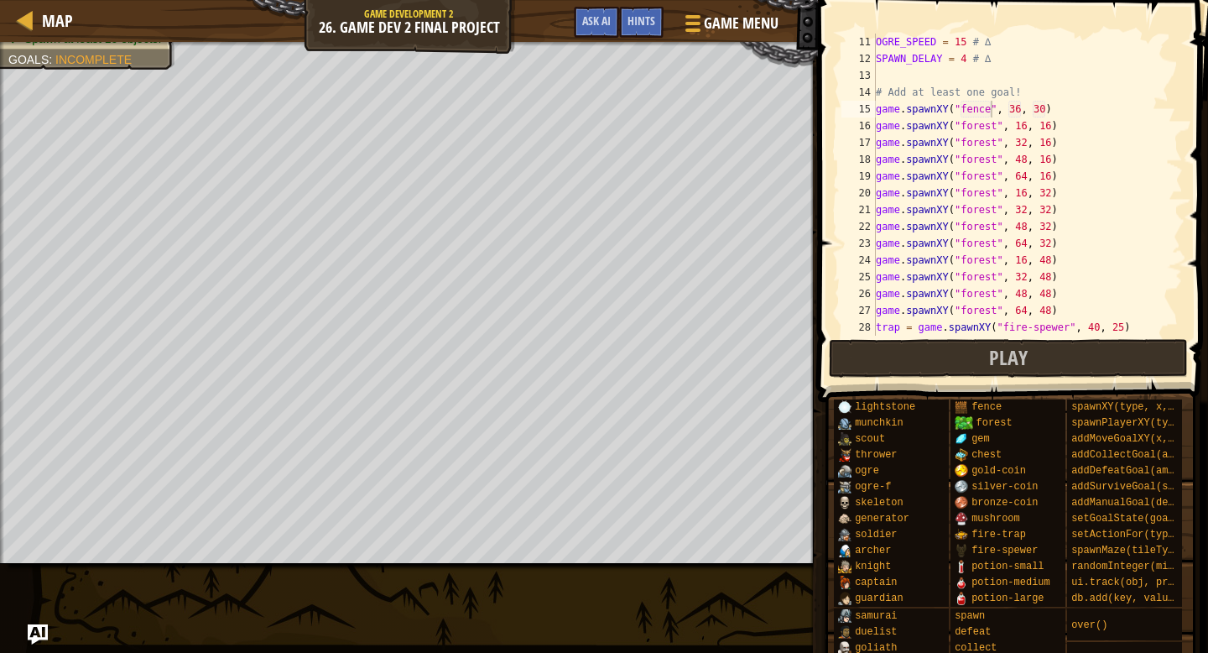
click at [999, 107] on div "OGRE_SPEED = 15 # ∆ SPAWN_DELAY = 4 # ∆ # Add at least one goal! game . spawnXY…" at bounding box center [1028, 202] width 310 height 336
click at [992, 109] on div "OGRE_SPEED = 15 # ∆ SPAWN_DELAY = 4 # ∆ # Add at least one goal! game . spawnXY…" at bounding box center [1028, 202] width 310 height 336
click at [1027, 111] on div "OGRE_SPEED = 15 # ∆ SPAWN_DELAY = 4 # ∆ # Add at least one goal! game . spawnXY…" at bounding box center [1028, 202] width 310 height 336
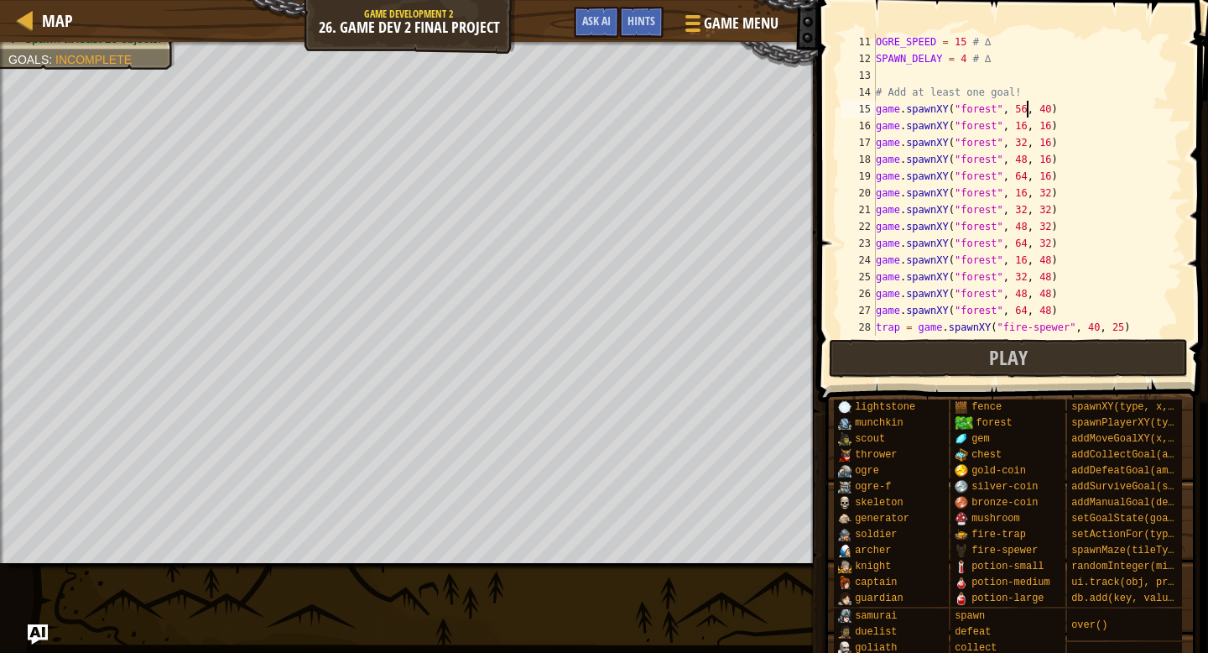
click at [1005, 94] on div "OGRE_SPEED = 15 # ∆ SPAWN_DELAY = 4 # ∆ # Add at least one goal! game . spawnXY…" at bounding box center [1028, 202] width 310 height 336
click at [1024, 94] on div "OGRE_SPEED = 15 # ∆ SPAWN_DELAY = 4 # ∆ # Add at least one goal! game . spawnXY…" at bounding box center [1028, 202] width 310 height 336
drag, startPoint x: 1061, startPoint y: 108, endPoint x: 882, endPoint y: 112, distance: 179.6
click at [875, 115] on div "# Add at least one goal! 11 12 13 14 15 16 17 18 19 20 21 22 23 24 25 26 27 28 …" at bounding box center [1010, 185] width 345 height 302
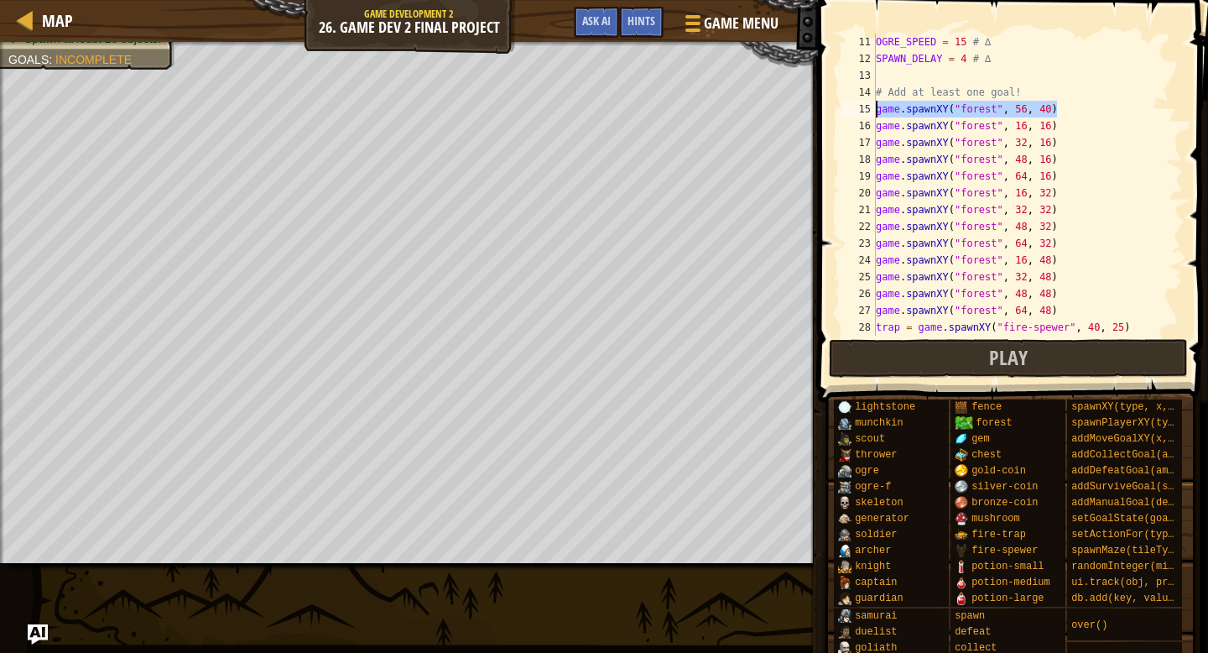
type textarea "x"
drag, startPoint x: 1075, startPoint y: 119, endPoint x: 873, endPoint y: 131, distance: 202.6
click at [873, 131] on div "11 12 13 14 15 16 17 18 19 20 21 22 23 24 25 26 27 28 29 OGRE_SPEED = 15 # ∆ SP…" at bounding box center [1010, 185] width 345 height 302
type textarea "game.spawnXY("forest", 16, 16)"
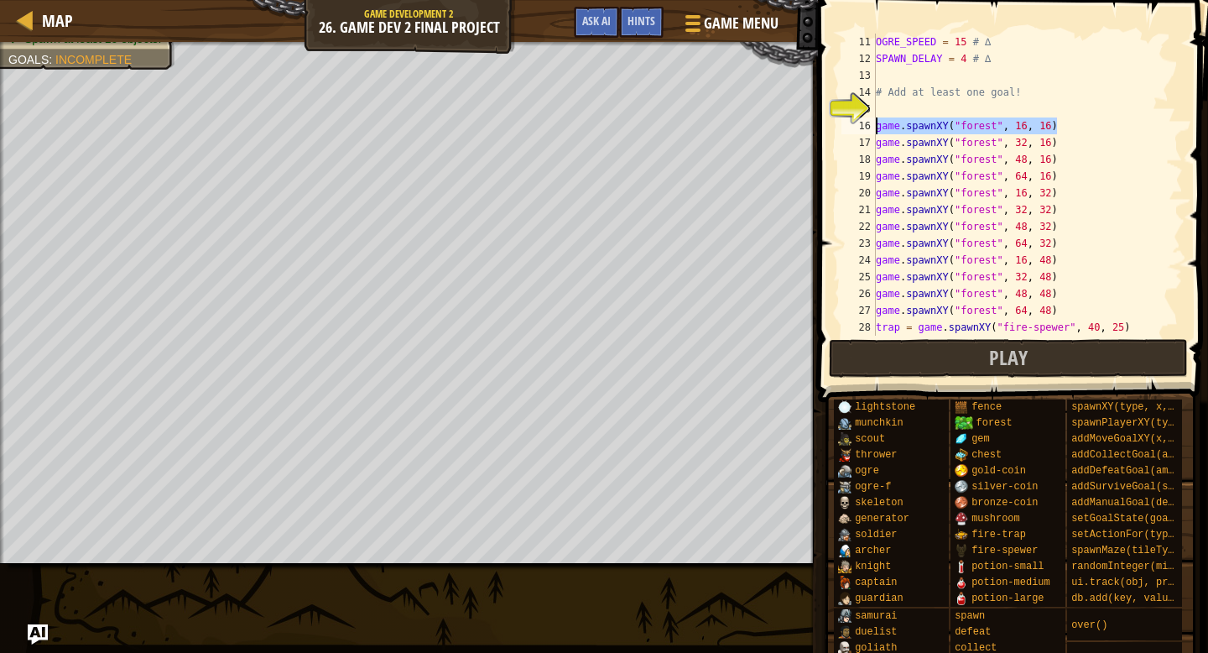
click at [878, 103] on div "OGRE_SPEED = 15 # ∆ SPAWN_DELAY = 4 # ∆ # Add at least one goal! game . spawnXY…" at bounding box center [1028, 202] width 310 height 336
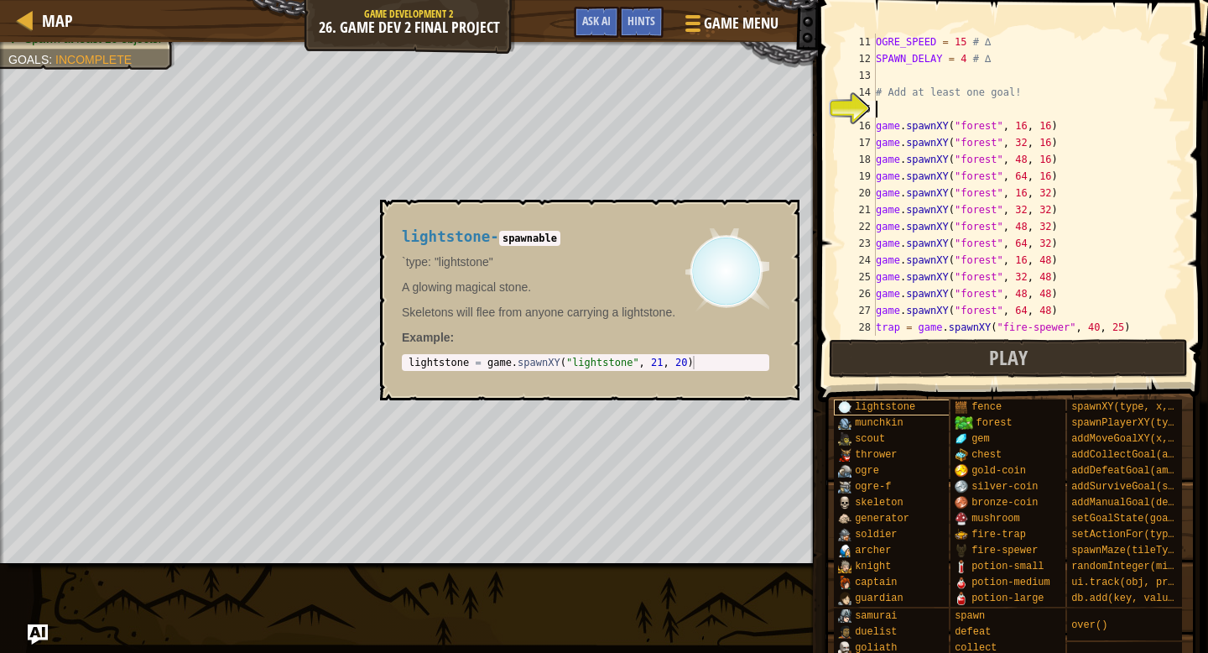
paste textarea "game.spawnXY("forest", 16, 16)"
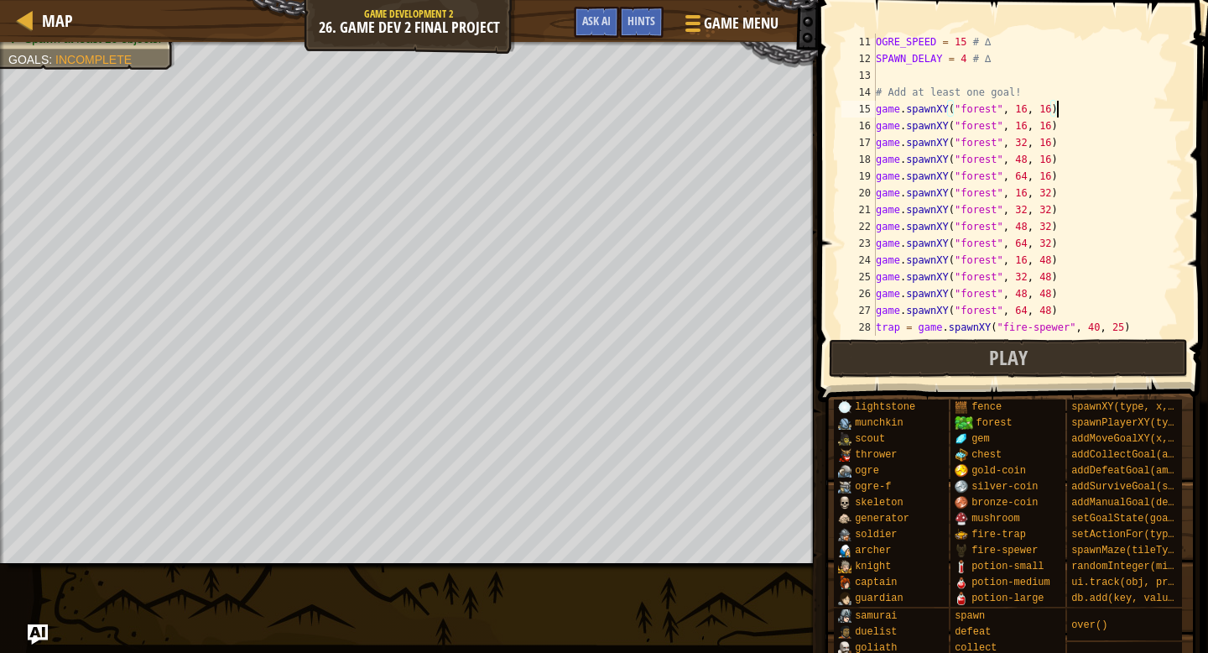
click at [1025, 106] on div "OGRE_SPEED = 15 # ∆ SPAWN_DELAY = 4 # ∆ # Add at least one goal! game . spawnXY…" at bounding box center [1028, 202] width 310 height 336
type textarea "game.spawnXY("forest", 56, 40)"
drag, startPoint x: 1069, startPoint y: 106, endPoint x: 868, endPoint y: 114, distance: 201.5
click at [868, 114] on div "game.spawnXY("forest", 56, 40) 11 12 13 14 15 16 17 18 19 20 21 22 23 24 25 26 …" at bounding box center [1010, 185] width 345 height 302
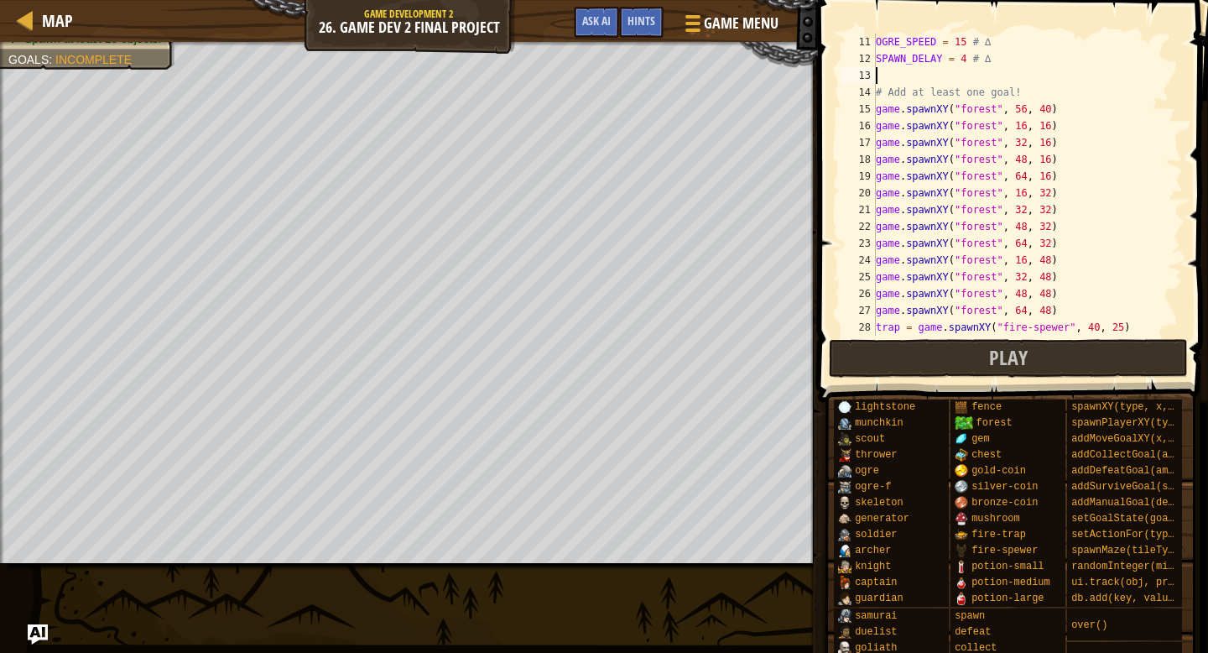
click at [1044, 81] on div "OGRE_SPEED = 15 # ∆ SPAWN_DELAY = 4 # ∆ # Add at least one goal! game . spawnXY…" at bounding box center [1028, 202] width 310 height 336
click at [1021, 87] on div "OGRE_SPEED = 15 # ∆ SPAWN_DELAY = 4 # ∆ # Add at least one goal! game . spawnXY…" at bounding box center [1028, 202] width 310 height 336
type textarea "# Add at least one goal!"
paste textarea "game.spawnXY("forest", 56, 40)"
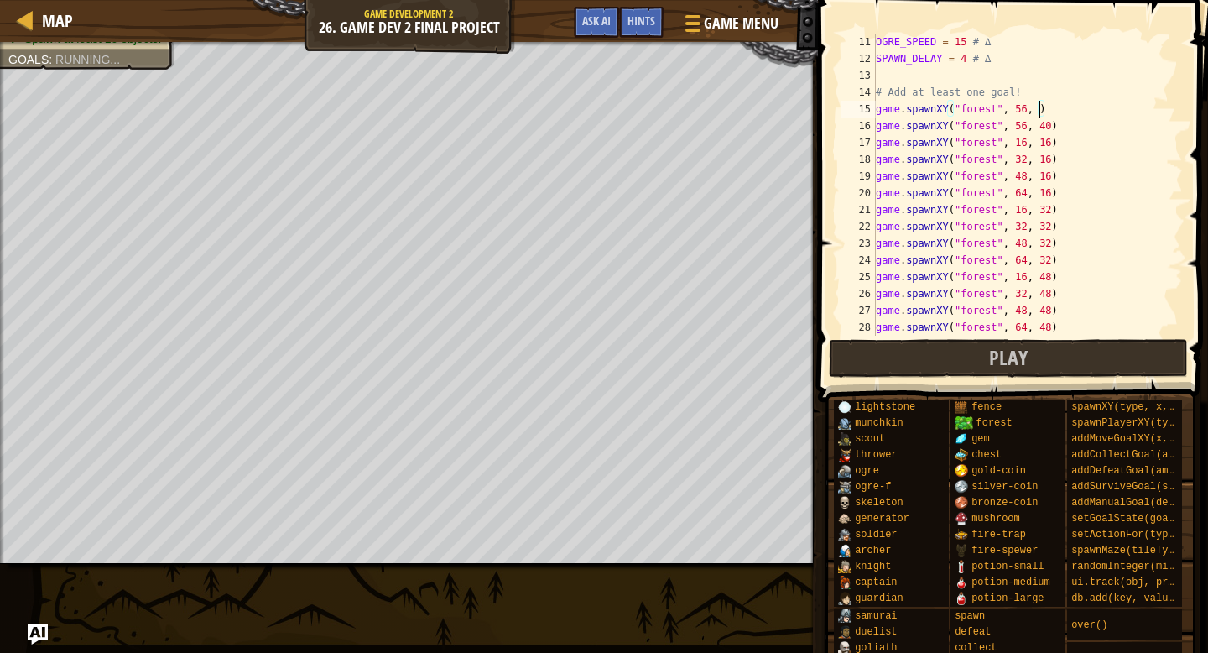
scroll to position [8, 14]
click at [1026, 96] on div "OGRE_SPEED = 15 # ∆ SPAWN_DELAY = 4 # ∆ # Add at least one goal! game . spawnXY…" at bounding box center [1028, 202] width 310 height 336
type textarea "# Add at least one goal!"
paste textarea "game.spawnXY("forest", 56, 40)"
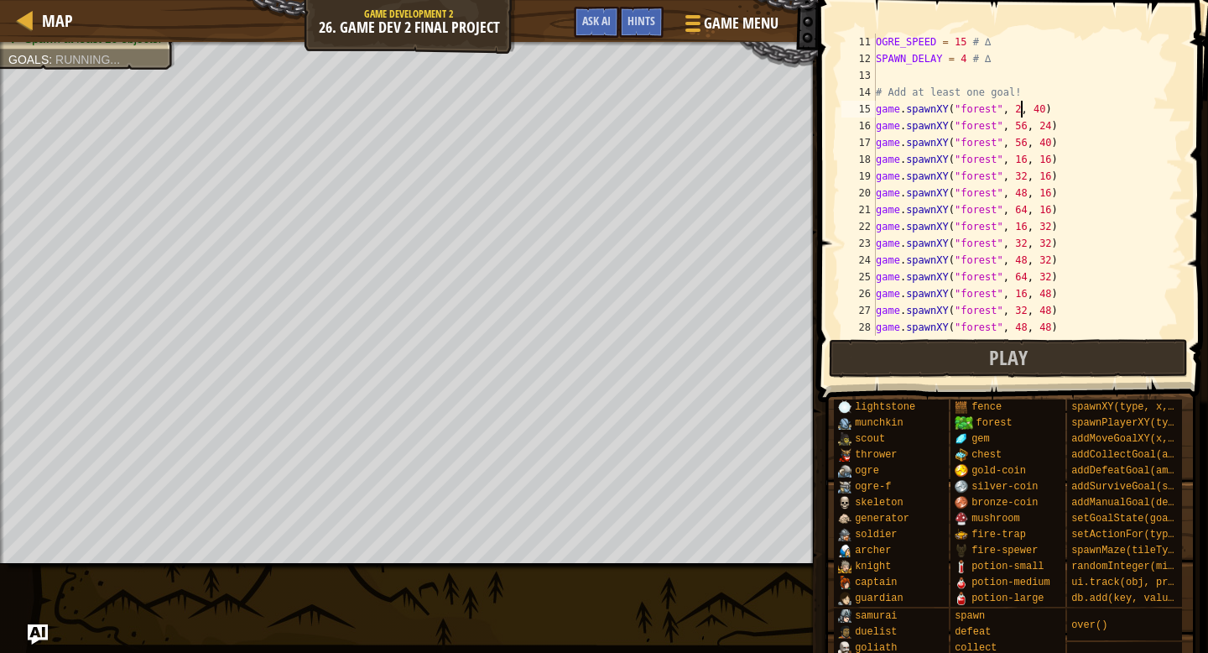
scroll to position [8, 12]
drag, startPoint x: 1056, startPoint y: 105, endPoint x: 873, endPoint y: 110, distance: 183.0
click at [873, 110] on div "game.spawnXY("forest", 24, 40) 11 12 13 14 15 16 17 18 19 20 21 22 23 24 25 26 …" at bounding box center [1010, 185] width 345 height 302
click at [1024, 91] on div "OGRE_SPEED = 15 # ∆ SPAWN_DELAY = 4 # ∆ # Add at least one goal! game . spawnXY…" at bounding box center [1028, 202] width 310 height 336
type textarea "# Add at least one goal!"
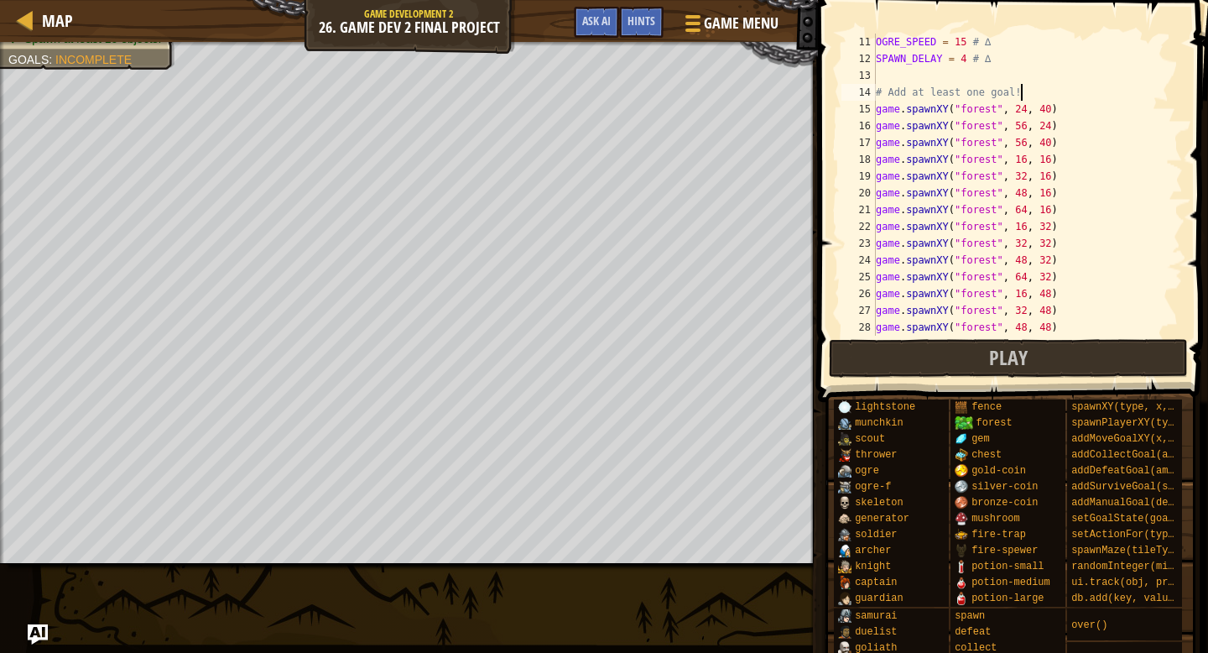
scroll to position [8, 0]
paste textarea "game.spawnXY("forest", 24, 40)"
click at [1054, 112] on div "OGRE_SPEED = 15 # ∆ SPAWN_DELAY = 4 # ∆ # Add at least one goal! game . spawnXY…" at bounding box center [1028, 202] width 310 height 336
click at [930, 365] on button "Play" at bounding box center [1008, 358] width 359 height 39
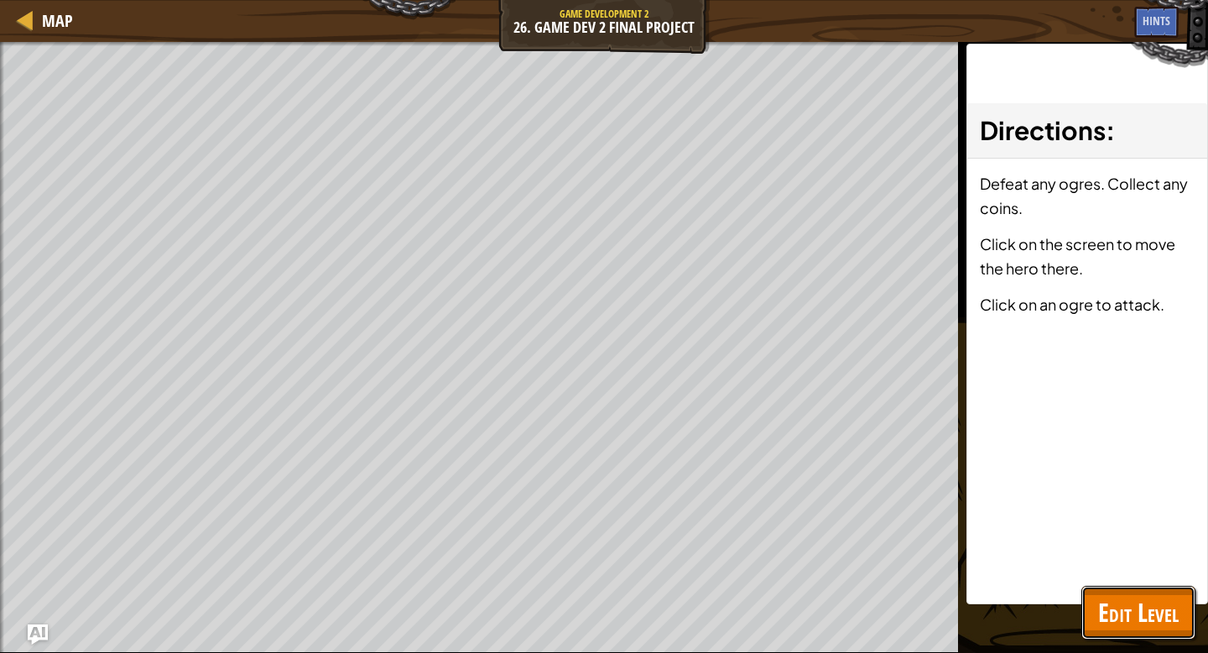
drag, startPoint x: 1127, startPoint y: 598, endPoint x: 1115, endPoint y: 602, distance: 12.5
click at [1126, 598] on span "Edit Level" at bounding box center [1138, 612] width 81 height 34
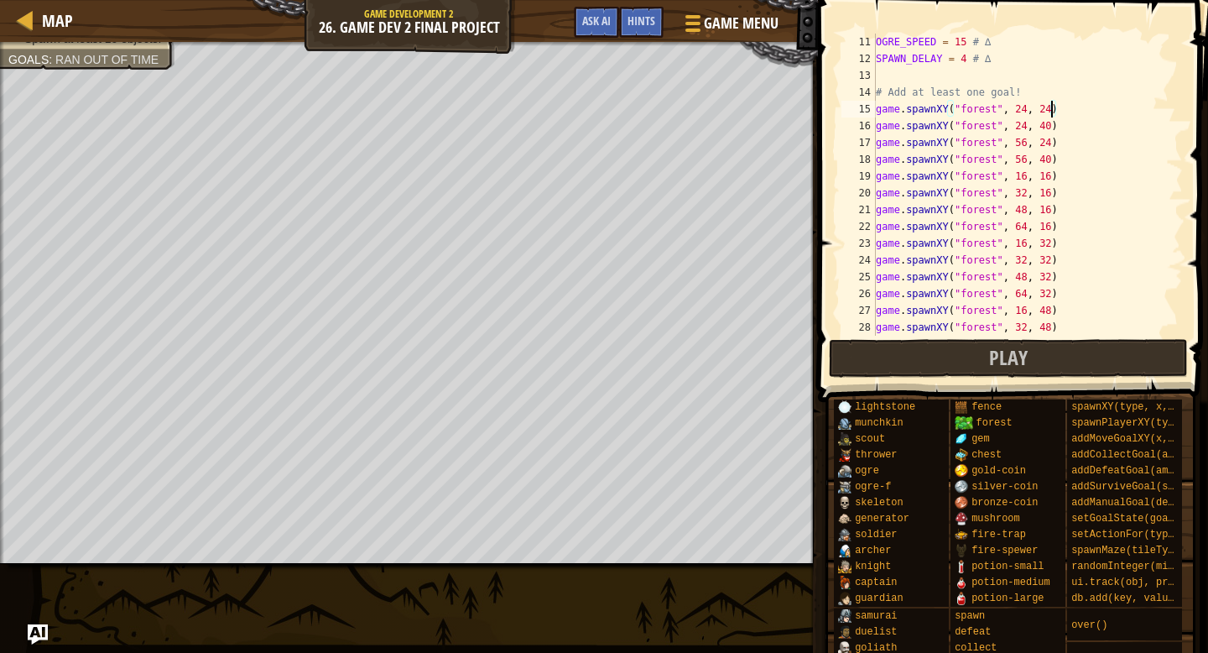
click at [1028, 244] on div "OGRE_SPEED = 15 # ∆ SPAWN_DELAY = 4 # ∆ # Add at least one goal! game . spawnXY…" at bounding box center [1028, 202] width 310 height 336
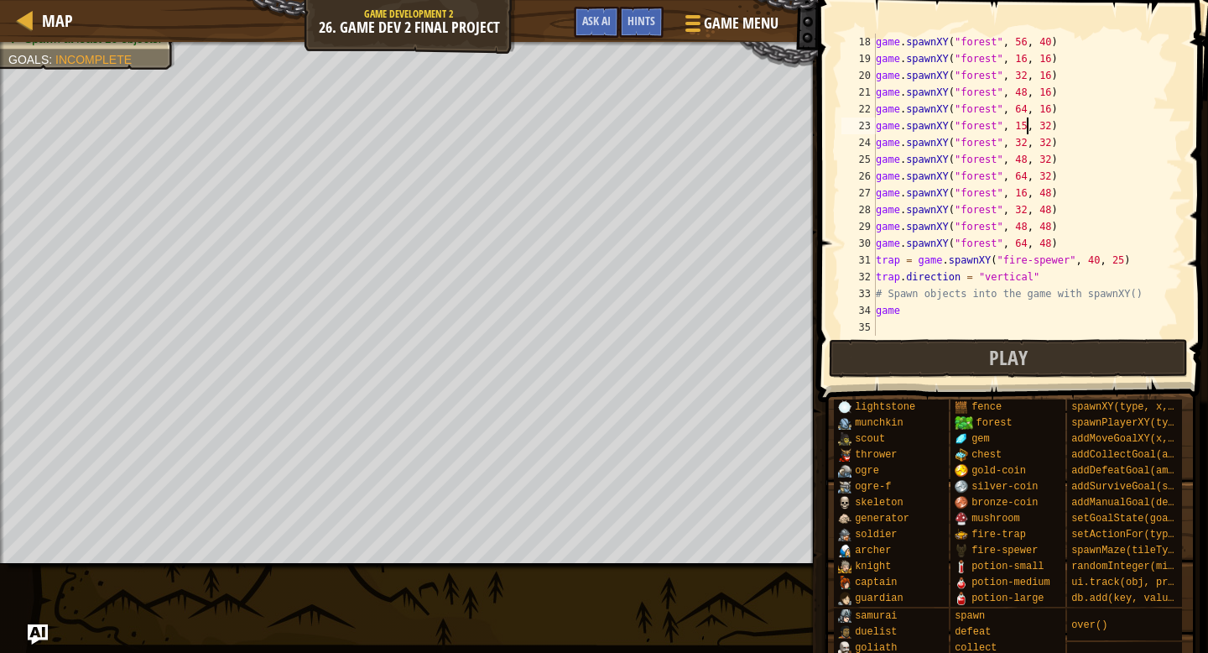
scroll to position [0, 0]
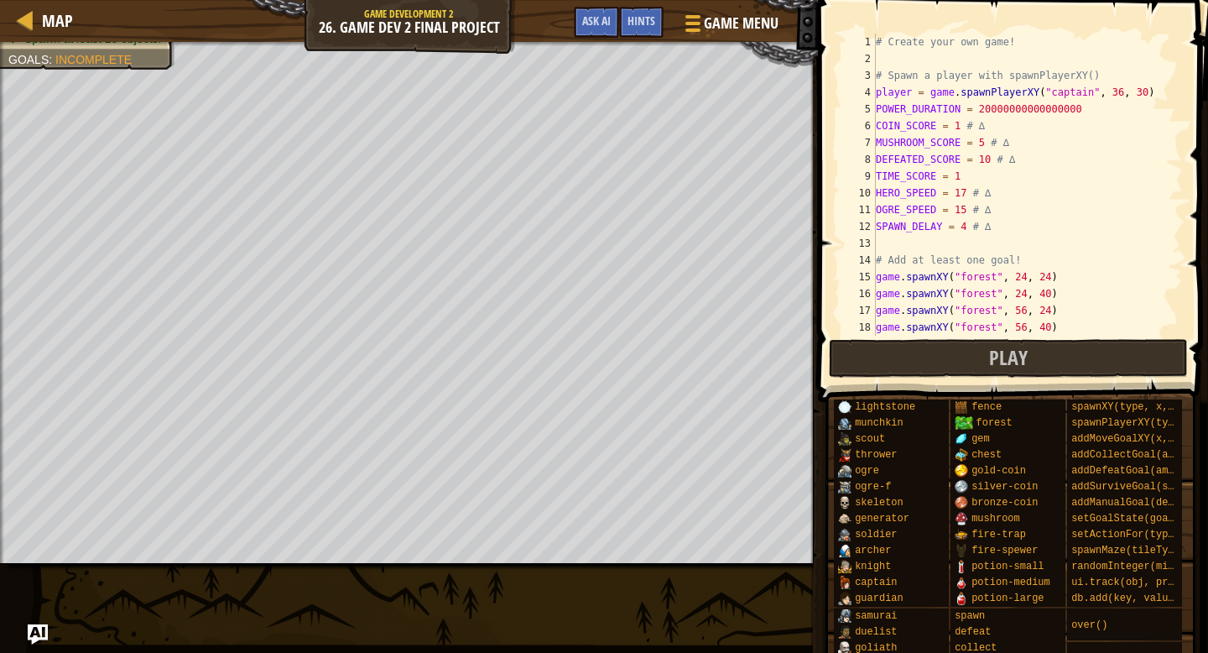
click at [987, 113] on div "# Create your own game! # Spawn a player with spawnPlayerXY() player = game . s…" at bounding box center [1028, 202] width 310 height 336
click at [1029, 127] on div "# Create your own game! # Spawn a player with spawnPlayerXY() player = game . s…" at bounding box center [1028, 202] width 310 height 336
click at [983, 163] on div "# Create your own game! # Spawn a player with spawnPlayerXY() player = game . s…" at bounding box center [1028, 202] width 310 height 336
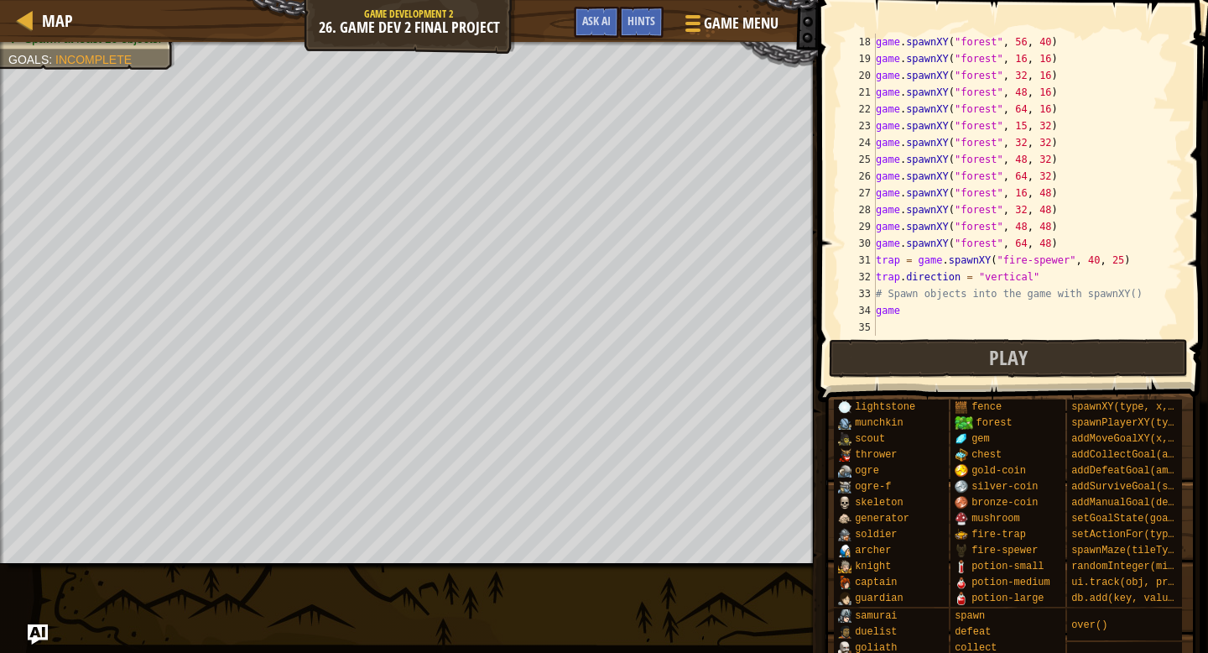
scroll to position [285, 0]
click at [1123, 262] on div "game . spawnXY ( "forest" , 56 , 40 ) game . spawnXY ( "forest" , 16 , 16 ) gam…" at bounding box center [1028, 202] width 310 height 336
click at [891, 357] on button "Play" at bounding box center [1008, 358] width 359 height 39
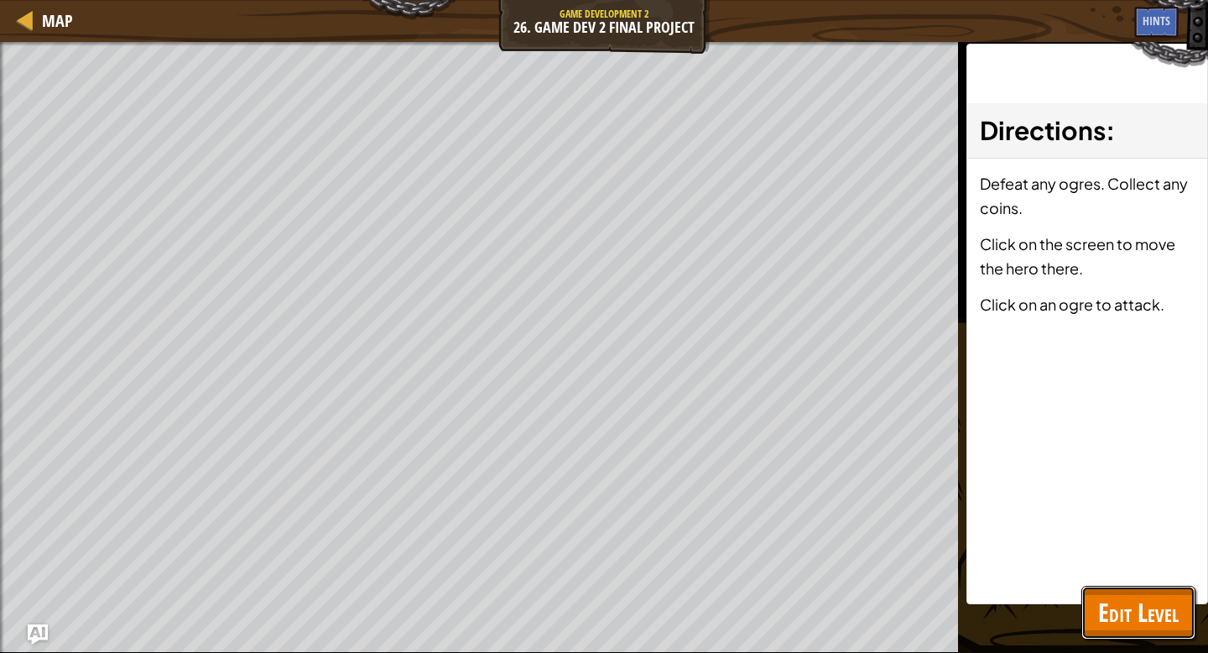
click at [1092, 611] on button "Edit Level" at bounding box center [1139, 613] width 114 height 54
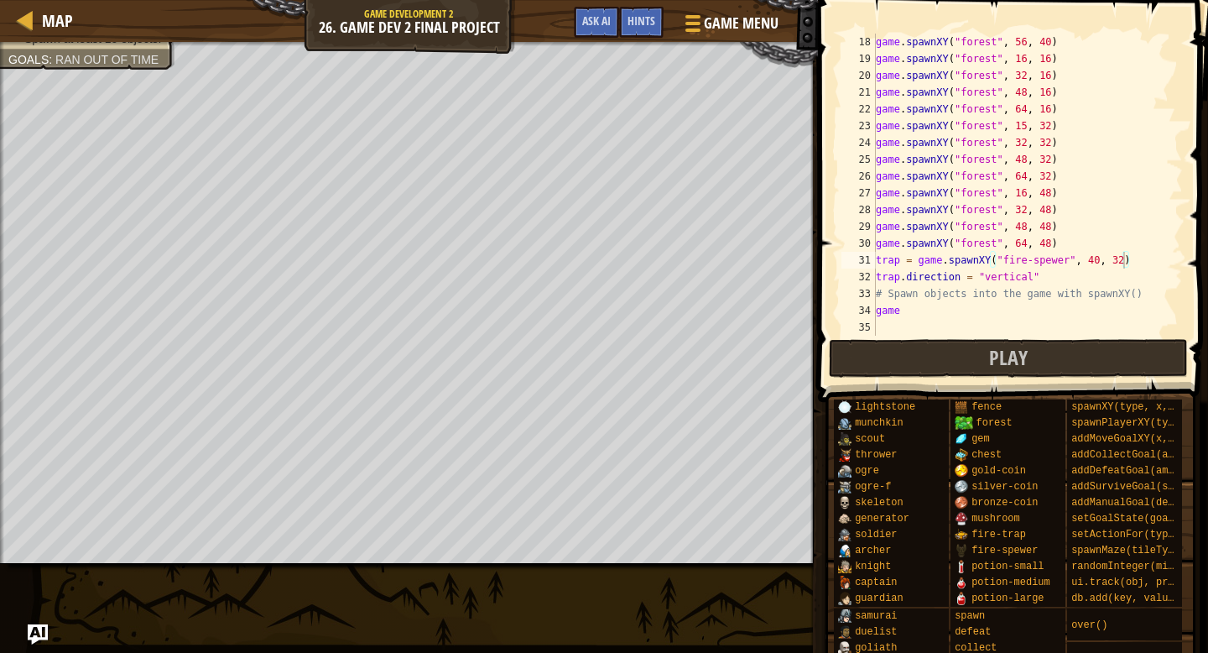
scroll to position [0, 0]
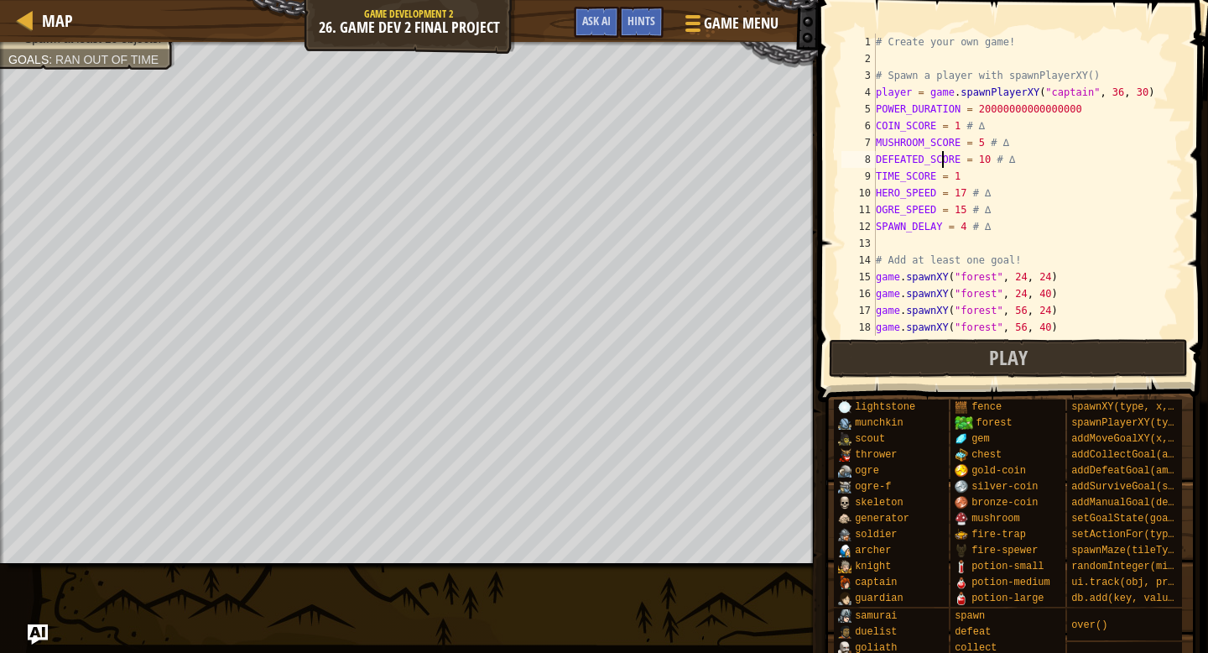
drag, startPoint x: 944, startPoint y: 160, endPoint x: 936, endPoint y: 149, distance: 14.0
click at [943, 159] on div "# Create your own game! # Spawn a player with spawnPlayerXY() player = game . s…" at bounding box center [1028, 202] width 310 height 336
click at [936, 149] on div "# Create your own game! # Spawn a player with spawnPlayerXY() player = game . s…" at bounding box center [1028, 202] width 310 height 336
click at [915, 110] on div "# Create your own game! # Spawn a player with spawnPlayerXY() player = game . s…" at bounding box center [1028, 202] width 310 height 336
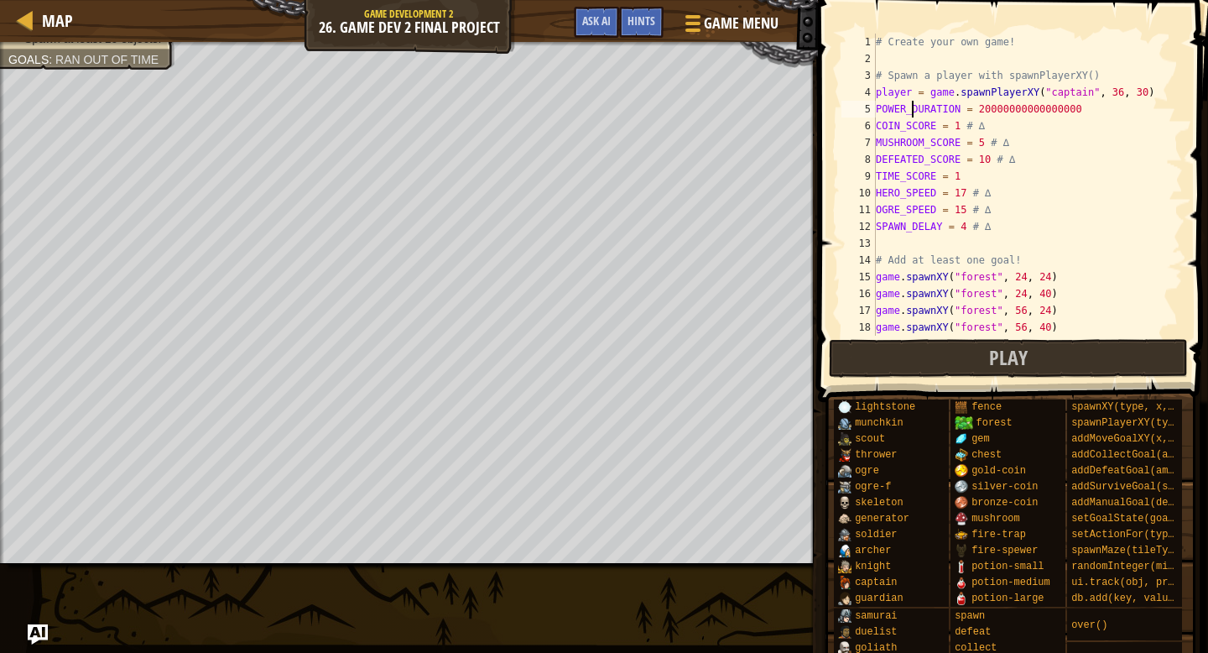
click at [957, 110] on div "# Create your own game! # Spawn a player with spawnPlayerXY() player = game . s…" at bounding box center [1028, 202] width 310 height 336
click at [964, 188] on div "# Create your own game! # Spawn a player with spawnPlayerXY() player = game . s…" at bounding box center [1028, 202] width 310 height 336
click at [1026, 342] on button "Play" at bounding box center [1008, 358] width 359 height 39
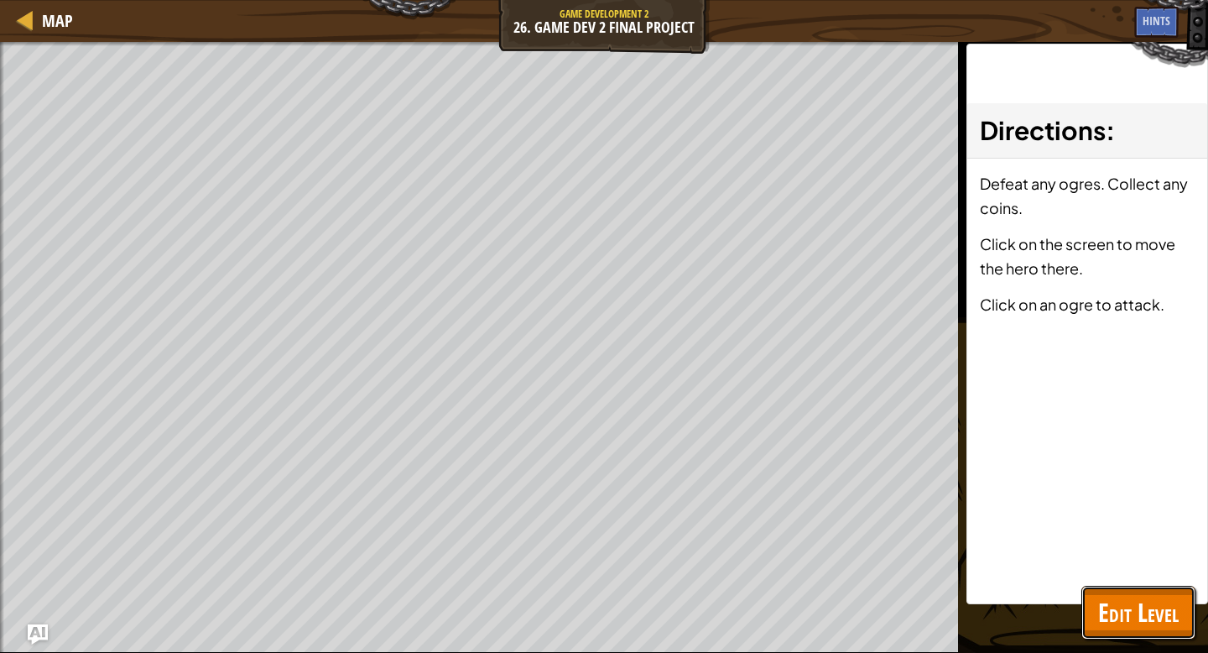
click at [1145, 627] on span "Edit Level" at bounding box center [1138, 612] width 81 height 34
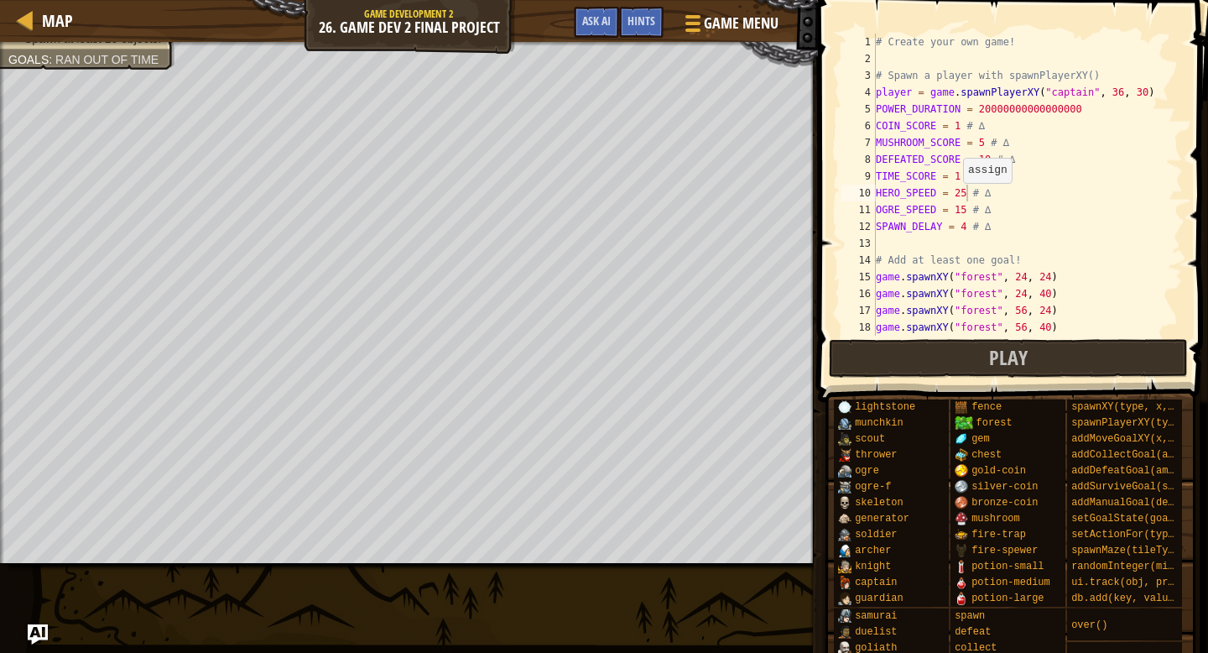
click at [963, 198] on div "# Create your own game! # Spawn a player with spawnPlayerXY() player = game . s…" at bounding box center [1028, 202] width 310 height 336
click at [967, 197] on div "# Create your own game! # Spawn a player with spawnPlayerXY() player = game . s…" at bounding box center [1028, 202] width 310 height 336
click at [972, 195] on div "# Create your own game! # Spawn a player with spawnPlayerXY() player = game . s…" at bounding box center [1028, 202] width 310 height 336
click at [968, 209] on div "# Create your own game! # Spawn a player with spawnPlayerXY() player = game . s…" at bounding box center [1028, 202] width 310 height 336
click at [1135, 219] on div "# Create your own game! # Spawn a player with spawnPlayerXY() player = game . s…" at bounding box center [1028, 202] width 310 height 336
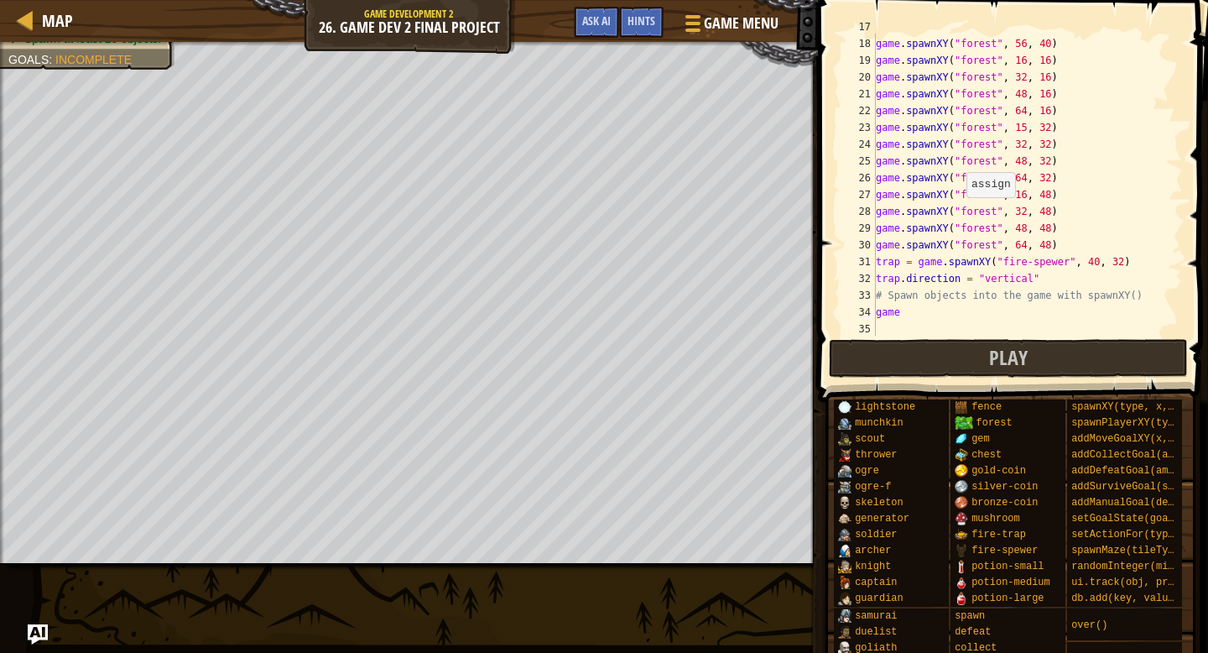
scroll to position [284, 0]
click at [1063, 231] on div "game . spawnXY ( "forest" , 56 , 24 ) game . spawnXY ( "forest" , 56 , 40 ) gam…" at bounding box center [1028, 186] width 310 height 336
click at [1064, 235] on div "game . spawnXY ( "forest" , 56 , 24 ) game . spawnXY ( "forest" , 56 , 40 ) gam…" at bounding box center [1028, 186] width 310 height 336
click at [1064, 275] on div "game . spawnXY ( "forest" , 56 , 24 ) game . spawnXY ( "forest" , 56 , 40 ) gam…" at bounding box center [1028, 186] width 310 height 336
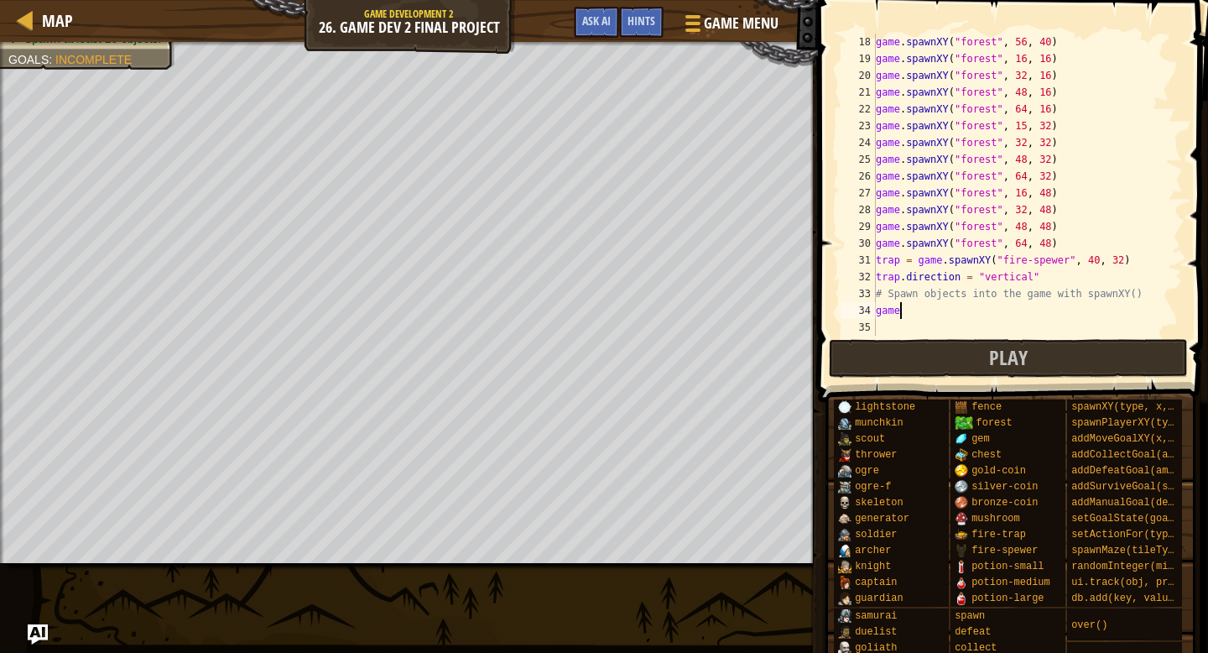
click at [916, 312] on div "game . spawnXY ( "forest" , 56 , 40 ) game . spawnXY ( "forest" , 16 , 16 ) gam…" at bounding box center [1028, 202] width 310 height 336
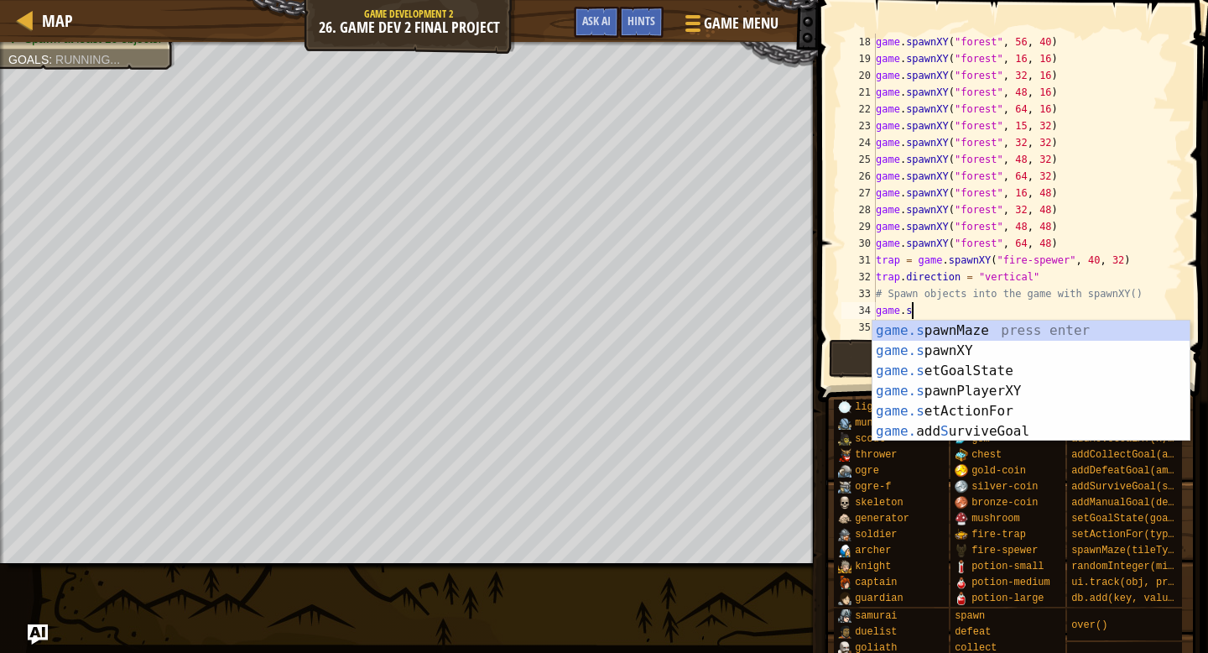
scroll to position [8, 3]
click at [958, 331] on div "game.s p a wnXY press enter game.s p a wnMaze press enter game.s p a wnPlayerXY…" at bounding box center [1031, 401] width 317 height 161
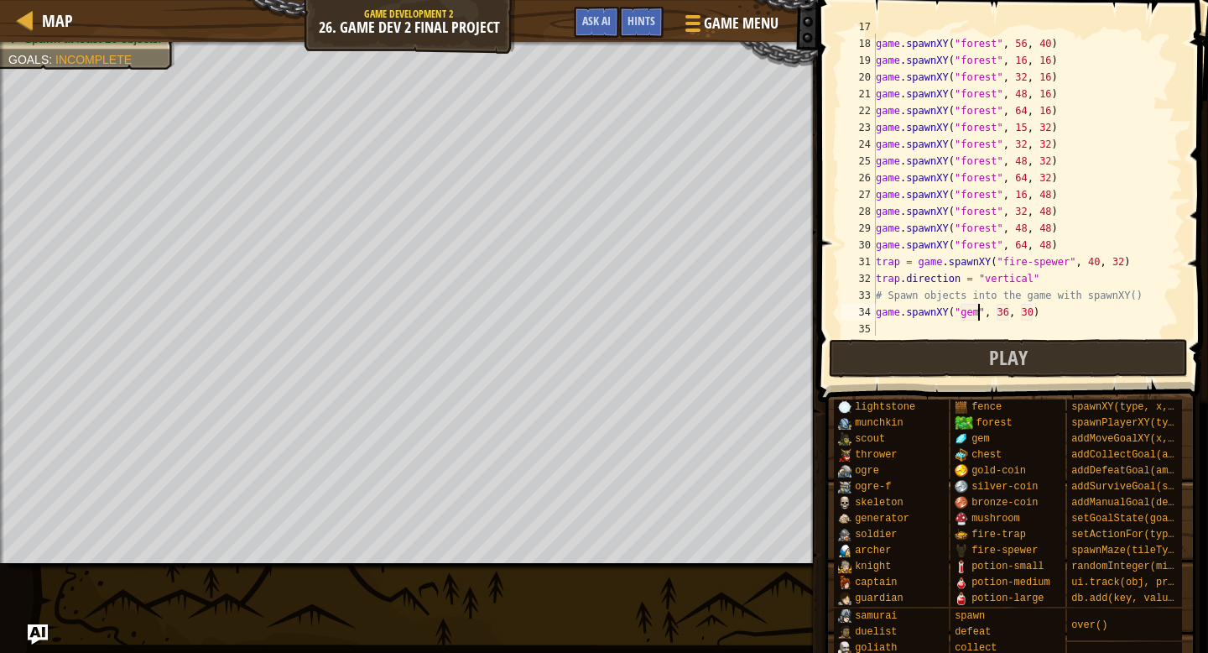
scroll to position [284, 0]
click at [946, 352] on button "Play" at bounding box center [1008, 358] width 359 height 39
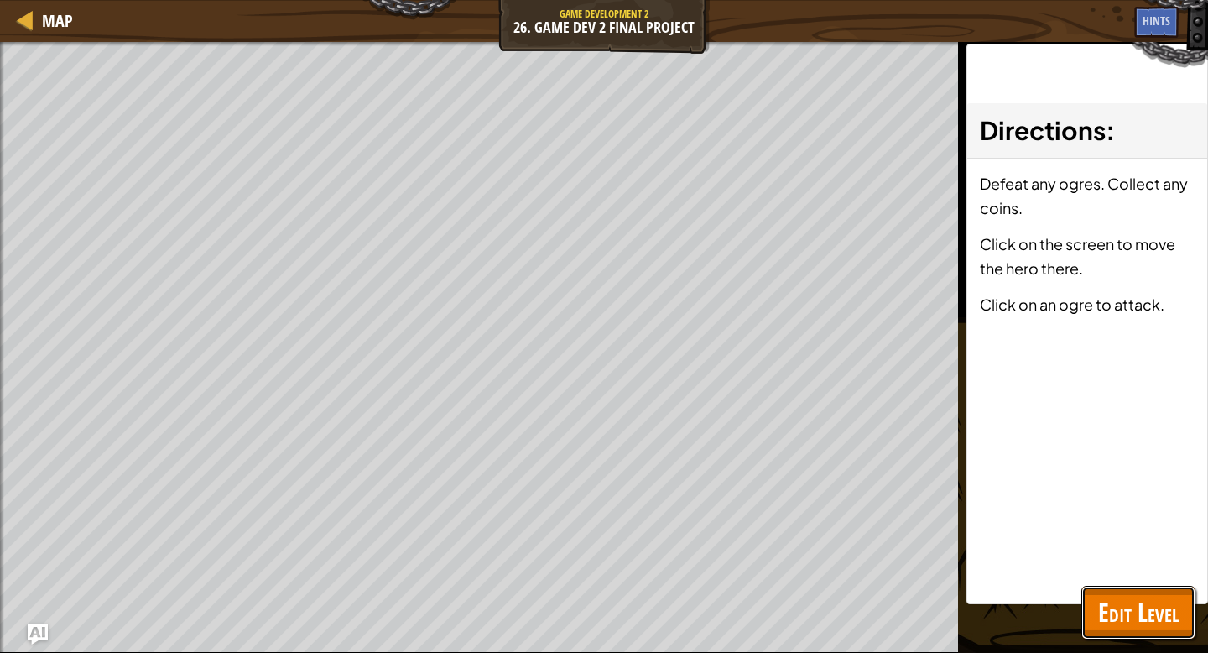
click at [1160, 602] on span "Edit Level" at bounding box center [1138, 612] width 81 height 34
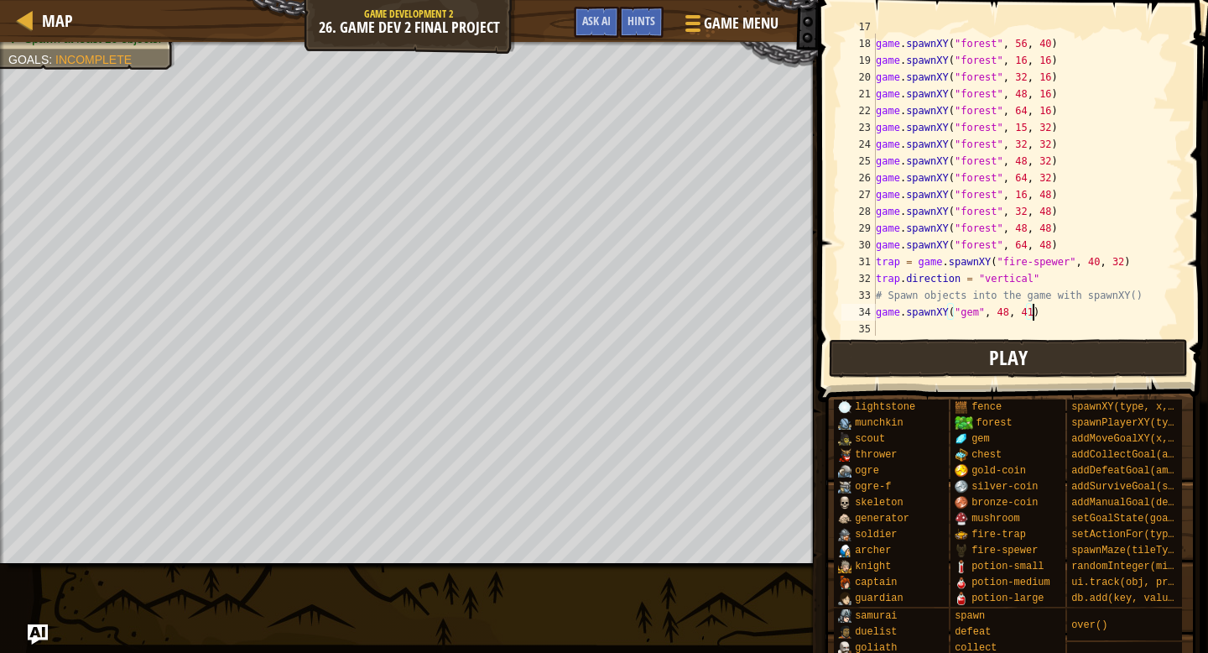
scroll to position [8, 13]
click at [1027, 311] on div "game . spawnXY ( "forest" , 56 , 24 ) game . spawnXY ( "forest" , 56 , 40 ) gam…" at bounding box center [1028, 186] width 310 height 336
drag, startPoint x: 1043, startPoint y: 311, endPoint x: 875, endPoint y: 312, distance: 167.8
click at [875, 312] on div "game.spawnXY("gem", 48, 41) 17 18 19 20 21 22 23 24 25 26 27 28 29 30 31 32 33 …" at bounding box center [1010, 185] width 345 height 302
type textarea "game.spawnXY("gem", 48, 41)"
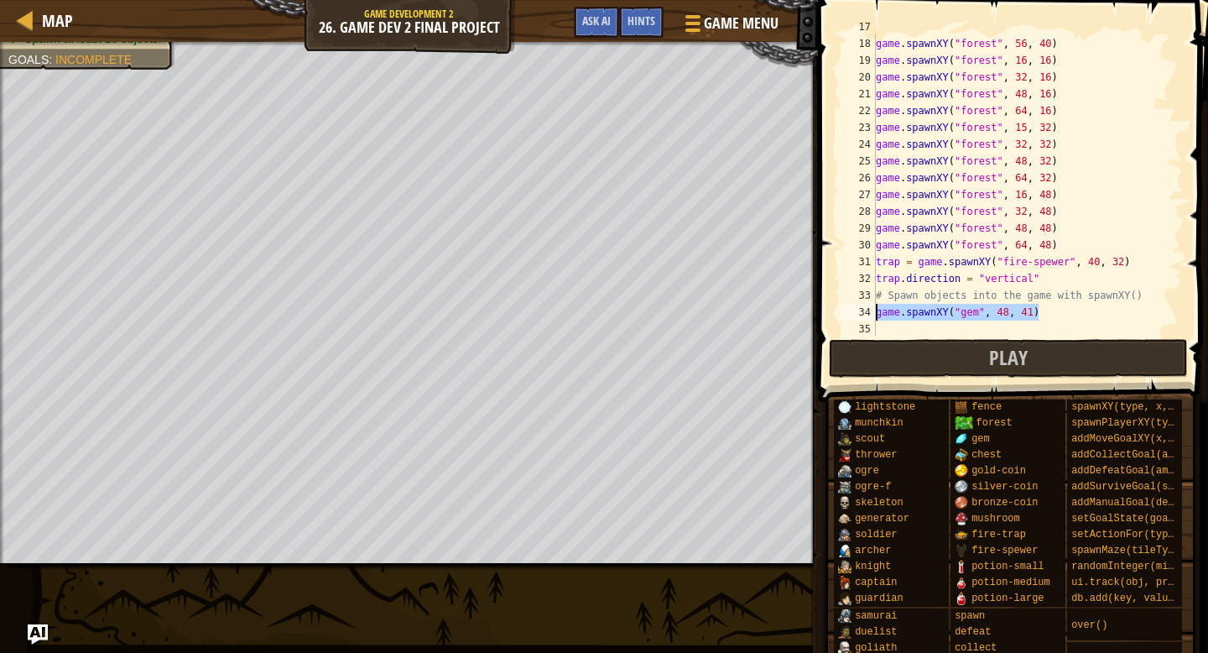
click at [1030, 308] on div "game . spawnXY ( "forest" , 56 , 24 ) game . spawnXY ( "forest" , 56 , 40 ) gam…" at bounding box center [1028, 186] width 310 height 336
click at [1050, 308] on div "game . spawnXY ( "forest" , 56 , 24 ) game . spawnXY ( "forest" , 56 , 40 ) gam…" at bounding box center [1028, 186] width 310 height 336
paste textarea "game.spawnXY("gem", 48, 41)"
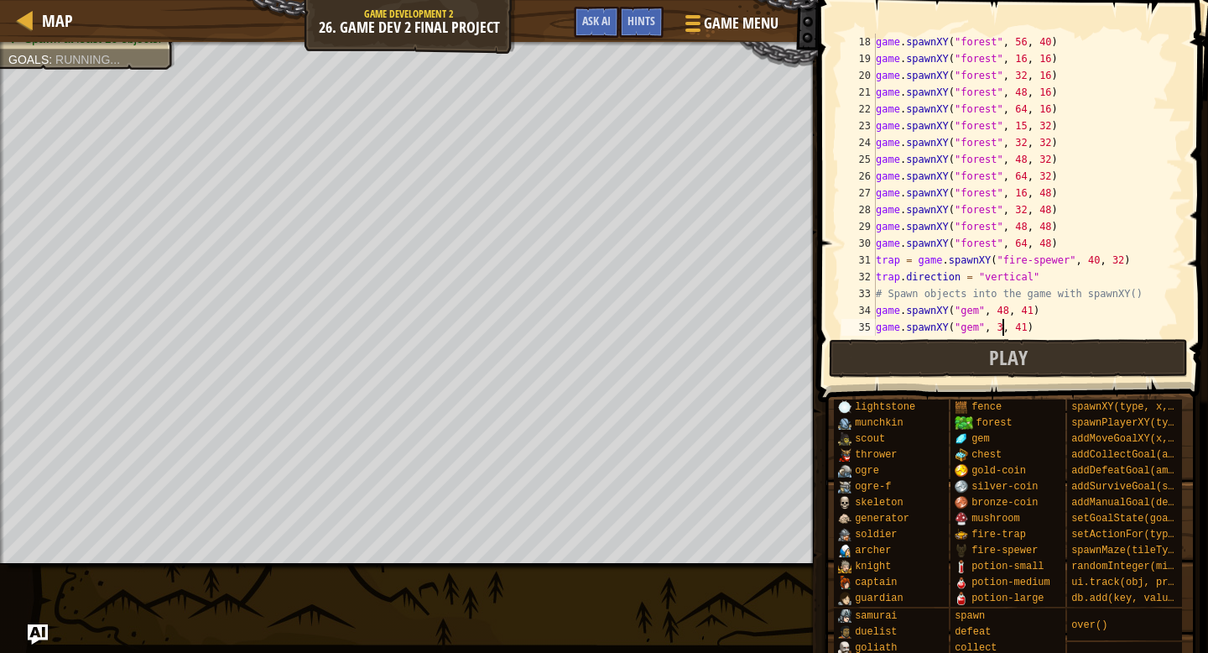
type textarea "game.spawnXY("gem", 33, 41)"
click at [1047, 325] on div "game . spawnXY ( "forest" , 56 , 40 ) game . spawnXY ( "forest" , 16 , 16 ) gam…" at bounding box center [1028, 202] width 310 height 336
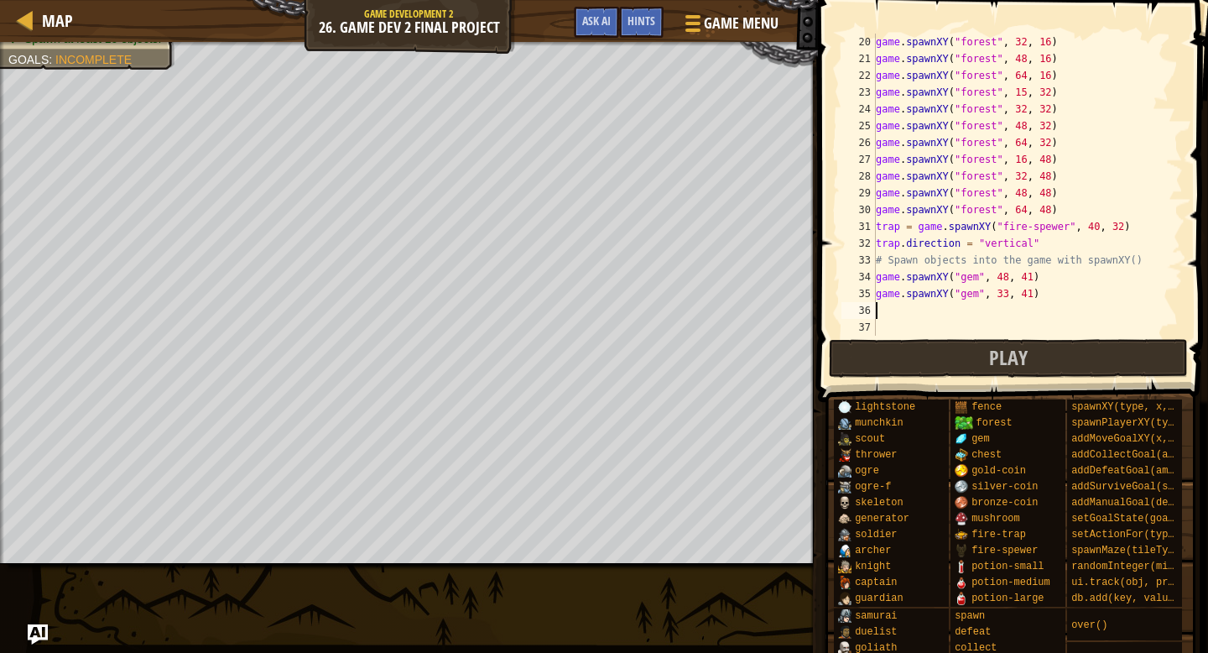
scroll to position [319, 0]
paste textarea "game.spawnXY("gem", 48, 41)"
drag, startPoint x: 1058, startPoint y: 321, endPoint x: 876, endPoint y: 311, distance: 182.3
click at [876, 311] on div "game . spawnXY ( "forest" , 32 , 16 ) game . spawnXY ( "forest" , 48 , 16 ) gam…" at bounding box center [1028, 202] width 310 height 336
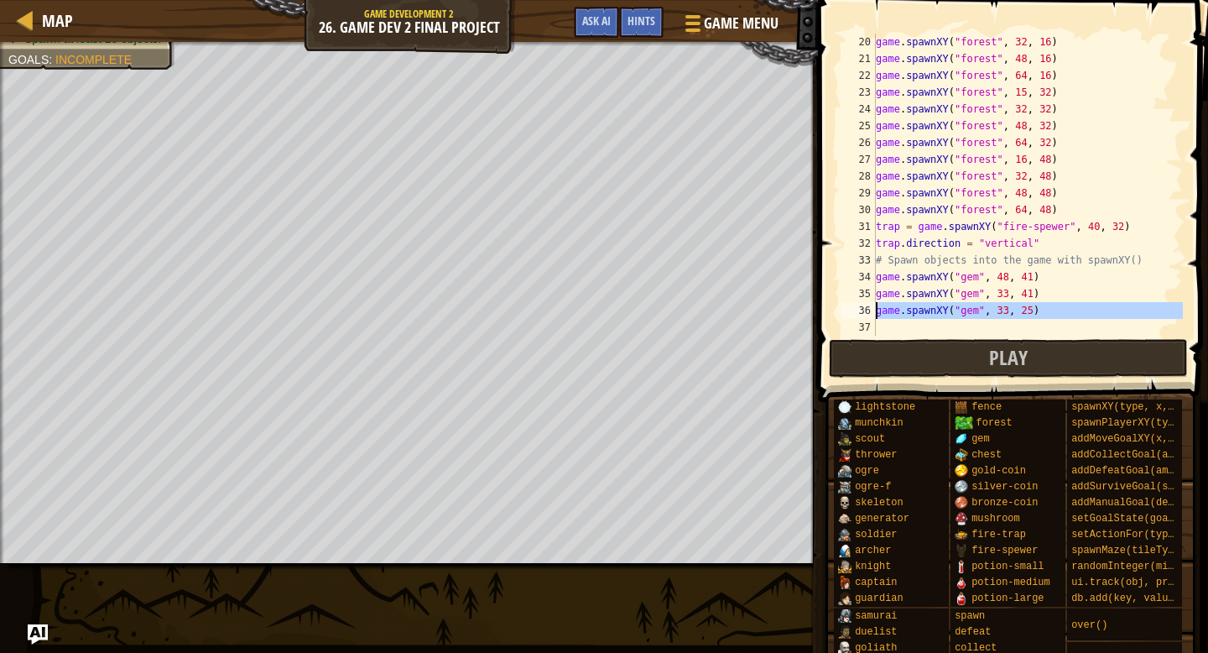
click at [1047, 307] on div "game . spawnXY ( "forest" , 32 , 16 ) game . spawnXY ( "forest" , 48 , 16 ) gam…" at bounding box center [1028, 202] width 310 height 336
type textarea "game.spawnXY("gem", 33, 25)"
paste textarea "game.spawnXY("gem", 33, 25)"
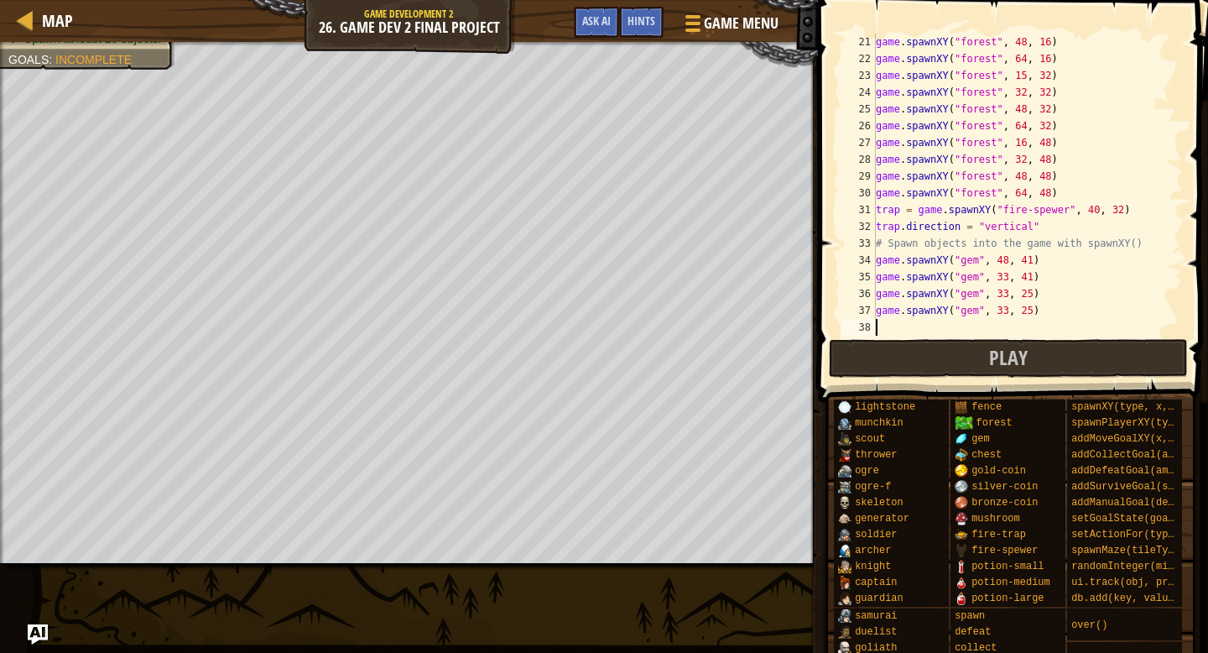
scroll to position [336, 0]
click at [1009, 310] on div "game . spawnXY ( "forest" , 48 , 16 ) game . spawnXY ( "forest" , 64 , 16 ) gam…" at bounding box center [1028, 202] width 310 height 336
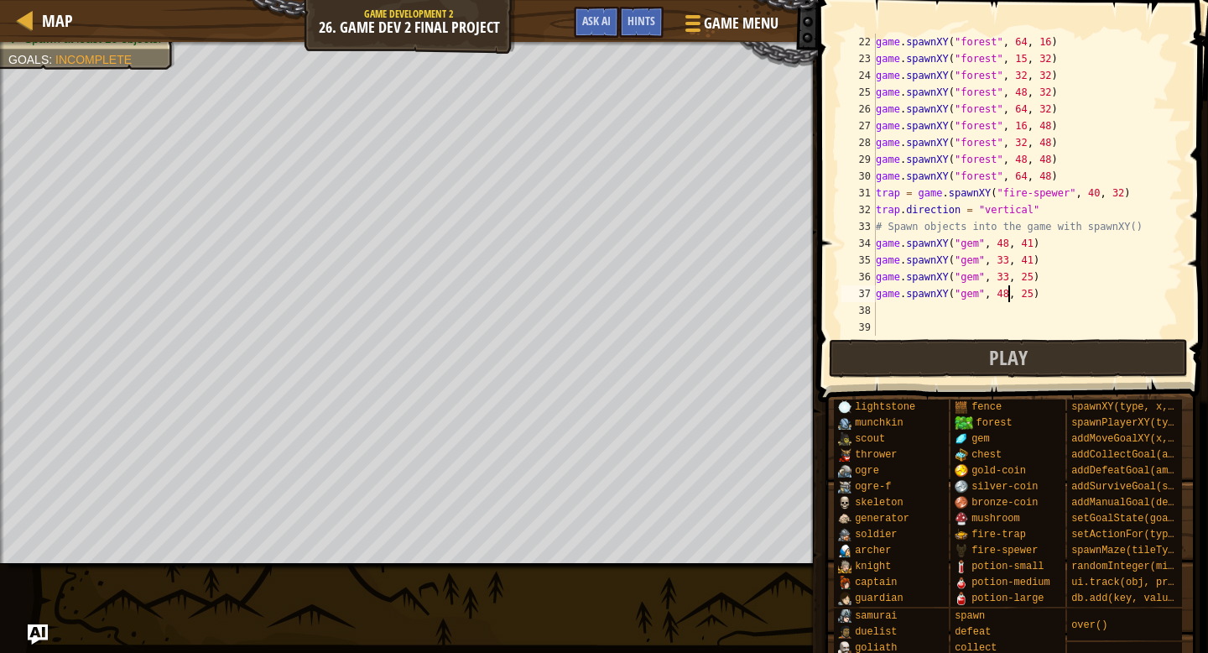
scroll to position [352, 0]
click at [1069, 300] on div "game . spawnXY ( "forest" , 64 , 16 ) game . spawnXY ( "forest" , 15 , 32 ) gam…" at bounding box center [1028, 202] width 310 height 336
type textarea "game.spawnXY("gem", 48, 25)"
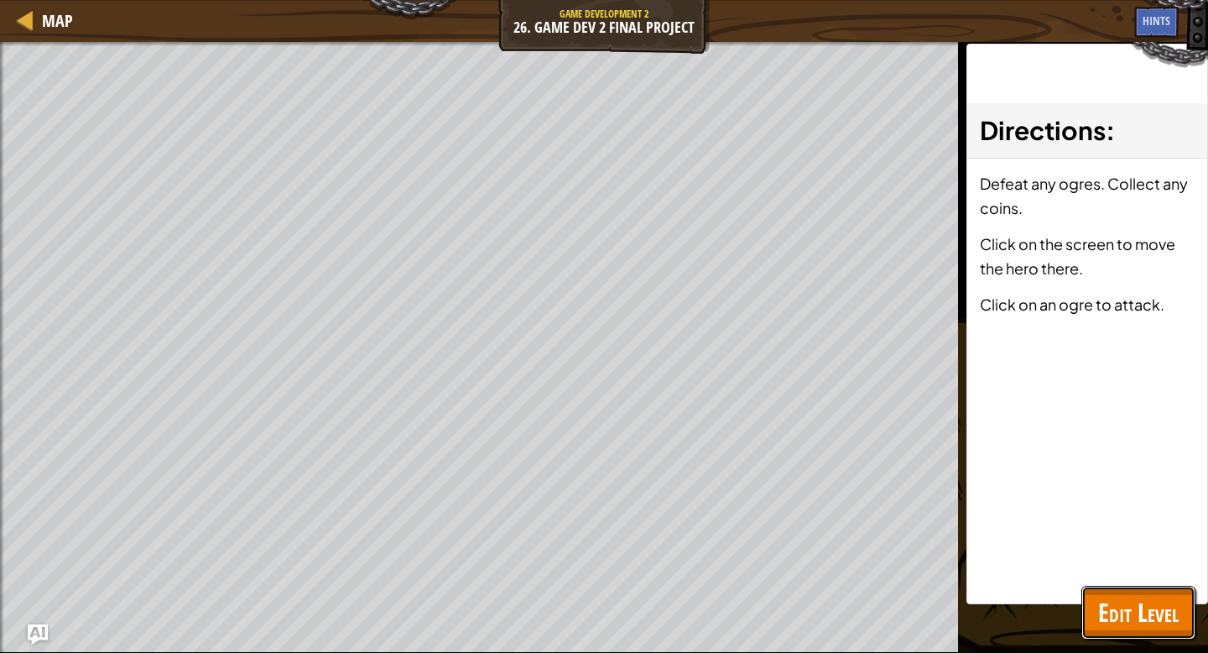
click at [1121, 621] on span "Edit Level" at bounding box center [1138, 612] width 81 height 34
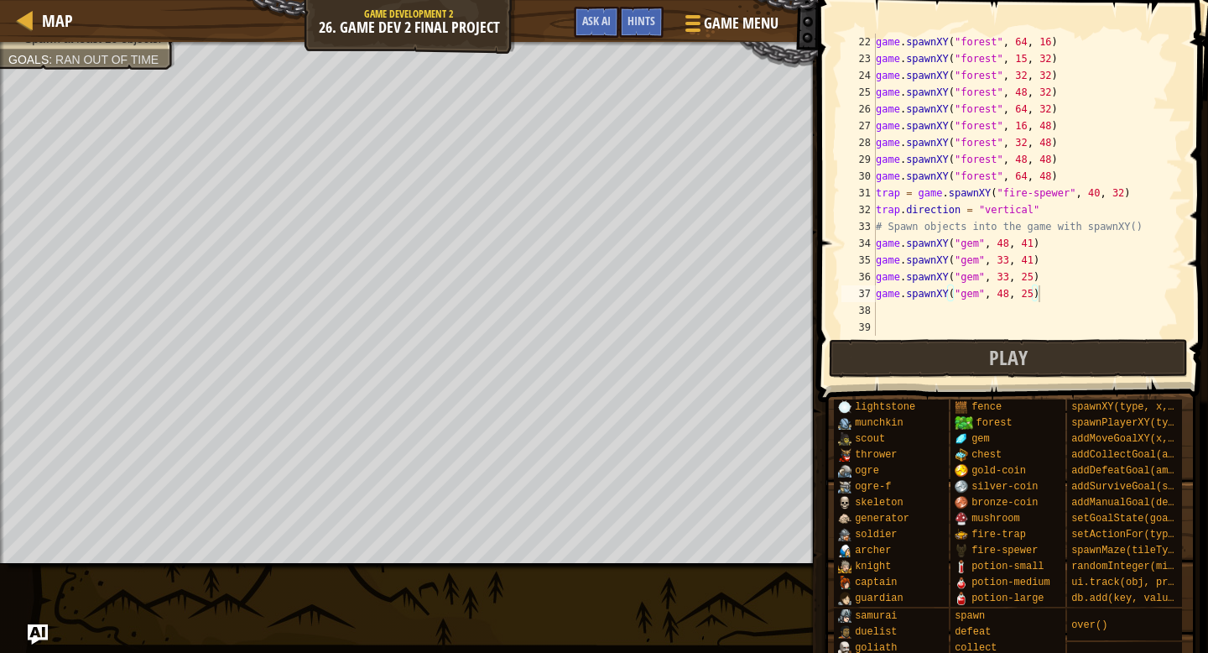
click at [1049, 291] on div "game . spawnXY ( "forest" , 64 , 16 ) game . spawnXY ( "forest" , 15 , 32 ) gam…" at bounding box center [1028, 202] width 310 height 336
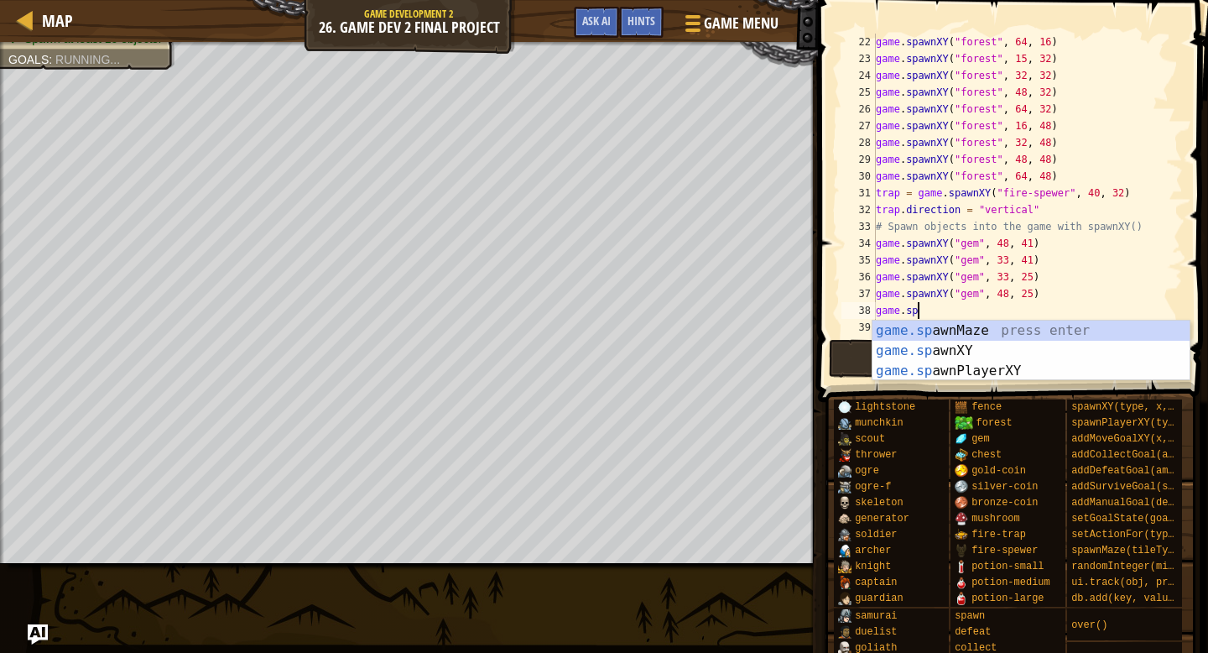
scroll to position [8, 3]
click at [933, 353] on div "[DOMAIN_NAME] wnMaze press enter [DOMAIN_NAME] wnXY press enter [DOMAIN_NAME] w…" at bounding box center [1031, 371] width 317 height 101
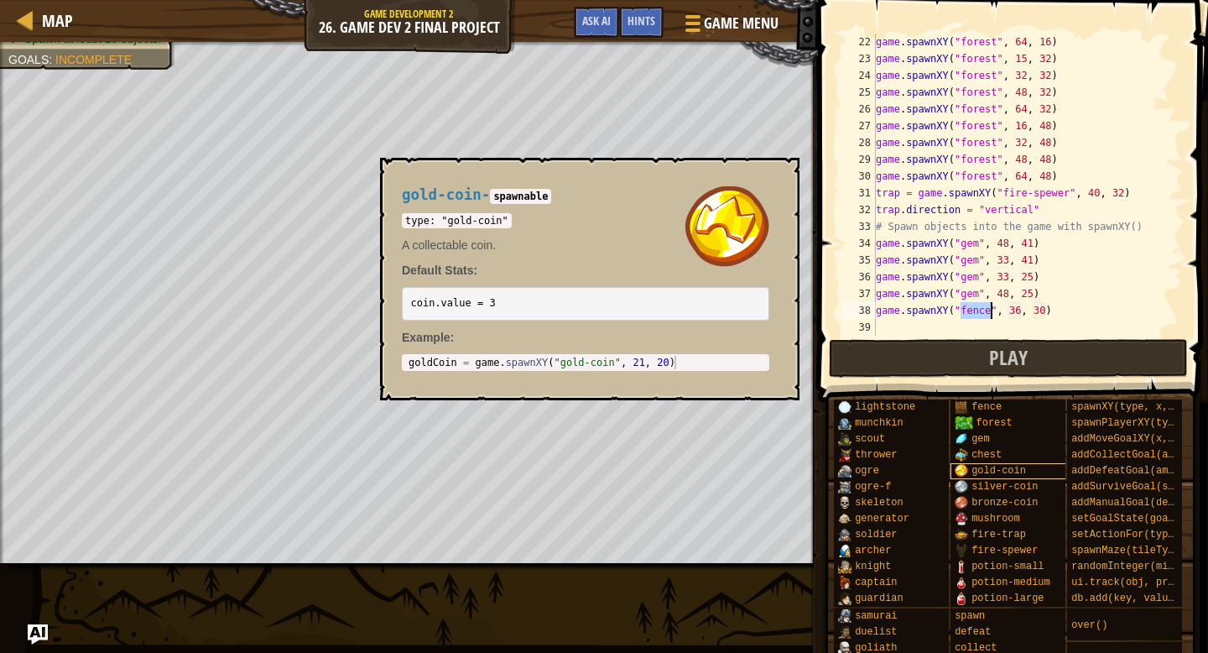
type textarea "game.spawnXY("fence", 36, 30)"
click at [1000, 468] on span "gold-coin" at bounding box center [999, 471] width 55 height 12
click at [469, 222] on code "type: "gold-coin"" at bounding box center [457, 220] width 110 height 15
click at [470, 223] on code "type: "gold-coin"" at bounding box center [457, 220] width 110 height 15
drag, startPoint x: 448, startPoint y: 222, endPoint x: 504, endPoint y: 225, distance: 56.3
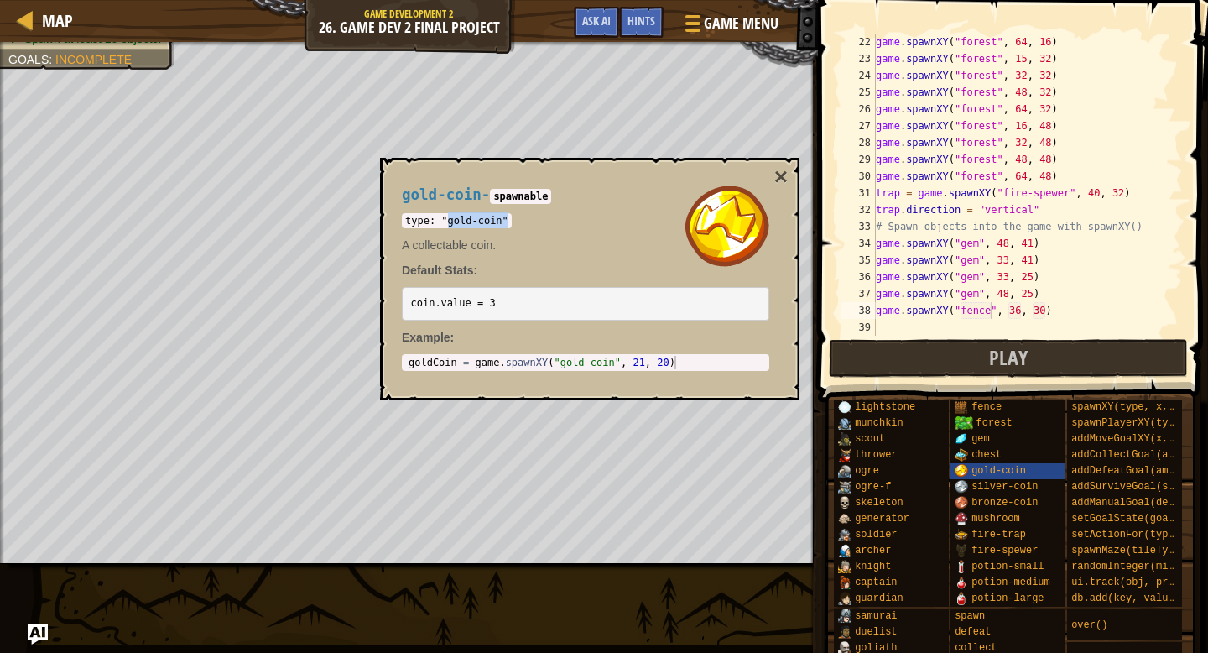
click at [505, 224] on code "type: "gold-coin"" at bounding box center [457, 220] width 110 height 15
click at [503, 225] on code "type: "gold-coin"" at bounding box center [457, 220] width 110 height 15
drag, startPoint x: 503, startPoint y: 223, endPoint x: 451, endPoint y: 220, distance: 52.1
click at [448, 222] on code "type: "gold-coin"" at bounding box center [457, 220] width 110 height 15
copy code "gold-coin"
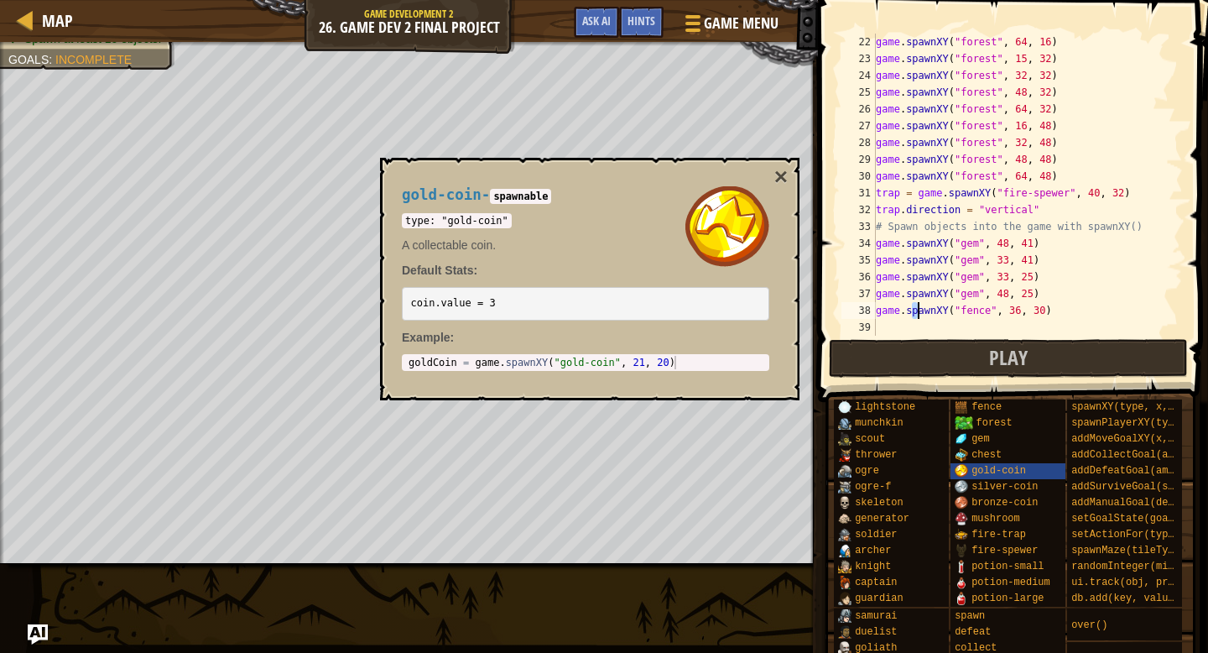
drag, startPoint x: 925, startPoint y: 315, endPoint x: 956, endPoint y: 320, distance: 30.6
click at [935, 317] on div "game . spawnXY ( "forest" , 64 , 16 ) game . spawnXY ( "forest" , 15 , 32 ) gam…" at bounding box center [1028, 202] width 310 height 336
drag, startPoint x: 1124, startPoint y: 322, endPoint x: 1093, endPoint y: 318, distance: 31.3
click at [1114, 320] on div "game . spawnXY ( "forest" , 64 , 16 ) game . spawnXY ( "forest" , 15 , 32 ) gam…" at bounding box center [1028, 202] width 310 height 336
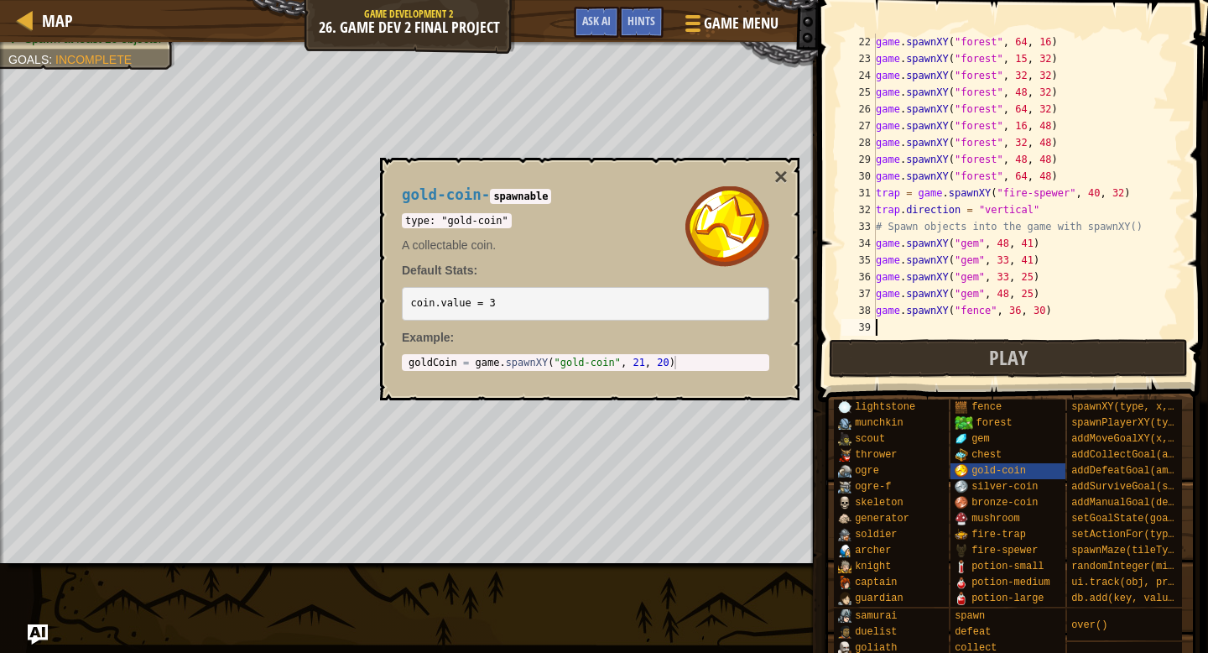
click at [984, 311] on div "game . spawnXY ( "forest" , 64 , 16 ) game . spawnXY ( "forest" , 15 , 32 ) gam…" at bounding box center [1028, 202] width 310 height 336
click at [987, 310] on div "game . spawnXY ( "forest" , 64 , 16 ) game . spawnXY ( "forest" , 15 , 32 ) gam…" at bounding box center [1028, 202] width 310 height 336
click at [993, 310] on div "game . spawnXY ( "forest" , 64 , 16 ) game . spawnXY ( "forest" , 15 , 32 ) gam…" at bounding box center [1028, 202] width 310 height 336
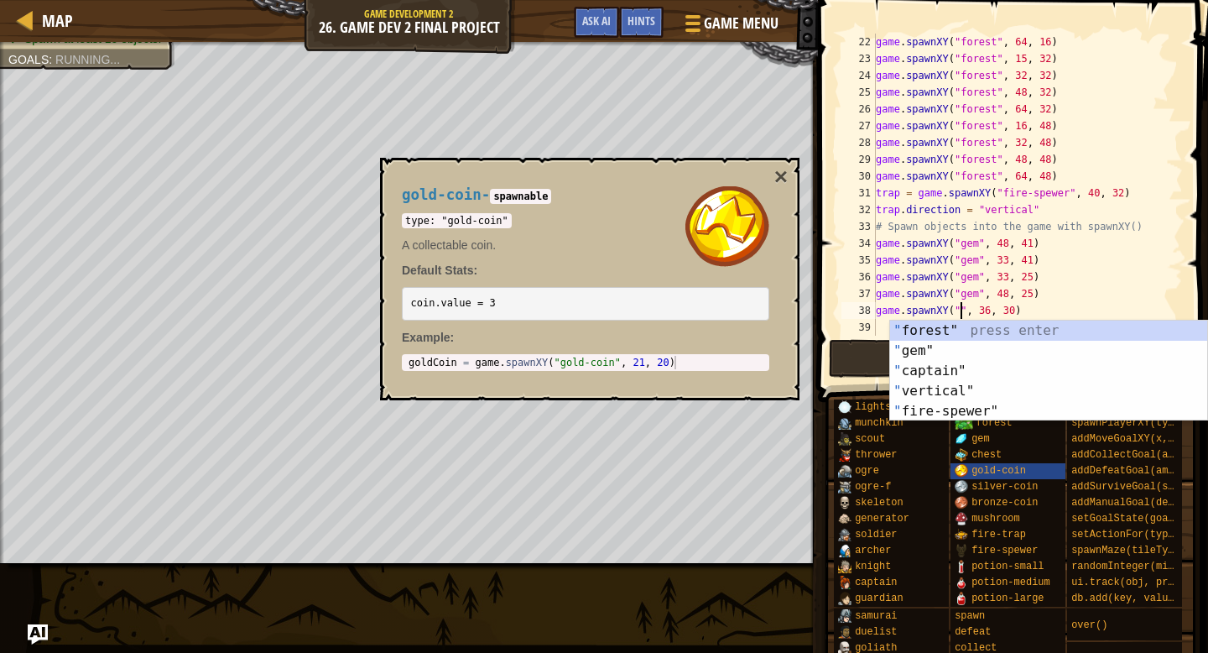
paste textarea "gold-coin"
type textarea "game.spawnXY("gold-coin", 36, 30)"
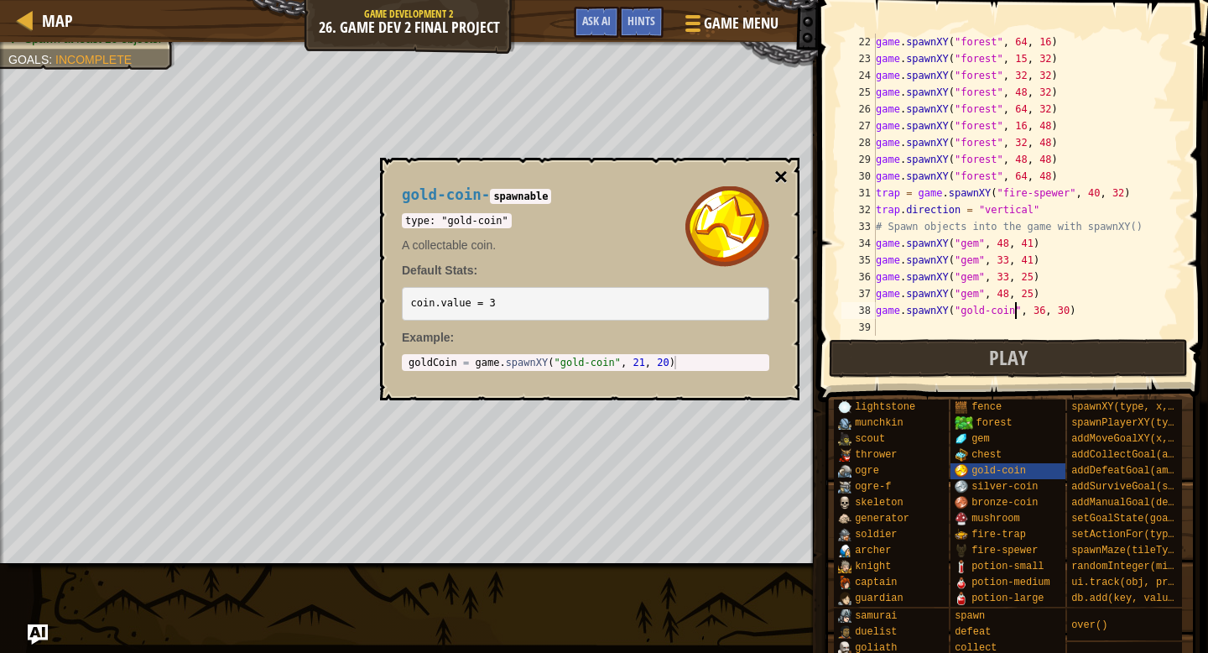
click at [780, 179] on button "×" at bounding box center [780, 176] width 13 height 23
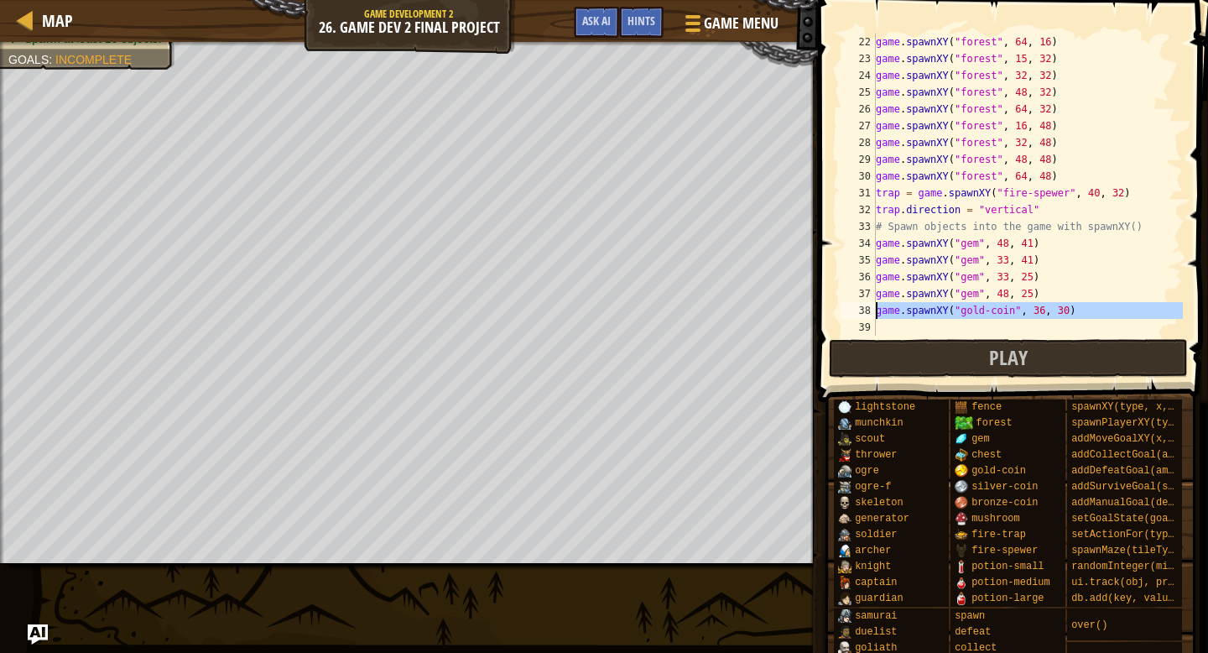
drag, startPoint x: 1088, startPoint y: 320, endPoint x: 852, endPoint y: 315, distance: 236.7
click at [852, 315] on div "22 23 24 25 26 27 28 29 30 31 32 33 34 35 36 37 38 39 40 game . spawnXY ( "fore…" at bounding box center [1010, 185] width 345 height 302
click at [1094, 315] on div "game . spawnXY ( "forest" , 64 , 16 ) game . spawnXY ( "forest" , 15 , 32 ) gam…" at bounding box center [1028, 202] width 310 height 336
type textarea "game.spawnXY("gold-coin", 36, 30)"
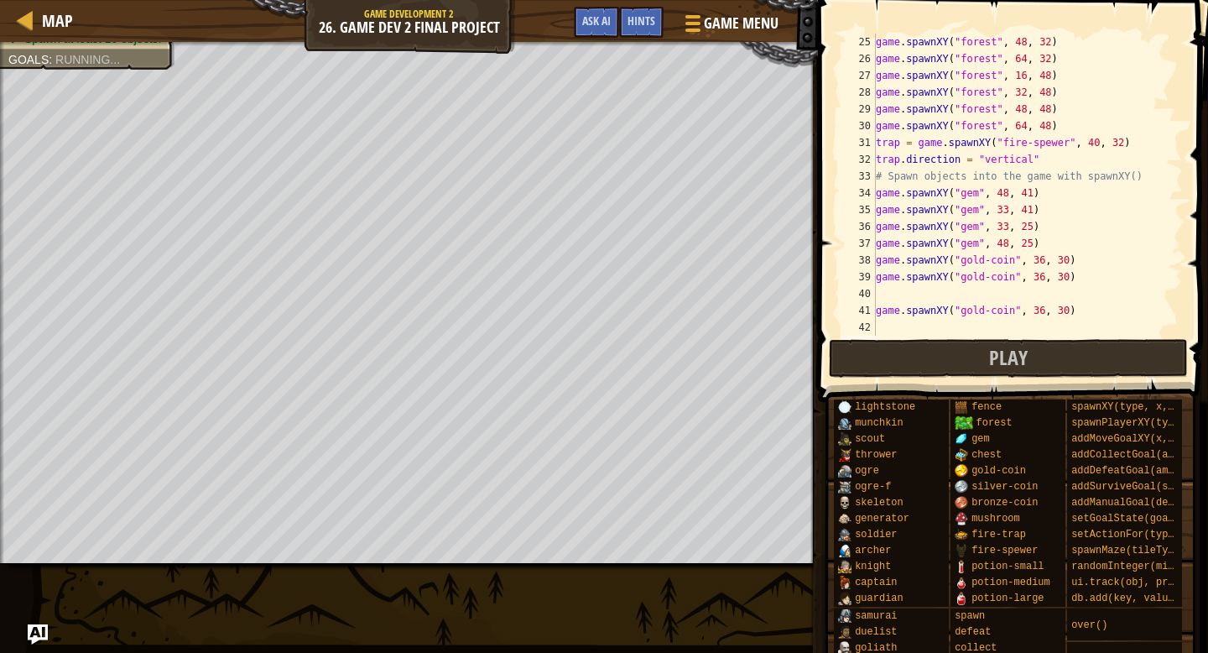
paste textarea "game.spawnXY("gold-coin", 36, 30)"
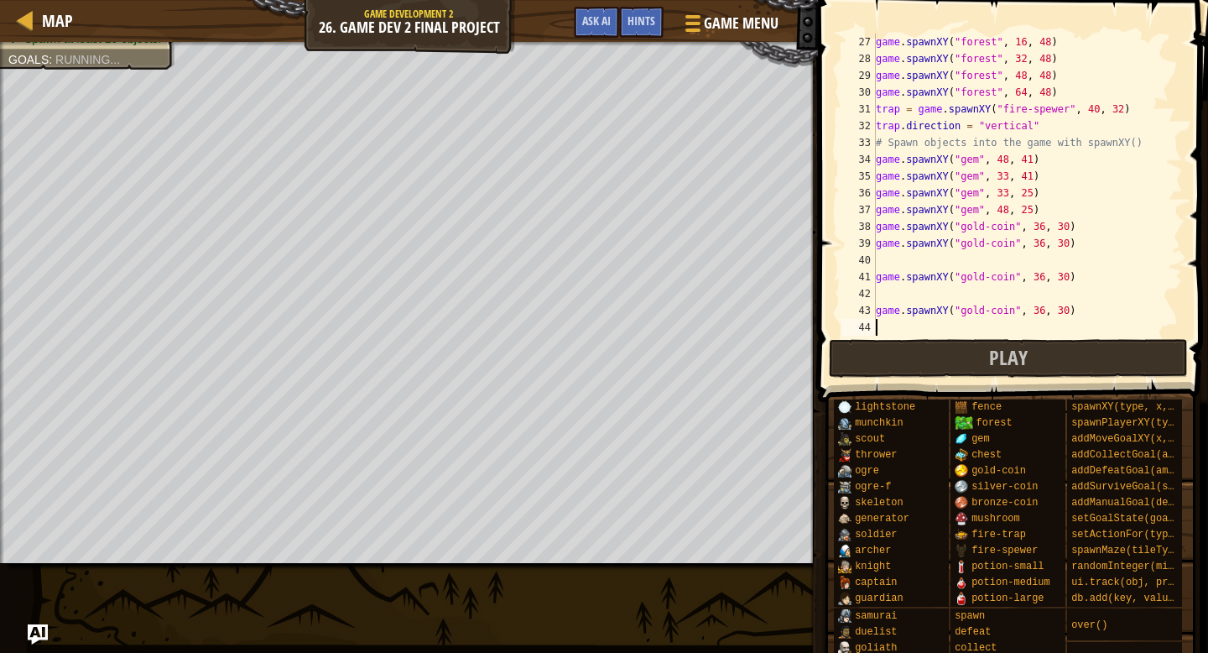
scroll to position [436, 0]
click at [877, 310] on div "game . spawnXY ( "forest" , 16 , 48 ) game . spawnXY ( "forest" , 32 , 48 ) gam…" at bounding box center [1028, 202] width 310 height 336
click at [877, 279] on div "game . spawnXY ( "forest" , 16 , 48 ) game . spawnXY ( "forest" , 32 , 48 ) gam…" at bounding box center [1028, 202] width 310 height 336
click at [1092, 284] on div "game . spawnXY ( "forest" , 16 , 48 ) game . spawnXY ( "forest" , 32 , 48 ) gam…" at bounding box center [1028, 202] width 310 height 336
click at [1047, 234] on div "game . spawnXY ( "forest" , 16 , 48 ) game . spawnXY ( "forest" , 32 , 48 ) gam…" at bounding box center [1028, 202] width 310 height 336
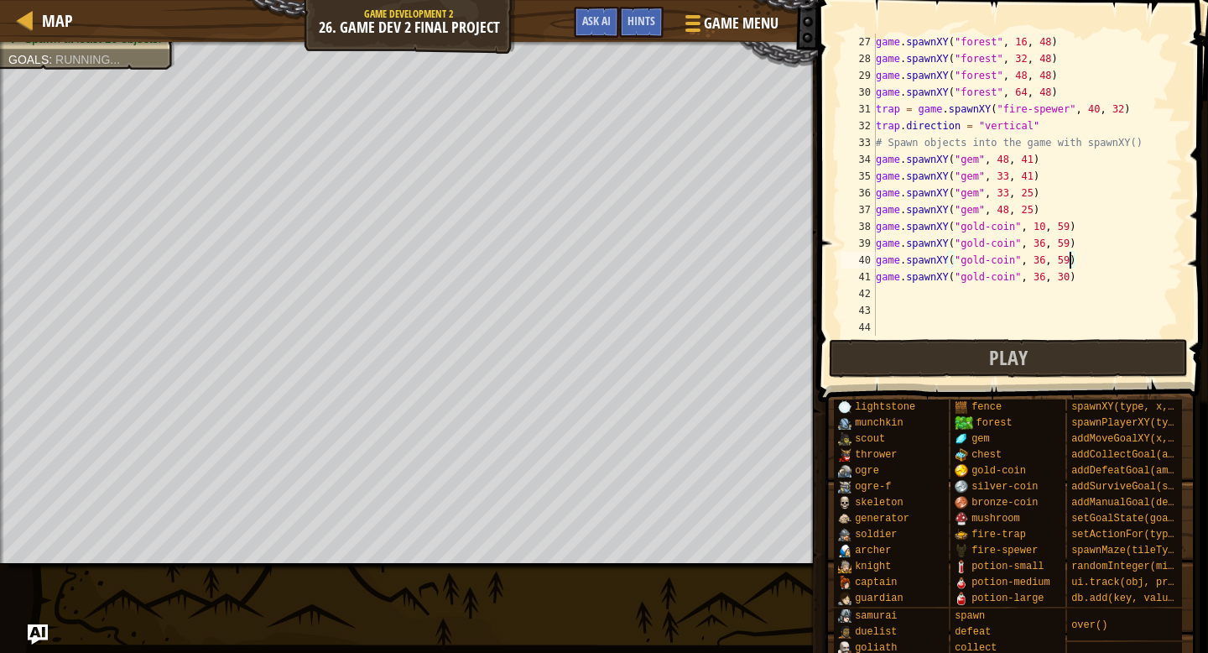
scroll to position [8, 15]
type textarea "game.spawnXY("gold-coin", 36, 30)"
click at [1071, 279] on div "game . spawnXY ( "forest" , 16 , 48 ) game . spawnXY ( "forest" , 32 , 48 ) gam…" at bounding box center [1028, 202] width 310 height 336
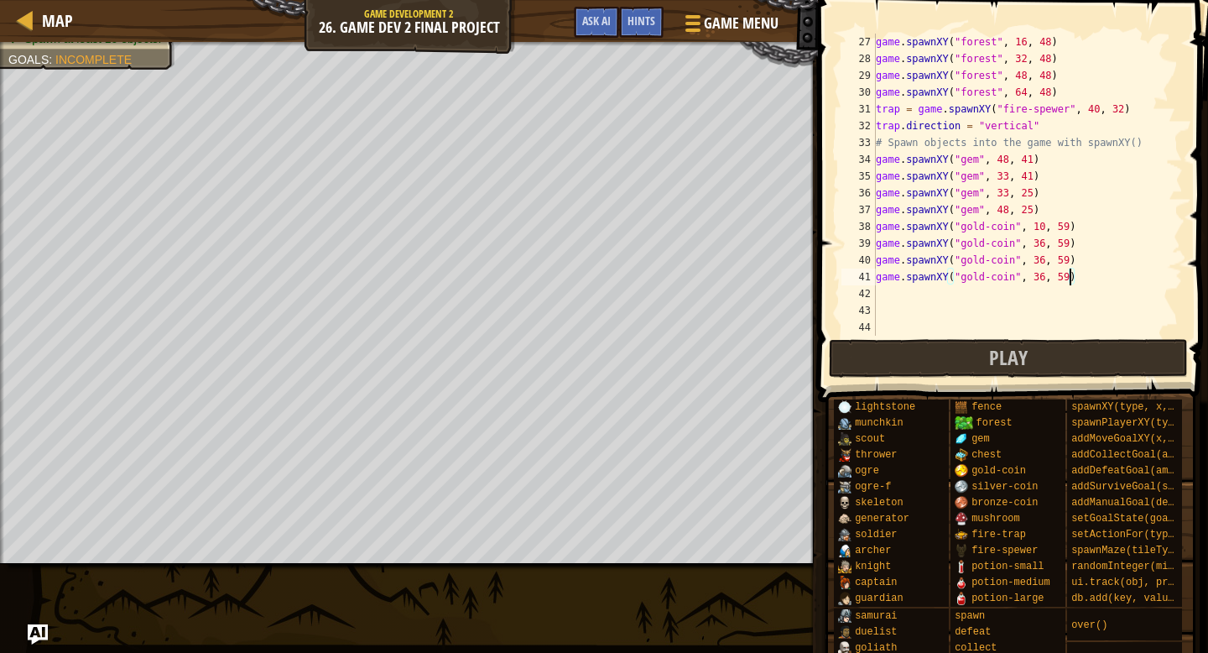
click at [1046, 223] on div "game . spawnXY ( "forest" , 16 , 48 ) game . spawnXY ( "forest" , 32 , 48 ) gam…" at bounding box center [1028, 202] width 310 height 336
click at [1040, 253] on div "game . spawnXY ( "forest" , 16 , 48 ) game . spawnXY ( "forest" , 32 , 48 ) gam…" at bounding box center [1028, 202] width 310 height 336
click at [1050, 247] on div "game . spawnXY ( "forest" , 16 , 48 ) game . spawnXY ( "forest" , 32 , 48 ) gam…" at bounding box center [1028, 202] width 310 height 336
click at [1046, 247] on div "game . spawnXY ( "forest" , 16 , 48 ) game . spawnXY ( "forest" , 32 , 48 ) gam…" at bounding box center [1028, 202] width 310 height 336
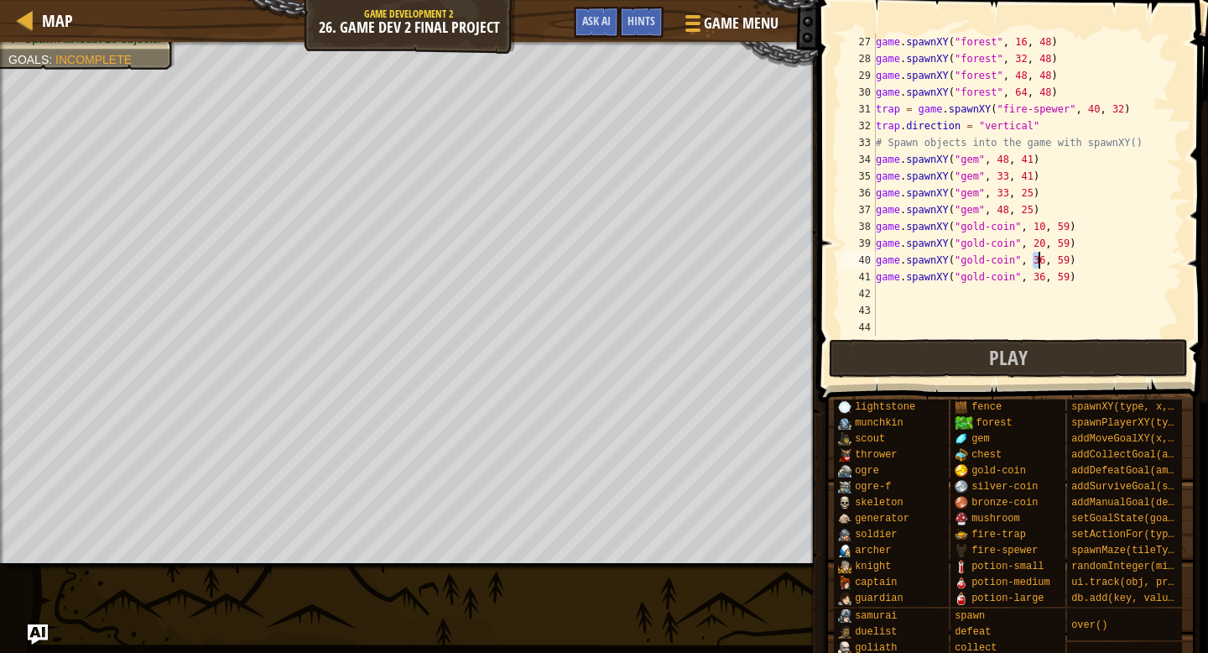
drag, startPoint x: 1037, startPoint y: 259, endPoint x: 1057, endPoint y: 263, distance: 20.4
click at [1040, 259] on div "game . spawnXY ( "forest" , 16 , 48 ) game . spawnXY ( "forest" , 32 , 48 ) gam…" at bounding box center [1028, 202] width 310 height 336
click at [1065, 264] on div "game . spawnXY ( "forest" , 16 , 48 ) game . spawnXY ( "forest" , 32 , 48 ) gam…" at bounding box center [1028, 202] width 310 height 336
click at [1045, 262] on div "game . spawnXY ( "forest" , 16 , 48 ) game . spawnXY ( "forest" , 32 , 48 ) gam…" at bounding box center [1028, 202] width 310 height 336
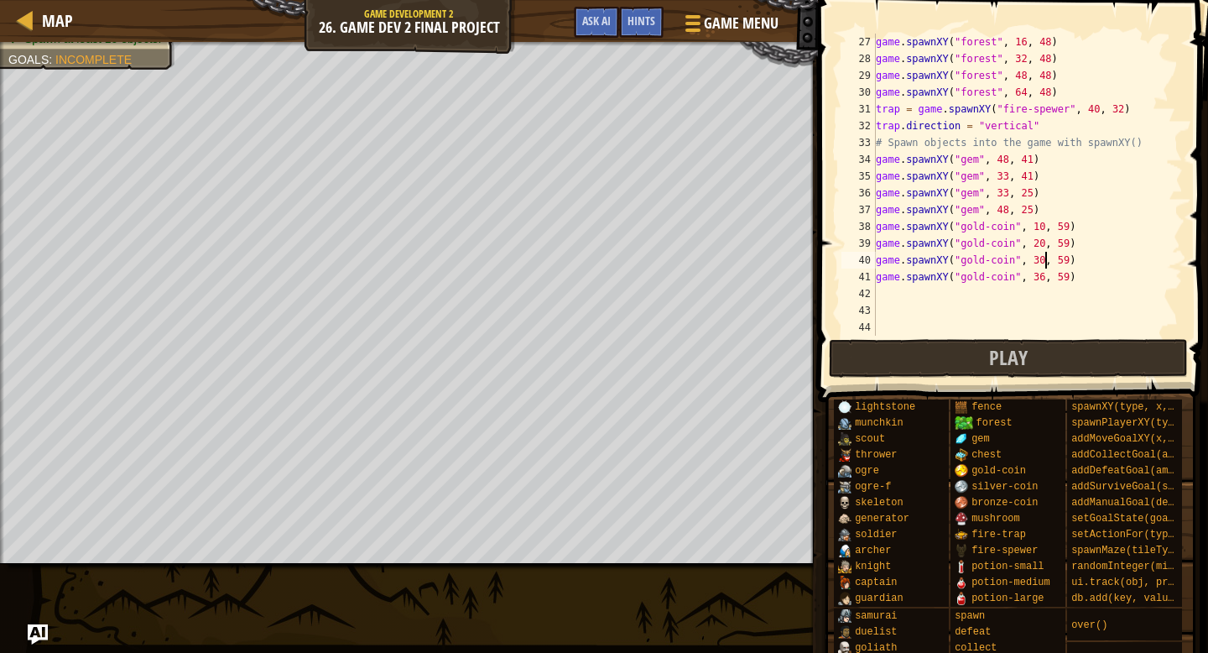
click at [1048, 276] on div "game . spawnXY ( "forest" , 16 , 48 ) game . spawnXY ( "forest" , 32 , 48 ) gam…" at bounding box center [1028, 202] width 310 height 336
type textarea "game.spawnXY("gold-coin", 40, 59)"
drag, startPoint x: 1089, startPoint y: 282, endPoint x: 872, endPoint y: 272, distance: 217.5
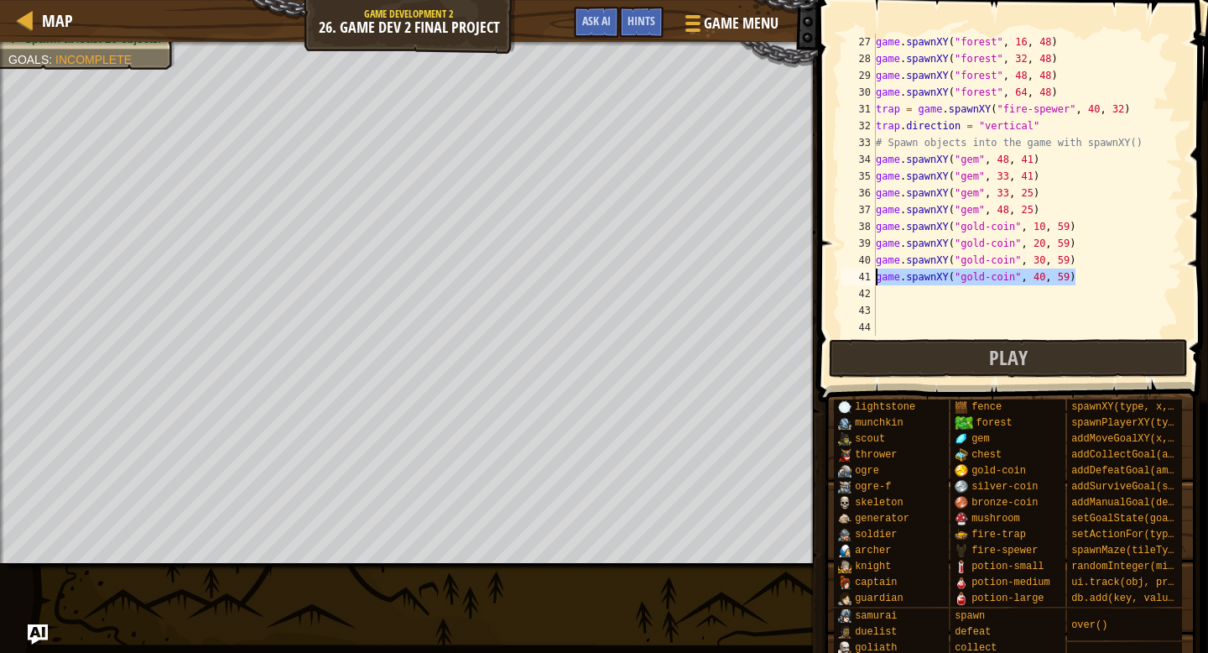
click at [872, 272] on div "game.spawnXY("gold-coin", 40, 59) 27 28 29 30 31 32 33 34 35 36 37 38 39 40 41 …" at bounding box center [1010, 185] width 345 height 302
click at [1083, 285] on div "game . spawnXY ( "forest" , 16 , 48 ) game . spawnXY ( "forest" , 32 , 48 ) gam…" at bounding box center [1028, 202] width 310 height 336
paste textarea "game.spawnXY("gold-coin", 40, 59)"
type textarea "game.spawnXY("gold-coin", 40, 59)"
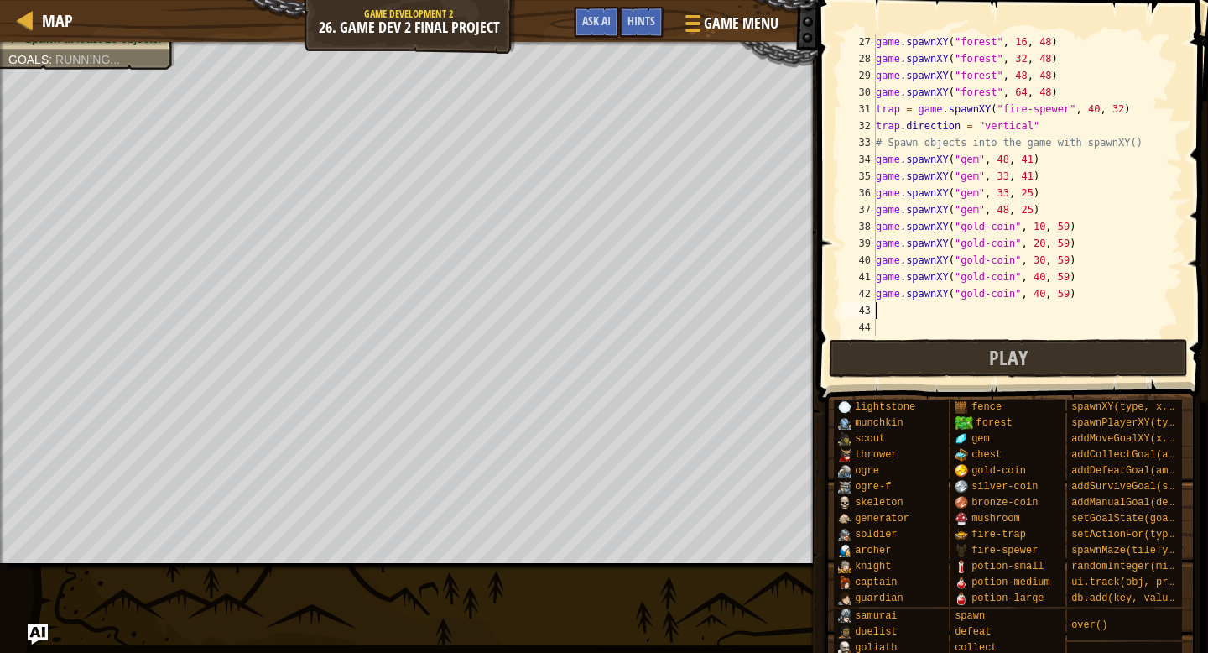
paste textarea "game.spawnXY("gold-coin", 40, 59)"
click at [1044, 279] on div "game . spawnXY ( "forest" , 16 , 48 ) game . spawnXY ( "forest" , 32 , 48 ) gam…" at bounding box center [1028, 202] width 310 height 336
type textarea "game.spawnXY("gold-coin", 40, 59)"
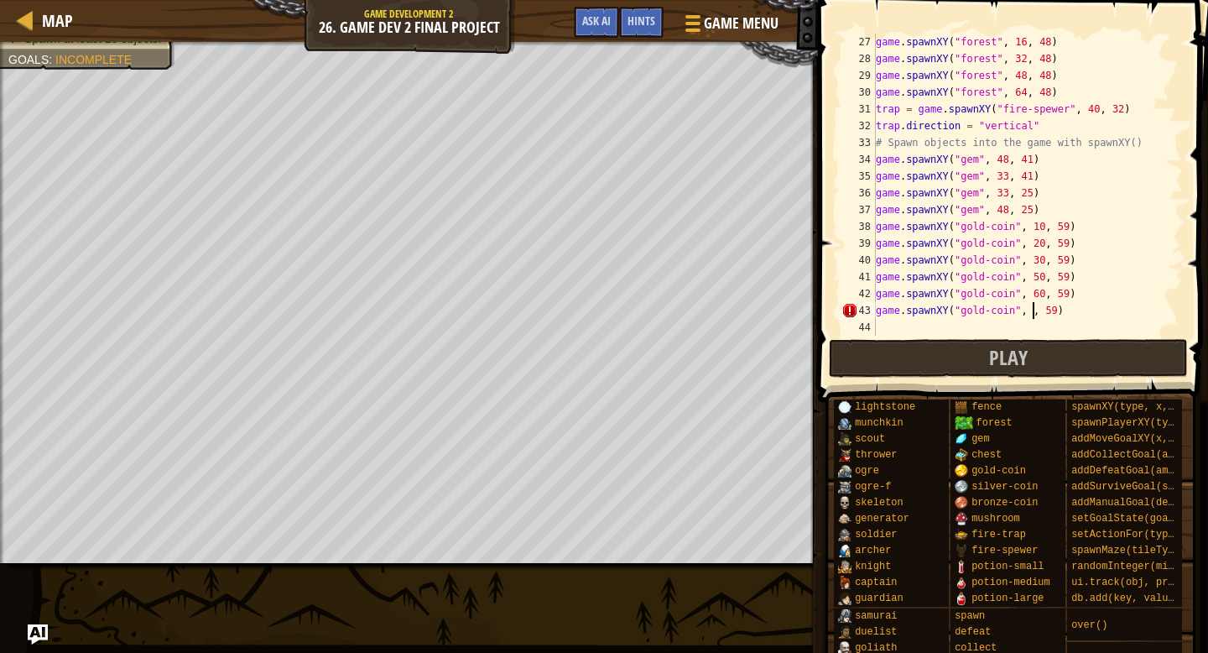
type textarea "game.spawnXY("gold-coin", 70, 59)"
click at [1084, 305] on div "game . spawnXY ( "forest" , 16 , 48 ) game . spawnXY ( "forest" , 32 , 48 ) gam…" at bounding box center [1028, 202] width 310 height 336
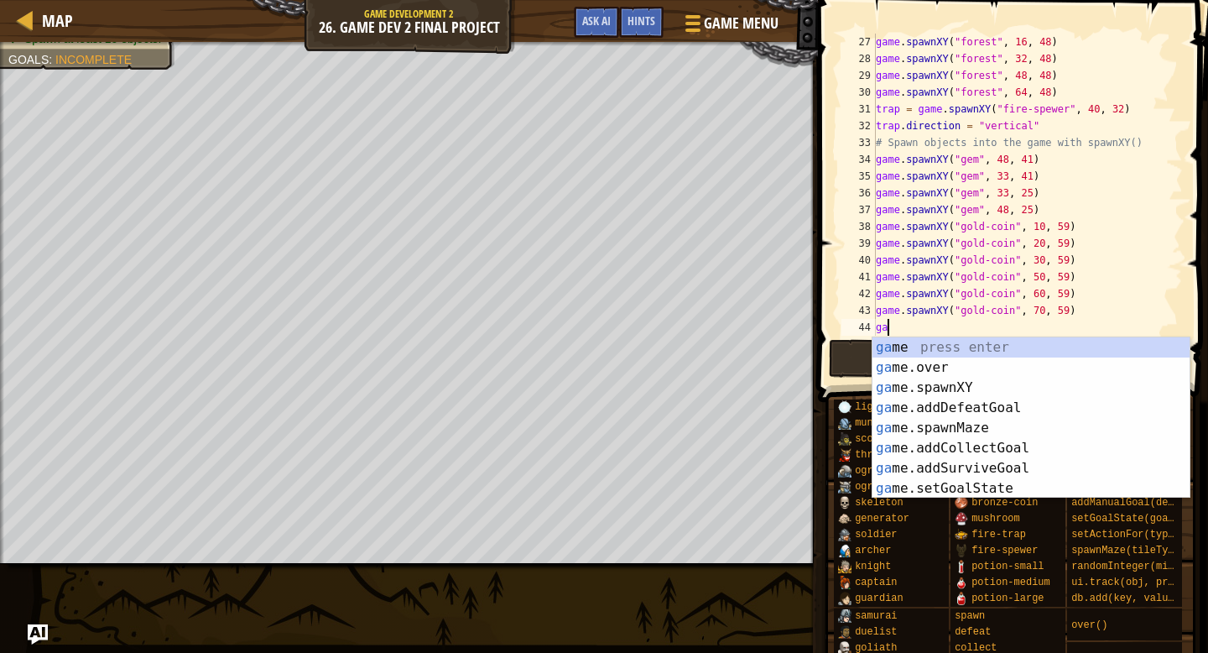
scroll to position [8, 0]
click at [941, 399] on div "gam e press enter gam e.over press enter gam e.addDefeatGoal press enter gam e.…" at bounding box center [1031, 437] width 317 height 201
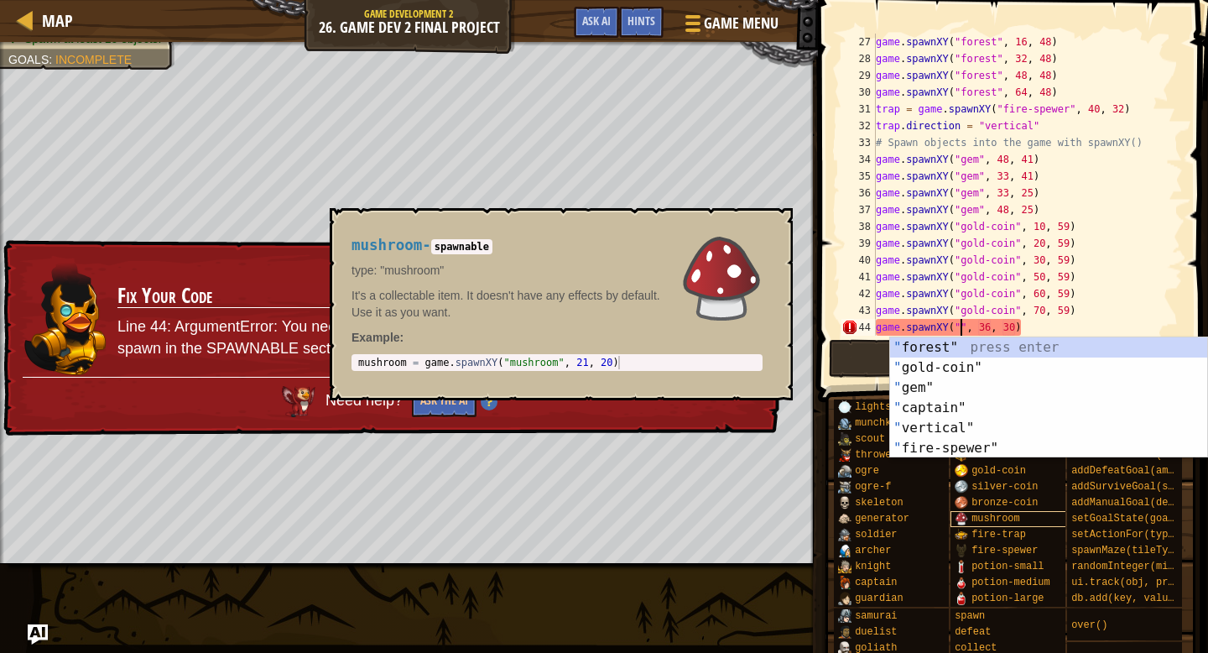
type textarea "game.spawnXY("", 36, 30)"
click at [976, 518] on span "mushroom" at bounding box center [996, 519] width 49 height 12
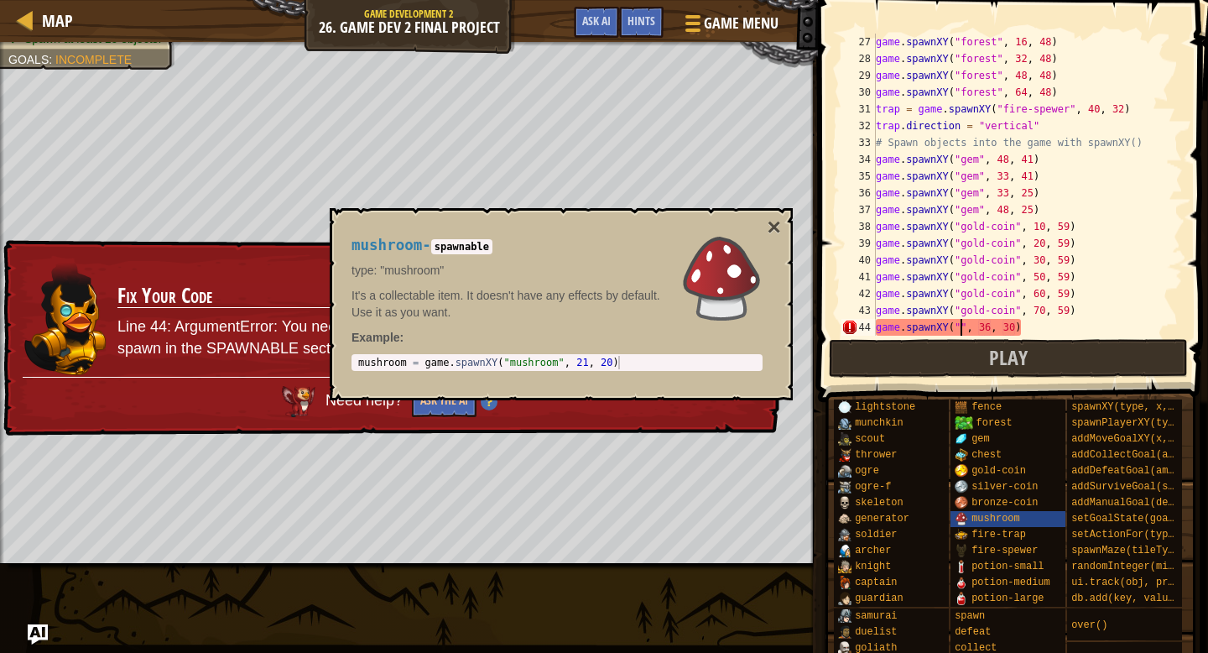
click at [543, 351] on div "mushroom - spawnable type: "mushroom" It's a collectable item. It doesn't have …" at bounding box center [557, 304] width 435 height 165
type textarea "mushroom = game.spawnXY("mushroom", 21, 20)"
click at [553, 360] on div "mushroom = game . spawnXY ( "mushroom" , 21 , 20 )" at bounding box center [560, 376] width 411 height 40
click at [555, 361] on div "mushroom = game . spawnXY ( "mushroom" , 21 , 20 )" at bounding box center [560, 376] width 411 height 40
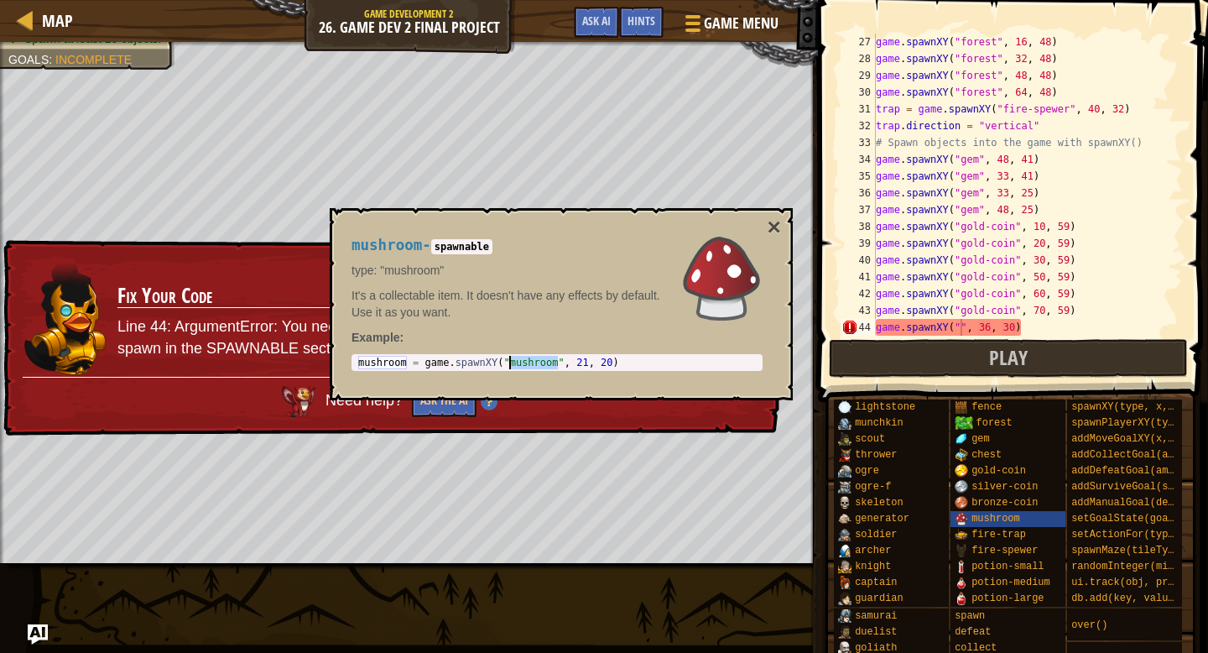
drag, startPoint x: 558, startPoint y: 363, endPoint x: 508, endPoint y: 368, distance: 50.5
click at [508, 368] on div "mushroom = game . spawnXY ( "mushroom" , 21 , 20 )" at bounding box center [560, 376] width 411 height 40
click at [993, 331] on div "game . spawnXY ( "forest" , 16 , 48 ) game . spawnXY ( "forest" , 32 , 48 ) gam…" at bounding box center [1028, 202] width 310 height 336
click at [962, 328] on div "game . spawnXY ( "forest" , 16 , 48 ) game . spawnXY ( "forest" , 32 , 48 ) gam…" at bounding box center [1028, 202] width 310 height 336
paste textarea "mushroom"
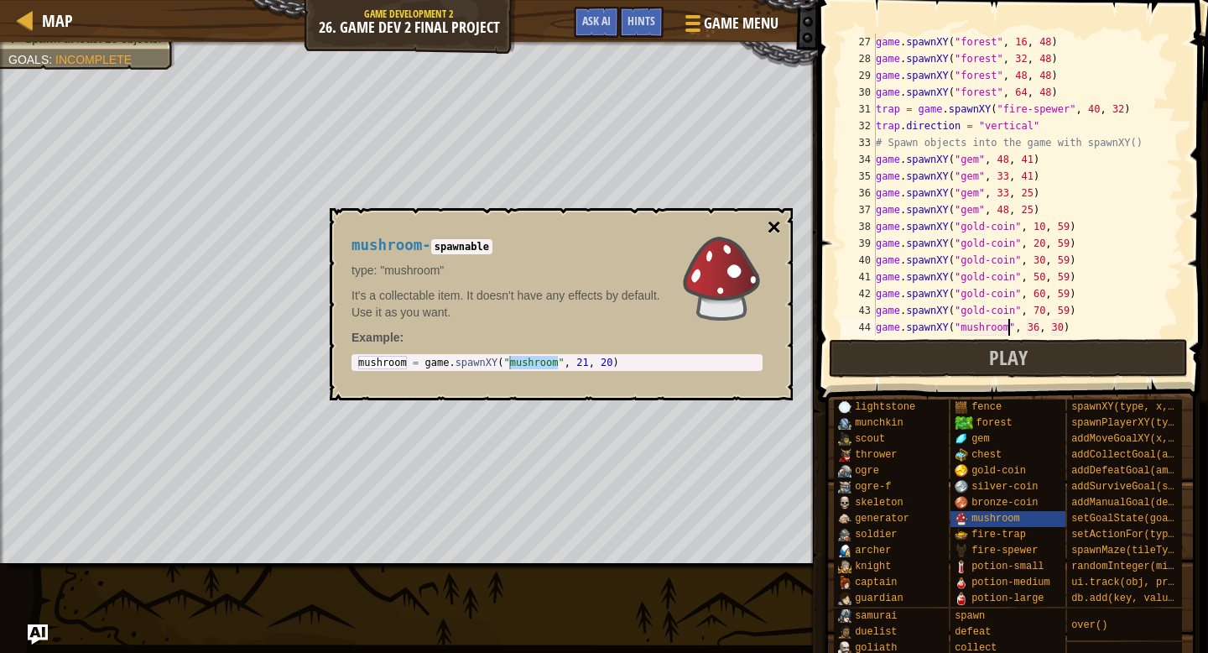
click at [779, 229] on button "×" at bounding box center [774, 227] width 13 height 23
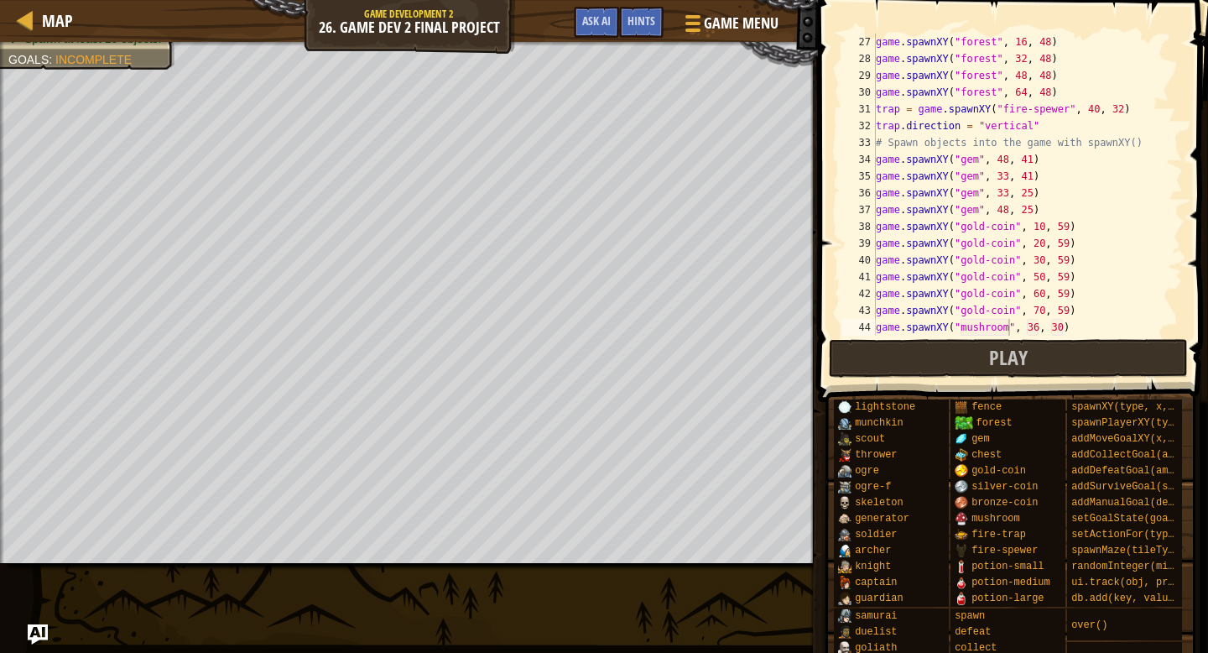
click at [1035, 329] on div "game . spawnXY ( "forest" , 16 , 48 ) game . spawnXY ( "forest" , 32 , 48 ) gam…" at bounding box center [1028, 202] width 310 height 336
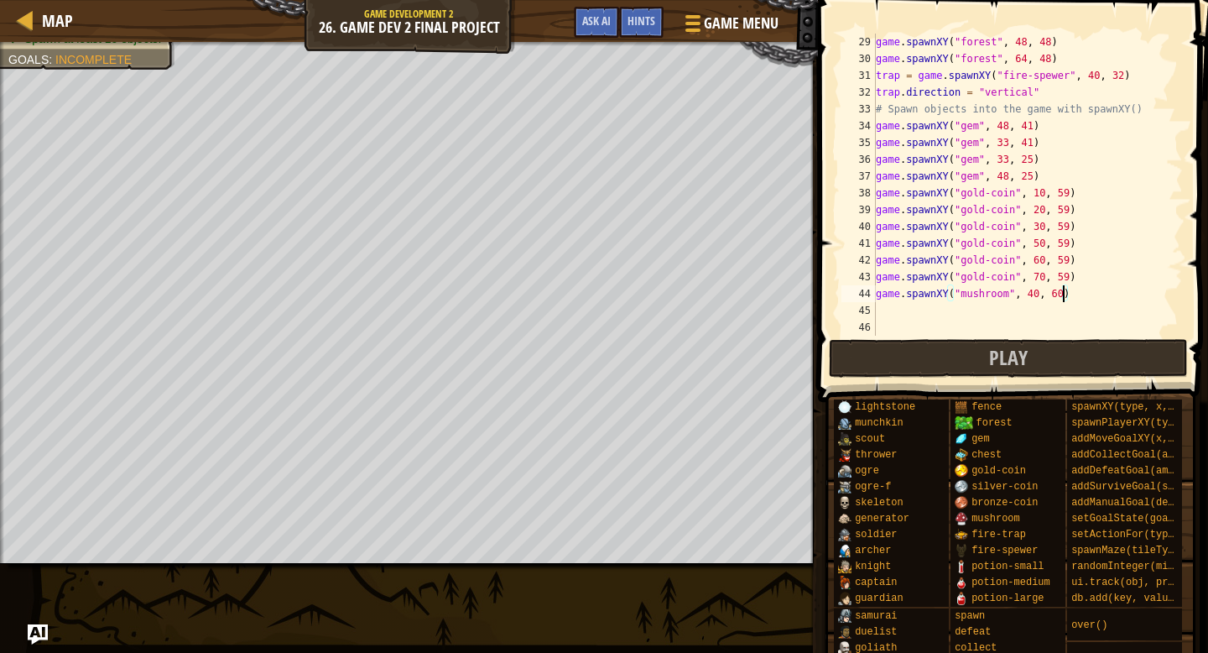
scroll to position [470, 0]
drag, startPoint x: 972, startPoint y: 286, endPoint x: 890, endPoint y: 288, distance: 81.4
click at [890, 288] on div "game . spawnXY ( "forest" , 48 , 48 ) game . spawnXY ( "forest" , 64 , 48 ) tra…" at bounding box center [1028, 202] width 310 height 336
click at [889, 287] on div "game . spawnXY ( "forest" , 48 , 48 ) game . spawnXY ( "forest" , 64 , 48 ) tra…" at bounding box center [1028, 202] width 310 height 336
drag, startPoint x: 946, startPoint y: 279, endPoint x: 1099, endPoint y: 272, distance: 153.7
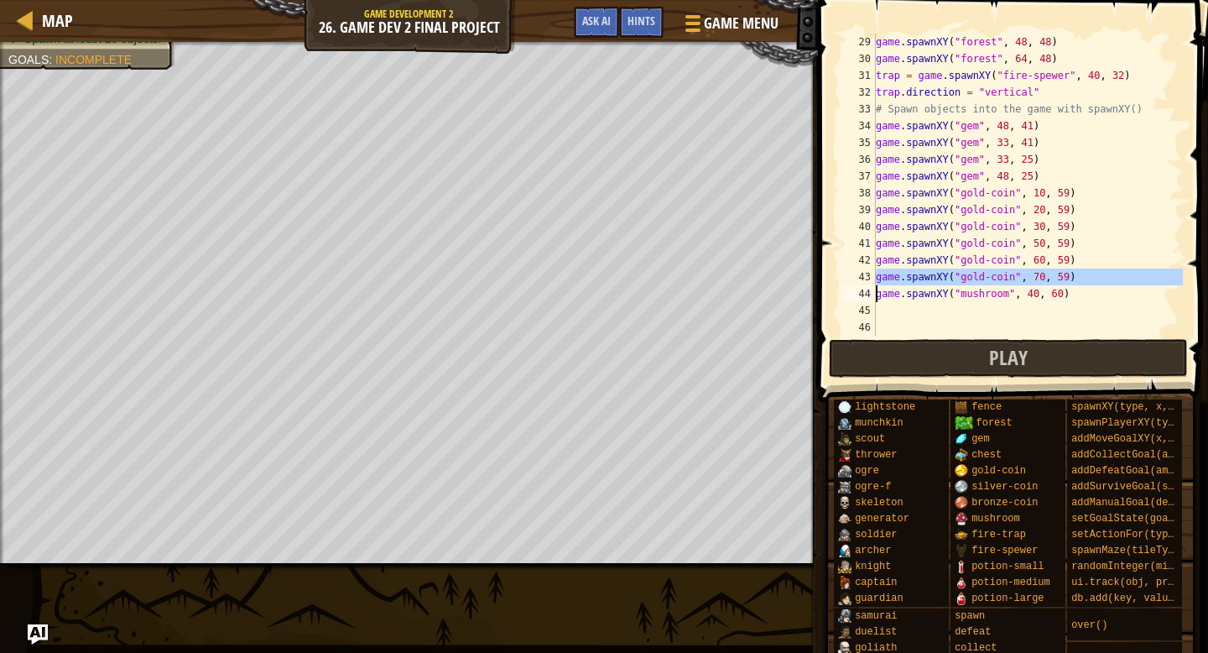
click at [1099, 272] on div "game.spawnXY("mushroom", 40, 60) 29 30 31 32 33 34 35 36 37 38 39 40 41 42 43 4…" at bounding box center [1010, 185] width 345 height 302
click at [1099, 272] on div "game . spawnXY ( "forest" , 48 , 48 ) game . spawnXY ( "forest" , 64 , 48 ) tra…" at bounding box center [1028, 202] width 310 height 336
type textarea "game.spawnXY("gold-coin", 70, 59)"
drag, startPoint x: 1092, startPoint y: 275, endPoint x: 869, endPoint y: 284, distance: 222.5
click at [869, 284] on div "game.spawnXY("gold-coin", 70, 59) 29 30 31 32 33 34 35 36 37 38 39 40 41 42 43 …" at bounding box center [1010, 185] width 345 height 302
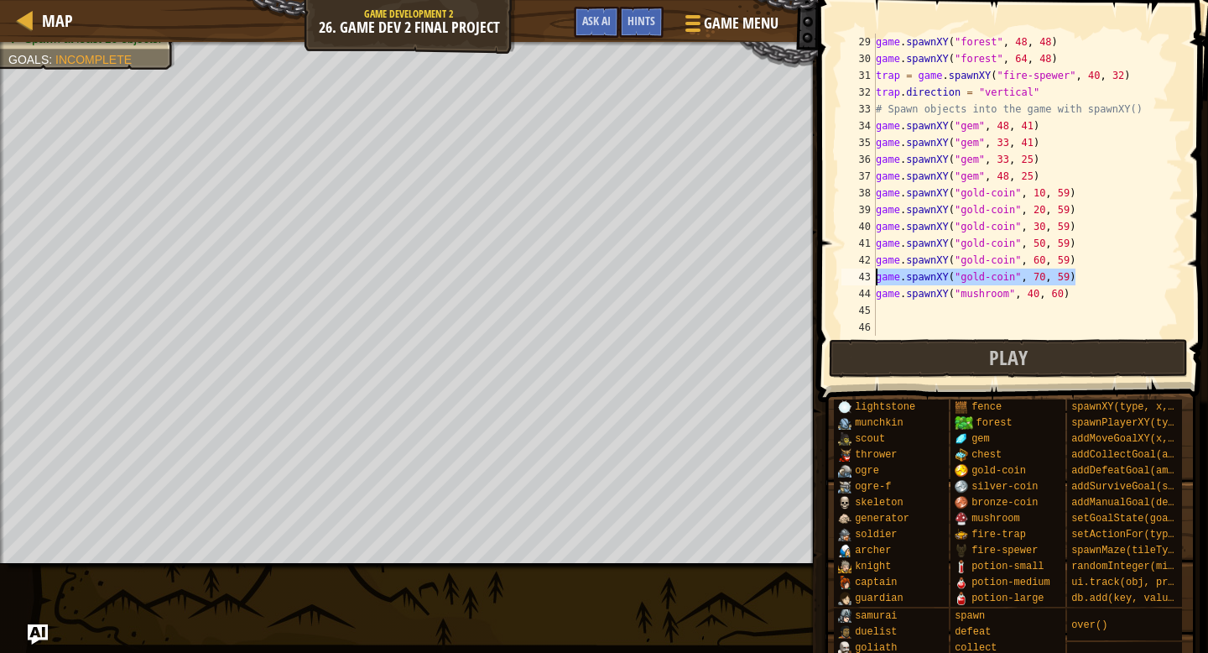
click at [883, 305] on div "game . spawnXY ( "forest" , 48 , 48 ) game . spawnXY ( "forest" , 64 , 48 ) tra…" at bounding box center [1028, 202] width 310 height 336
paste textarea "game.spawnXY("gold-coin", 70, 59)"
type textarea "game.spawnXY("gold-coin", 70, 59)"
click at [1064, 309] on div "game . spawnXY ( "forest" , 48 , 48 ) game . spawnXY ( "forest" , 64 , 48 ) tra…" at bounding box center [1028, 202] width 310 height 336
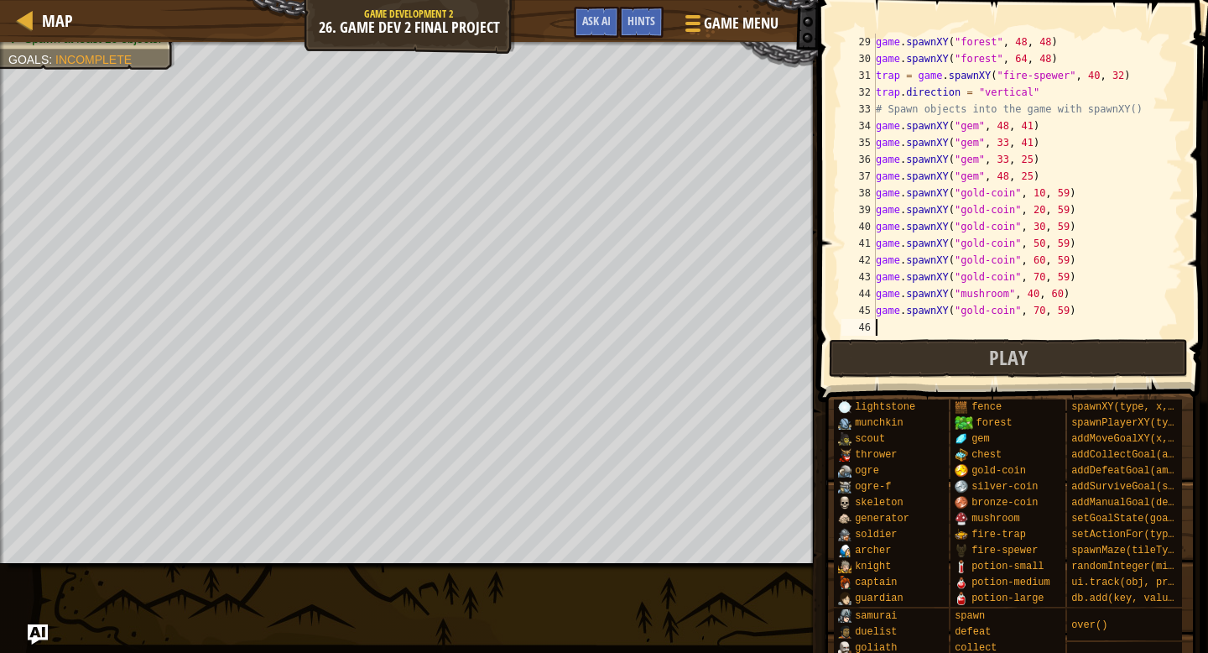
click at [1064, 309] on div "game . spawnXY ( "forest" , 48 , 48 ) game . spawnXY ( "forest" , 64 , 48 ) tra…" at bounding box center [1028, 202] width 310 height 336
click at [1077, 316] on div "game . spawnXY ( "forest" , 48 , 48 ) game . spawnXY ( "forest" , 64 , 48 ) tra…" at bounding box center [1028, 202] width 310 height 336
click at [1069, 312] on div "game . spawnXY ( "forest" , 48 , 48 ) game . spawnXY ( "forest" , 64 , 48 ) tra…" at bounding box center [1028, 202] width 310 height 336
type textarea "game.spawnXY("gold-coin", 70, 8)"
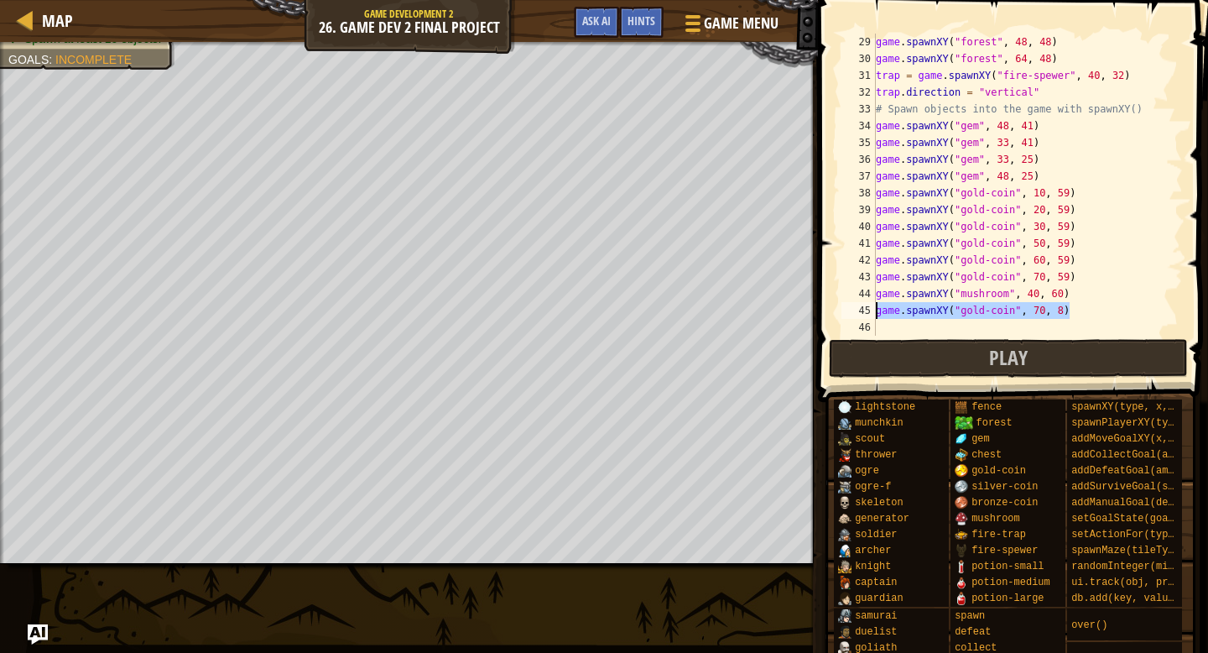
drag, startPoint x: 1018, startPoint y: 311, endPoint x: 877, endPoint y: 307, distance: 141.0
click at [877, 307] on div "game . spawnXY ( "forest" , 48 , 48 ) game . spawnXY ( "forest" , 64 , 48 ) tra…" at bounding box center [1028, 202] width 310 height 336
click at [877, 321] on div "game . spawnXY ( "forest" , 48 , 48 ) game . spawnXY ( "forest" , 64 , 48 ) tra…" at bounding box center [1028, 202] width 310 height 336
paste textarea "game.spawnXY("gold-coin", 70, 8)"
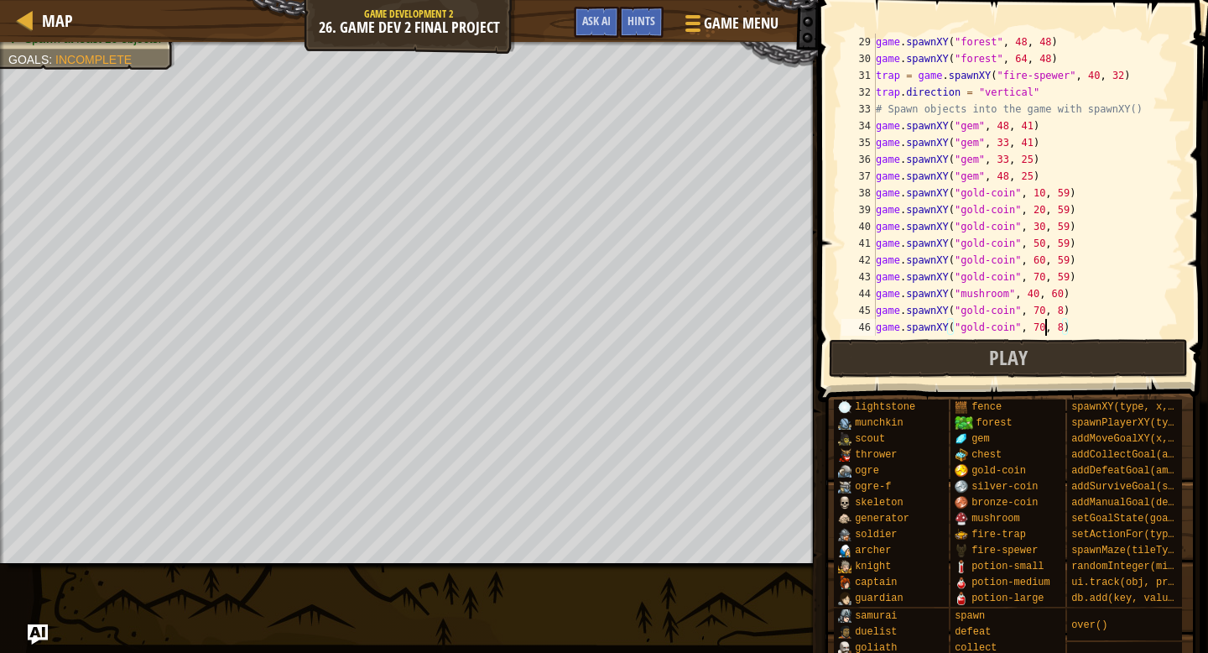
click at [1044, 325] on div "game . spawnXY ( "forest" , 48 , 48 ) game . spawnXY ( "forest" , 64 , 48 ) tra…" at bounding box center [1028, 202] width 310 height 336
type textarea "game.spawnXY("gold-coin", 60, 8)"
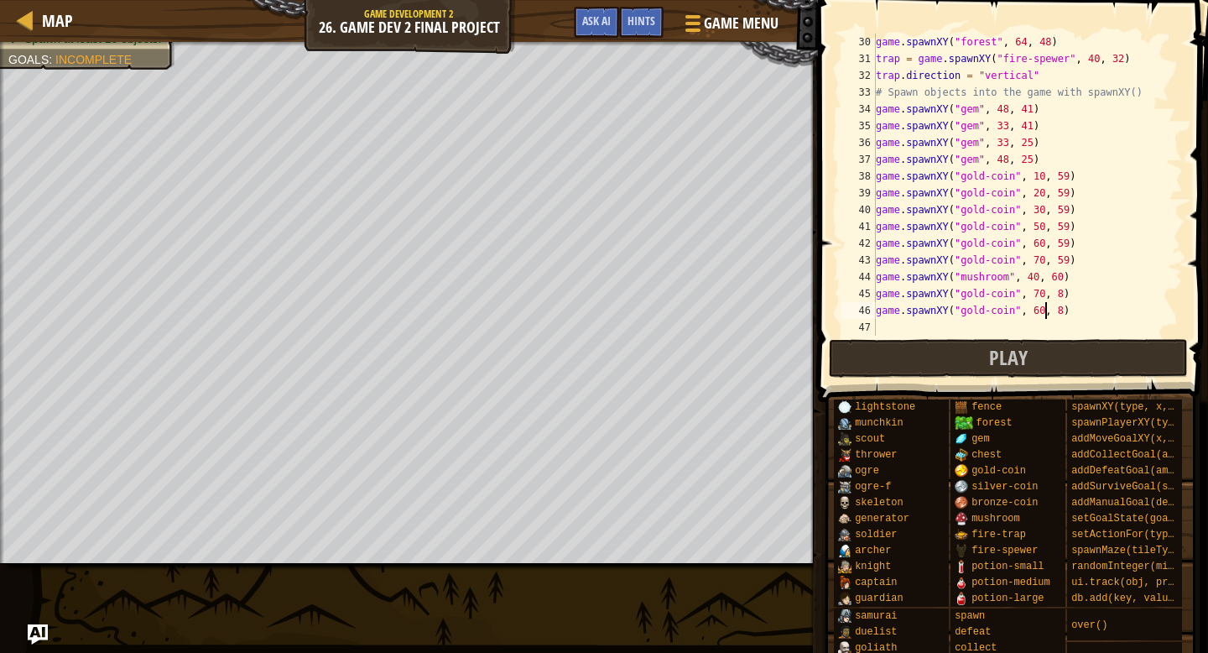
scroll to position [487, 0]
click at [1066, 307] on div "game . spawnXY ( "forest" , 64 , 48 ) trap = game . spawnXY ( "fire-spewer" , 4…" at bounding box center [1028, 202] width 310 height 336
paste textarea "game.spawnXY("gold-coin", 70, 8)"
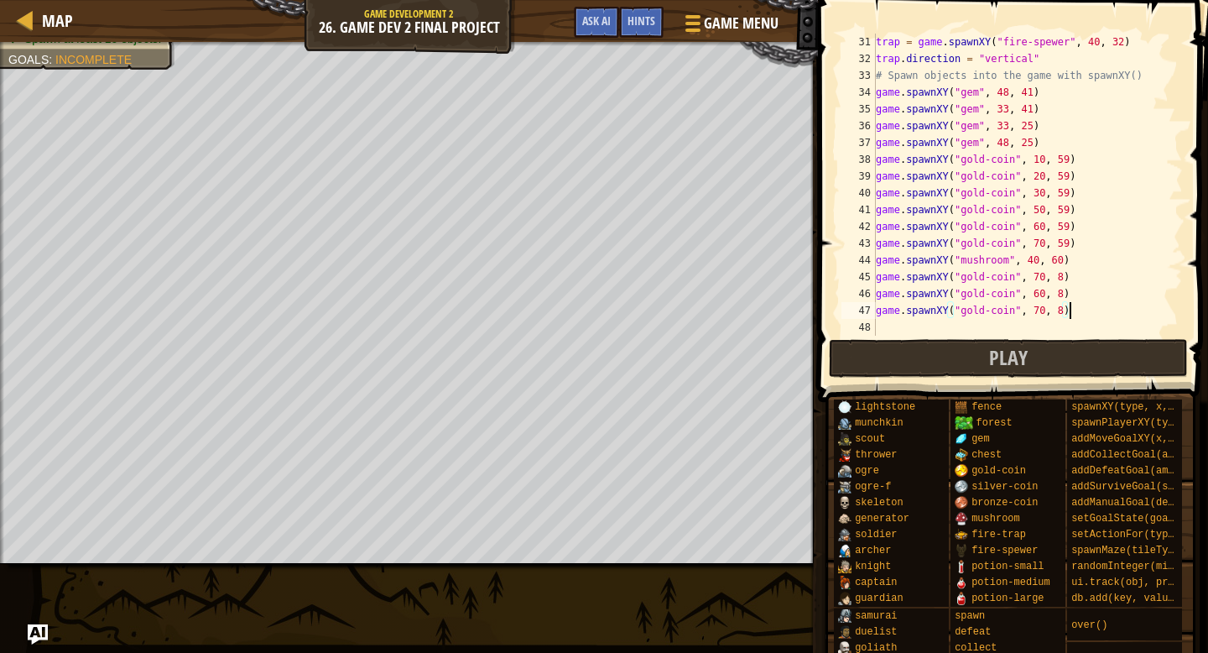
click at [1043, 308] on div "trap = game . spawnXY ( "fire-spewer" , 40 , 32 ) trap . direction = "vertical"…" at bounding box center [1028, 202] width 310 height 336
click at [1044, 308] on div "trap = game . spawnXY ( "fire-spewer" , 40 , 32 ) trap . direction = "vertical"…" at bounding box center [1028, 202] width 310 height 336
type textarea "game.spawnXY("gold-coin", 50, 8)"
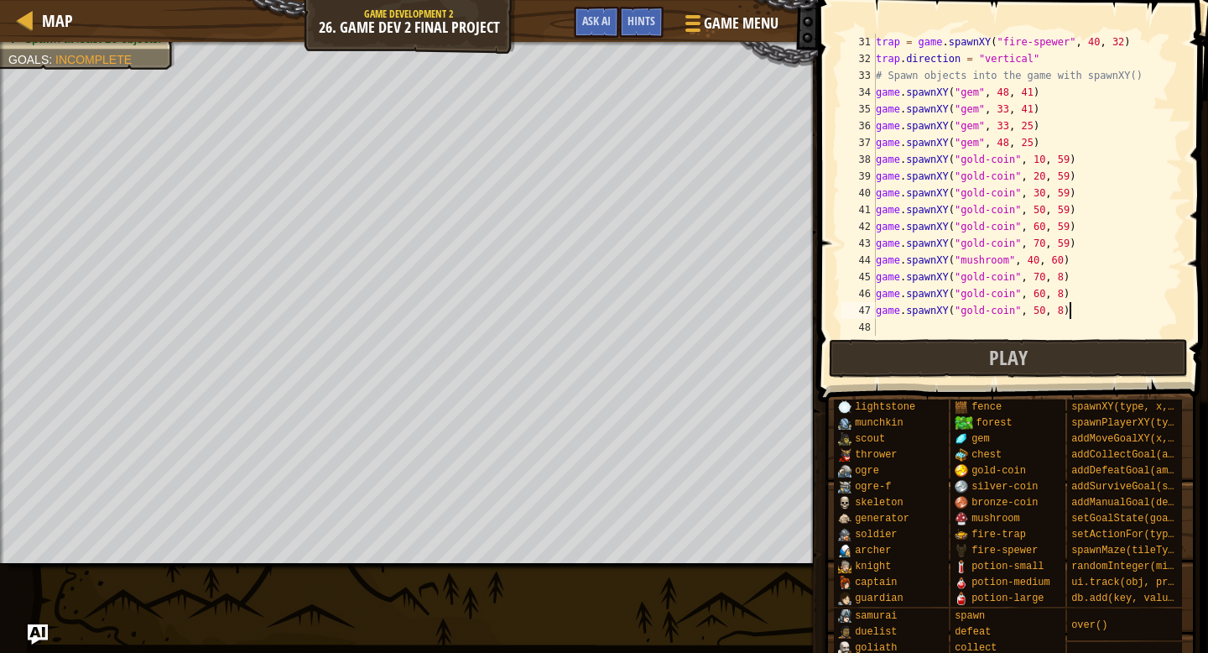
click at [1089, 305] on div "trap = game . spawnXY ( "fire-spewer" , 40 , 32 ) trap . direction = "vertical"…" at bounding box center [1028, 202] width 310 height 336
paste textarea "game.spawnXY("gold-coin", 70, 8)"
click at [1045, 313] on div "trap . direction = "vertical" # Spawn objects into the game with spawnXY() game…" at bounding box center [1028, 202] width 310 height 336
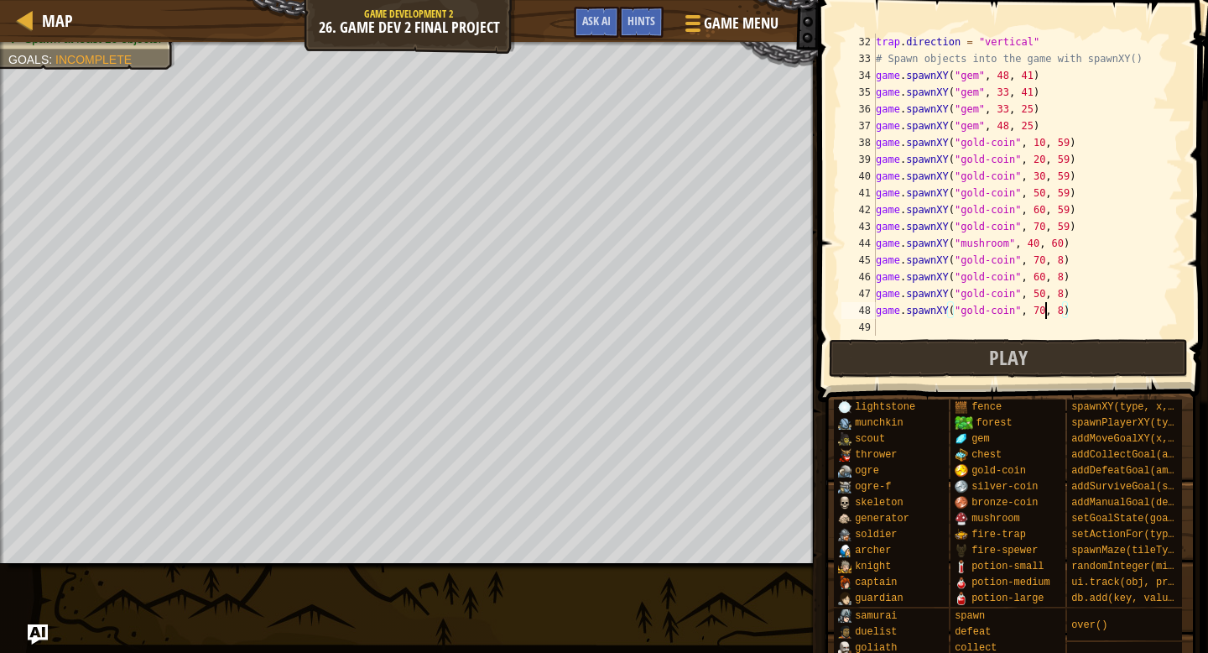
click at [1045, 313] on div "trap . direction = "vertical" # Spawn objects into the game with spawnXY() game…" at bounding box center [1028, 202] width 310 height 336
drag, startPoint x: 1045, startPoint y: 313, endPoint x: 1069, endPoint y: 328, distance: 28.6
click at [1062, 325] on div "trap . direction = "vertical" # Spawn objects into the game with spawnXY() game…" at bounding box center [1028, 202] width 310 height 336
click at [1024, 302] on div "trap . direction = "vertical" # Spawn objects into the game with spawnXY() game…" at bounding box center [1028, 202] width 310 height 336
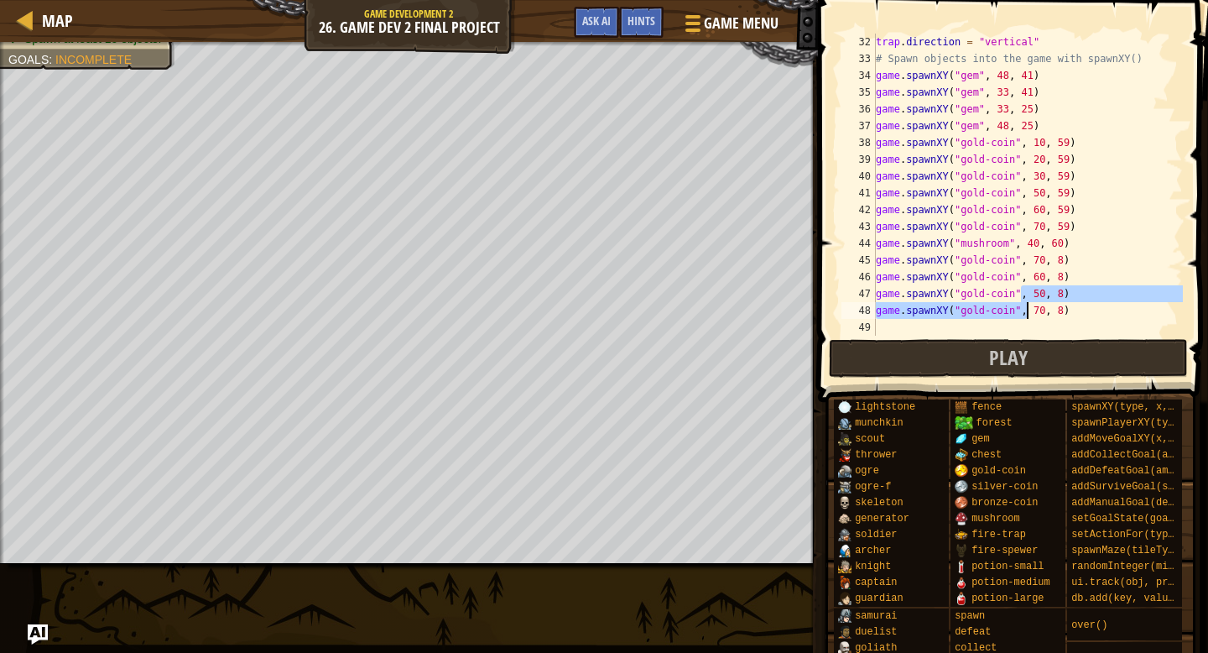
click at [1050, 315] on div "trap . direction = "vertical" # Spawn objects into the game with spawnXY() game…" at bounding box center [1028, 202] width 310 height 336
click at [1048, 314] on div "trap . direction = "vertical" # Spawn objects into the game with spawnXY() game…" at bounding box center [1028, 202] width 310 height 336
click at [1045, 314] on div "trap . direction = "vertical" # Spawn objects into the game with spawnXY() game…" at bounding box center [1028, 202] width 310 height 336
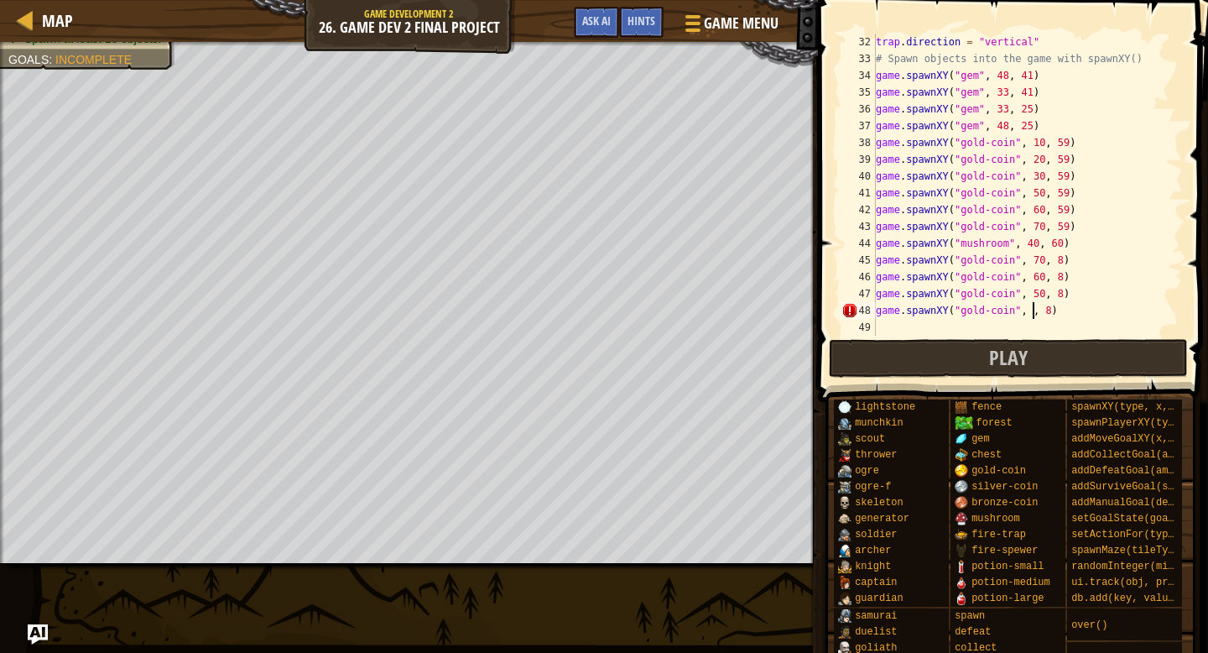
type textarea "game.spawnXY("gold-coin", 40, 8)"
click at [1069, 307] on div "trap . direction = "vertical" # Spawn objects into the game with spawnXY() game…" at bounding box center [1028, 202] width 310 height 336
click at [1044, 310] on div "trap . direction = "vertical" # Spawn objects into the game with spawnXY() game…" at bounding box center [1028, 202] width 310 height 336
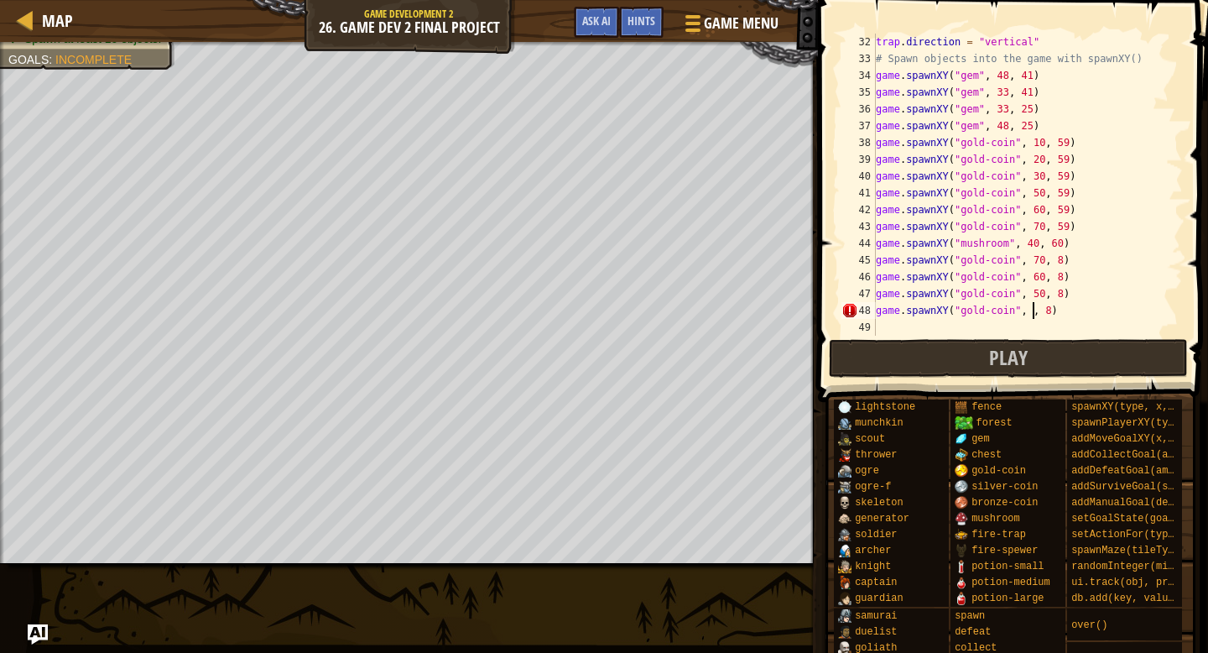
type textarea "game.spawnXY("gold-coin", 30, 8)"
click at [1077, 312] on div "trap . direction = "vertical" # Spawn objects into the game with spawnXY() game…" at bounding box center [1028, 202] width 310 height 336
paste textarea "game.spawnXY("gold-coin", 70, 8)"
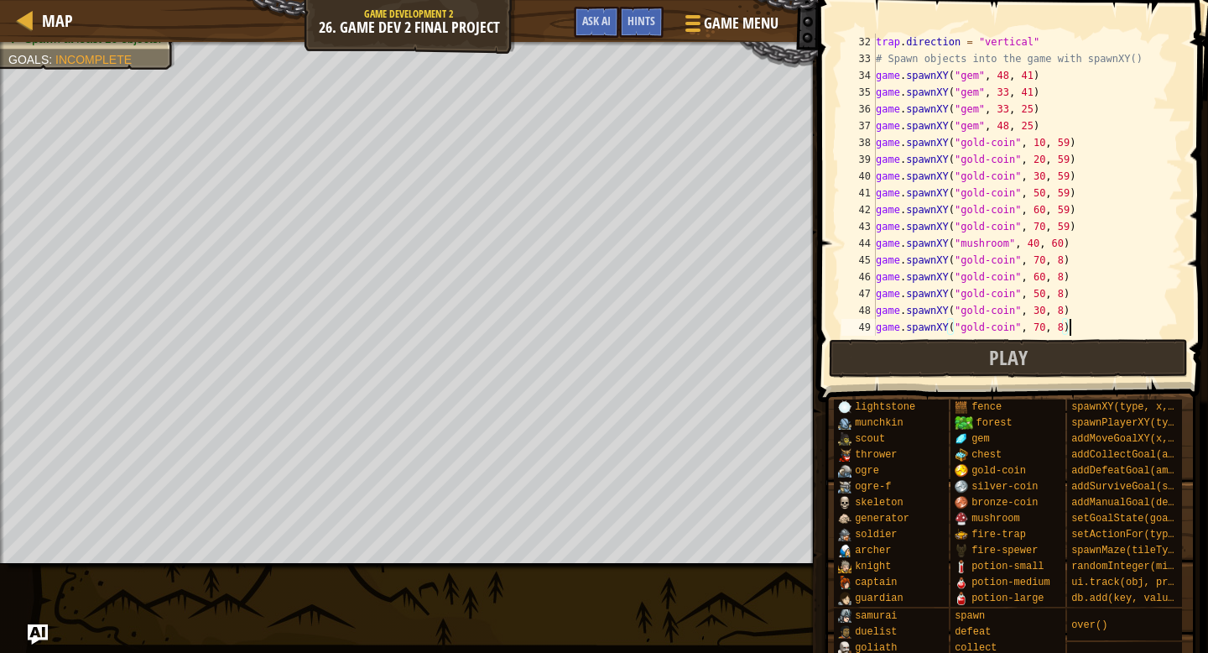
type textarea "game.spawnXY("gold-coin", 70, 8)"
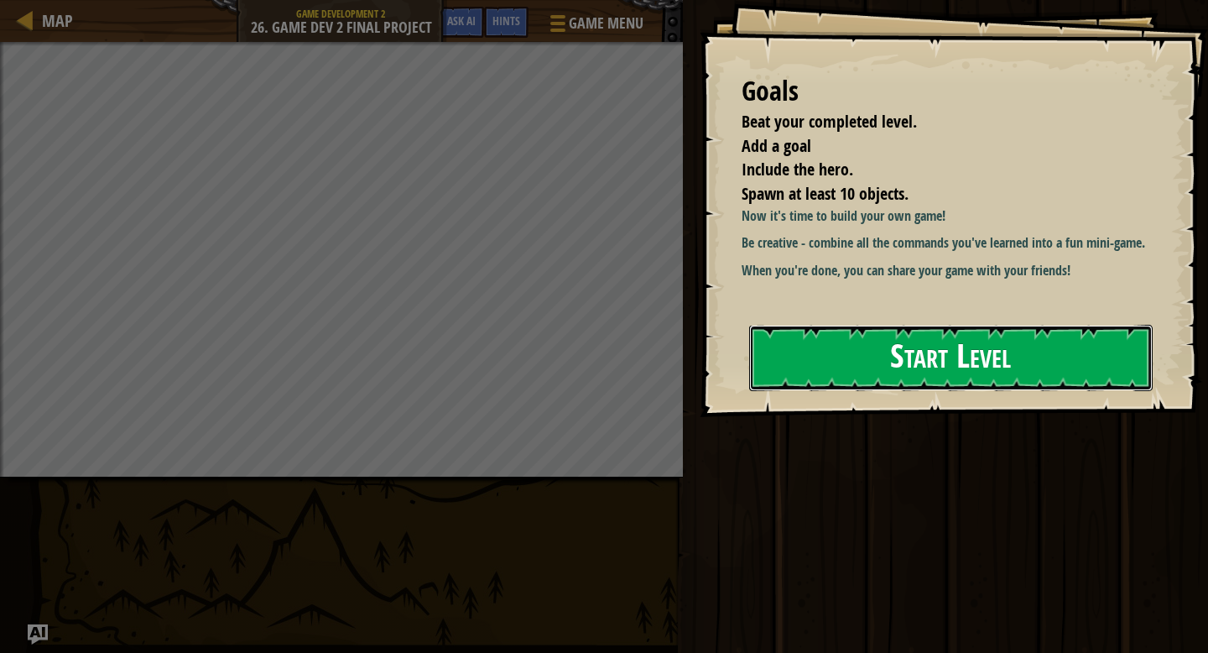
click at [1023, 354] on button "Start Level" at bounding box center [951, 358] width 404 height 66
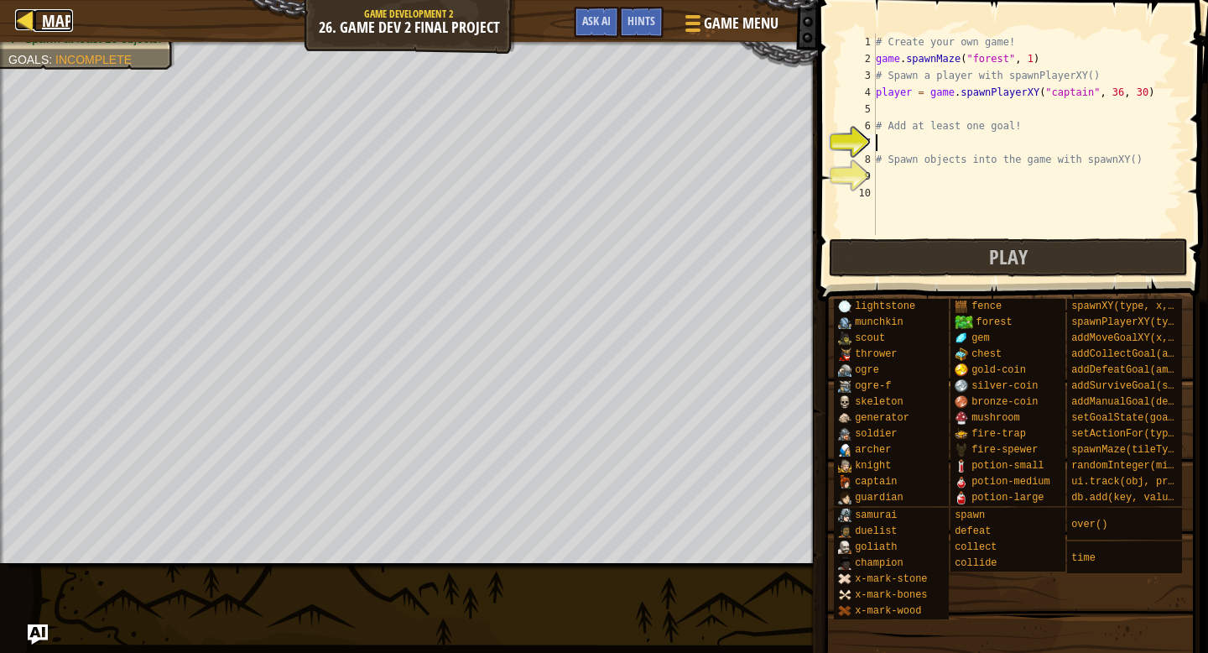
click at [44, 13] on span "Map" at bounding box center [57, 20] width 31 height 23
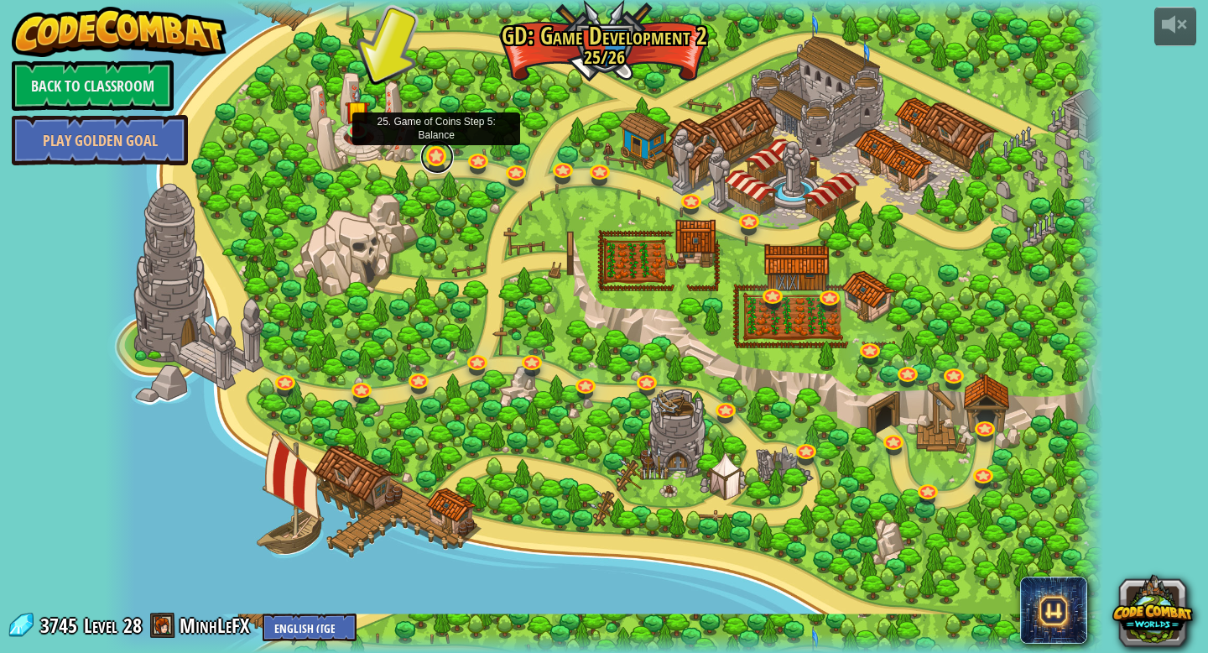
click at [431, 162] on link at bounding box center [437, 157] width 34 height 34
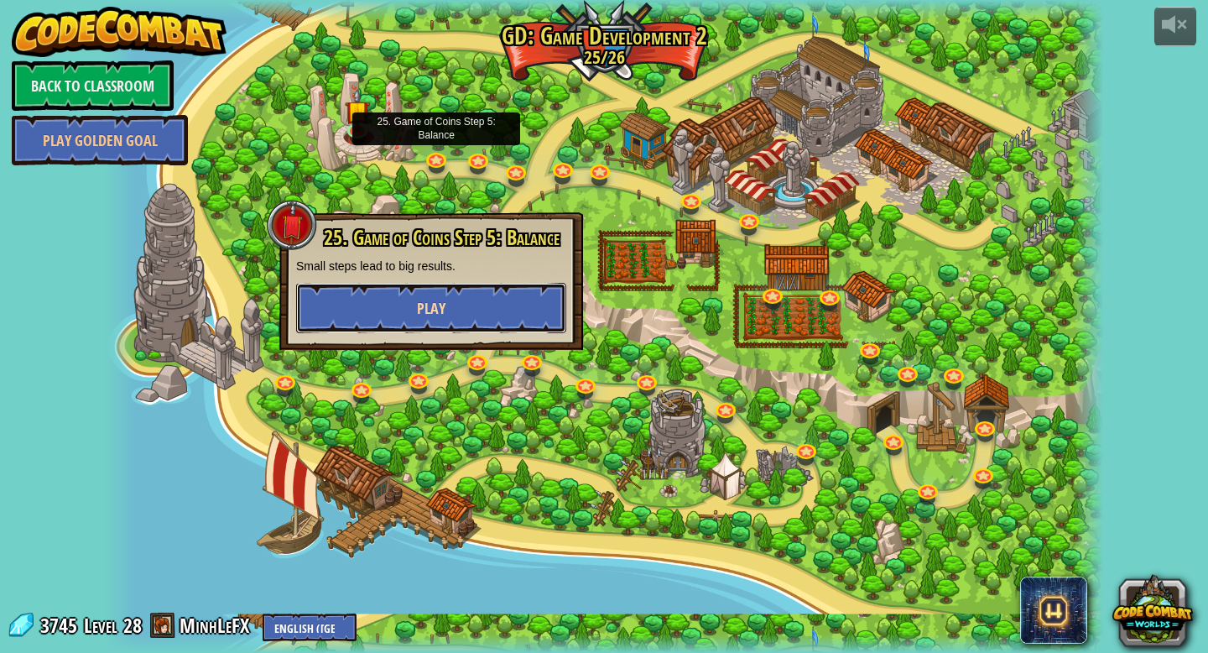
click at [472, 310] on button "Play" at bounding box center [431, 308] width 270 height 50
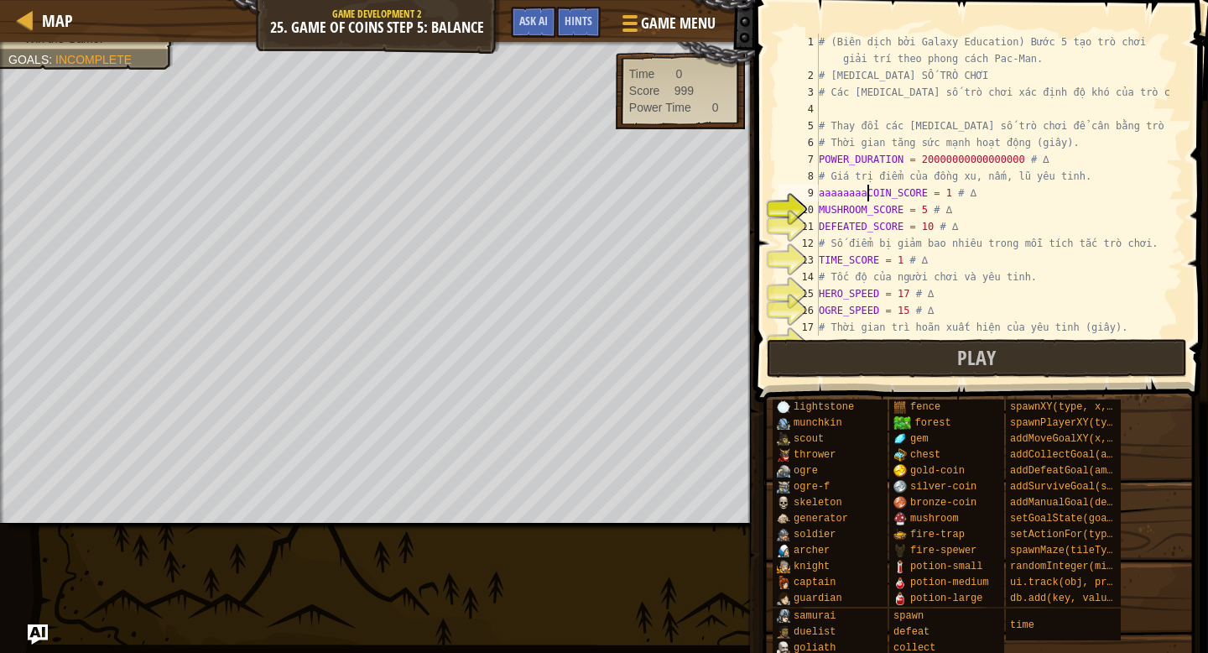
click at [867, 195] on div "# (Biên dịch bởi Galaxy Education) Bước 5 tạo trò chơi giải trí theo phong cách…" at bounding box center [993, 210] width 355 height 352
click at [986, 224] on div "# (Biên dịch bởi Galaxy Education) Bước 5 tạo trò chơi giải trí theo phong cách…" at bounding box center [993, 210] width 355 height 352
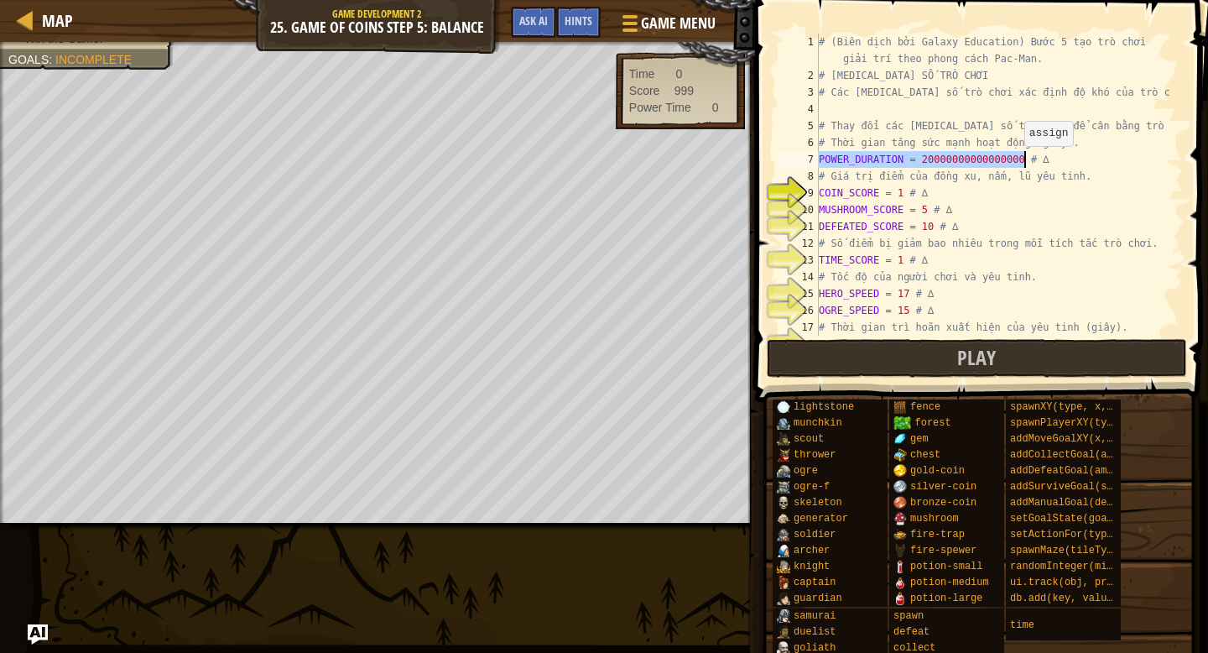
drag, startPoint x: 951, startPoint y: 161, endPoint x: 1023, endPoint y: 163, distance: 71.3
click at [1023, 163] on div "# (Biên dịch bởi Galaxy Education) Bước 5 tạo trò chơi giải trí theo phong cách…" at bounding box center [993, 210] width 355 height 352
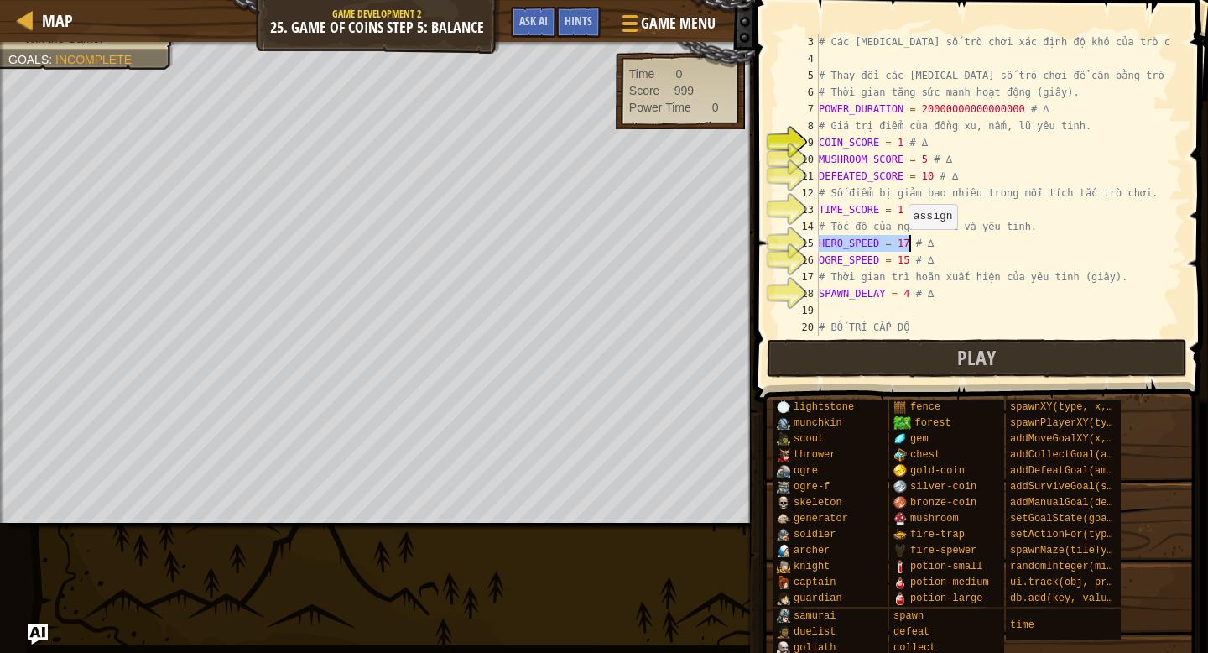
drag, startPoint x: 820, startPoint y: 242, endPoint x: 907, endPoint y: 245, distance: 87.3
click at [907, 245] on div "# Các tham số trò chơi xác định độ khó của trò chơi. # Thay đổi các tham số trò…" at bounding box center [993, 202] width 355 height 336
drag, startPoint x: 907, startPoint y: 245, endPoint x: 859, endPoint y: 132, distance: 123.0
click at [906, 243] on div "# Các tham số trò chơi xác định độ khó của trò chơi. # Thay đổi các tham số trò…" at bounding box center [993, 202] width 355 height 336
click at [829, 133] on div "# Các tham số trò chơi xác định độ khó của trò chơi. # Thay đổi các tham số trò…" at bounding box center [993, 202] width 355 height 336
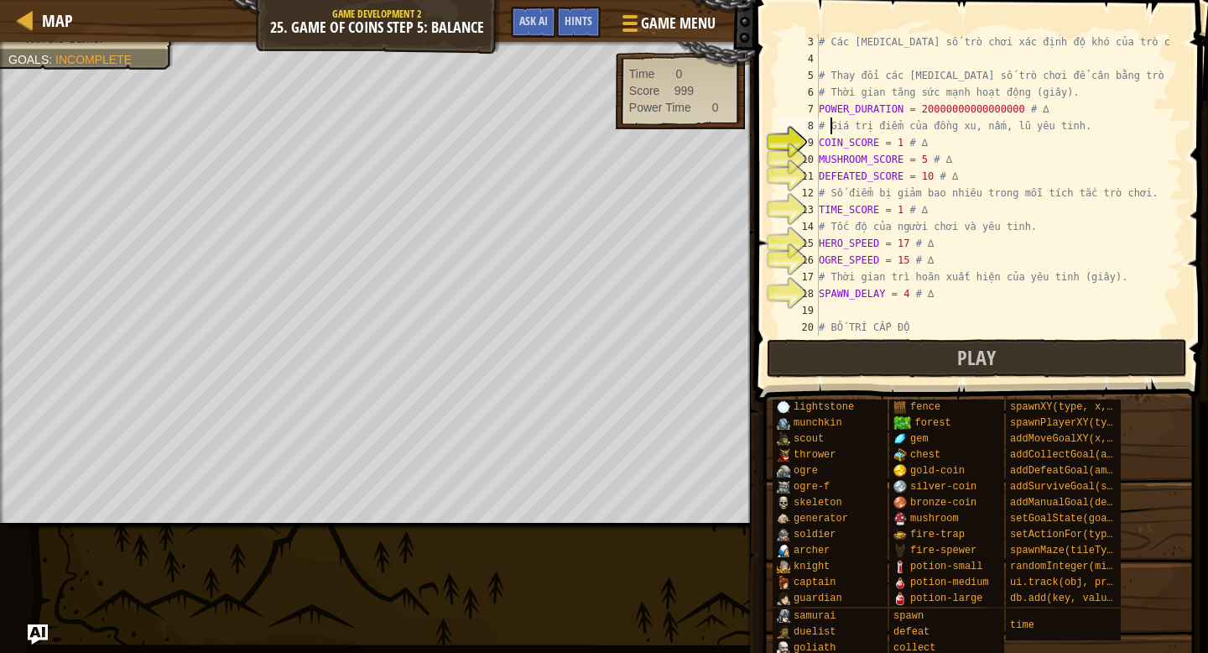
click at [817, 144] on div "9" at bounding box center [799, 142] width 40 height 17
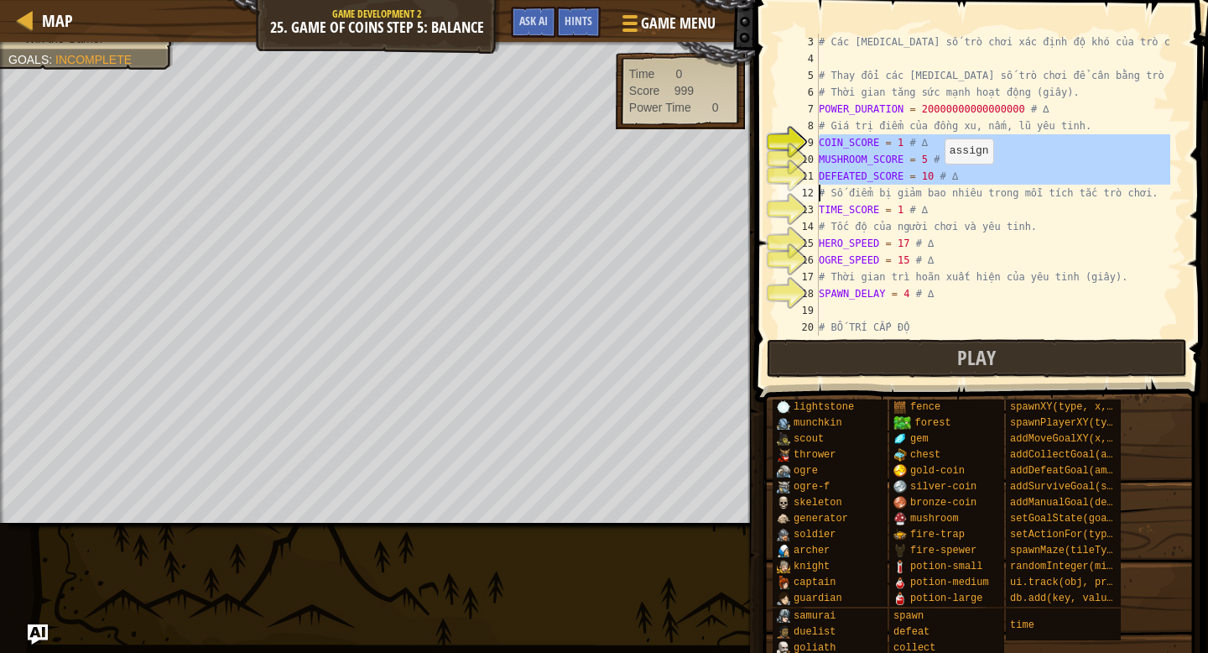
drag, startPoint x: 830, startPoint y: 149, endPoint x: 942, endPoint y: 180, distance: 116.4
click at [942, 180] on div "COIN_SCORE = 1 # ∆ 3 4 5 6 7 8 9 10 11 12 13 14 15 16 17 18 19 20 21 # Các tham…" at bounding box center [979, 185] width 408 height 302
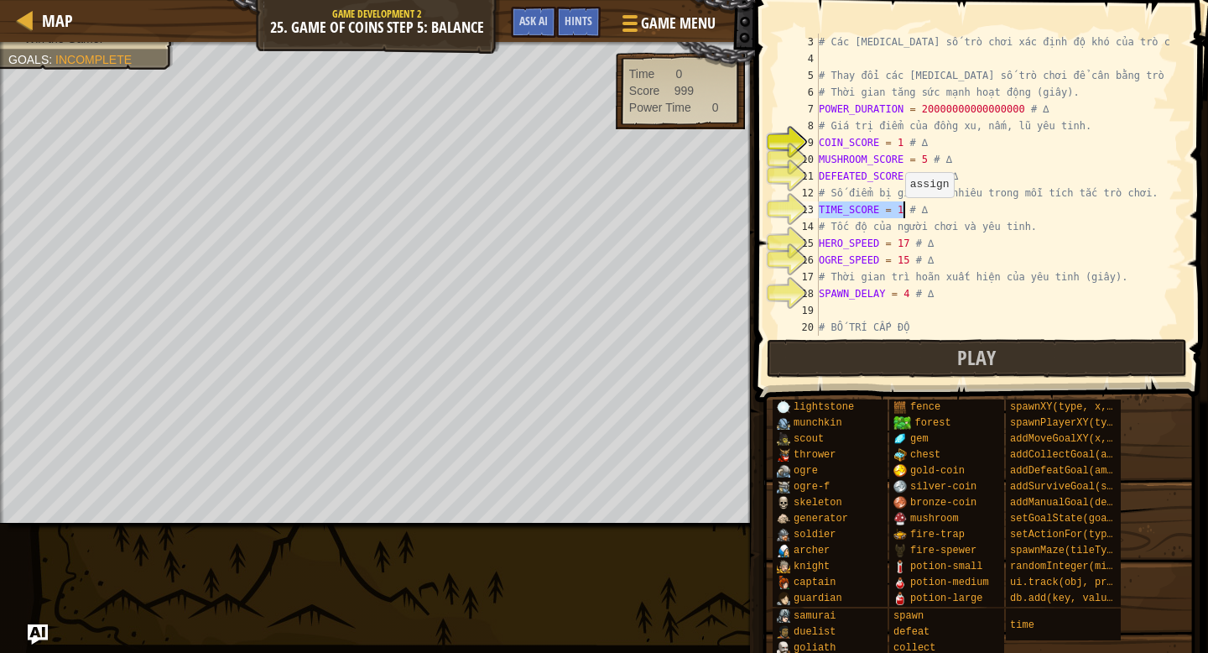
drag, startPoint x: 850, startPoint y: 212, endPoint x: 903, endPoint y: 214, distance: 52.9
click at [903, 214] on div "# Các tham số trò chơi xác định độ khó của trò chơi. # Thay đổi các tham số trò…" at bounding box center [993, 202] width 355 height 336
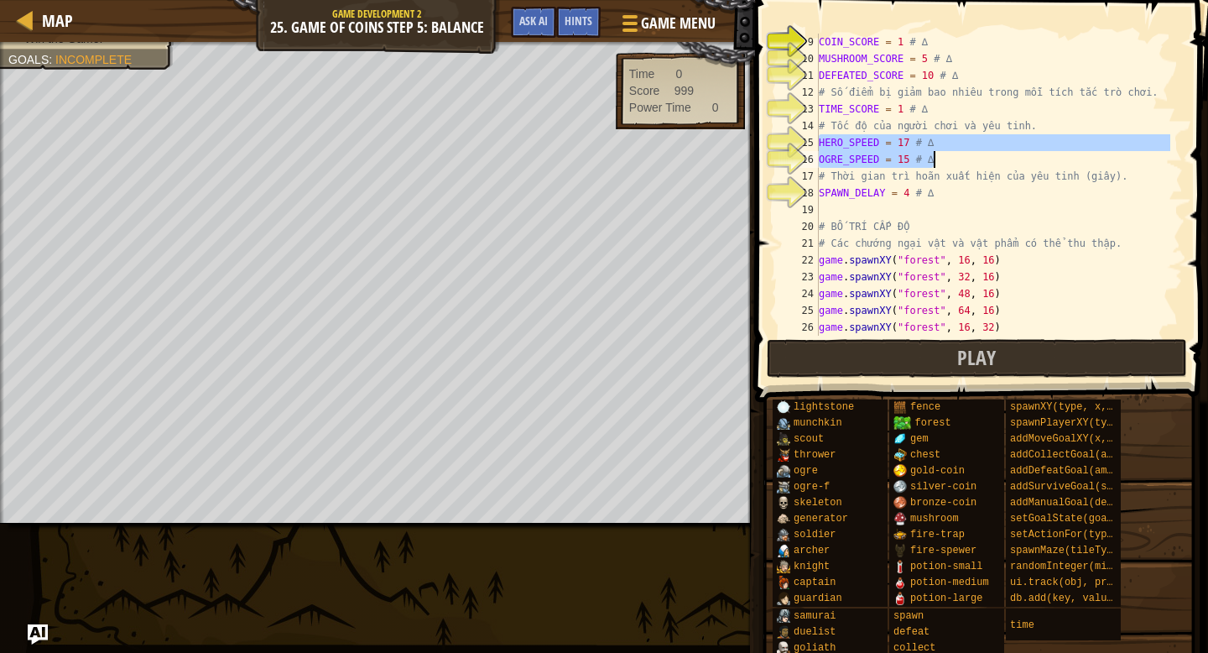
drag, startPoint x: 819, startPoint y: 141, endPoint x: 934, endPoint y: 160, distance: 116.6
click at [934, 160] on div "COIN_SCORE = 1 # ∆ MUSHROOM_SCORE = 5 # ∆ DEFEATED_SCORE = 10 # ∆ # Số điểm bị …" at bounding box center [993, 202] width 355 height 336
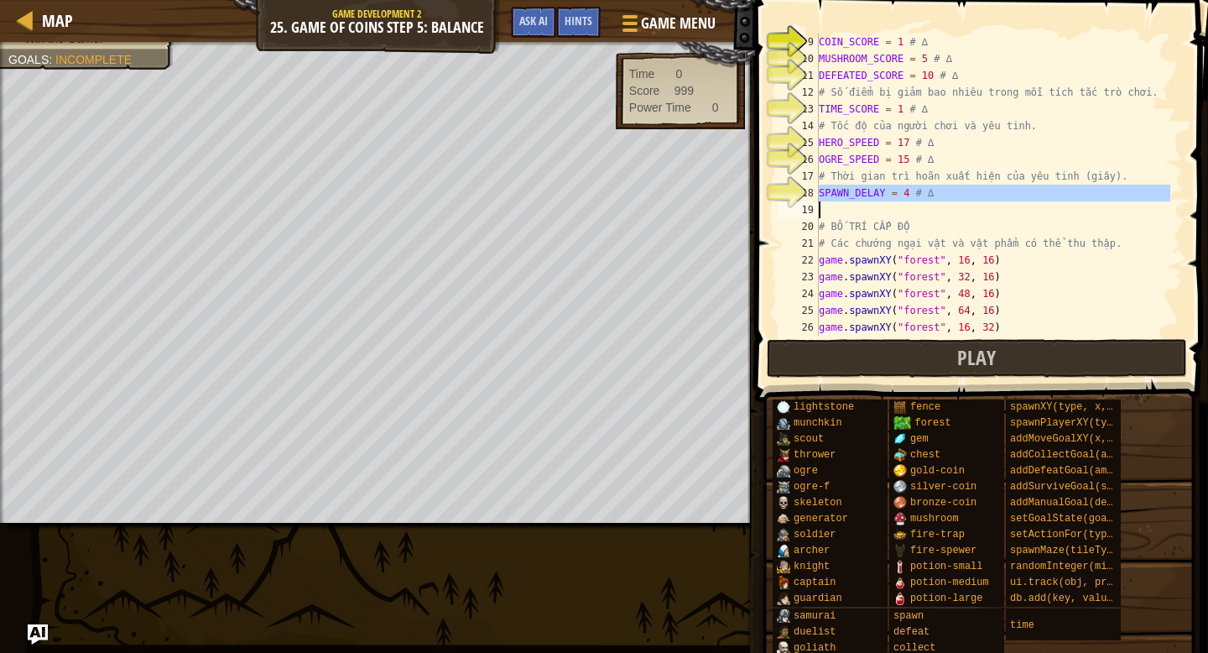
drag, startPoint x: 854, startPoint y: 194, endPoint x: 937, endPoint y: 195, distance: 83.1
click at [937, 195] on div "HERO_SPEED = 17 # ∆ OGRE_SPEED = 15 # ∆ 9 10 11 12 13 14 15 16 17 18 19 20 21 2…" at bounding box center [979, 185] width 408 height 302
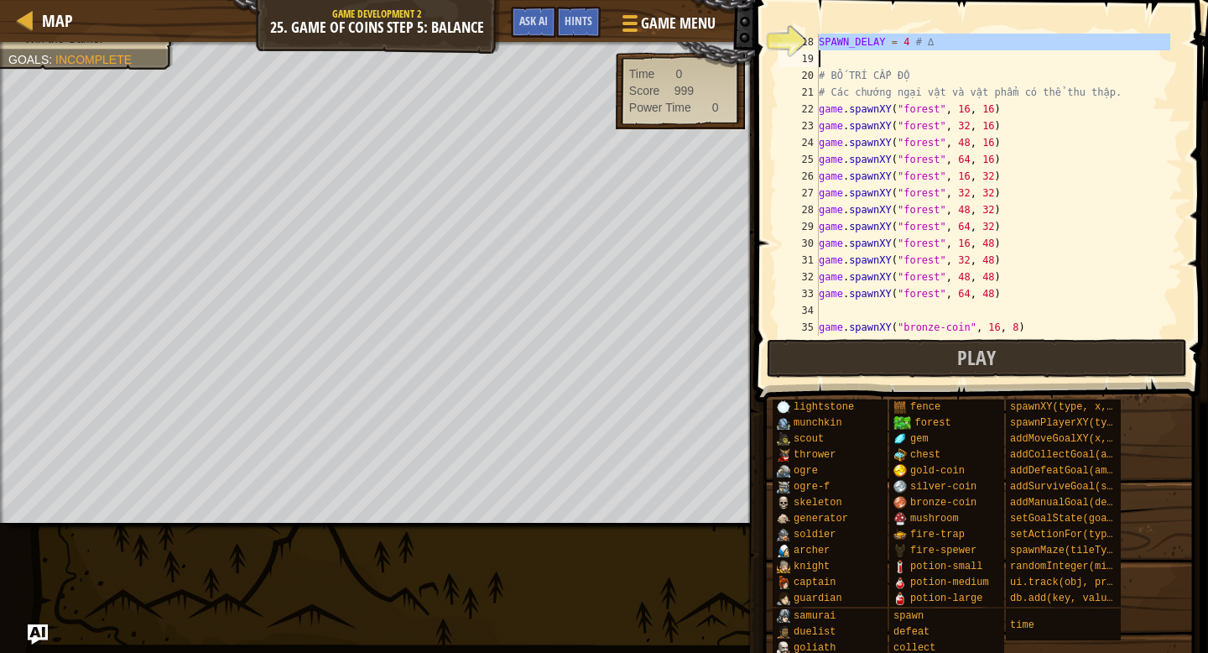
scroll to position [352, 0]
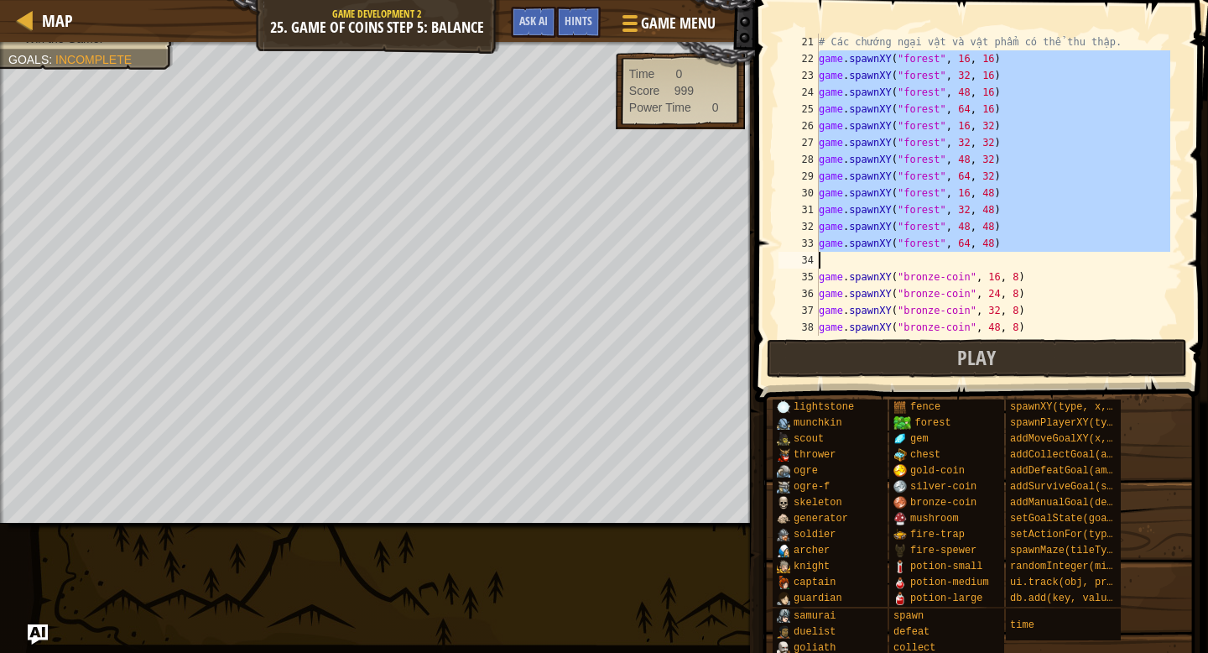
drag, startPoint x: 824, startPoint y: 65, endPoint x: 1046, endPoint y: 245, distance: 285.8
click at [1046, 245] on div "SPAWN_DELAY = 4 # ∆ 21 22 23 24 25 26 27 28 29 30 31 32 33 34 35 36 37 38 39 # …" at bounding box center [979, 185] width 408 height 302
click at [929, 119] on div "# Các chướng ngại vật và vật phẩm có thể thu thập. game . spawnXY ( "forest" , …" at bounding box center [993, 202] width 355 height 336
drag, startPoint x: 825, startPoint y: 63, endPoint x: 1020, endPoint y: 244, distance: 266.6
click at [1020, 244] on div "# Các chướng ngại vật và vật phẩm có thể thu thập. game . spawnXY ( "forest" , …" at bounding box center [993, 202] width 355 height 336
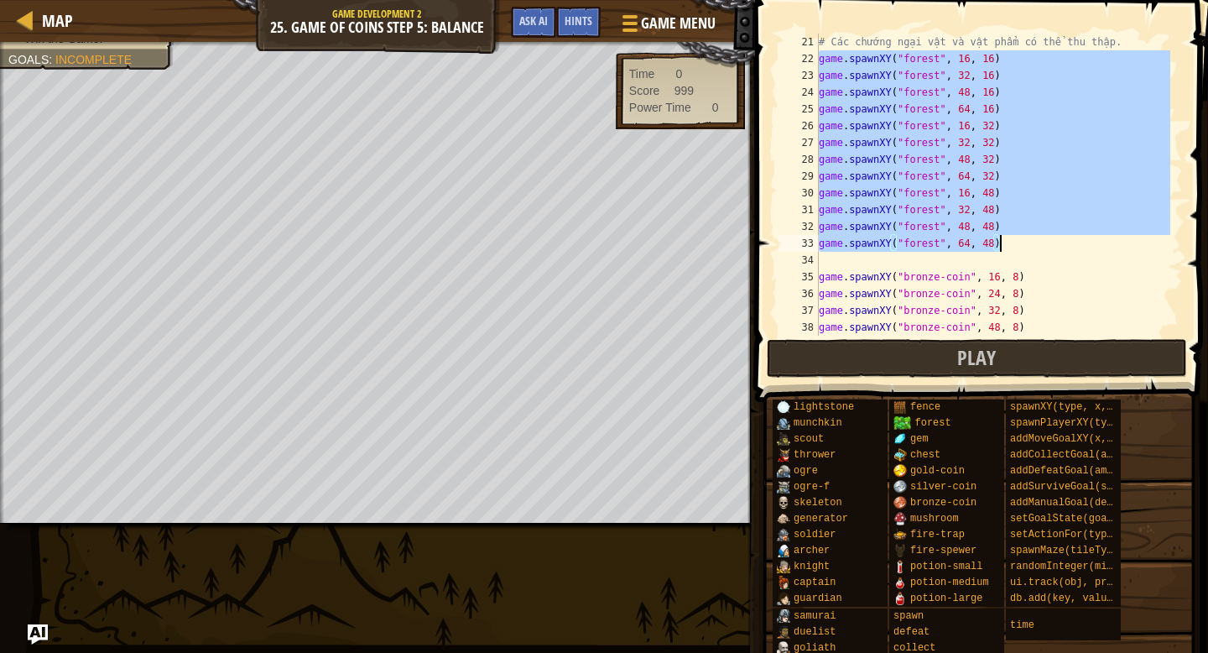
type textarea "game.spawnXY("forest", 48, 48) game.spawnXY("forest", 64, 48)"
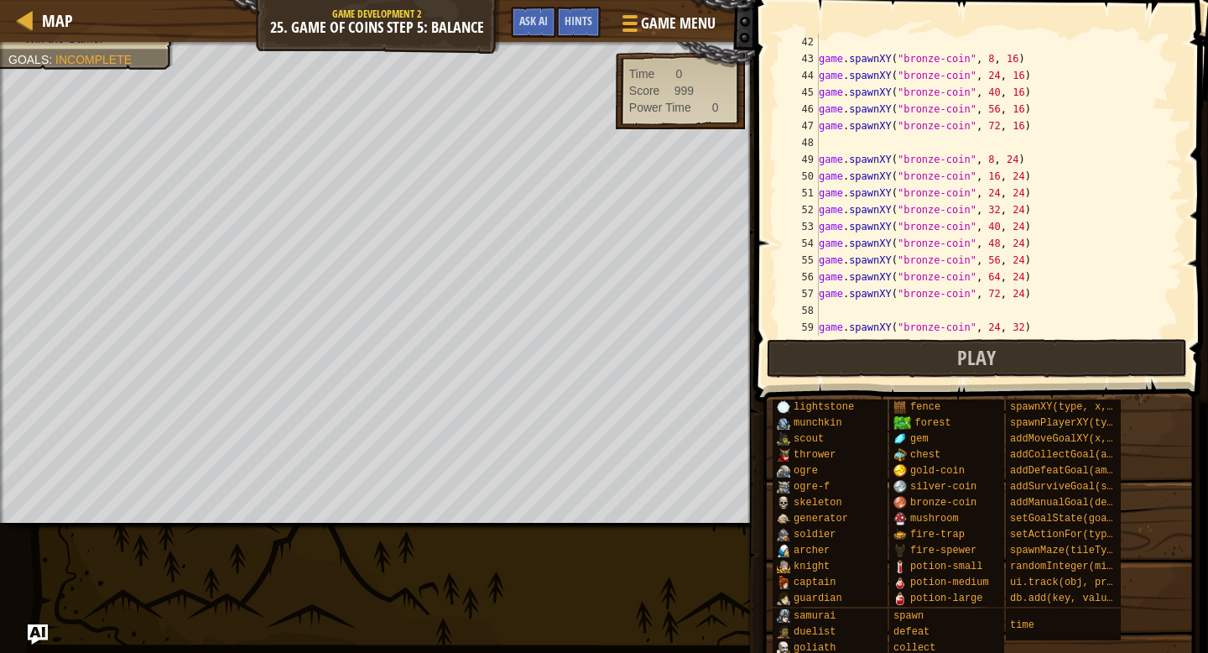
scroll to position [957, 0]
